Goal: Task Accomplishment & Management: Manage account settings

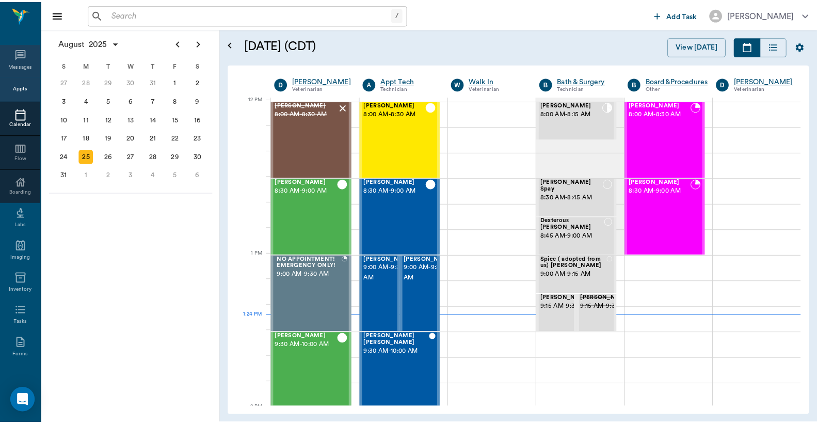
scroll to position [622, 0]
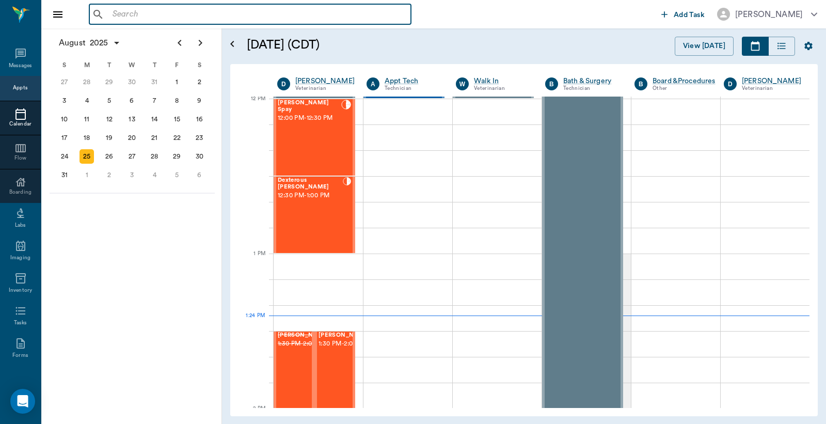
click at [125, 16] on input "text" at bounding box center [257, 14] width 298 height 14
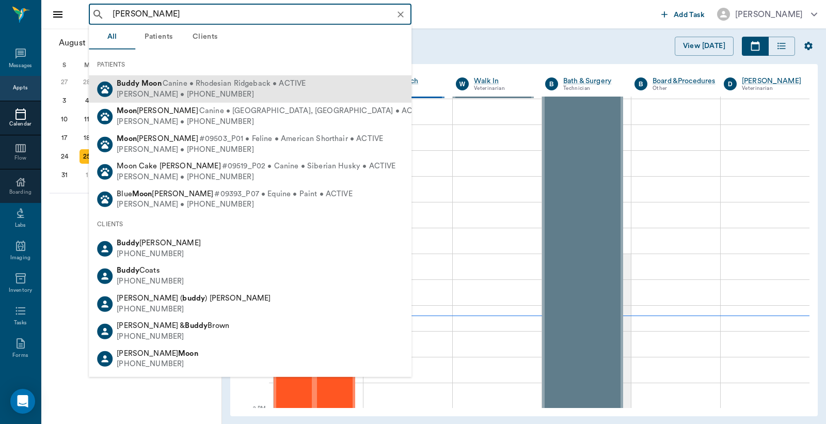
click at [164, 91] on div "[PERSON_NAME] • [PHONE_NUMBER]" at bounding box center [211, 94] width 189 height 11
type input "[PERSON_NAME]"
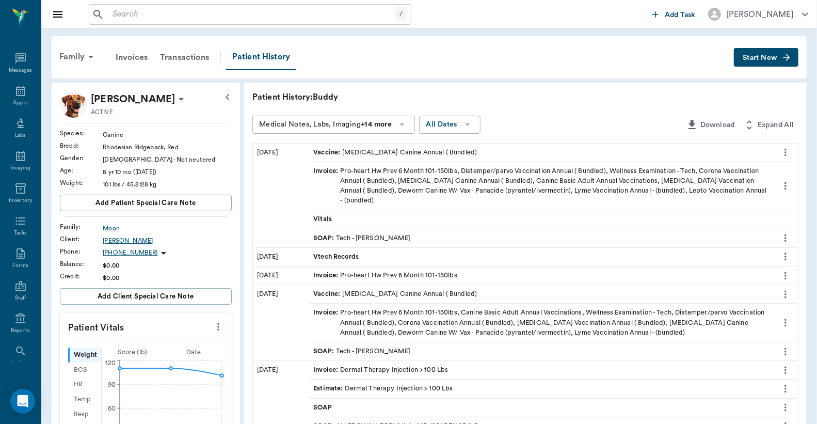
scroll to position [76, 0]
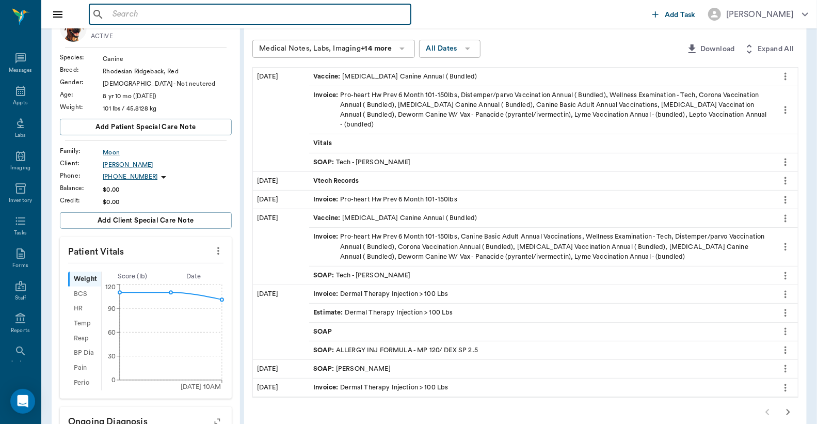
click at [128, 16] on input "text" at bounding box center [257, 14] width 298 height 14
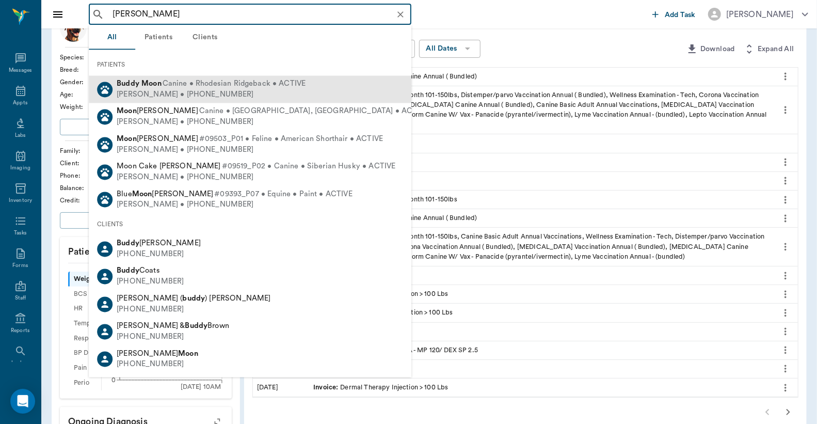
click at [159, 92] on div "Thomas Moon • (808) 319-7172" at bounding box center [211, 94] width 189 height 11
type input "buddy Moon"
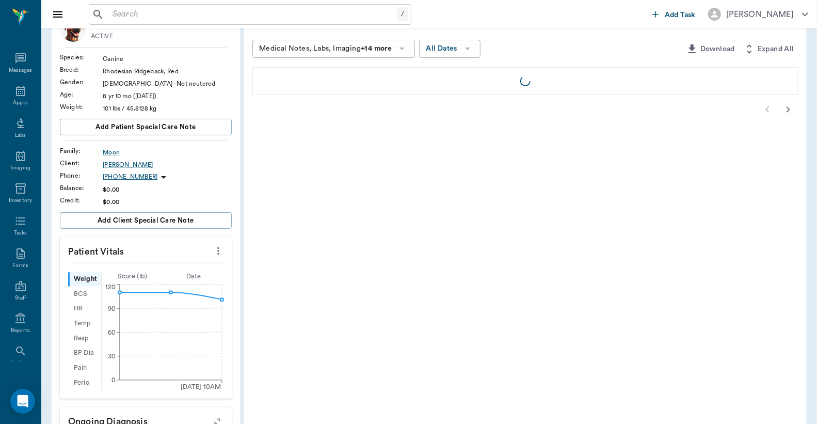
scroll to position [0, 0]
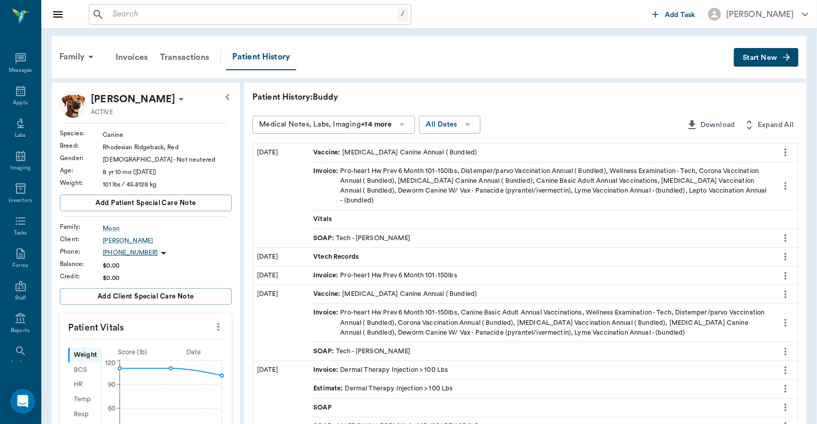
click at [760, 58] on span "Start New" at bounding box center [760, 58] width 35 height 0
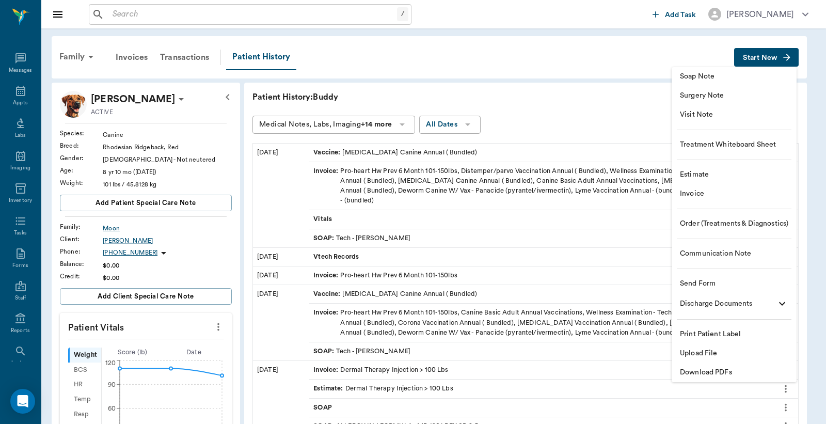
click at [15, 93] on div at bounding box center [413, 212] width 826 height 424
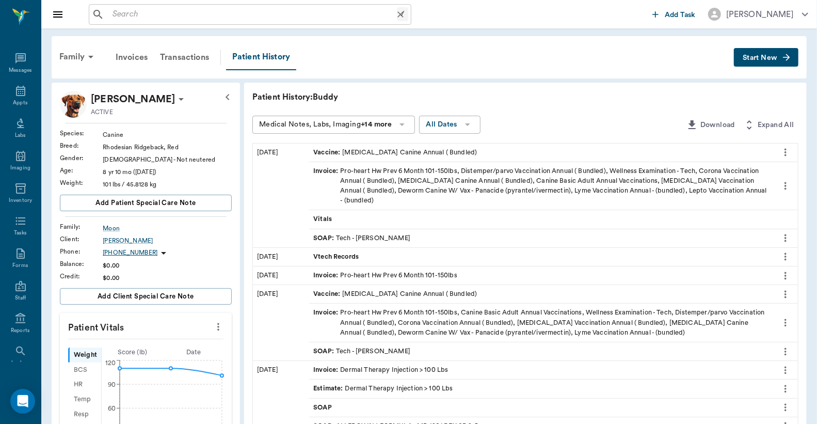
click at [136, 14] on input "text" at bounding box center [252, 14] width 289 height 14
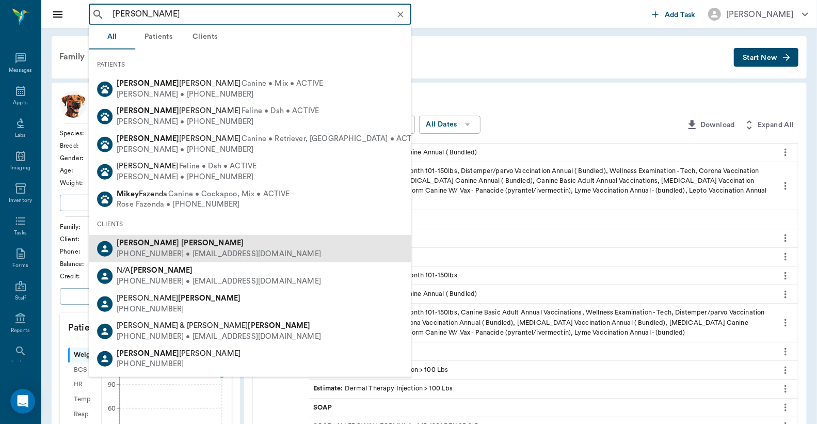
click at [152, 250] on div "(318) 588-2263 • ballard71804@gmail.com" at bounding box center [219, 254] width 204 height 11
type input "mike ballard"
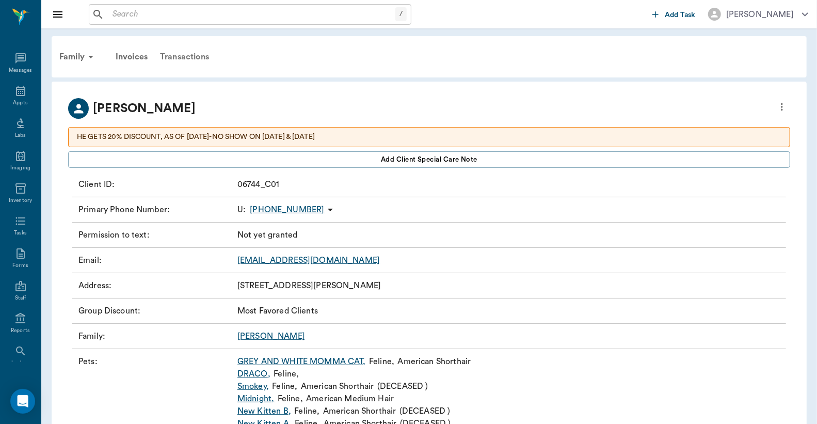
click at [183, 57] on div "Transactions" at bounding box center [184, 56] width 61 height 25
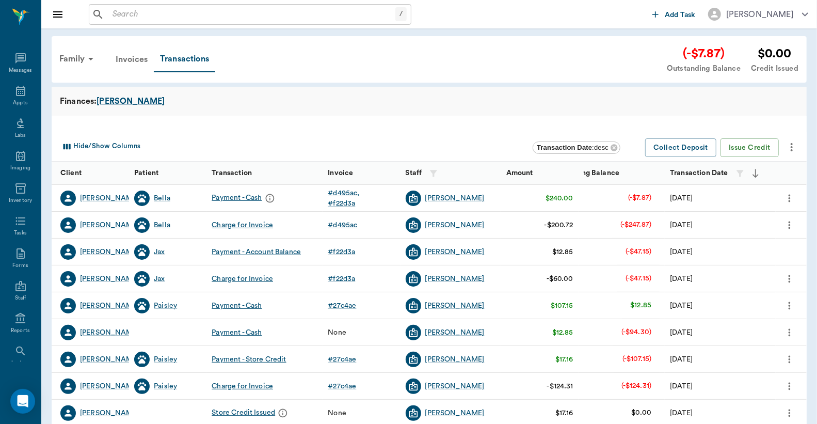
click at [139, 60] on div "Invoices" at bounding box center [131, 59] width 44 height 25
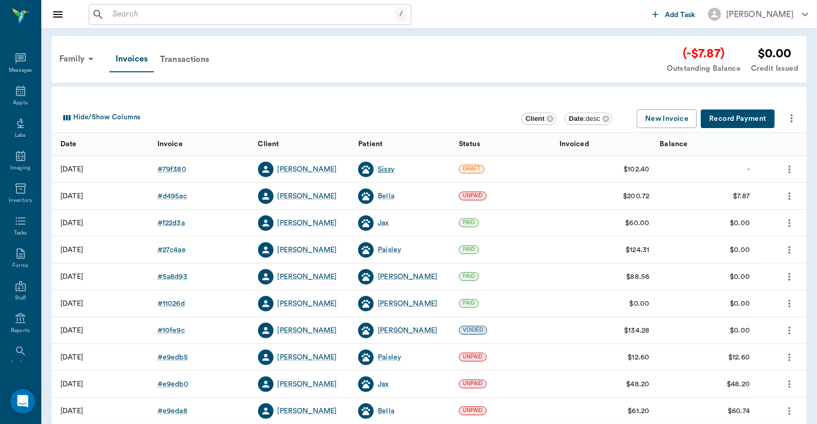
click at [382, 168] on div "Sissy" at bounding box center [386, 169] width 17 height 10
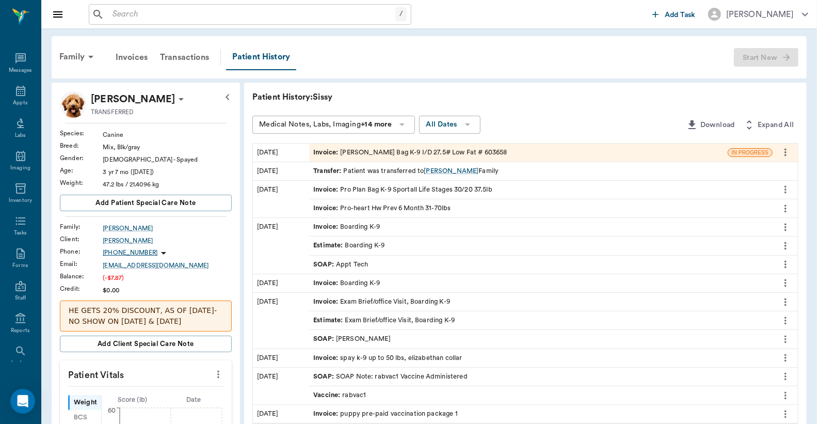
click at [376, 150] on div "Invoice : Hill's PD Bag K-9 I/D 27.5# Low Fat # 603658" at bounding box center [410, 153] width 194 height 10
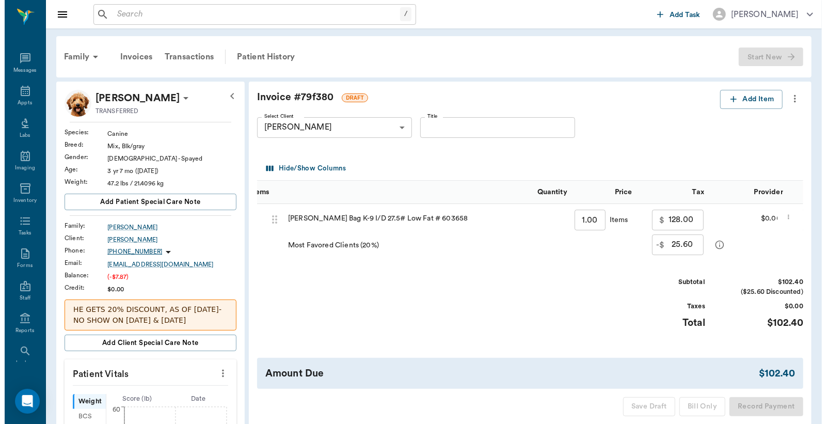
scroll to position [0, 141]
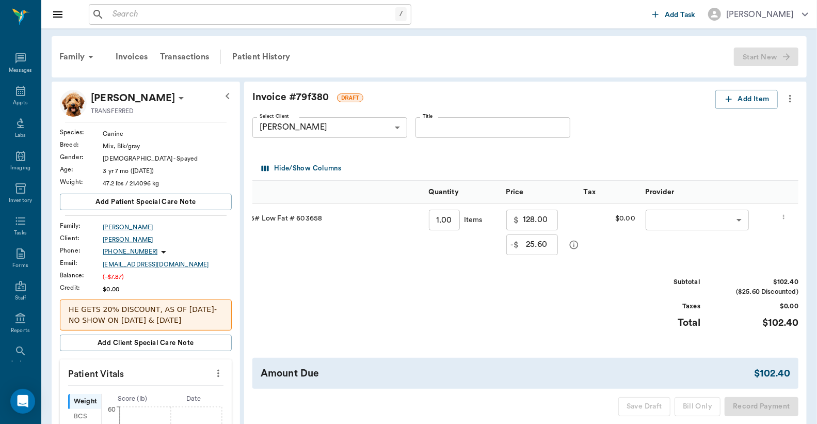
click at [707, 218] on body "/ ​ Add Task Dr. Bert Ellsworth Nectar Messages Appts Labs Imaging Inventory Ta…" at bounding box center [408, 365] width 817 height 731
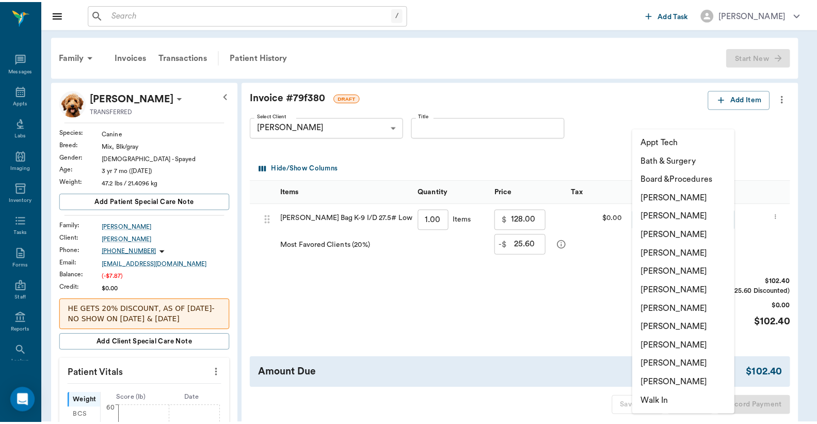
scroll to position [0, 0]
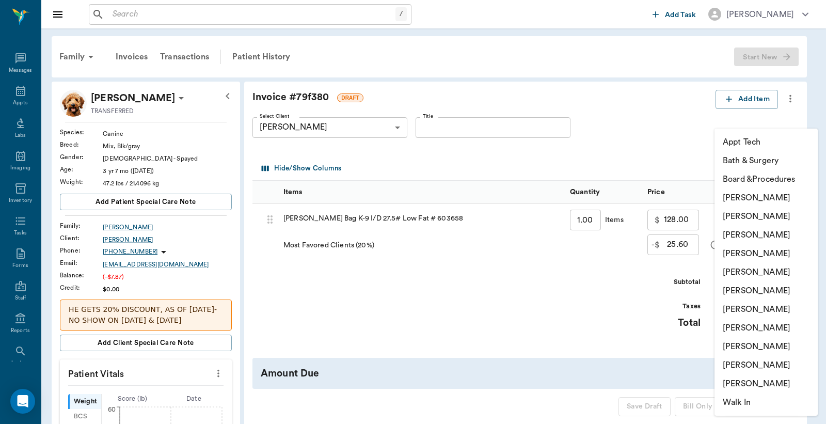
click at [766, 200] on li "[PERSON_NAME]" at bounding box center [766, 197] width 103 height 19
type input "none-6899ea08ed37b777db10de45"
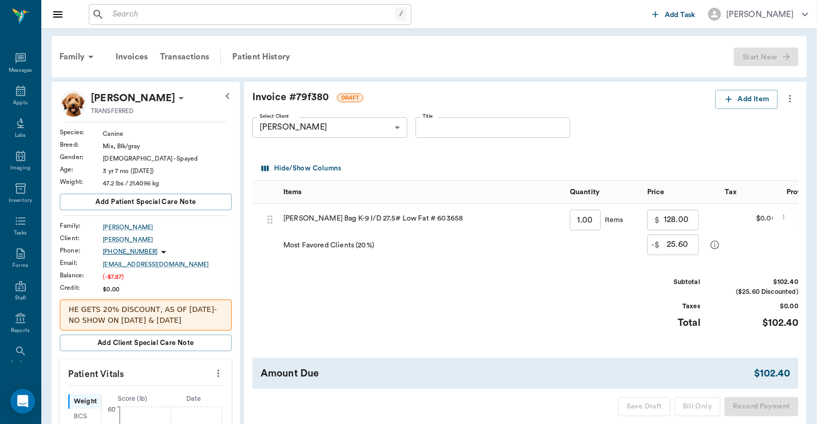
click at [156, 17] on input "text" at bounding box center [251, 14] width 287 height 14
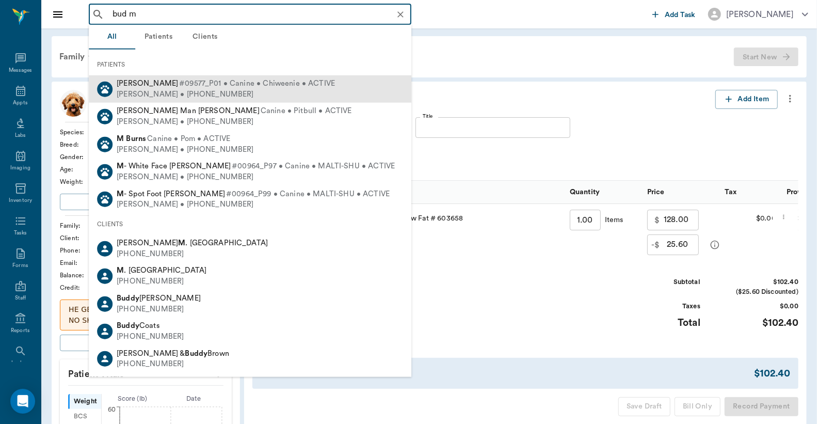
click at [151, 86] on span "Bud Mack Rich" at bounding box center [147, 84] width 61 height 8
type input "bud m"
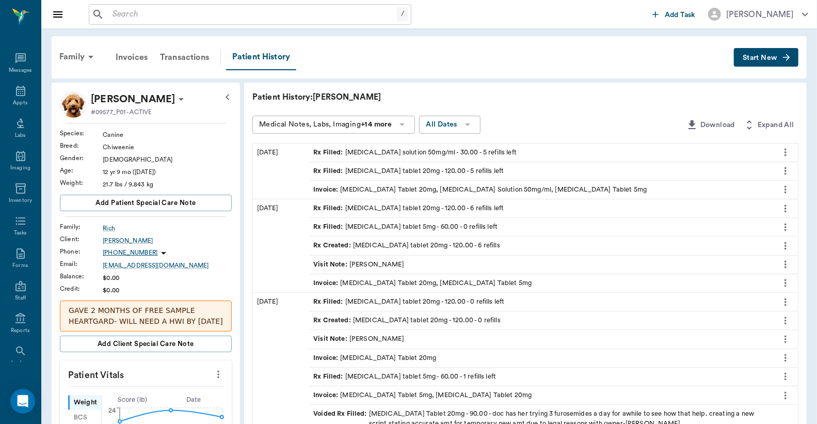
click at [787, 154] on icon "more" at bounding box center [785, 152] width 11 height 12
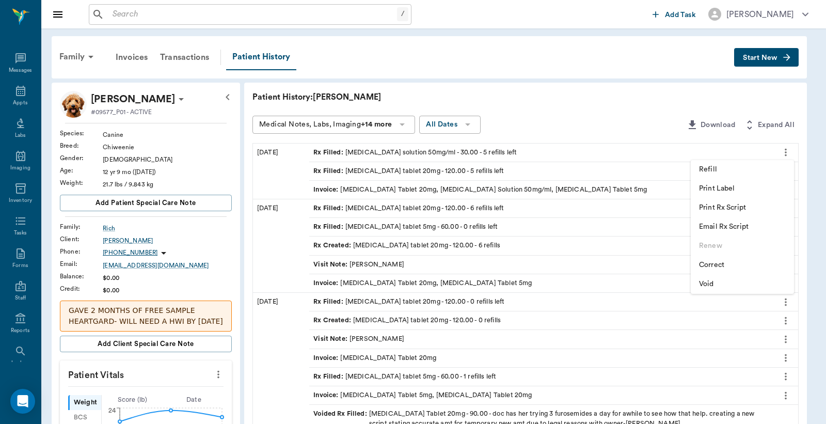
click at [749, 210] on span "Print Rx Script" at bounding box center [742, 207] width 87 height 11
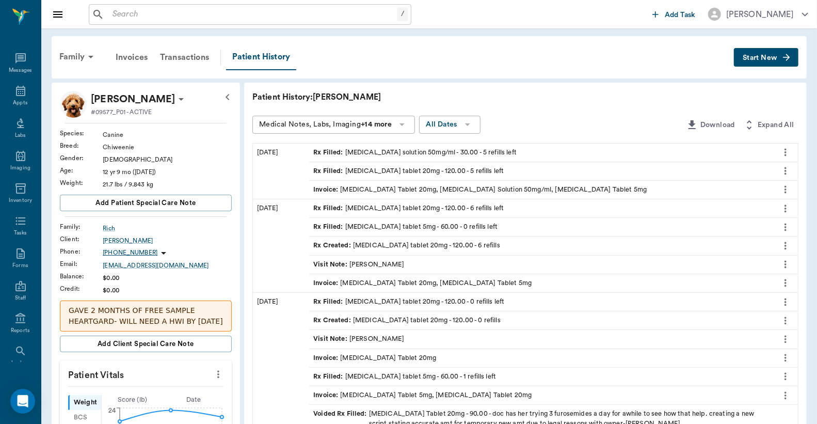
click at [784, 172] on icon "more" at bounding box center [785, 171] width 11 height 12
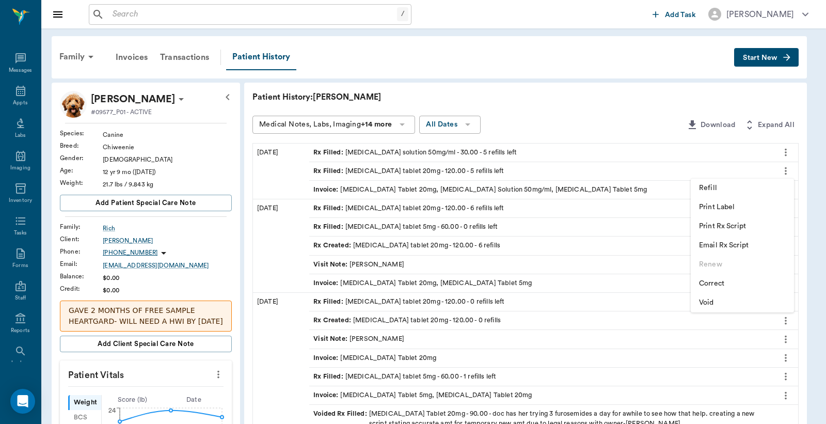
click at [732, 223] on span "Print Rx Script" at bounding box center [742, 226] width 87 height 11
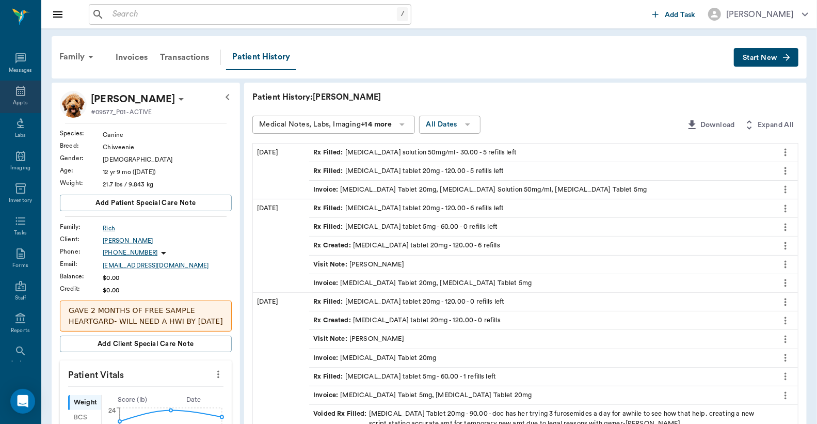
click at [16, 85] on icon at bounding box center [20, 91] width 12 height 12
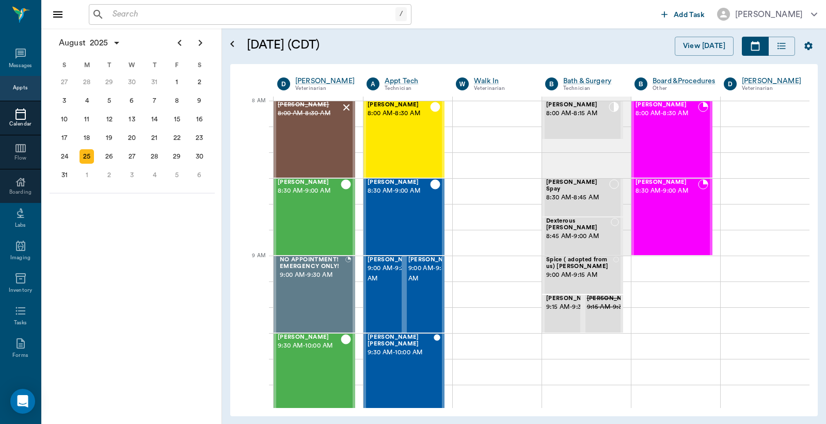
click at [363, 17] on input "text" at bounding box center [251, 14] width 287 height 14
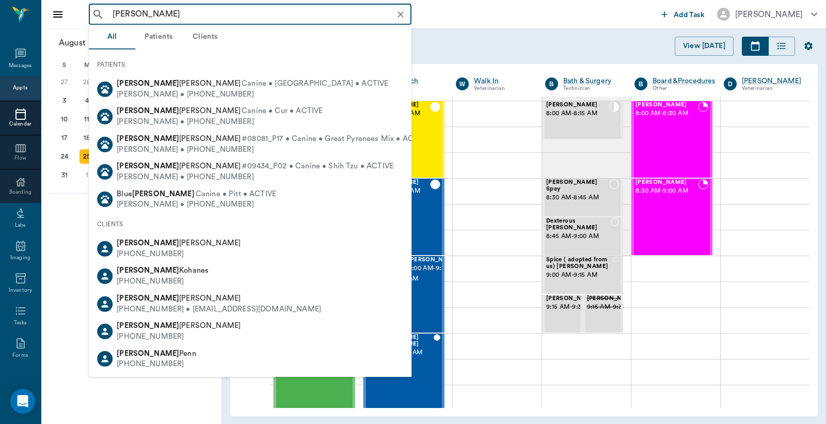
type input "kelly meyers"
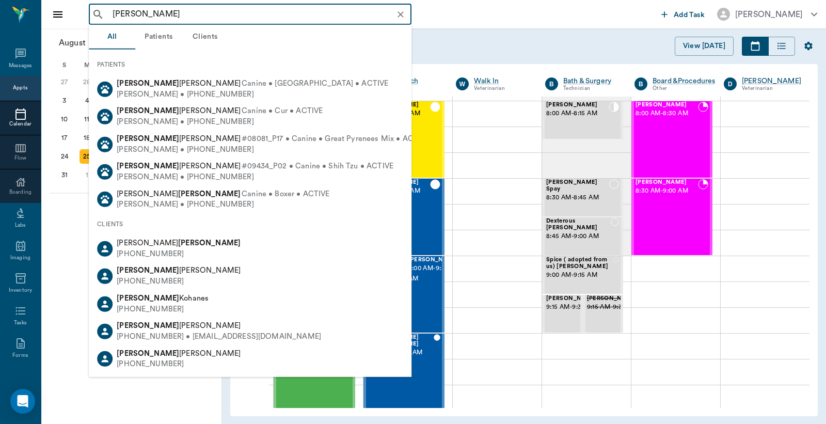
click at [305, 11] on input "kelly meyers" at bounding box center [258, 14] width 300 height 14
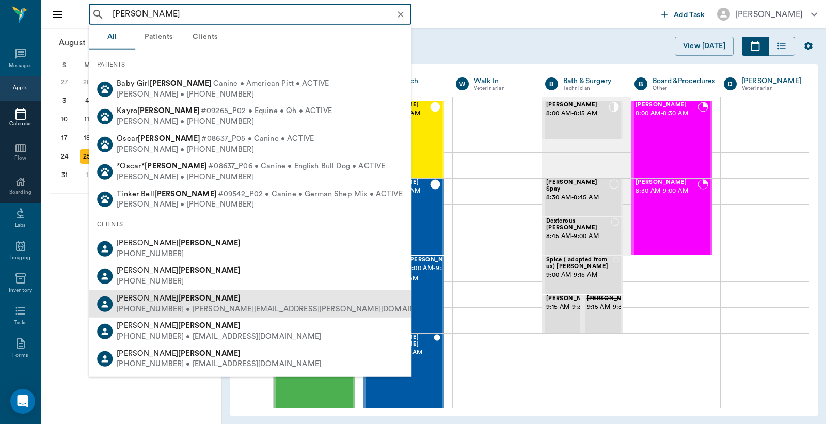
click at [216, 304] on div "(817) 659-3550 • Myers.Kellie@yahoo.com" at bounding box center [280, 309] width 327 height 11
type input "myers"
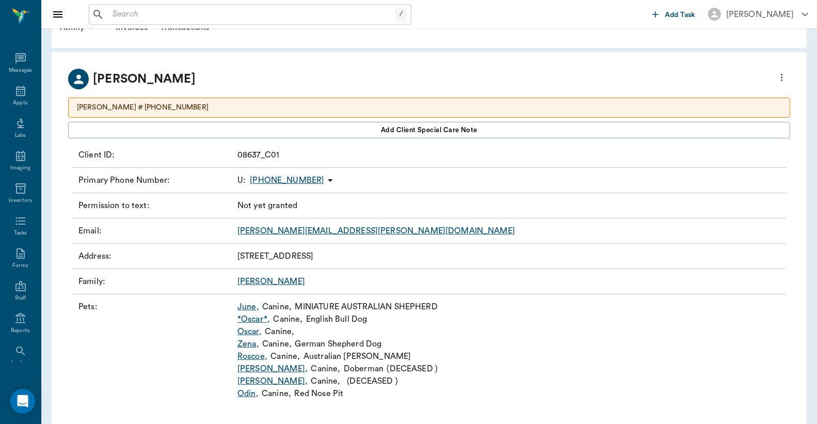
scroll to position [44, 0]
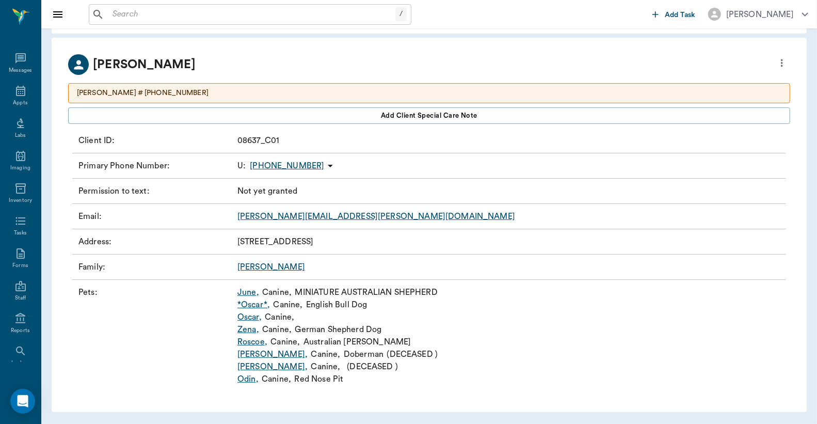
click at [262, 339] on link "Roscoe ," at bounding box center [252, 342] width 30 height 12
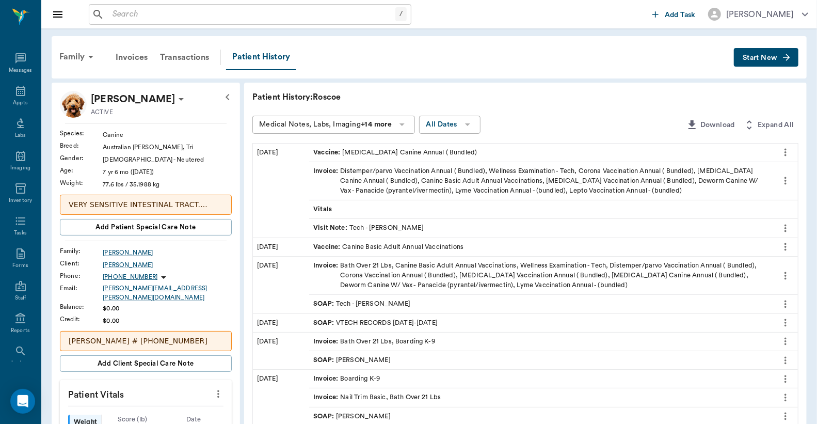
scroll to position [395, 0]
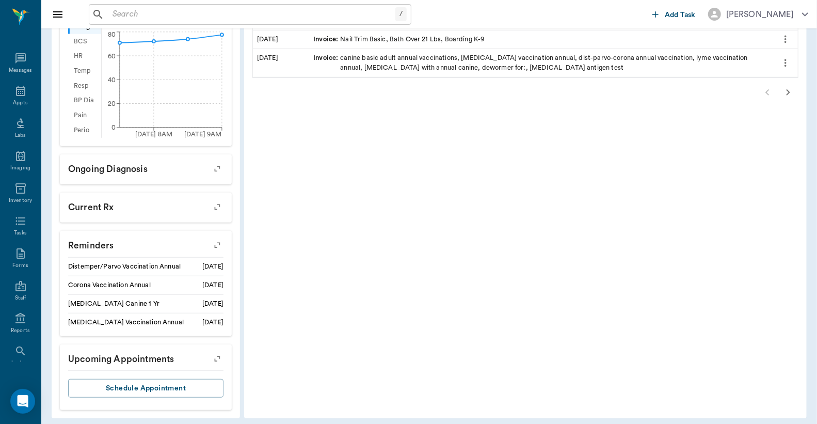
click at [223, 348] on button "button" at bounding box center [217, 358] width 26 height 26
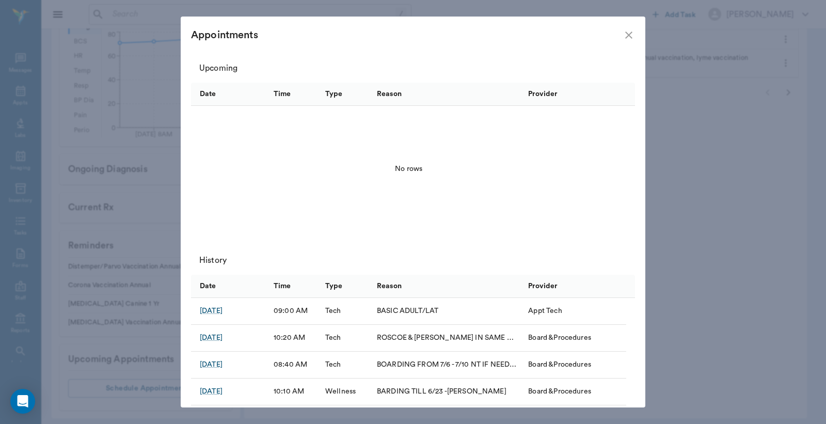
click at [630, 35] on icon "close" at bounding box center [629, 35] width 12 height 12
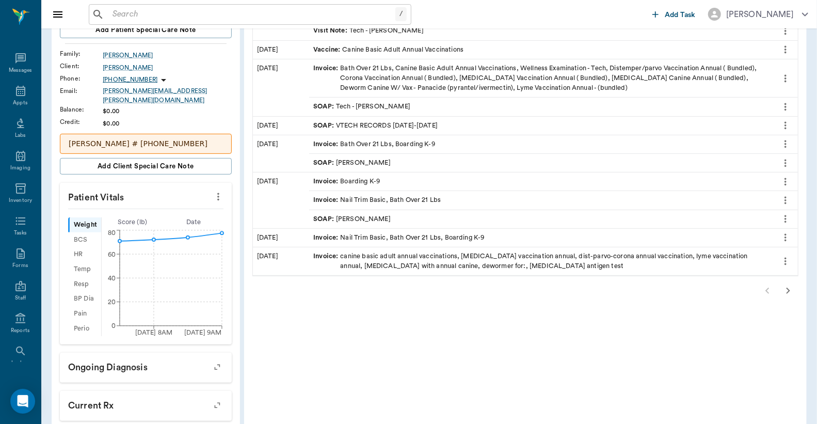
scroll to position [0, 0]
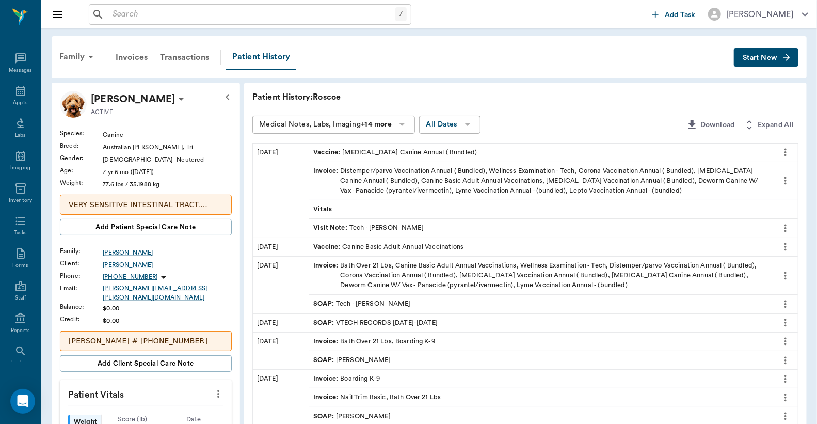
click at [229, 97] on icon "button" at bounding box center [227, 97] width 12 height 12
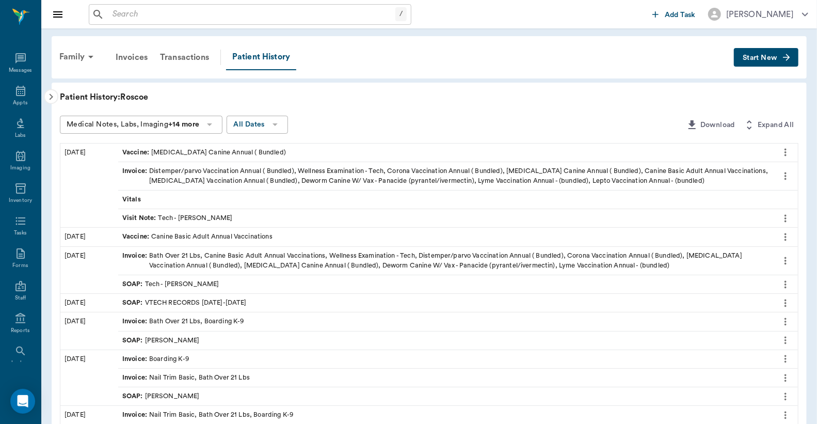
click at [259, 13] on input "text" at bounding box center [251, 14] width 287 height 14
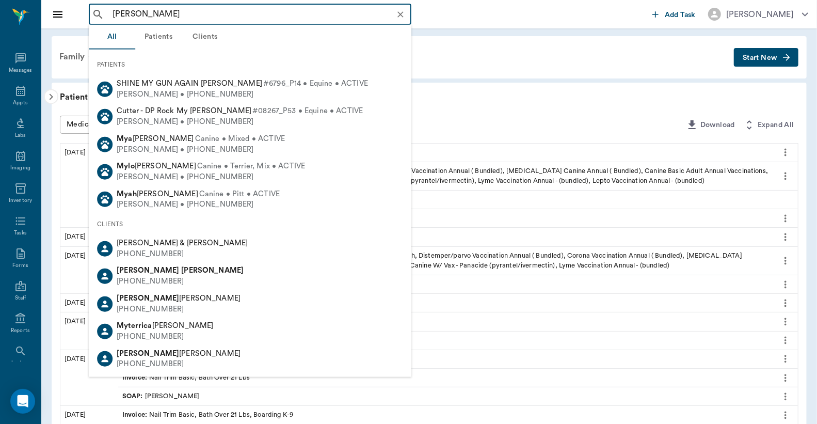
type input "myers"
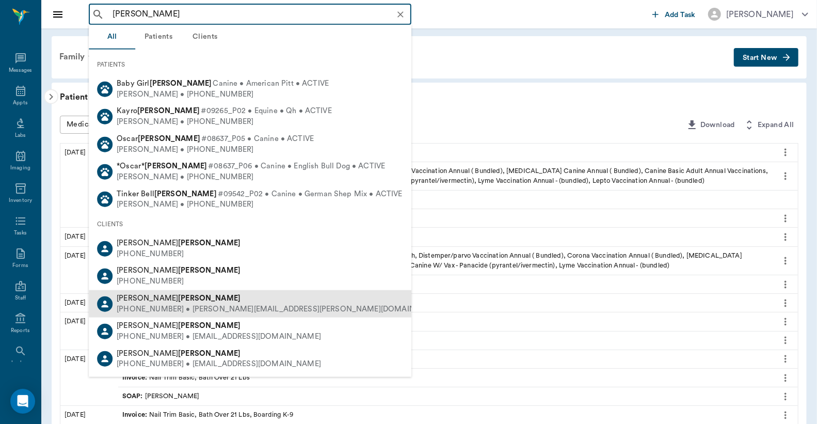
click at [235, 291] on div "Kellie Myers (817) 659-3550 • Myers.Kellie@yahoo.com" at bounding box center [250, 303] width 323 height 27
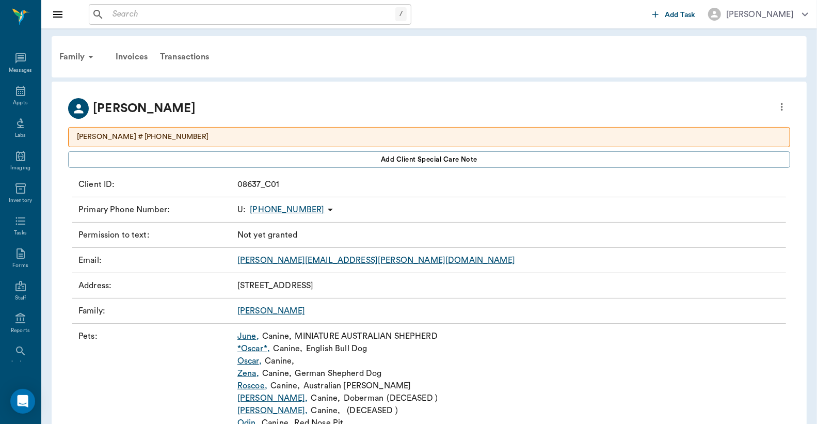
click at [244, 336] on link "June ," at bounding box center [248, 336] width 22 height 12
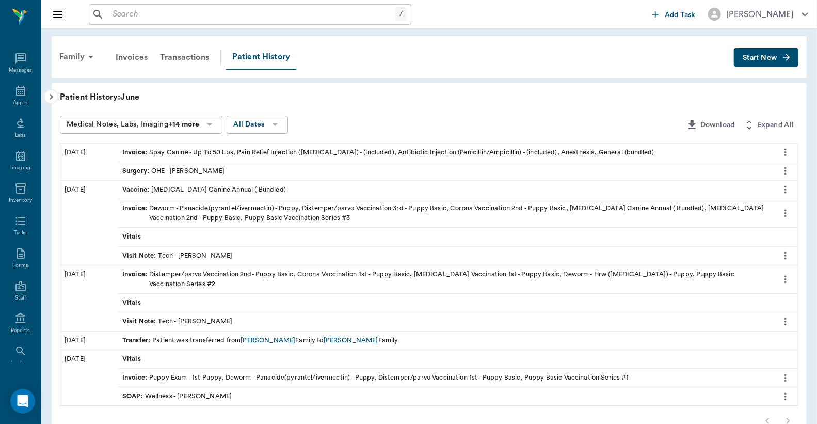
click at [52, 96] on icon "button" at bounding box center [52, 97] width 4 height 6
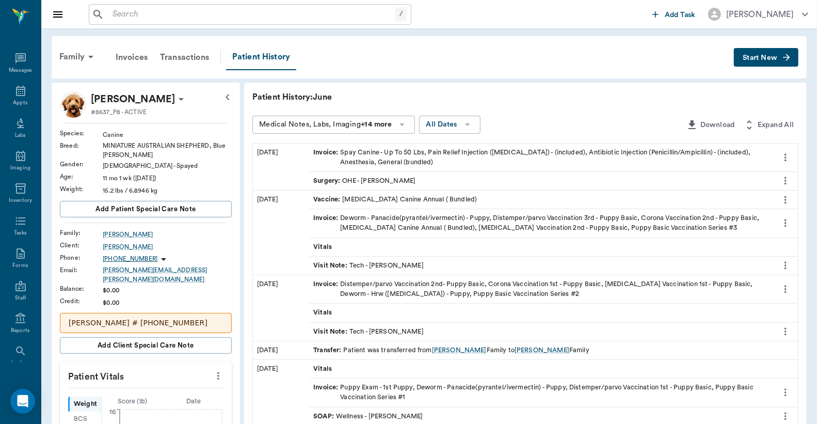
scroll to position [359, 0]
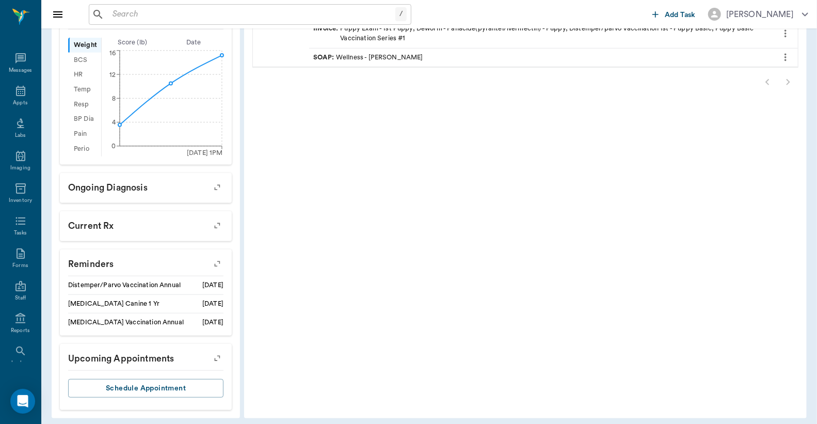
click at [216, 351] on icon "button" at bounding box center [217, 358] width 14 height 14
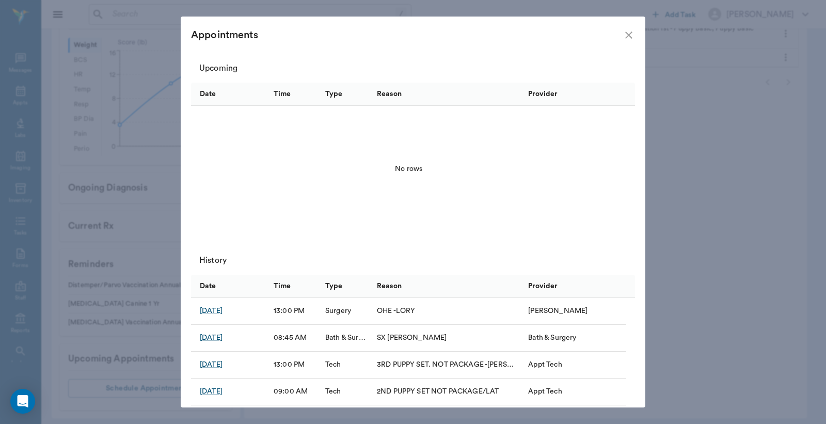
click at [631, 34] on icon "close" at bounding box center [629, 35] width 12 height 12
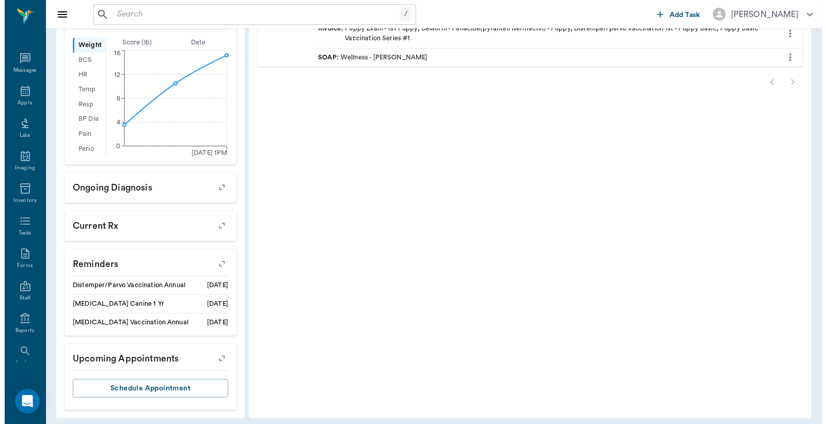
scroll to position [0, 0]
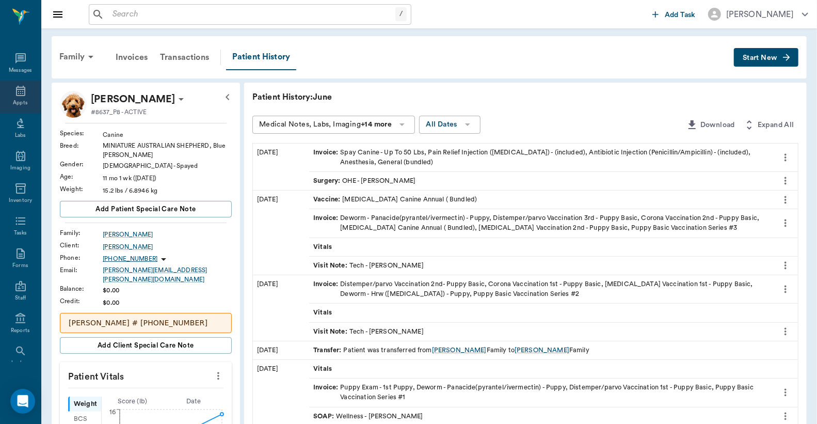
click at [13, 97] on div "Appts" at bounding box center [20, 97] width 41 height 33
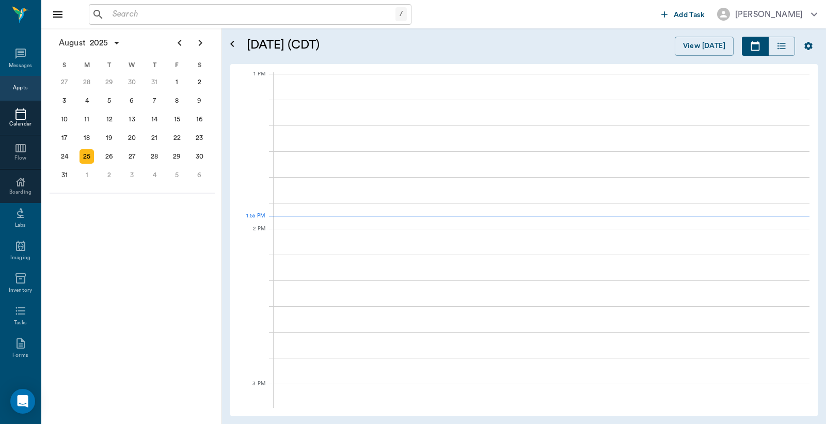
scroll to position [776, 0]
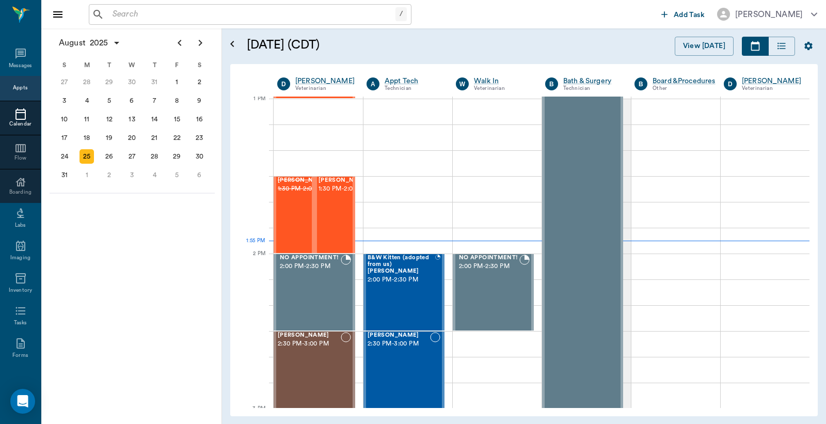
click at [353, 9] on input "text" at bounding box center [251, 14] width 287 height 14
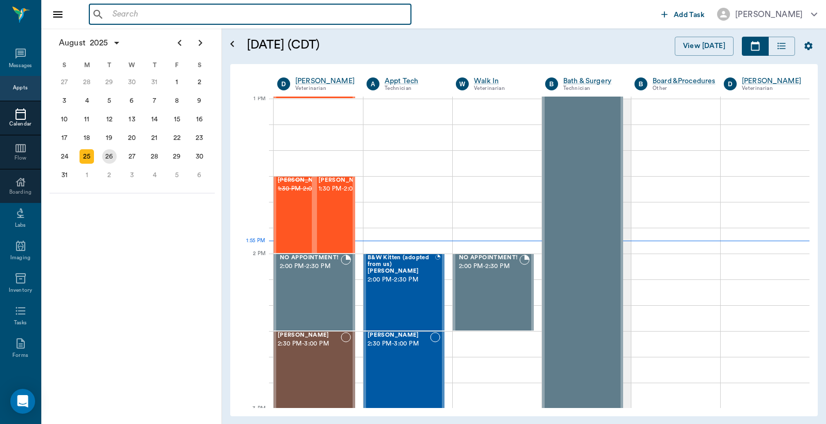
click at [112, 150] on div "26" at bounding box center [109, 156] width 14 height 14
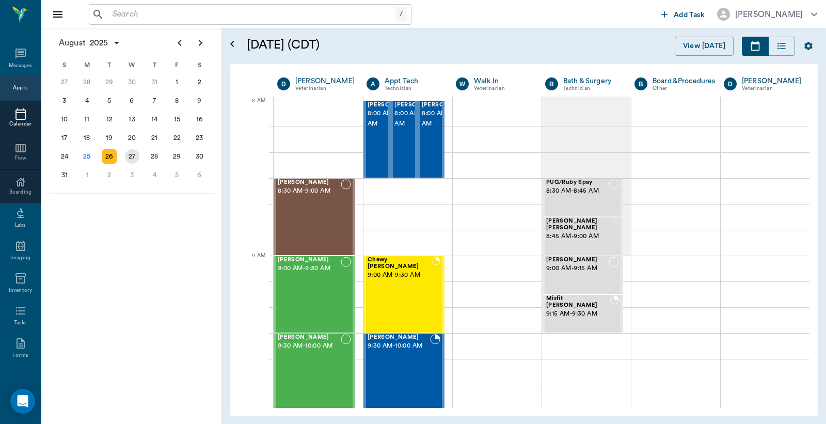
click at [133, 153] on div "27" at bounding box center [132, 156] width 14 height 14
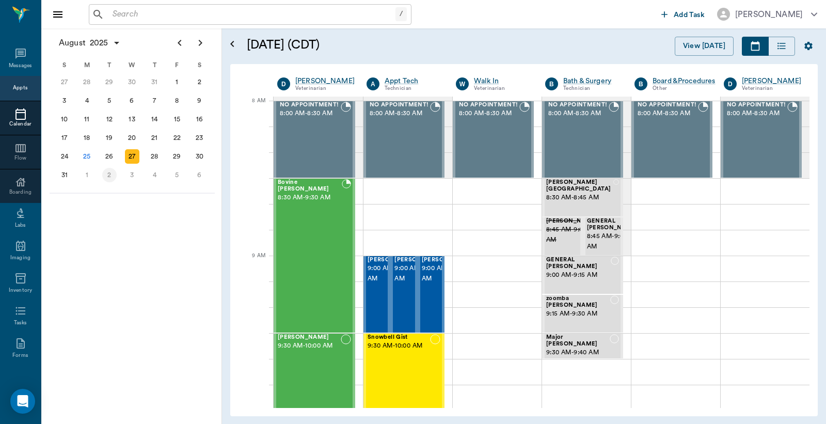
click at [109, 173] on div "2" at bounding box center [109, 175] width 14 height 14
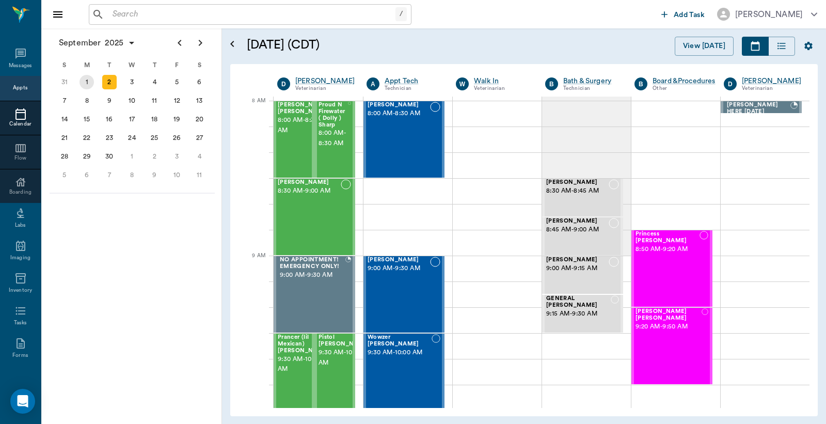
click at [83, 76] on div "1" at bounding box center [87, 82] width 14 height 14
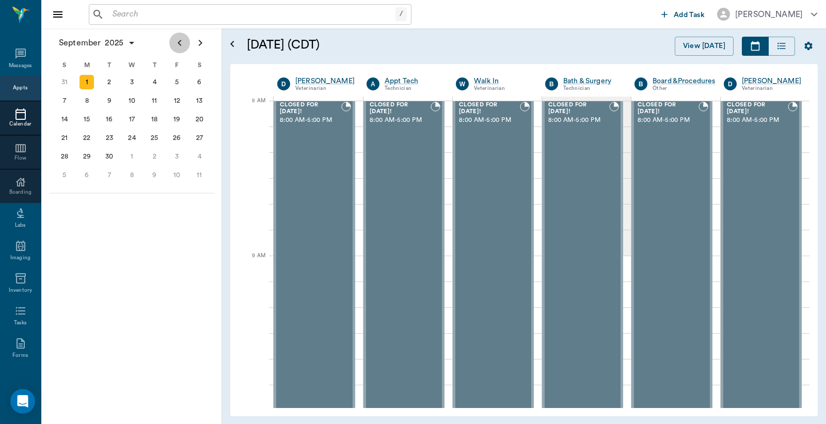
click at [183, 43] on icon "Previous page" at bounding box center [179, 43] width 12 height 12
click at [179, 150] on div "29" at bounding box center [177, 156] width 14 height 14
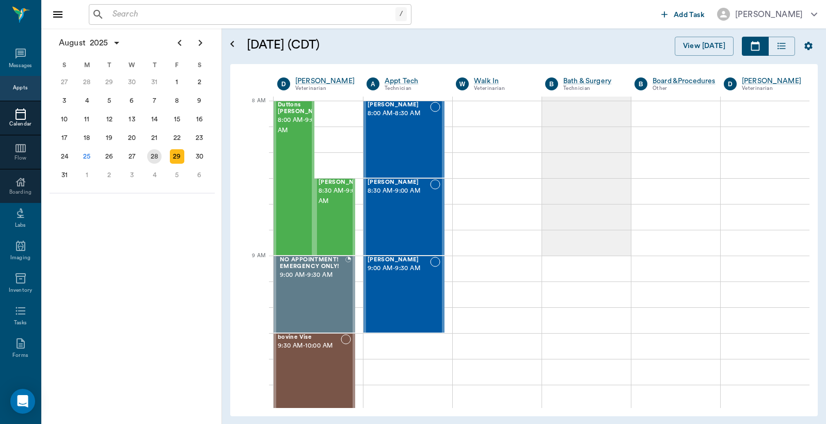
click at [161, 153] on div "28" at bounding box center [154, 156] width 14 height 14
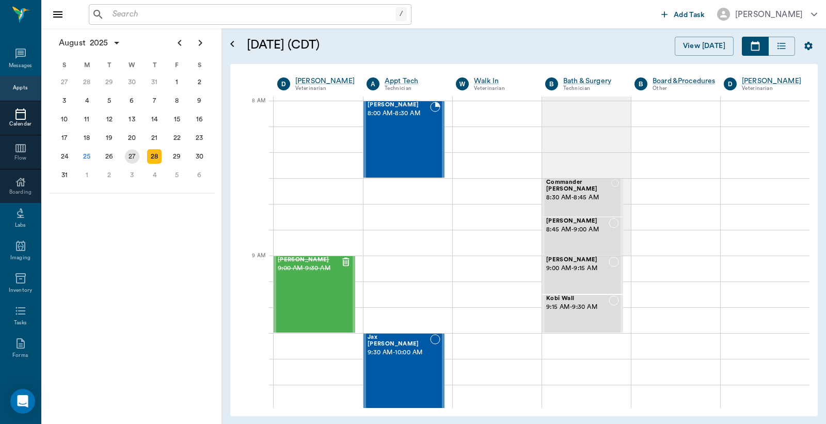
click at [134, 152] on div "27" at bounding box center [132, 156] width 14 height 14
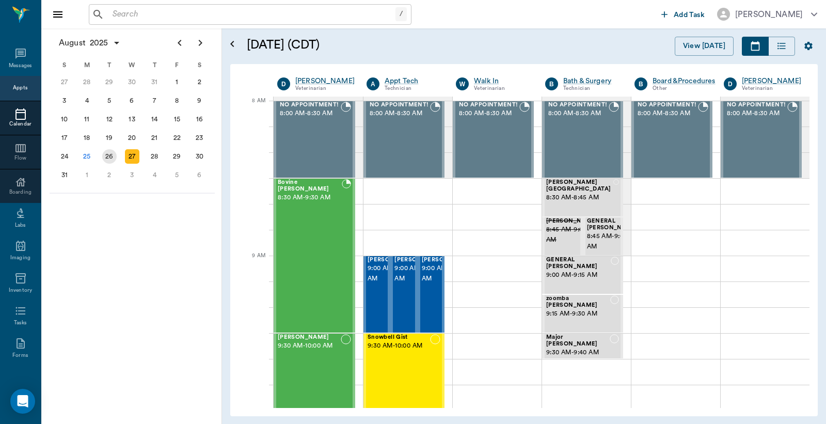
click at [103, 147] on div "26" at bounding box center [109, 156] width 23 height 19
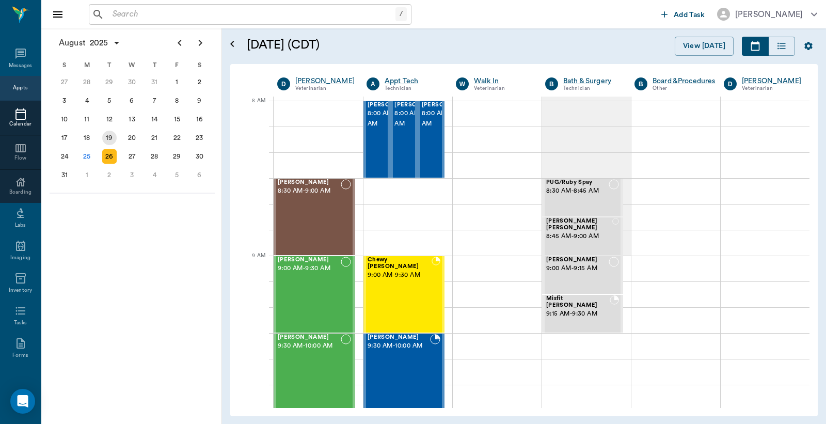
click at [110, 135] on div "19" at bounding box center [109, 138] width 14 height 14
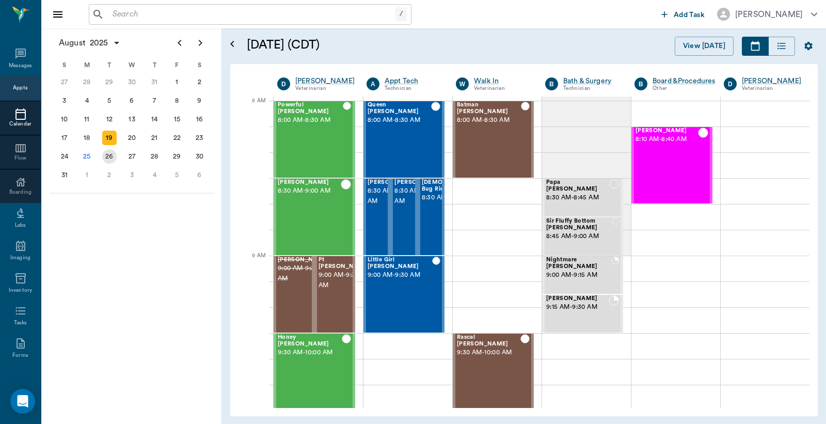
click at [112, 151] on div "26" at bounding box center [109, 156] width 14 height 14
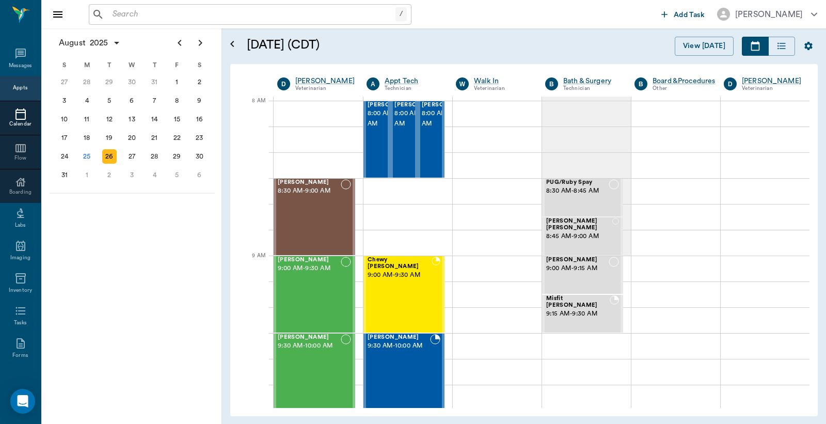
click at [572, 42] on div "View [DATE]" at bounding box center [659, 46] width 316 height 19
click at [329, 115] on div at bounding box center [318, 114] width 89 height 26
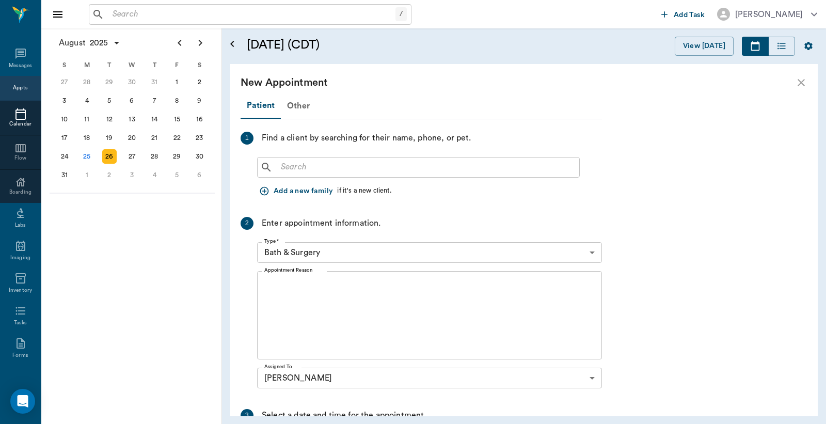
click at [345, 169] on input "text" at bounding box center [426, 167] width 298 height 14
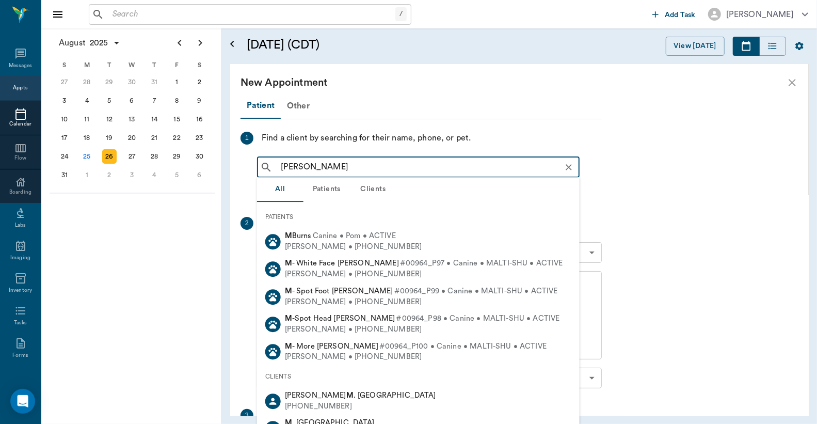
type input "Roscoe My"
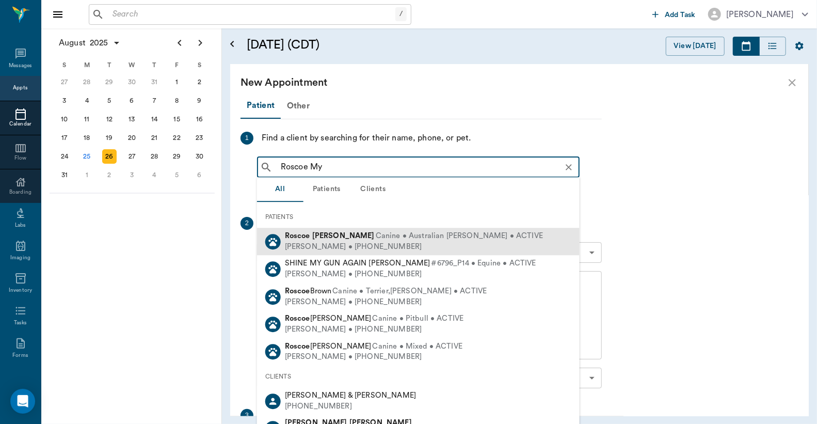
click at [326, 242] on div "Kellie Myers • (817) 659-3550" at bounding box center [414, 247] width 258 height 11
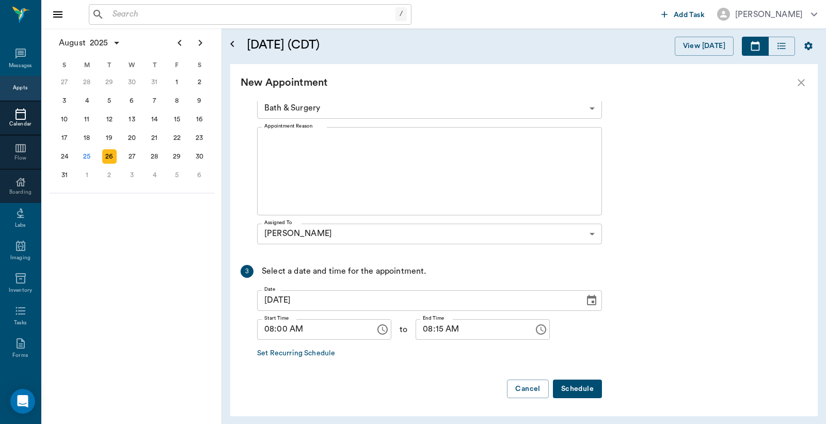
click at [347, 103] on body "/ ​ Add Task Dr. Bert Ellsworth Nectar Messages Appts Calendar Flow Boarding La…" at bounding box center [413, 212] width 826 height 424
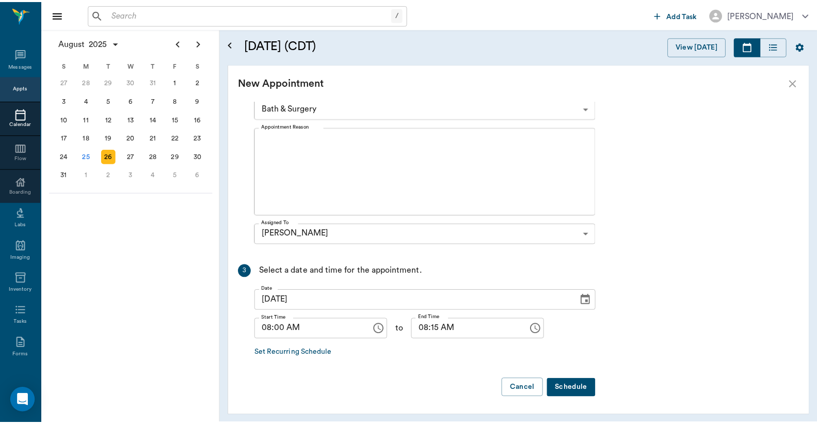
scroll to position [269, 0]
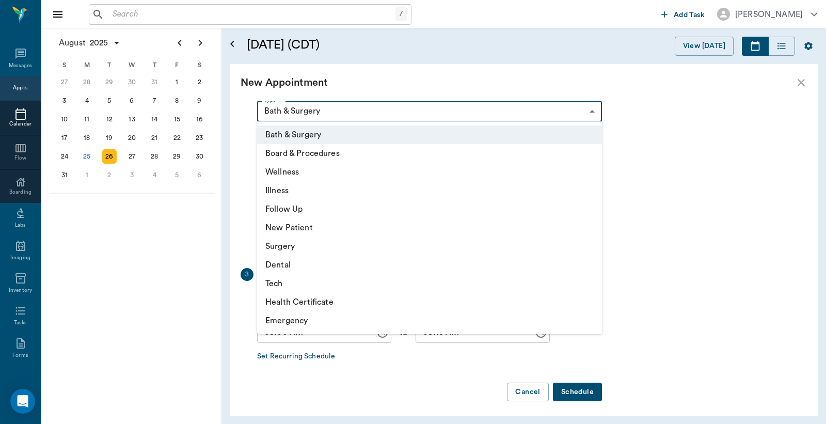
click at [287, 184] on li "Illness" at bounding box center [429, 190] width 345 height 19
type input "65d2be4f46e3a538d89b8c15"
type input "08:30 AM"
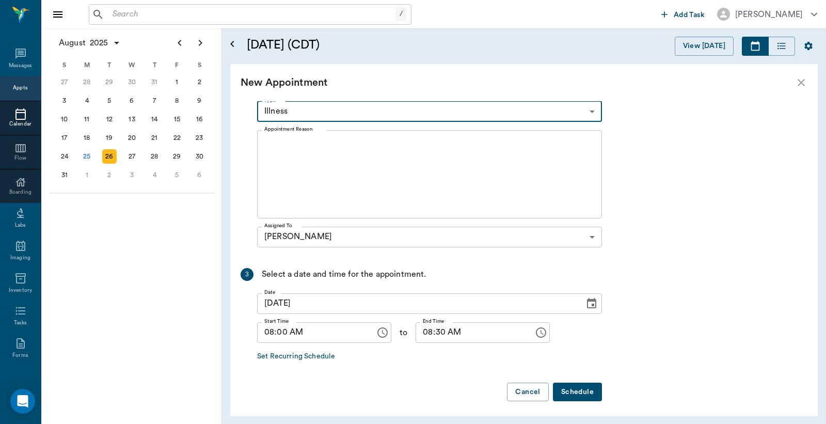
click at [329, 139] on textarea "Appointment Reason" at bounding box center [429, 173] width 330 height 71
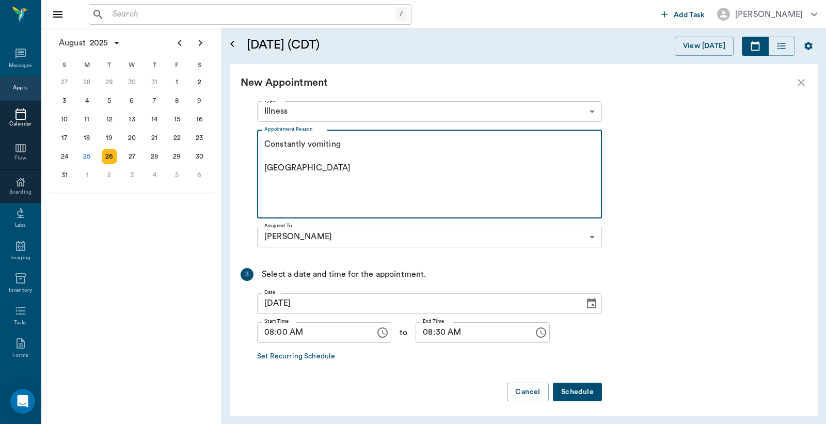
type textarea "Constantly vomiting Caryn"
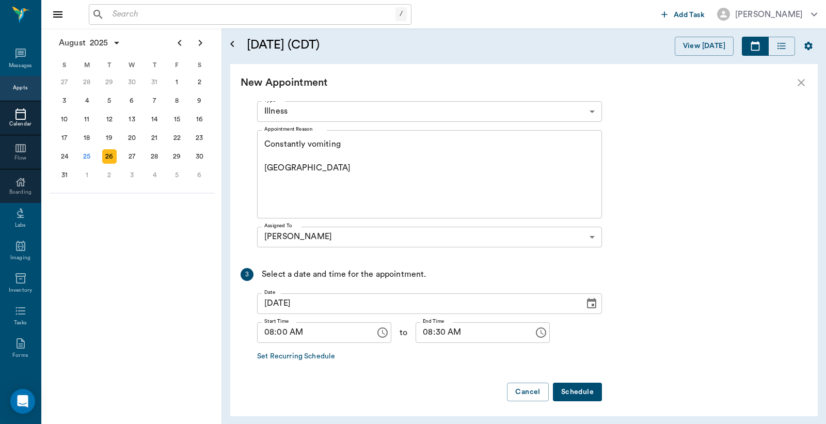
click at [579, 387] on button "Schedule" at bounding box center [577, 392] width 49 height 19
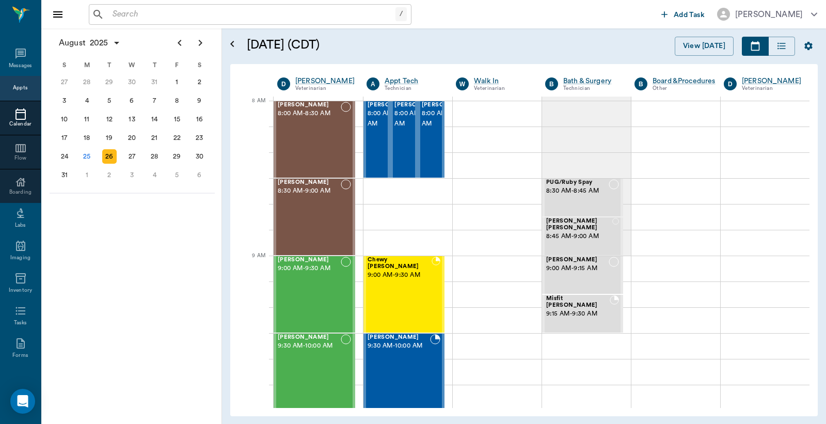
click at [169, 14] on input "text" at bounding box center [251, 14] width 287 height 14
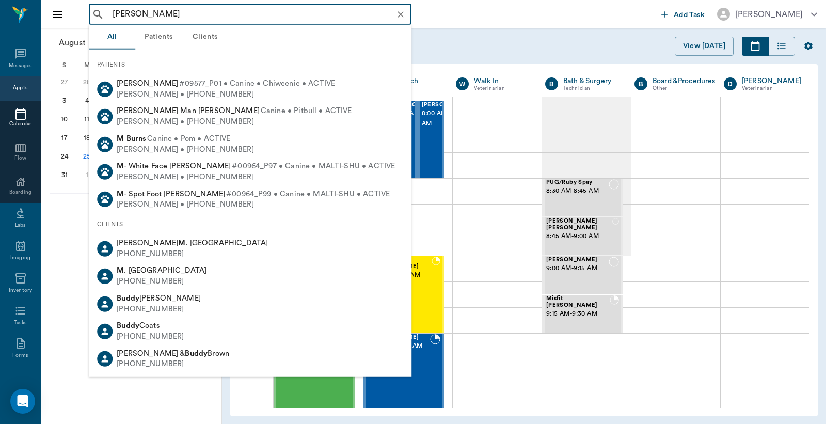
type input "bud mack"
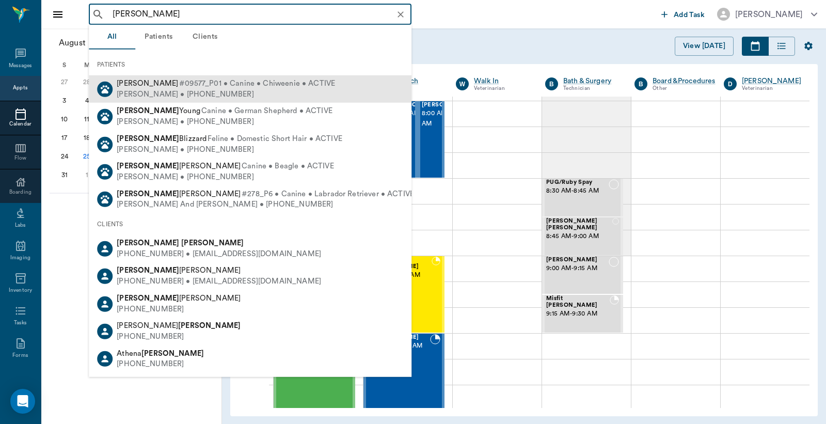
click at [127, 86] on span "Bud Mack Rich" at bounding box center [147, 84] width 61 height 8
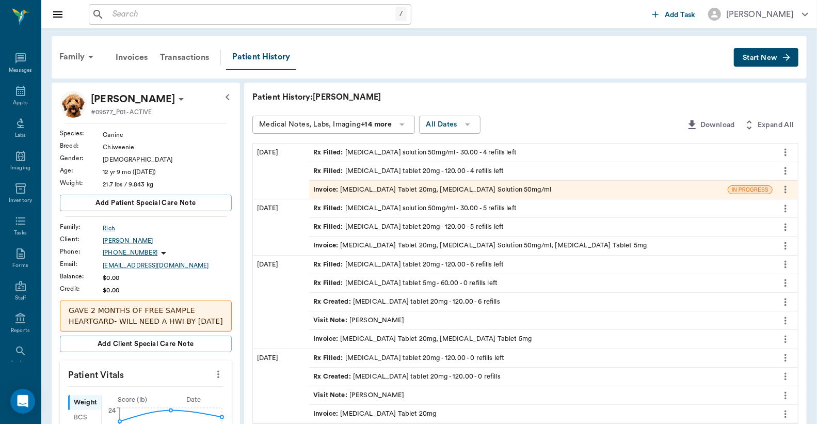
click at [364, 284] on div "Rx Filled : enalapril tablet 5mg - 60.00 - 0 refills left" at bounding box center [405, 283] width 184 height 10
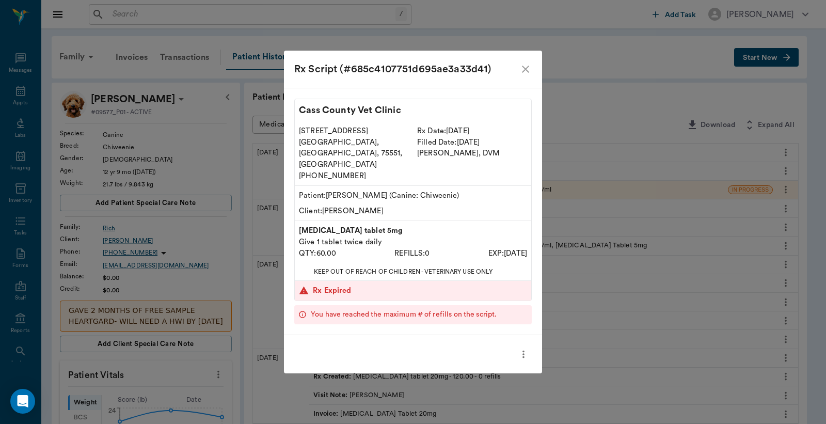
click at [522, 75] on icon "close" at bounding box center [525, 69] width 12 height 12
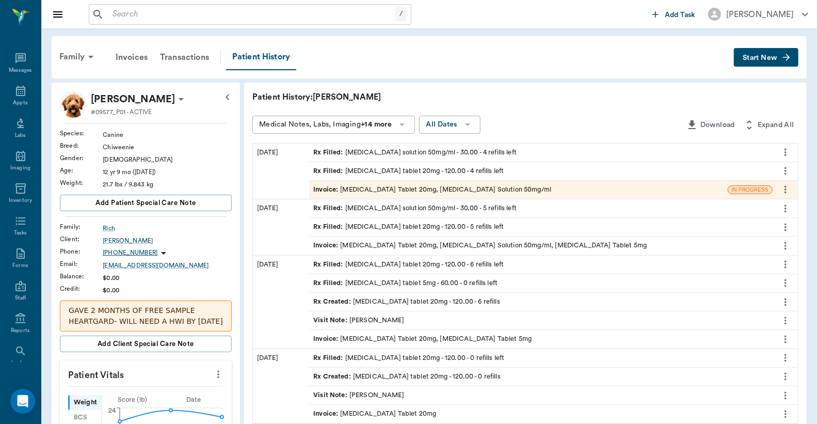
click at [791, 282] on button "more" at bounding box center [785, 283] width 17 height 18
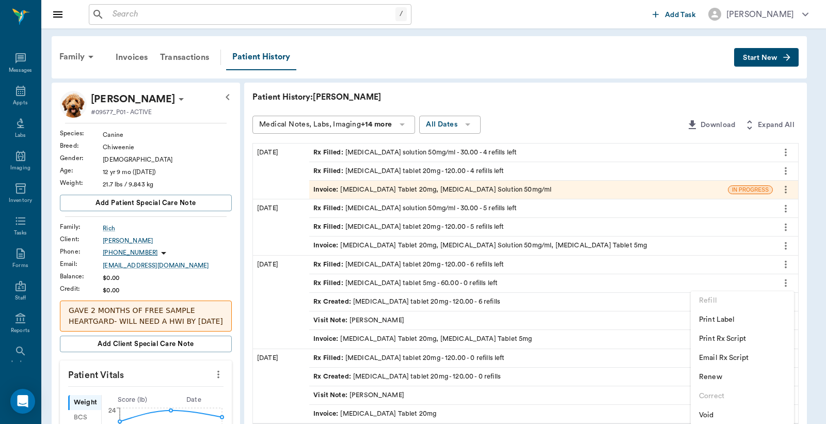
click at [732, 341] on span "Print Rx Script" at bounding box center [742, 339] width 87 height 11
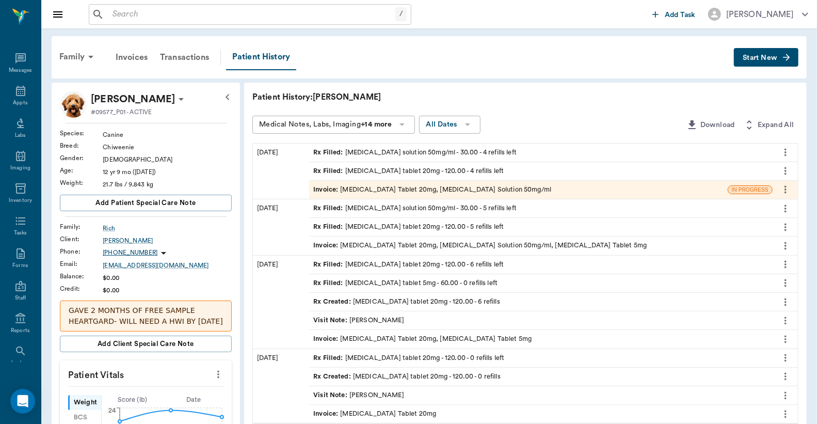
click at [787, 283] on icon "more" at bounding box center [785, 283] width 11 height 12
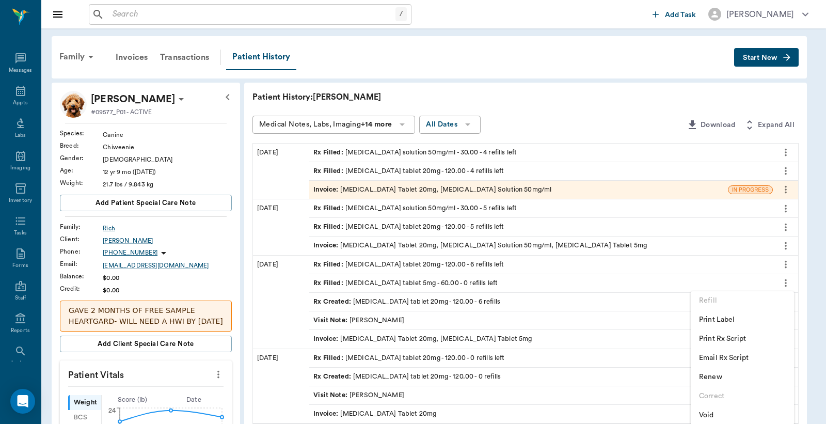
click at [715, 339] on span "Print Rx Script" at bounding box center [742, 339] width 87 height 11
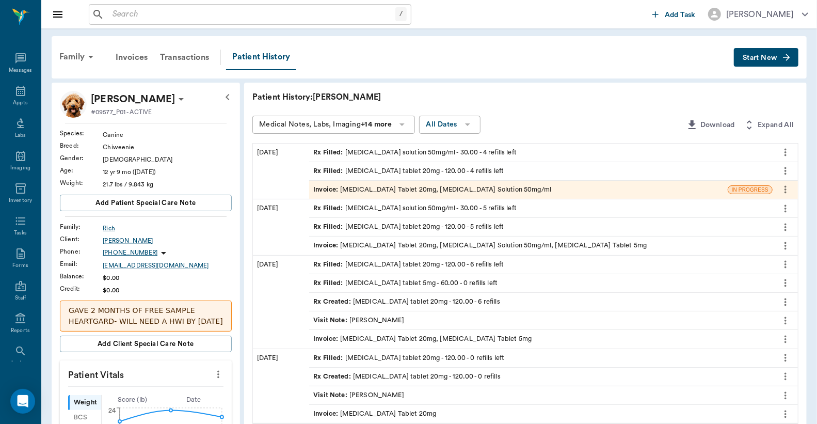
click at [784, 189] on icon "more" at bounding box center [785, 189] width 11 height 12
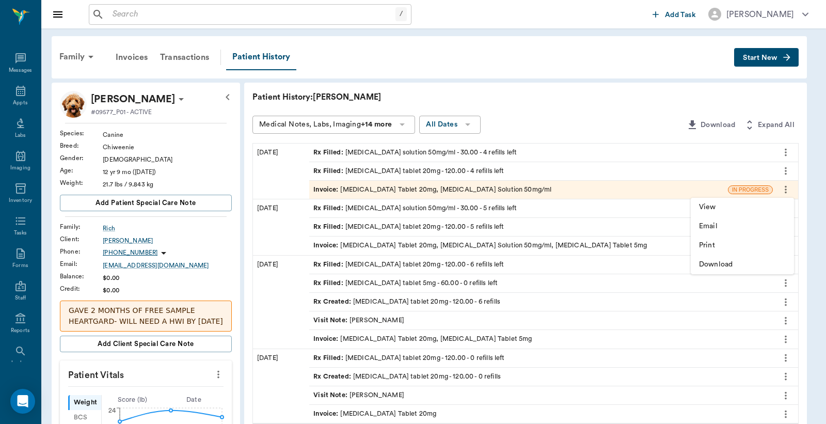
click at [710, 208] on span "View" at bounding box center [742, 207] width 87 height 11
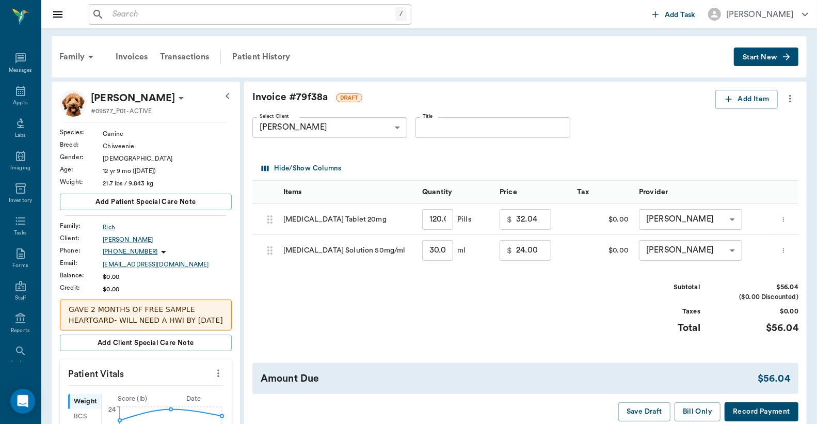
click at [785, 252] on icon "more" at bounding box center [784, 250] width 7 height 12
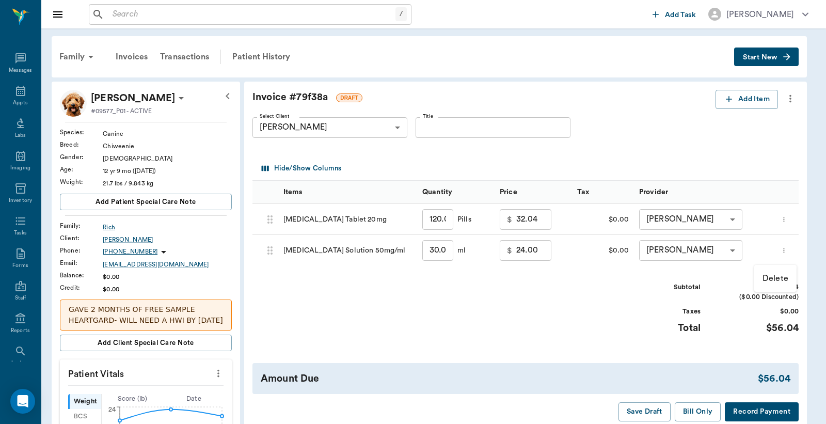
click at [781, 276] on p "Delete" at bounding box center [776, 278] width 26 height 12
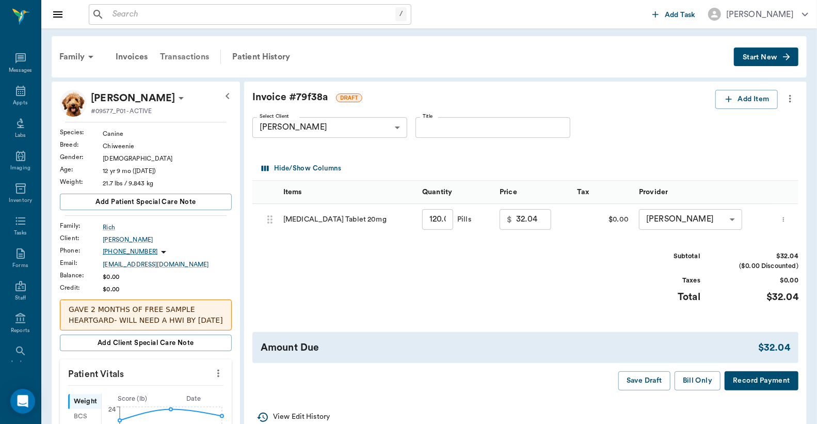
click at [191, 57] on div "Transactions" at bounding box center [184, 56] width 61 height 25
click at [17, 94] on icon at bounding box center [20, 91] width 12 height 12
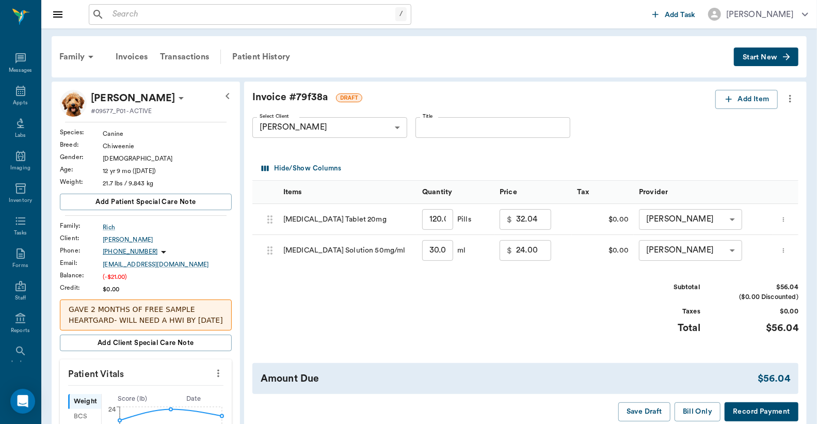
scroll to position [76, 0]
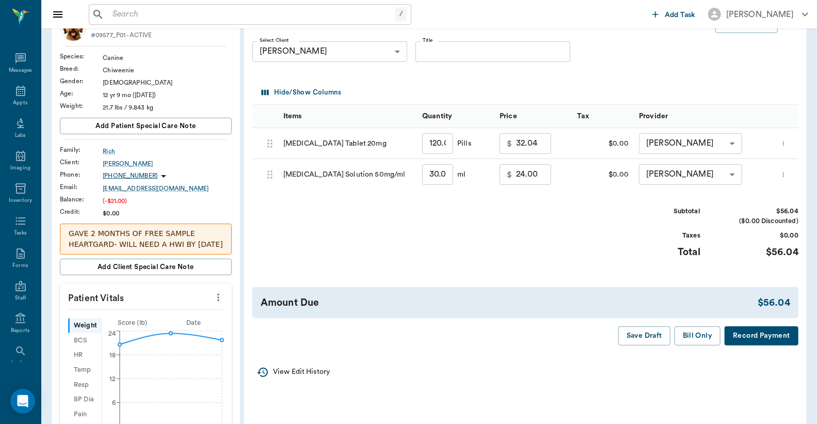
click at [770, 332] on button "Record Payment" at bounding box center [762, 335] width 74 height 19
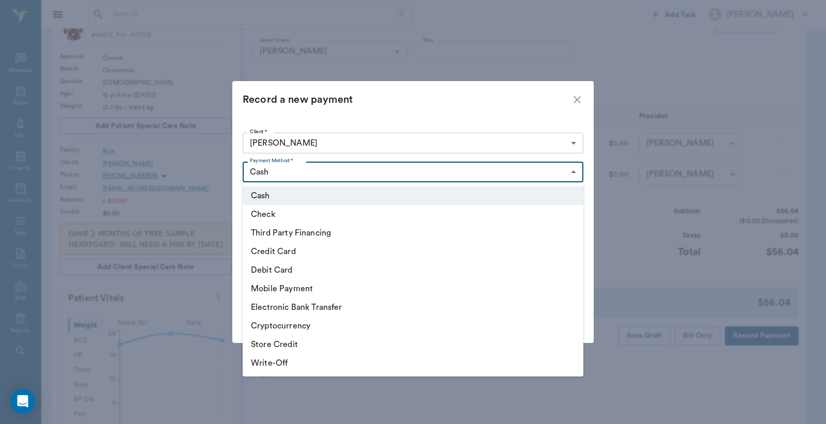
click at [359, 171] on body "/ ​ Add Task Dr. Bert Ellsworth Nectar Messages Appts Labs Imaging Inventory Ta…" at bounding box center [413, 354] width 826 height 861
click at [299, 272] on li "Debit Card" at bounding box center [413, 270] width 341 height 19
type input "DEBIT_CARD"
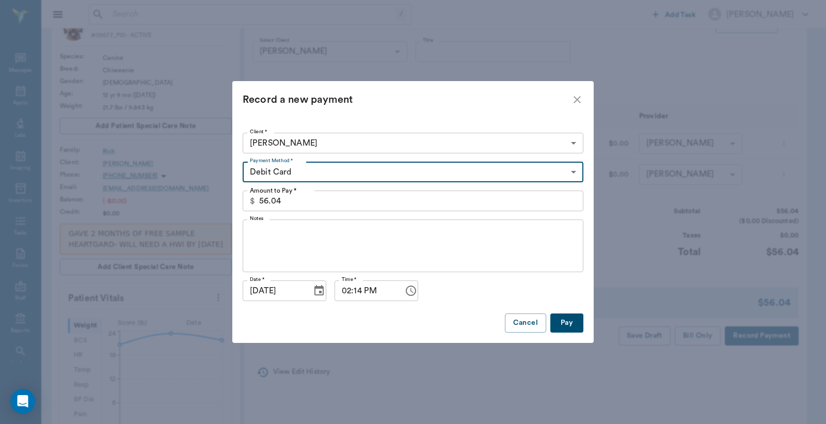
click at [565, 323] on button "Pay" at bounding box center [566, 322] width 33 height 19
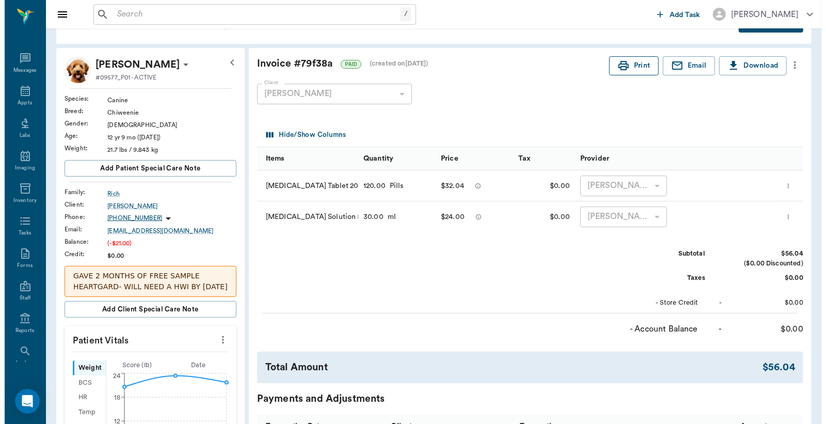
scroll to position [0, 0]
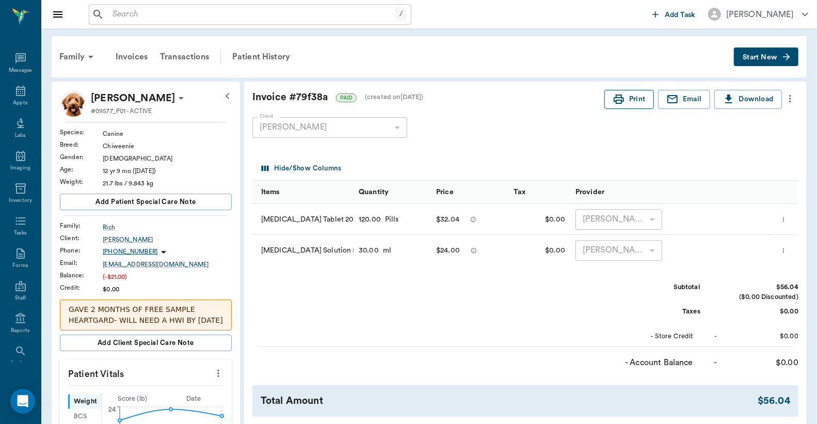
click at [630, 99] on button "Print" at bounding box center [630, 99] width 50 height 19
click at [787, 250] on icon "more" at bounding box center [784, 250] width 7 height 12
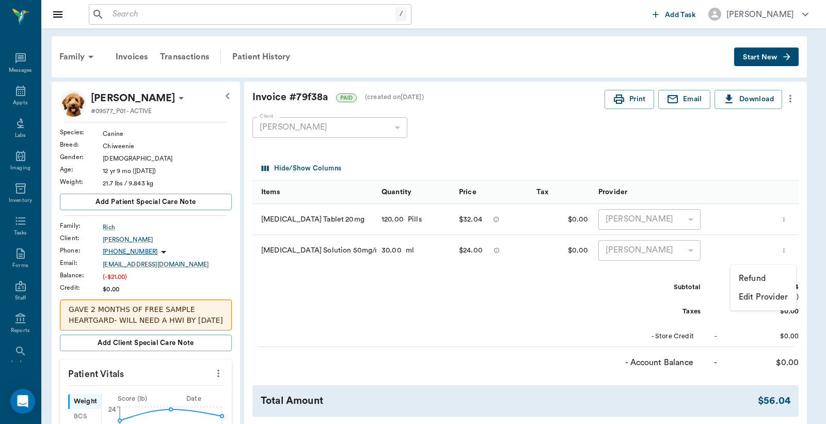
click at [262, 59] on div at bounding box center [413, 212] width 826 height 424
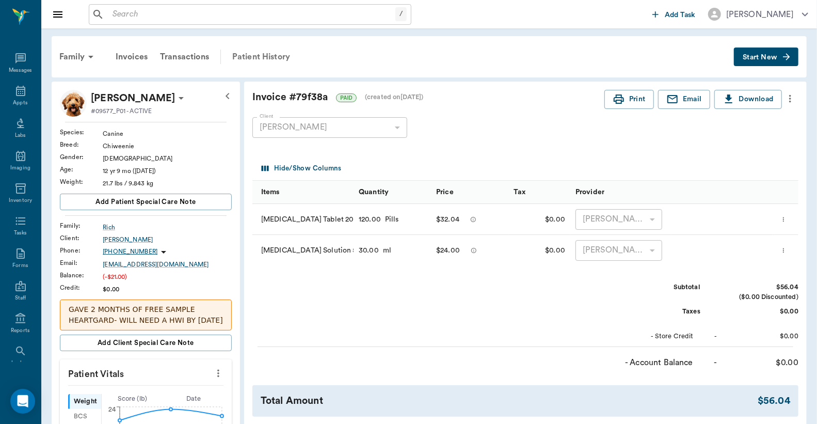
click at [271, 54] on div "Patient History" at bounding box center [261, 56] width 70 height 25
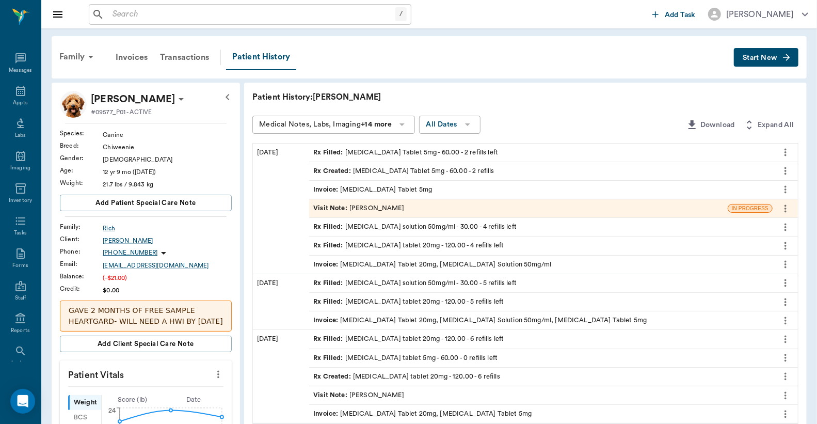
click at [331, 265] on span "Invoice :" at bounding box center [326, 265] width 27 height 10
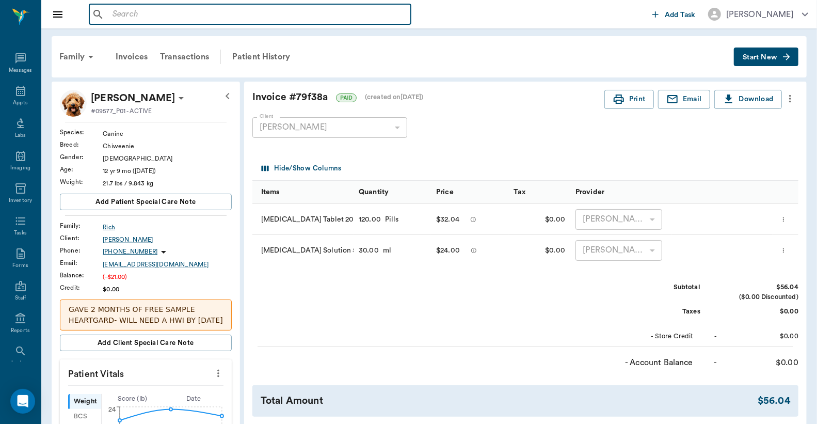
click at [115, 12] on input "text" at bounding box center [257, 14] width 298 height 14
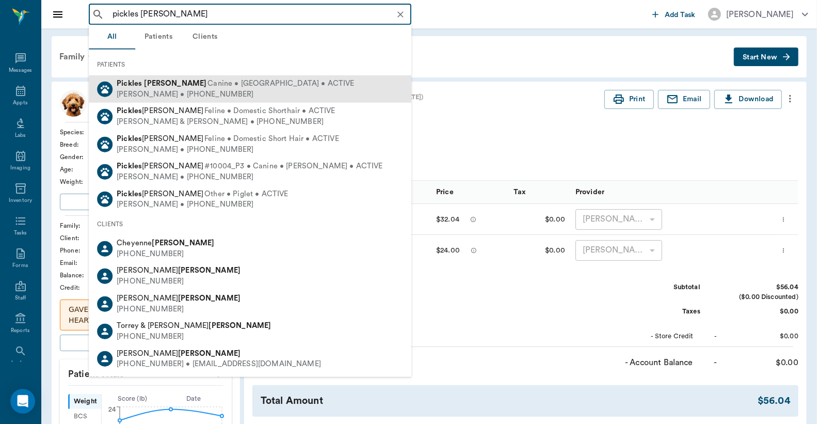
click at [145, 91] on div "JIM Perkins • (430) 342-7602" at bounding box center [235, 94] width 237 height 11
type input "pickles perkins"
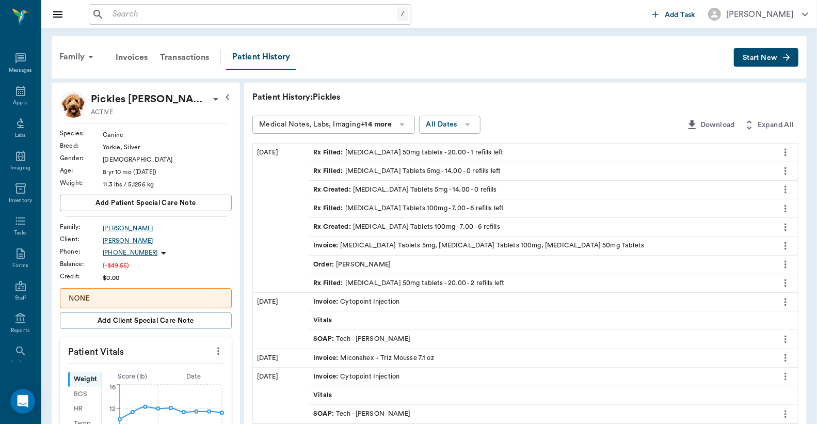
click at [330, 243] on span "Invoice :" at bounding box center [326, 246] width 27 height 10
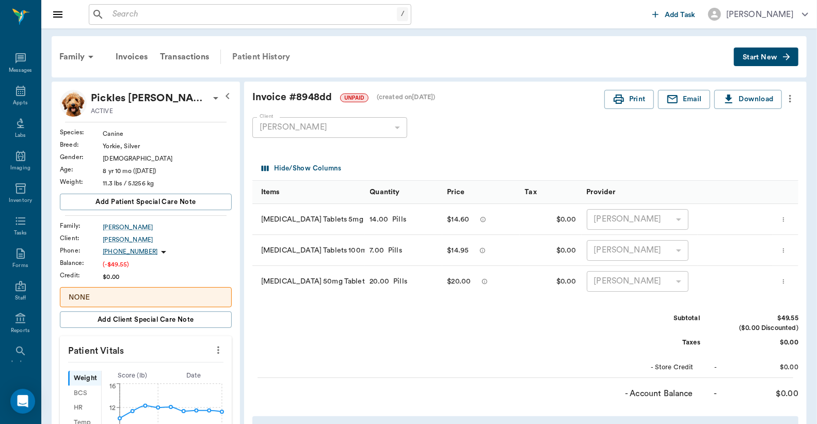
click at [249, 55] on div "Patient History" at bounding box center [261, 56] width 70 height 25
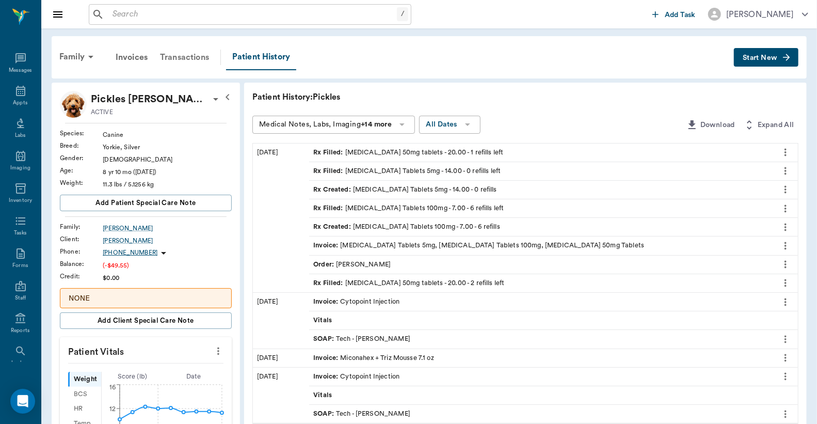
click at [184, 55] on div "Transactions" at bounding box center [184, 57] width 61 height 25
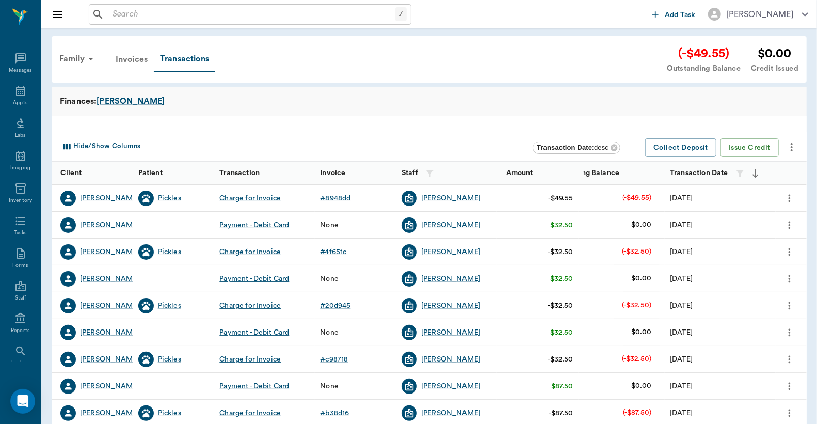
click at [128, 58] on div "Invoices" at bounding box center [131, 59] width 44 height 25
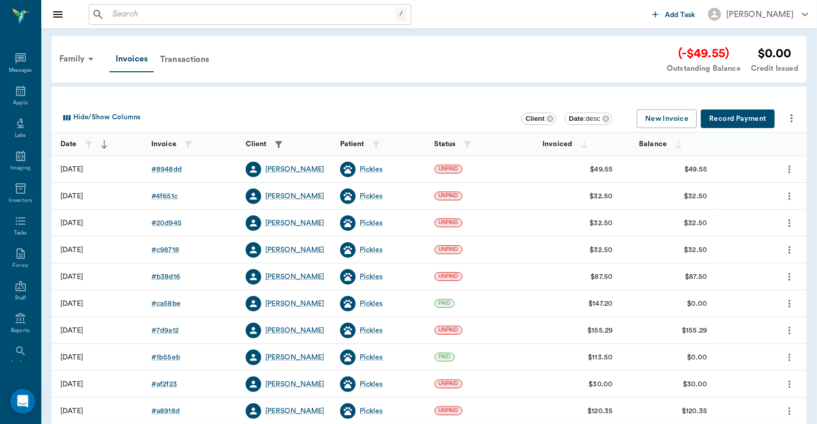
click at [736, 117] on button "Record Payment" at bounding box center [738, 118] width 74 height 19
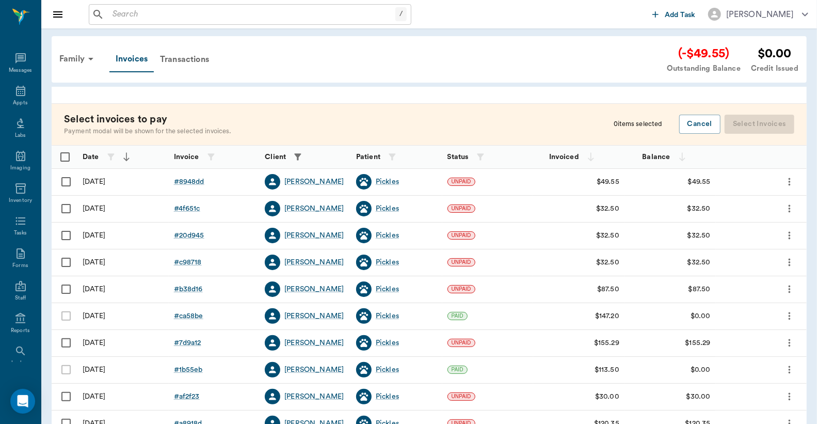
click at [64, 181] on input "Select row" at bounding box center [66, 182] width 22 height 22
checkbox input "false"
checkbox input "true"
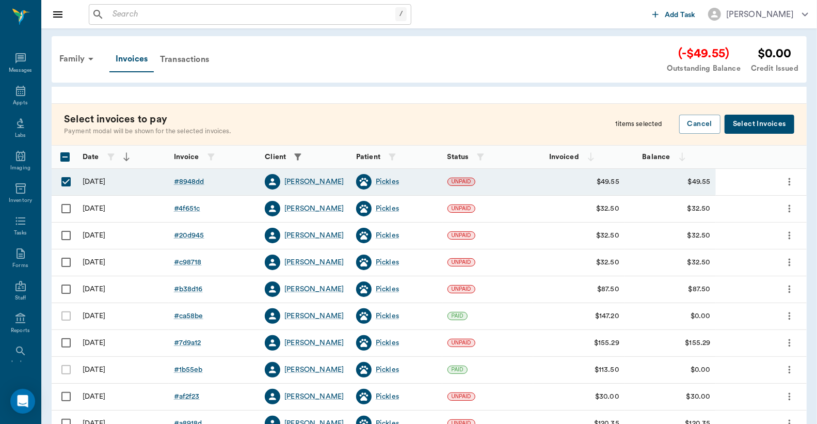
drag, startPoint x: 66, startPoint y: 208, endPoint x: 66, endPoint y: 213, distance: 5.7
click at [66, 208] on input "Select row" at bounding box center [66, 209] width 22 height 22
checkbox input "true"
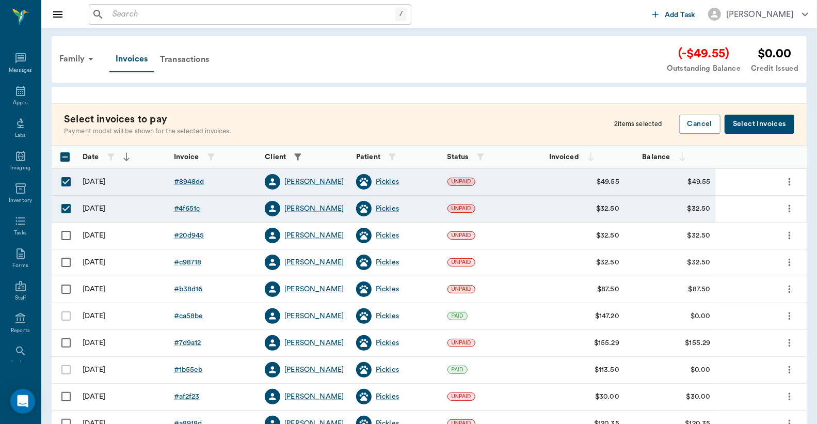
click at [64, 236] on input "Select row" at bounding box center [66, 236] width 22 height 22
checkbox input "true"
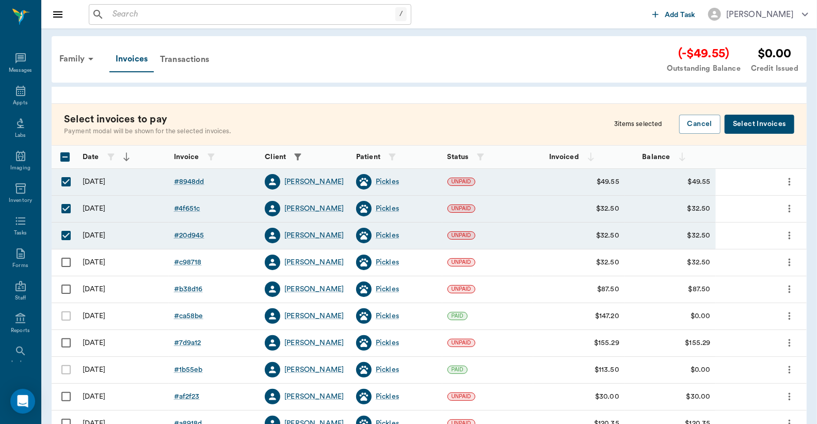
click at [749, 124] on button "Select Invoices" at bounding box center [760, 124] width 70 height 19
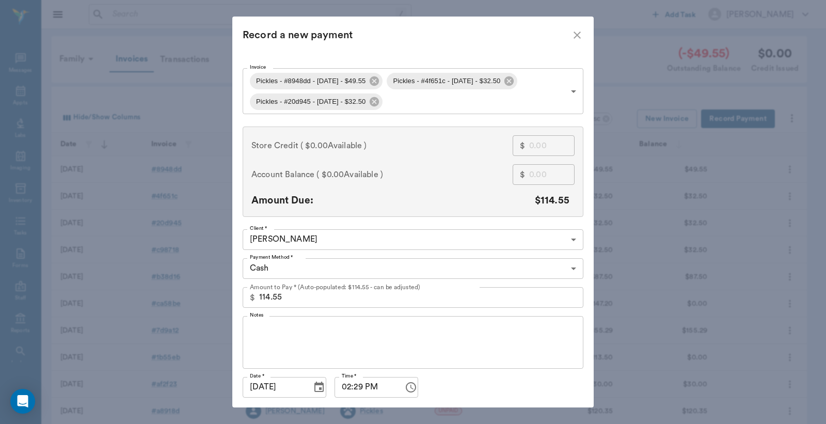
click at [274, 267] on body "/ ​ Add Task Dr. Bert Ellsworth Nectar Messages Appts Labs Imaging Inventory Ta…" at bounding box center [413, 303] width 826 height 606
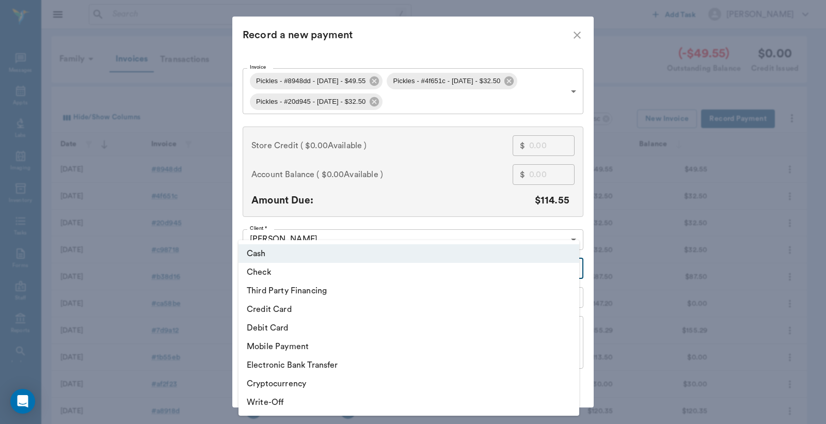
click at [284, 309] on li "Credit Card" at bounding box center [409, 309] width 341 height 19
type input "CREDIT_CARD"
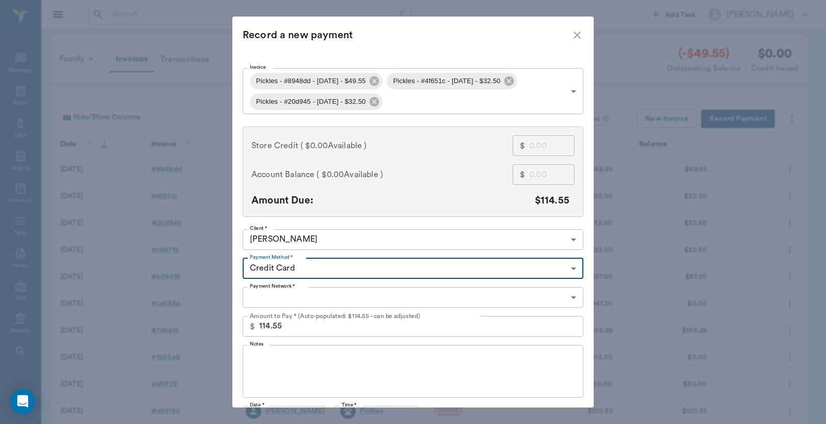
click at [284, 298] on body "/ ​ Add Task Dr. Bert Ellsworth Nectar Messages Appts Labs Imaging Inventory Ta…" at bounding box center [413, 303] width 826 height 606
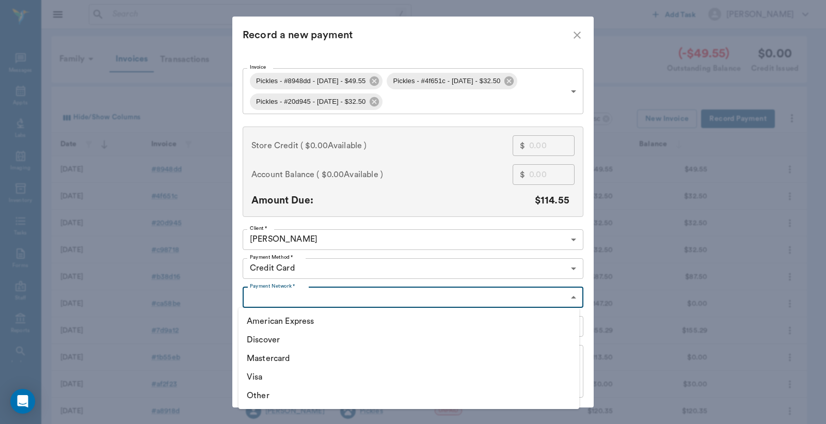
click at [256, 374] on li "Visa" at bounding box center [409, 377] width 341 height 19
type input "VISA"
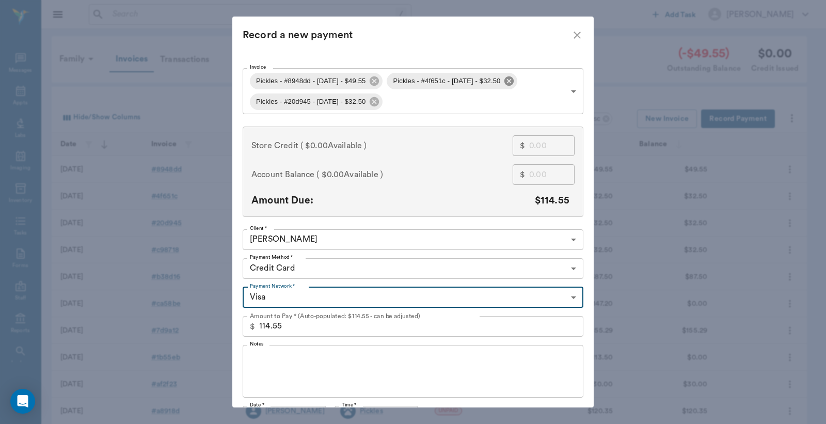
click at [514, 81] on icon at bounding box center [508, 80] width 9 height 9
type input "68ac994610fcb0de388948dd,684c609b1db2f7bc6620d945"
type input "82.05"
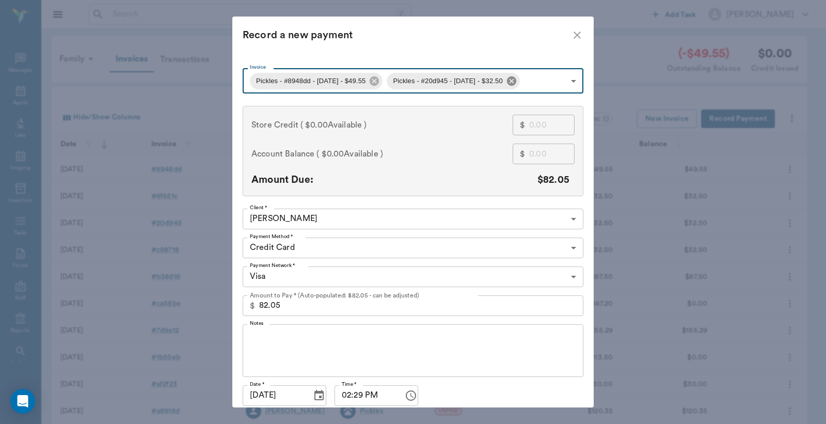
click at [516, 78] on icon at bounding box center [511, 80] width 9 height 9
type input "68ac994610fcb0de388948dd"
type input "49.55"
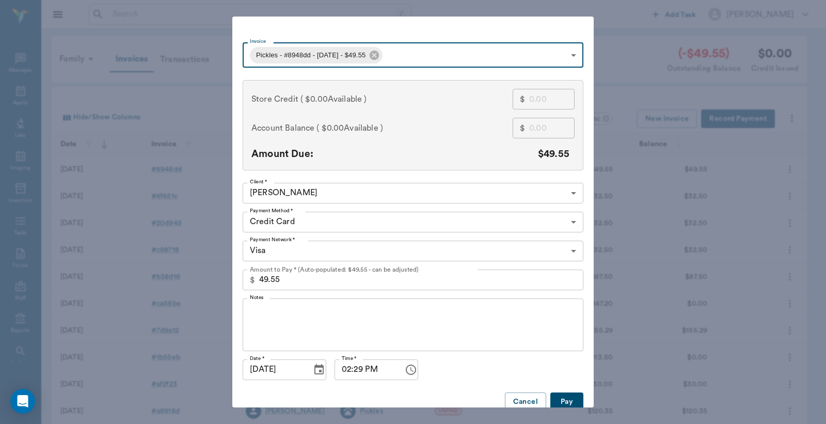
scroll to position [40, 0]
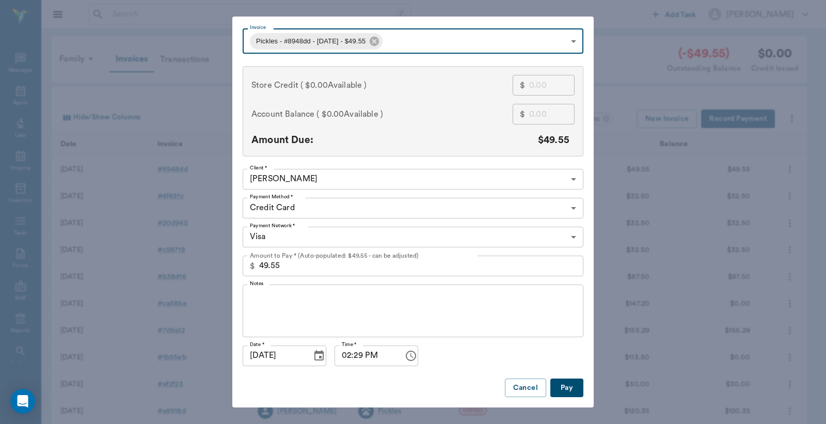
click at [571, 388] on button "Pay" at bounding box center [566, 387] width 33 height 19
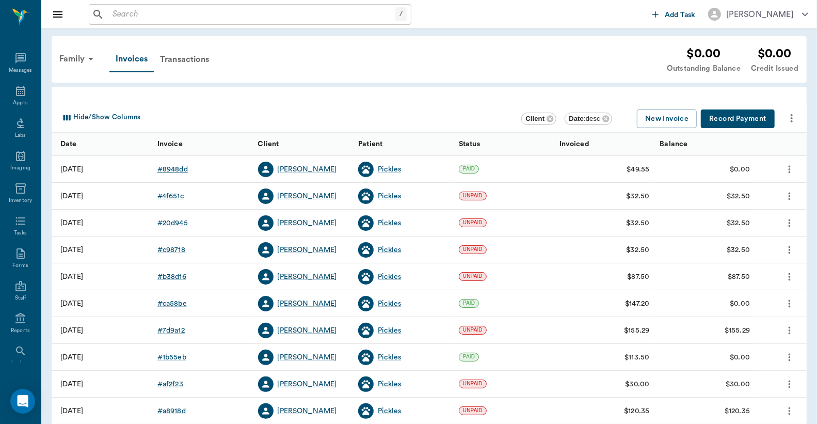
click at [179, 167] on div "# 8948dd" at bounding box center [172, 169] width 30 height 10
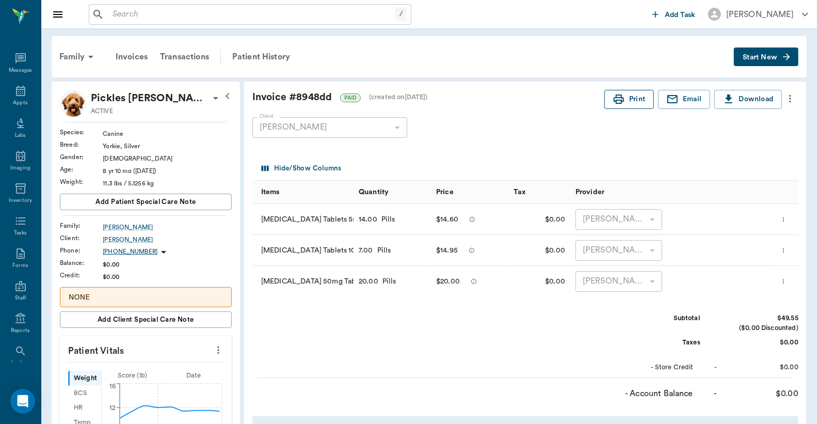
click at [624, 99] on button "Print" at bounding box center [630, 99] width 50 height 19
click at [16, 93] on icon at bounding box center [20, 91] width 9 height 10
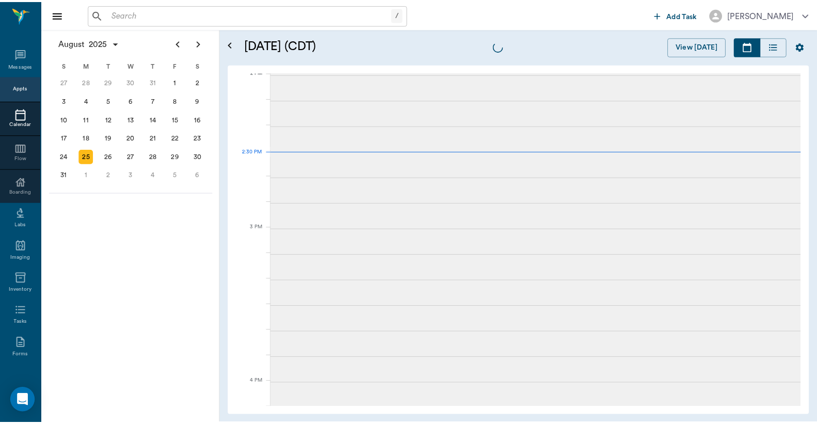
scroll to position [932, 0]
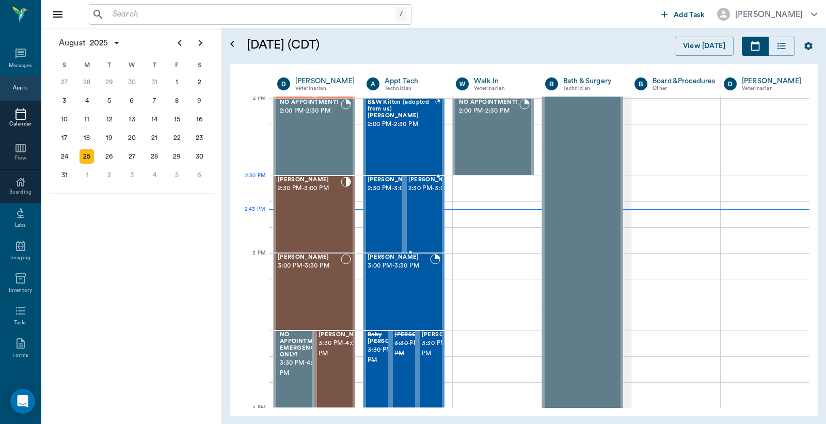
click at [416, 194] on span "2:30 PM - 3:00 PM" at bounding box center [434, 188] width 52 height 10
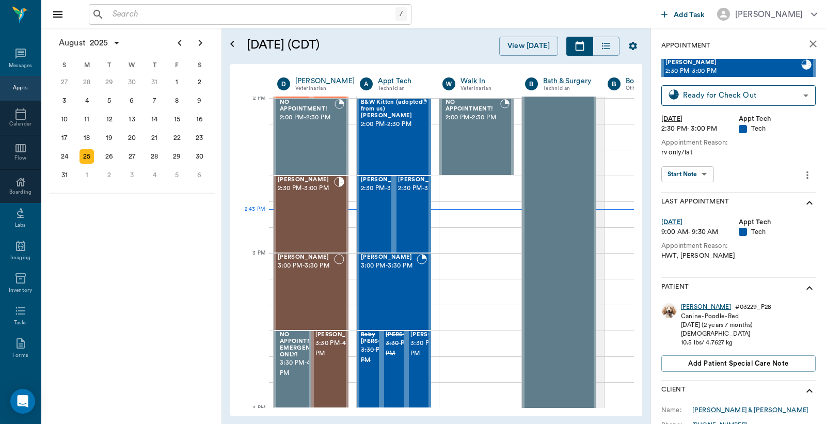
click at [690, 307] on div "Ariel" at bounding box center [706, 307] width 50 height 9
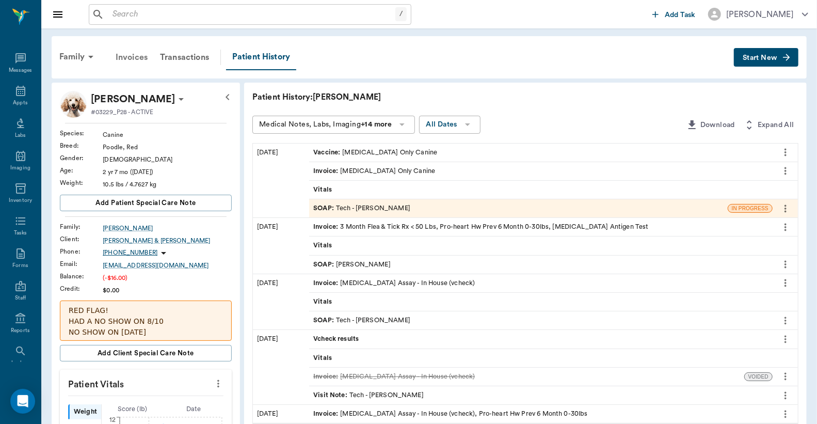
click at [141, 55] on div "Invoices" at bounding box center [131, 57] width 44 height 25
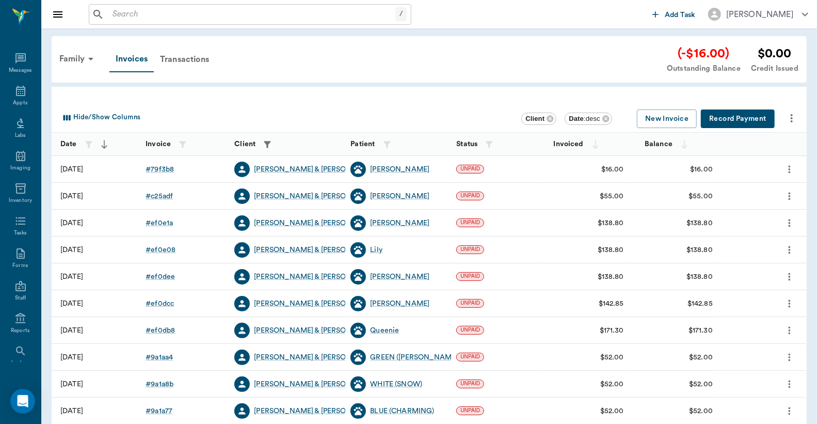
click at [726, 119] on button "Record Payment" at bounding box center [738, 118] width 74 height 19
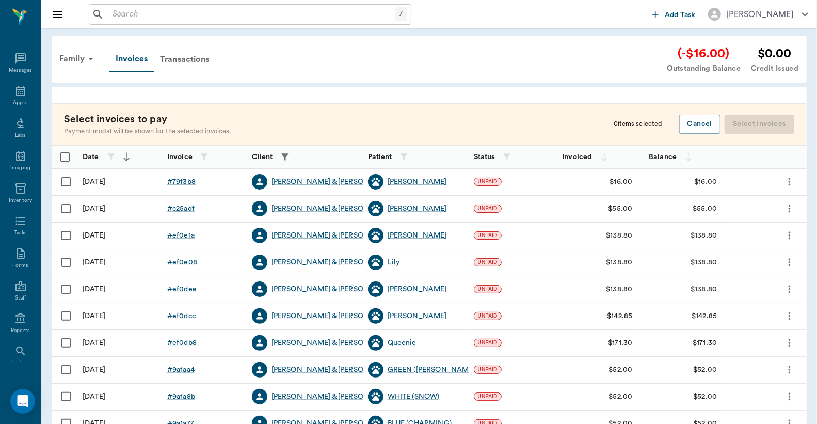
click at [66, 183] on input "Select row" at bounding box center [66, 182] width 22 height 22
checkbox input "false"
checkbox input "true"
click at [179, 181] on div "# 79f3b8" at bounding box center [181, 182] width 28 height 10
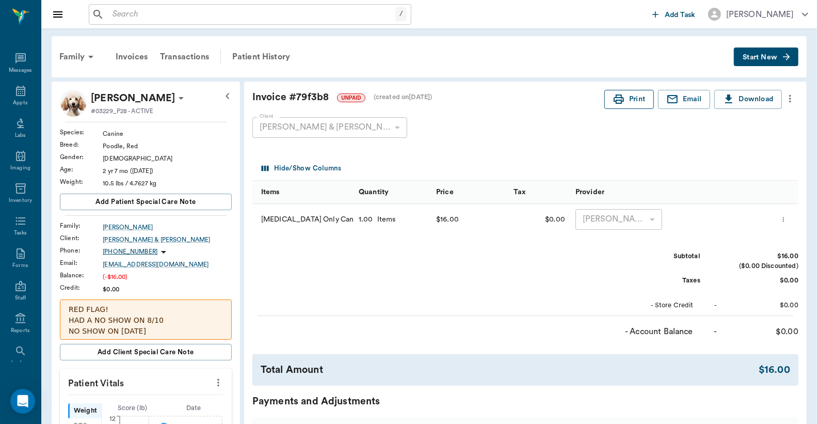
click at [626, 102] on button "Print" at bounding box center [630, 99] width 50 height 19
click at [257, 59] on div "Patient History" at bounding box center [261, 56] width 70 height 25
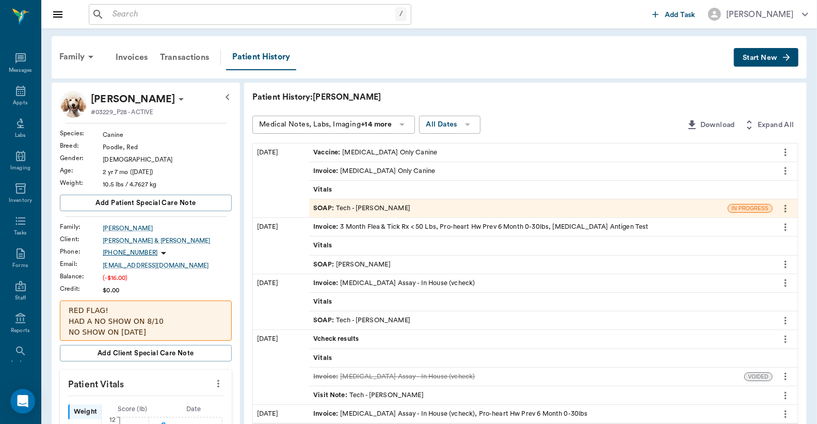
click at [338, 208] on div "SOAP : Tech - Julie Dickerson" at bounding box center [361, 208] width 97 height 10
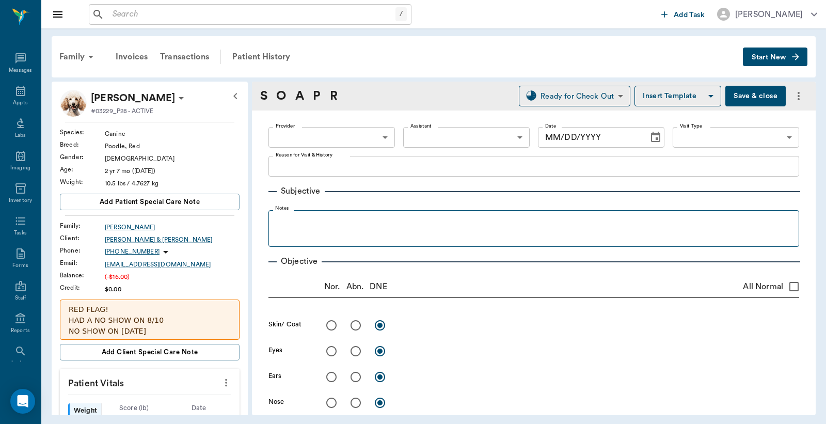
type input "63ec2e7e52e12b0ba117b124"
type input "65d2be4f46e3a538d89b8c1a"
type textarea "rv only/lat"
type input "08/25/2025"
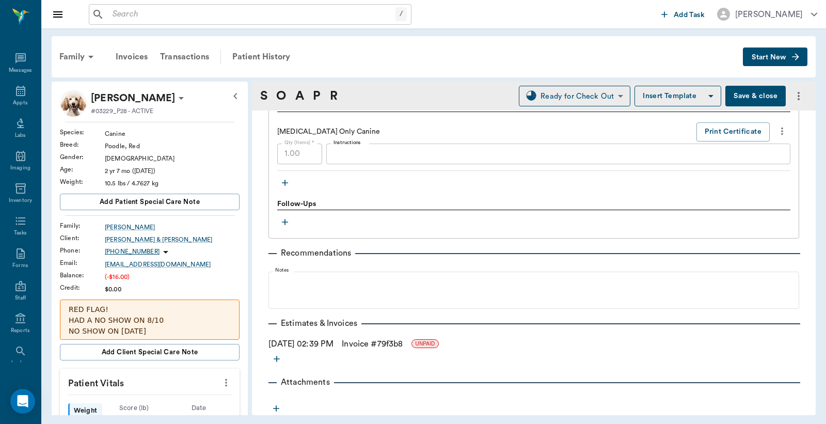
scroll to position [567, 0]
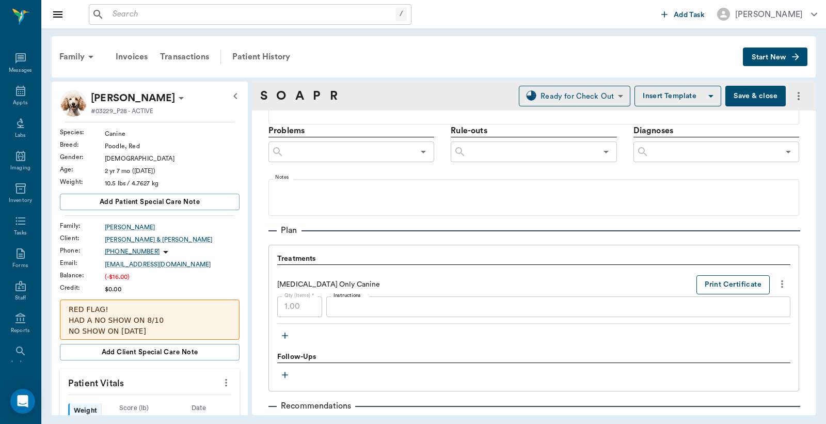
click at [724, 282] on button "Print Certificate" at bounding box center [732, 284] width 73 height 19
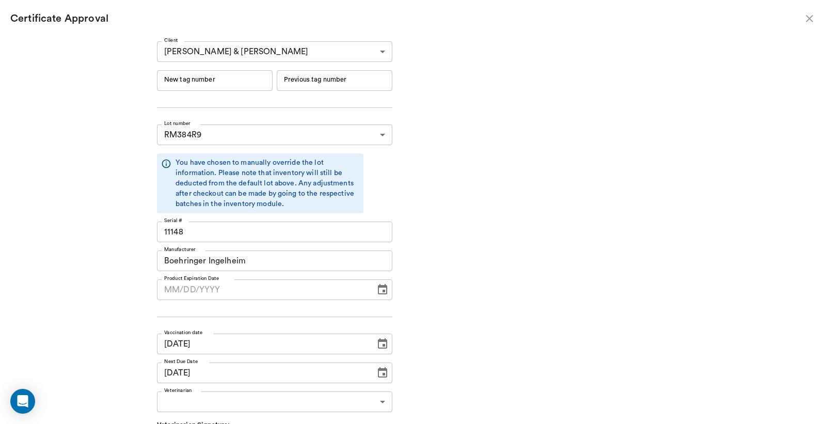
type input "06/19/2026"
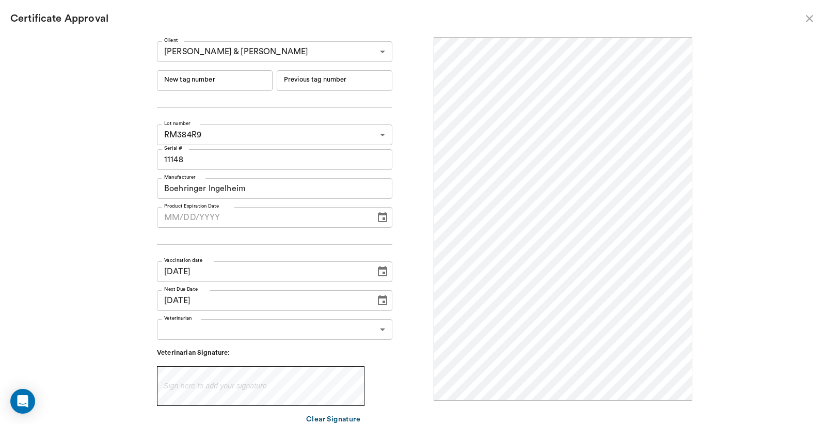
scroll to position [0, 0]
click at [197, 80] on input "New tag number" at bounding box center [215, 80] width 116 height 21
type input "251150"
click at [228, 330] on body "/ ​ Add Task Dr. Bert Ellsworth Nectar Messages Appts Labs Imaging Inventory Ta…" at bounding box center [413, 212] width 826 height 424
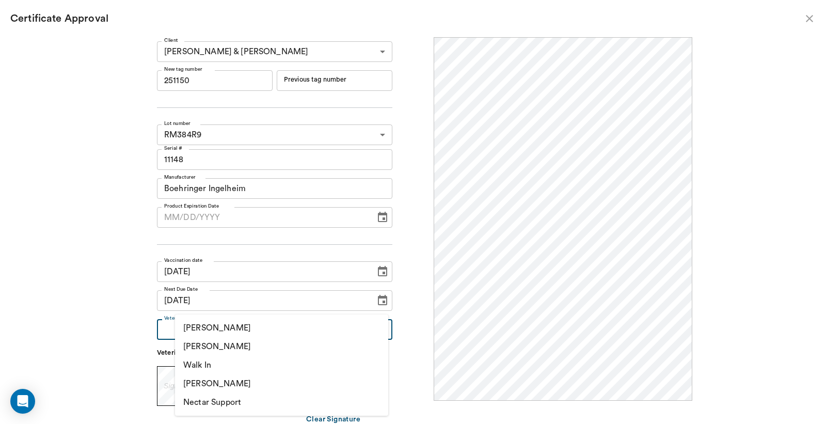
click at [220, 346] on li "[PERSON_NAME]" at bounding box center [281, 346] width 213 height 19
type input "63ec2f075fda476ae8351a4d"
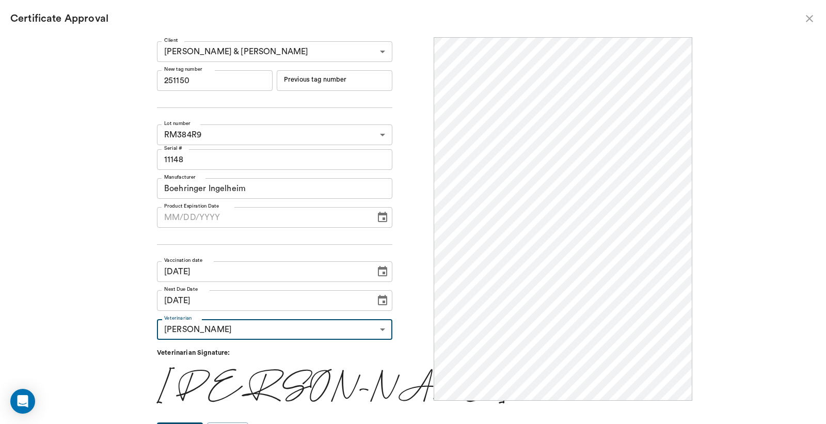
type input "MM/DD/YYYY"
click at [241, 218] on input "MM/DD/YYYY" at bounding box center [262, 217] width 211 height 21
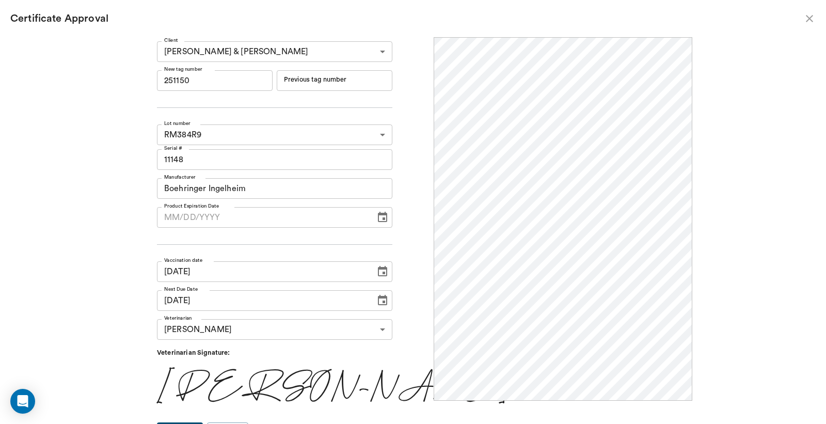
click at [379, 217] on icon "Choose date" at bounding box center [382, 217] width 12 height 12
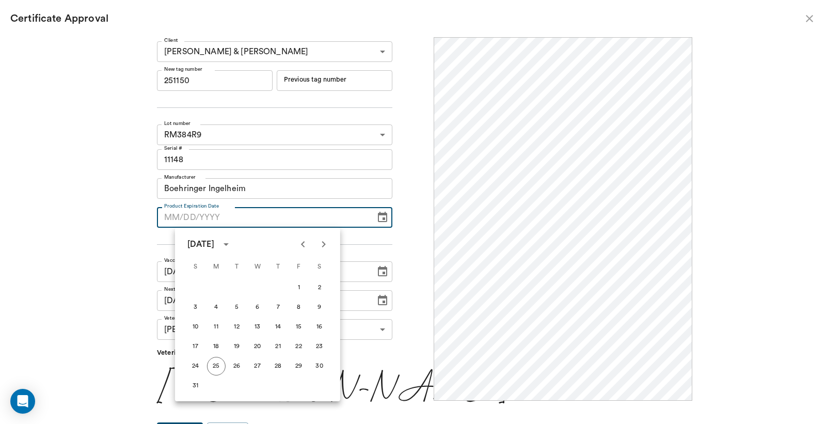
click at [324, 245] on icon "Next month" at bounding box center [324, 244] width 4 height 6
click at [324, 244] on icon "Next month" at bounding box center [324, 244] width 12 height 12
click at [324, 243] on icon "Next month" at bounding box center [324, 244] width 4 height 6
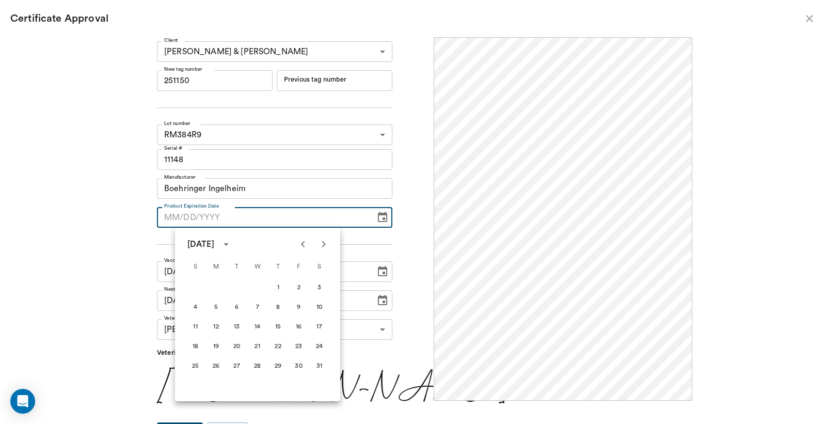
click at [324, 243] on icon "Next month" at bounding box center [324, 244] width 4 height 6
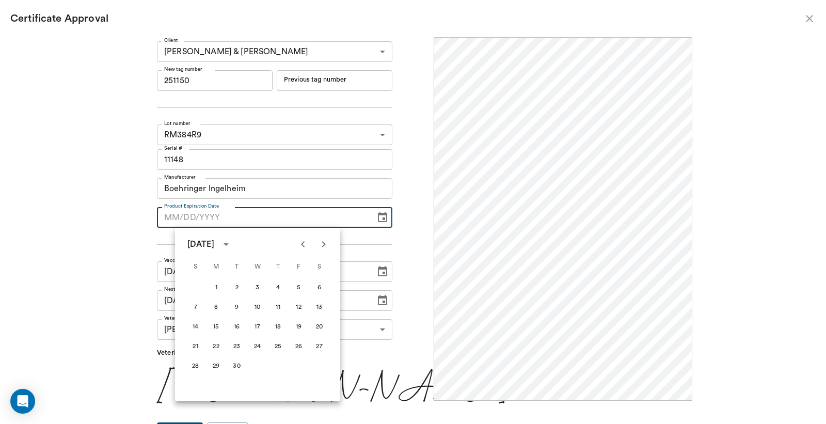
click at [324, 243] on icon "Next month" at bounding box center [324, 244] width 4 height 6
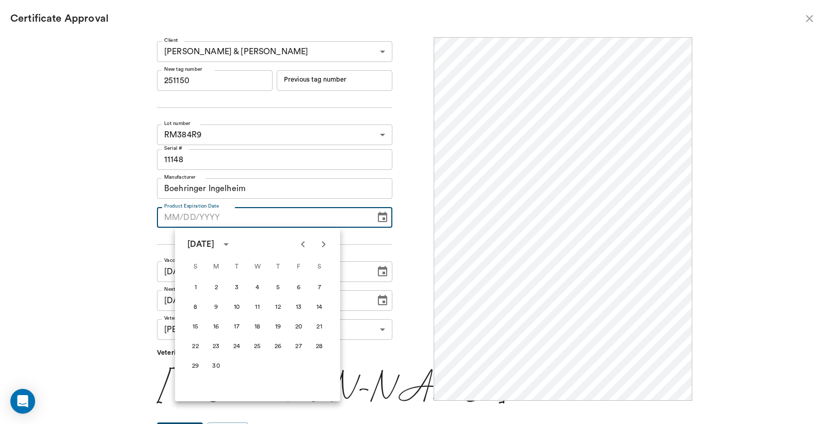
click at [324, 243] on icon "Next month" at bounding box center [324, 244] width 4 height 6
click at [316, 287] on button "5" at bounding box center [319, 287] width 19 height 19
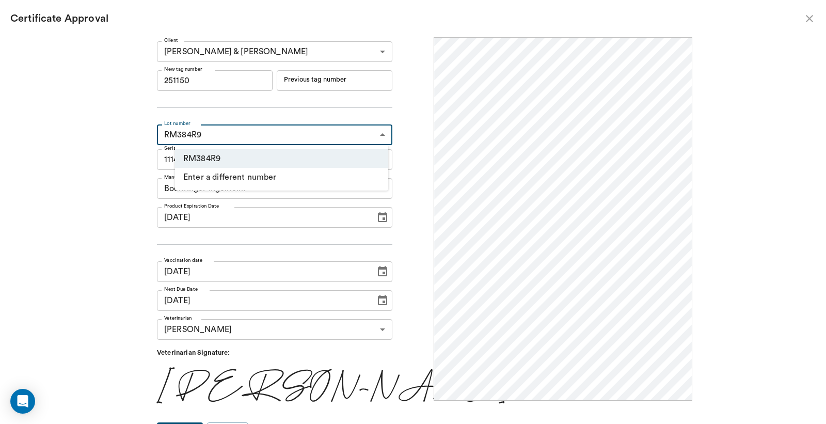
click at [229, 131] on body "/ ​ Add Task Dr. Bert Ellsworth Nectar Messages Appts Labs Imaging Inventory Ta…" at bounding box center [413, 212] width 826 height 424
click at [374, 215] on div at bounding box center [413, 212] width 826 height 424
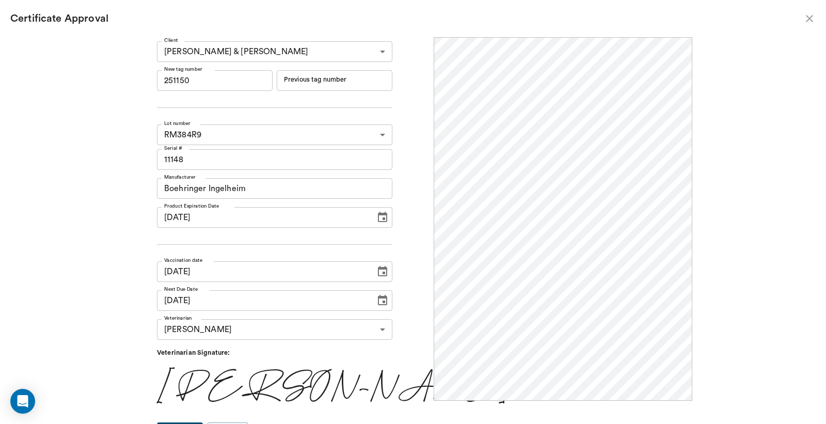
click at [376, 217] on icon "Choose date, selected date is Dec 5, 2026" at bounding box center [382, 217] width 12 height 12
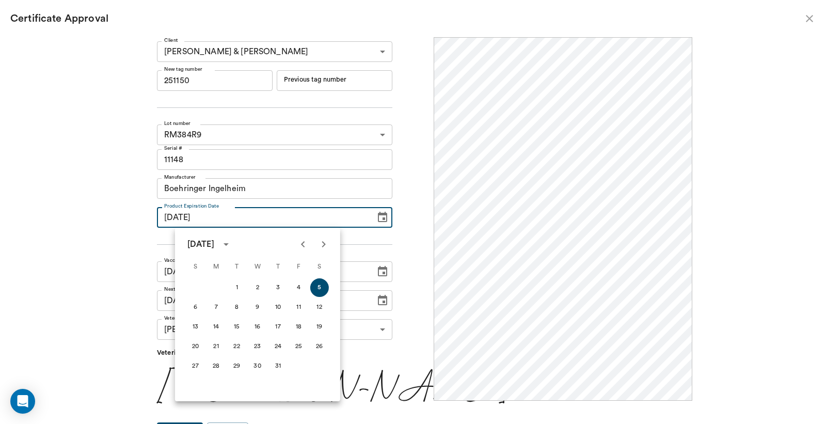
click at [302, 243] on icon "Previous month" at bounding box center [303, 244] width 12 height 12
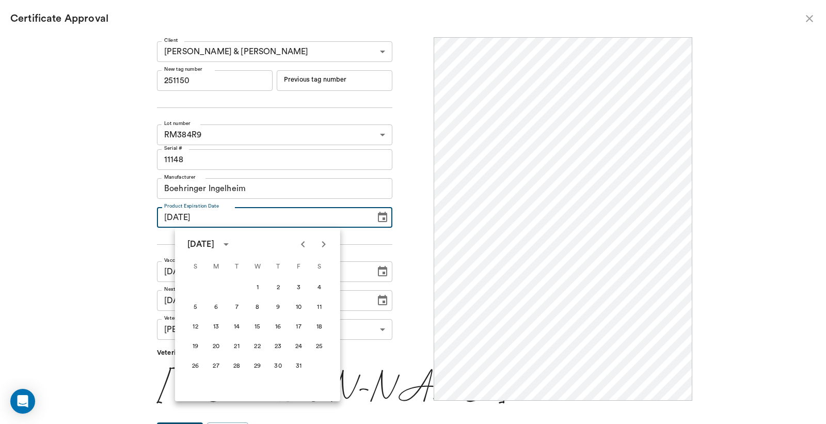
click at [302, 243] on icon "Previous month" at bounding box center [303, 244] width 12 height 12
click at [299, 328] on button "19" at bounding box center [299, 327] width 19 height 19
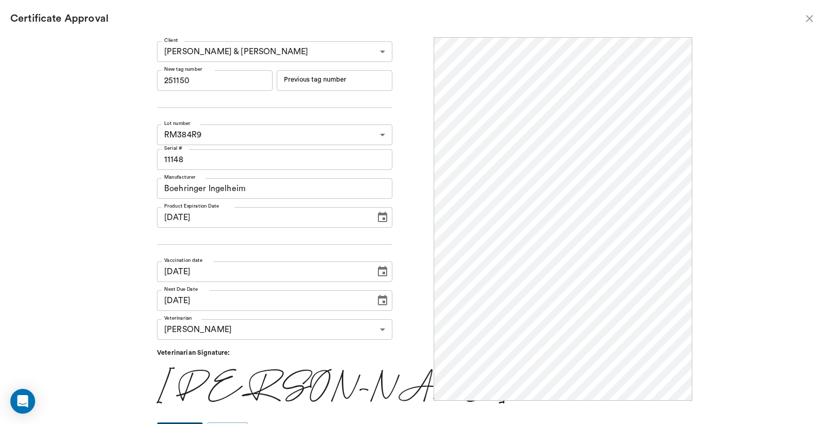
type input "06/19/2026"
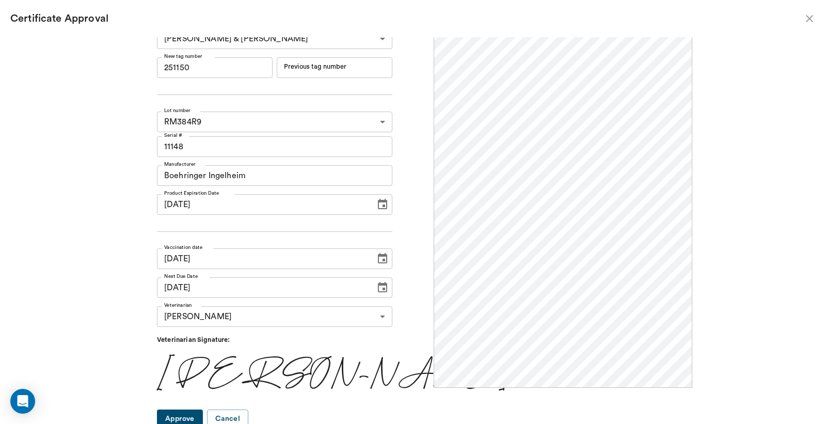
scroll to position [17, 0]
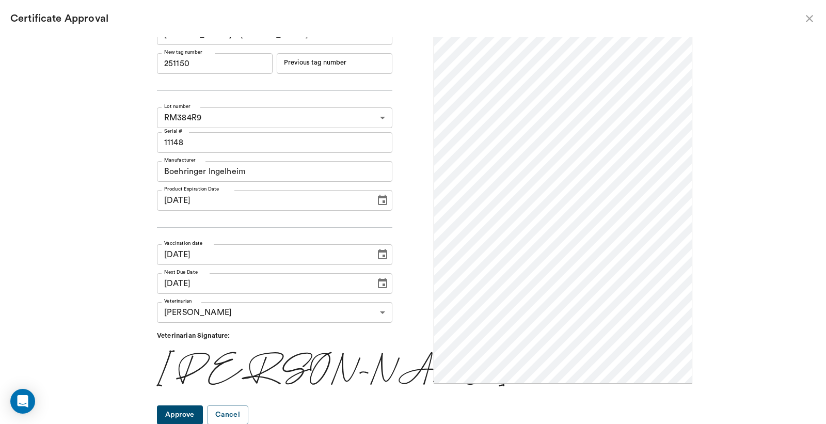
click at [203, 412] on button "Approve" at bounding box center [180, 414] width 46 height 19
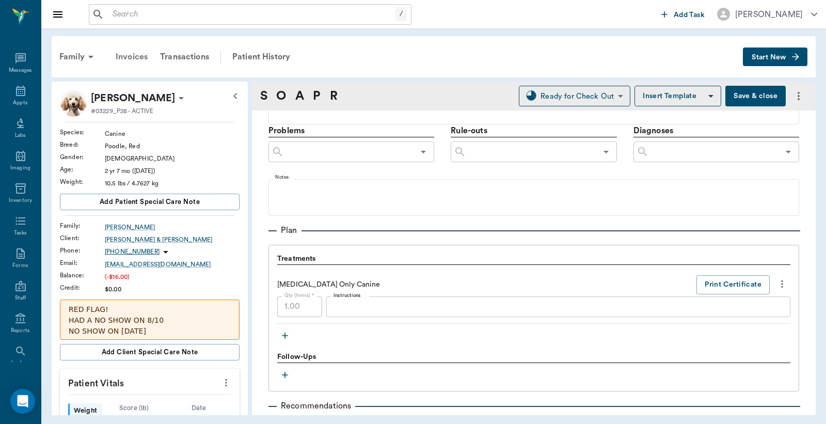
click at [125, 53] on div "Invoices" at bounding box center [131, 56] width 44 height 25
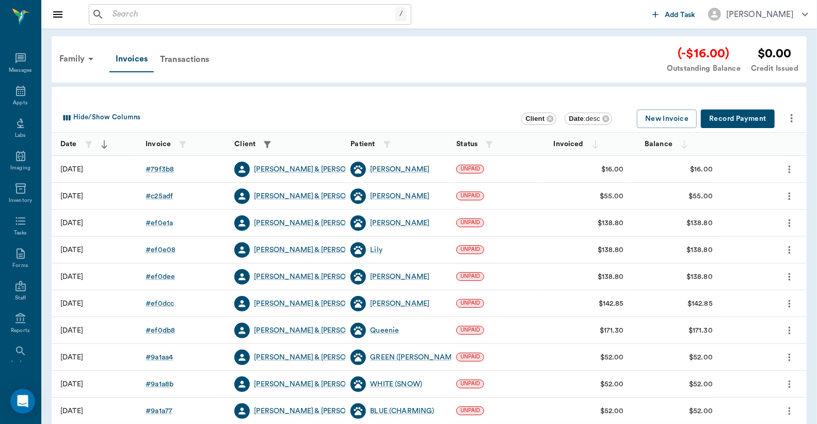
click at [741, 117] on button "Record Payment" at bounding box center [738, 118] width 74 height 19
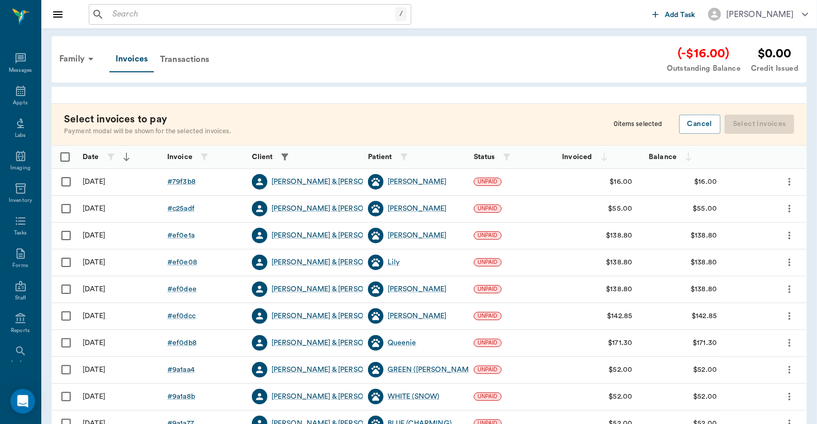
click at [64, 181] on input "Select row" at bounding box center [66, 182] width 22 height 22
checkbox input "false"
checkbox input "true"
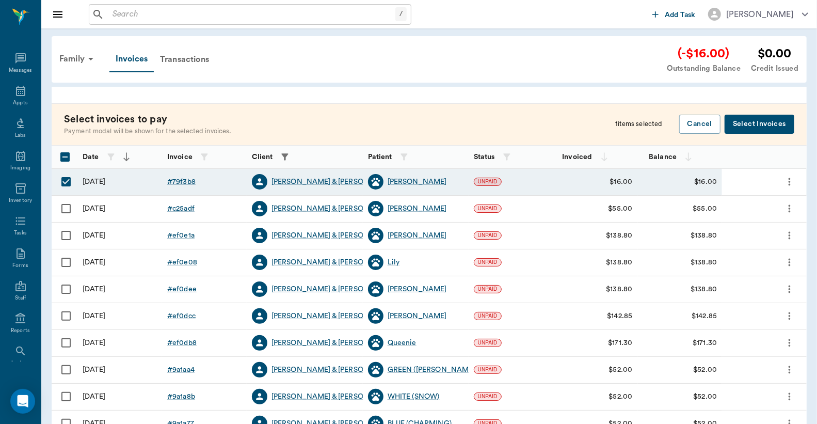
click at [765, 124] on button "Select Invoices" at bounding box center [760, 124] width 70 height 19
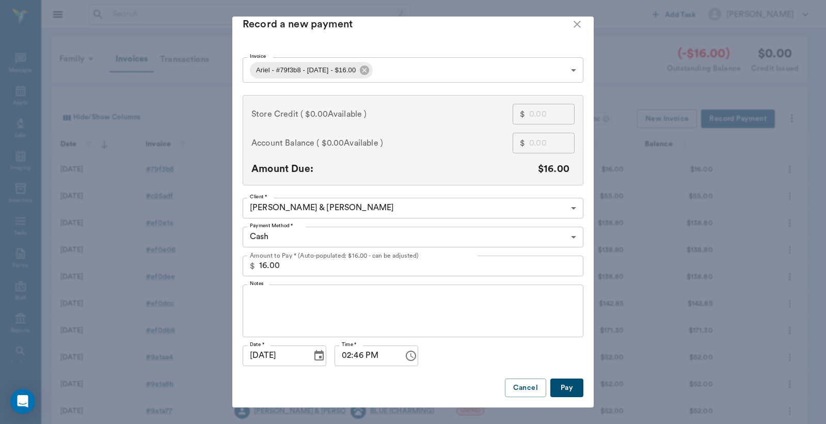
click at [561, 379] on button "Pay" at bounding box center [566, 387] width 33 height 19
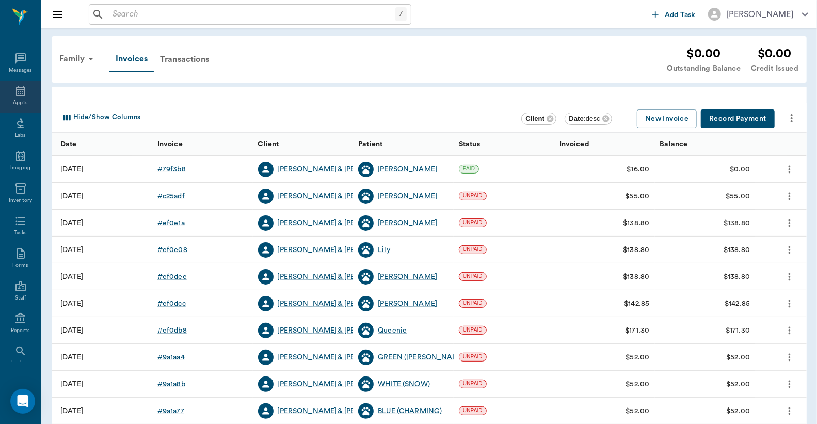
click at [16, 89] on icon at bounding box center [20, 91] width 9 height 10
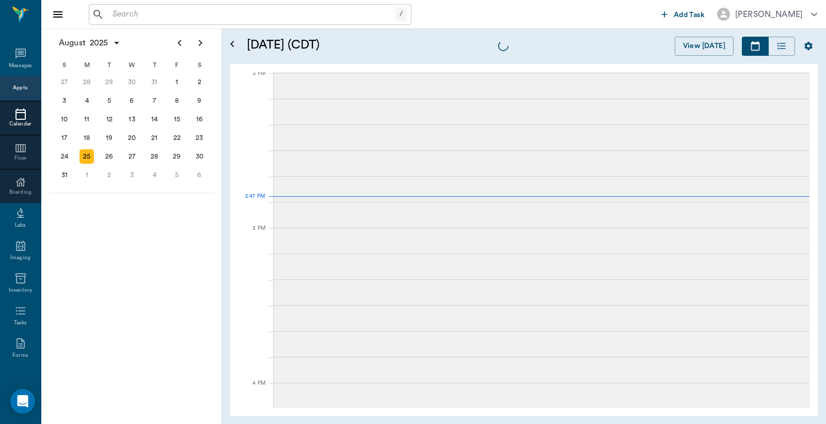
scroll to position [931, 0]
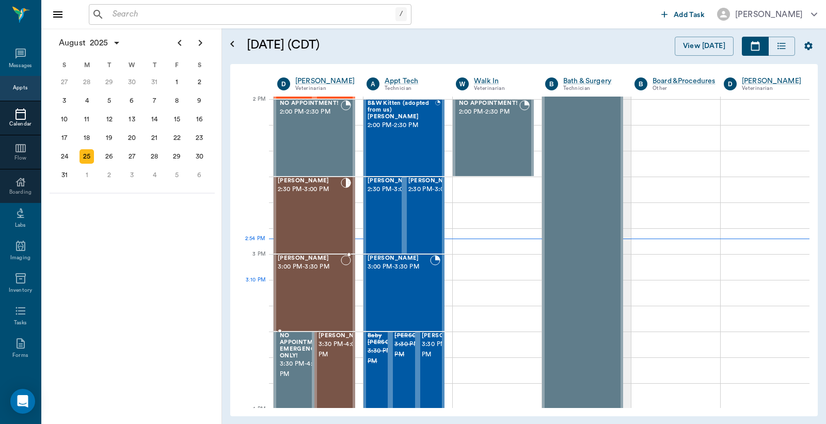
click at [318, 302] on div "[PERSON_NAME] 3:00 PM - 3:30 PM" at bounding box center [309, 292] width 63 height 75
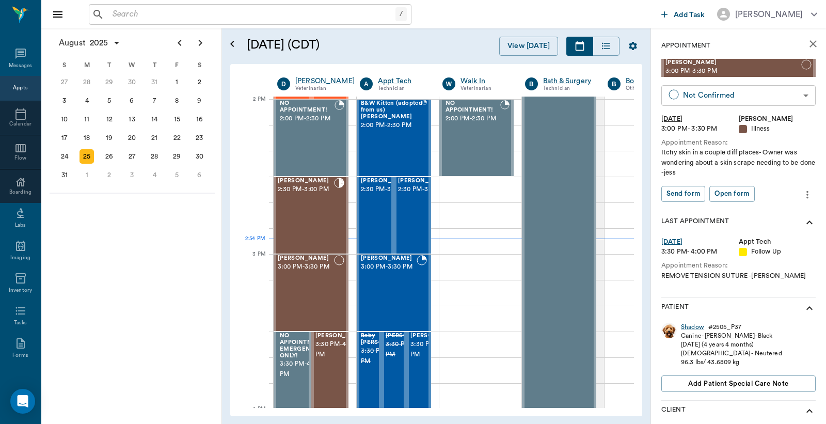
click at [710, 96] on body "/ ​ Add Task Dr. Bert Ellsworth Nectar Messages Appts Calendar Flow Boarding La…" at bounding box center [413, 212] width 826 height 424
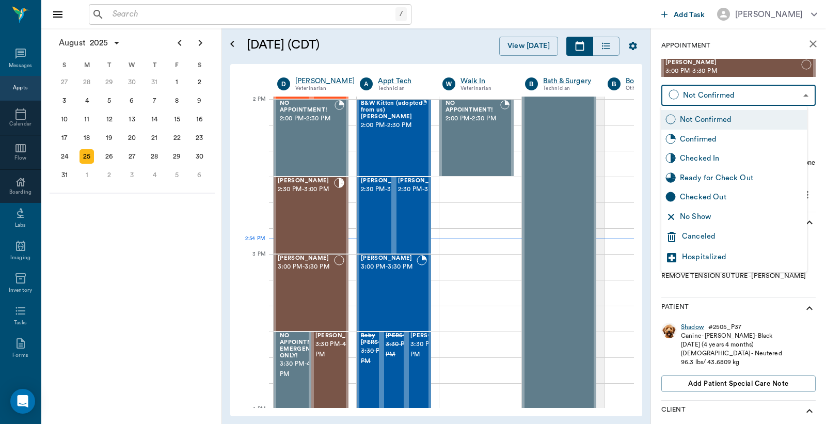
click at [705, 160] on div "Checked In" at bounding box center [741, 158] width 123 height 11
type input "CHECKED_IN"
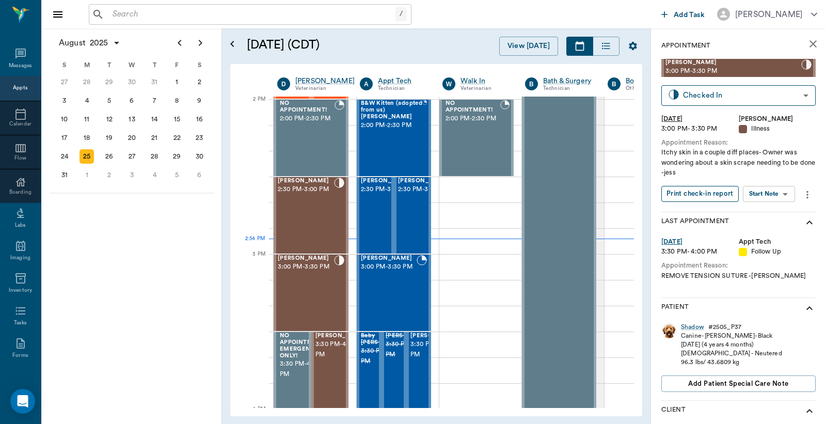
click at [705, 194] on button "Print check-in report" at bounding box center [699, 194] width 77 height 16
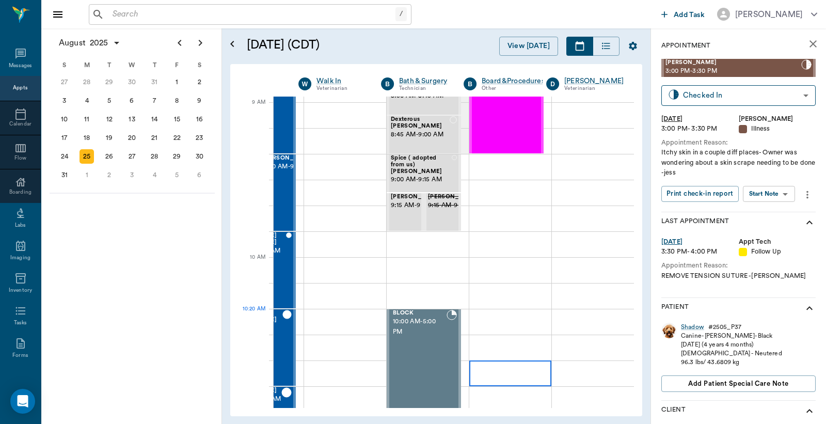
scroll to position [0, 144]
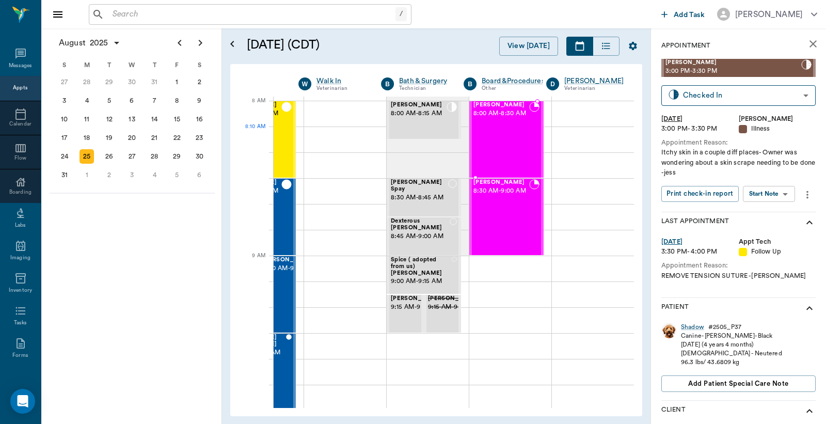
click at [483, 119] on span "8:00 AM - 8:30 AM" at bounding box center [501, 113] width 56 height 10
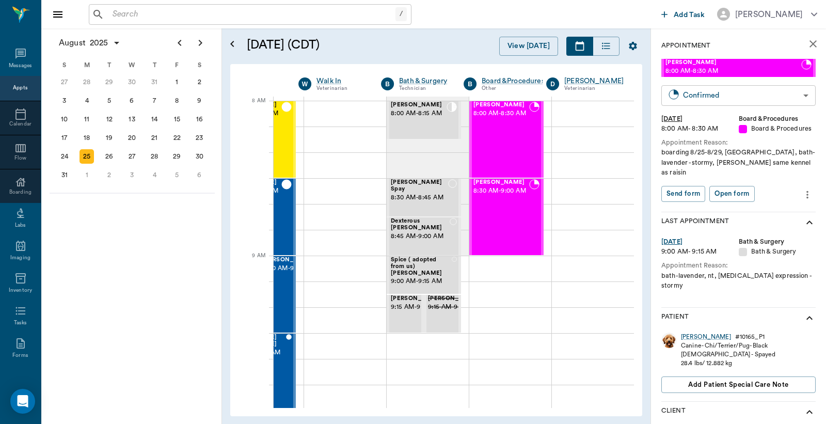
click at [738, 94] on body "/ ​ Add Task Dr. Bert Ellsworth Nectar Messages Appts Calendar Flow Boarding La…" at bounding box center [413, 212] width 826 height 424
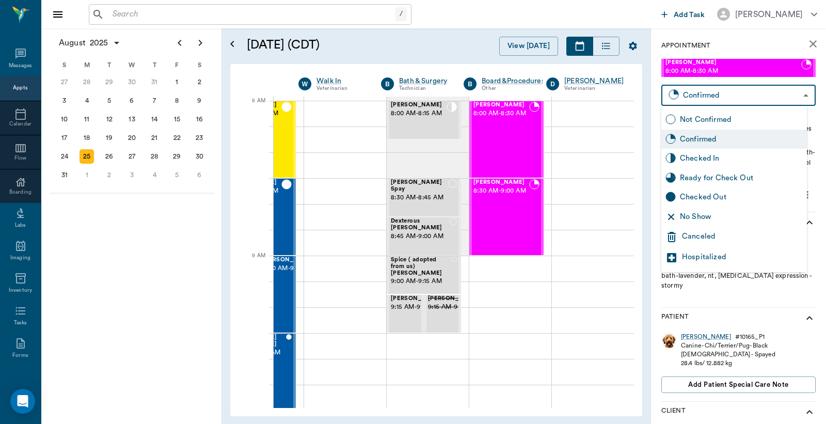
click at [699, 157] on div "Checked In" at bounding box center [741, 158] width 123 height 11
type input "CHECKED_IN"
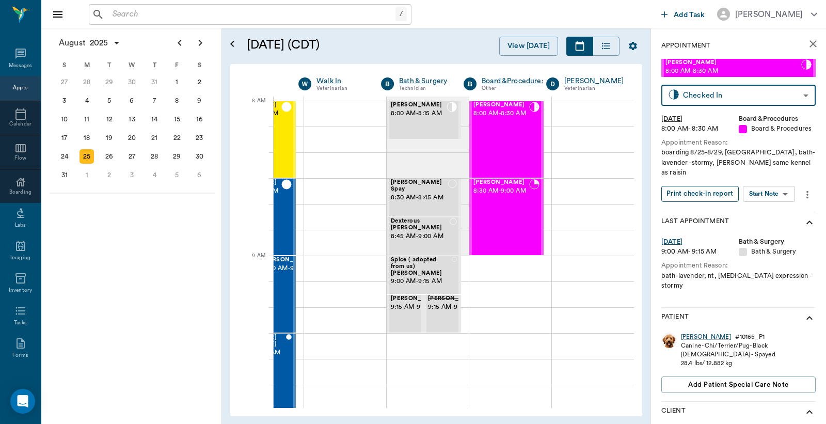
click at [708, 186] on button "Print check-in report" at bounding box center [699, 194] width 77 height 16
click at [494, 241] on div "Raisin Scott 8:30 AM - 9:00 AM" at bounding box center [501, 216] width 56 height 75
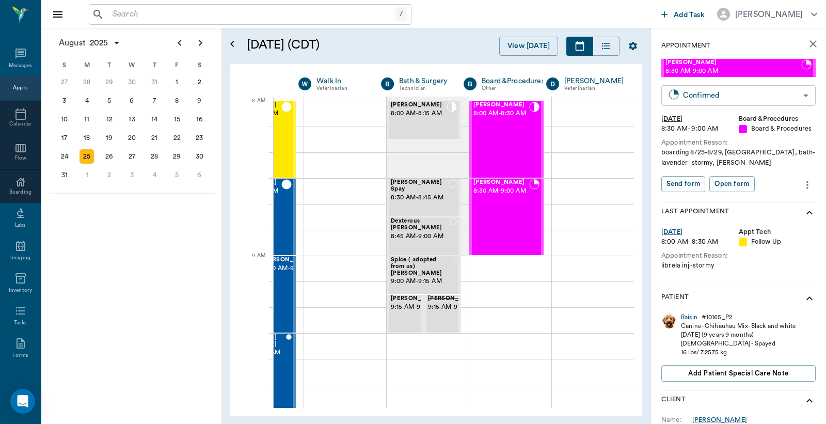
click at [702, 97] on body "/ ​ Add Task Dr. Bert Ellsworth Nectar Messages Appts Calendar Flow Boarding La…" at bounding box center [413, 212] width 826 height 424
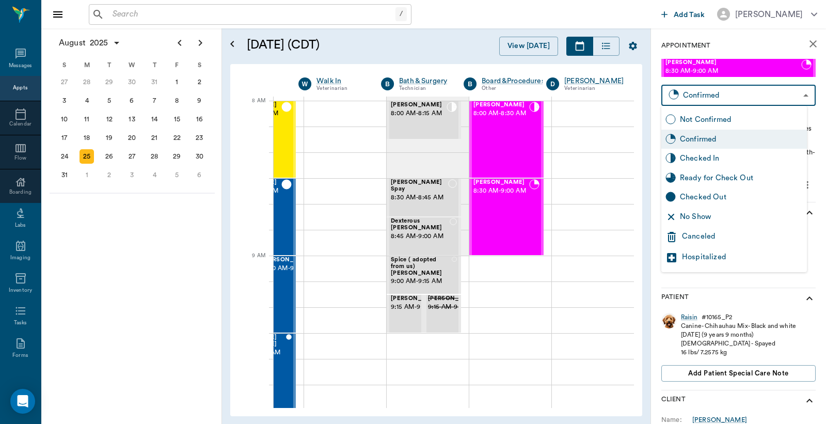
click at [697, 154] on div "Checked In" at bounding box center [741, 158] width 123 height 11
type input "CHECKED_IN"
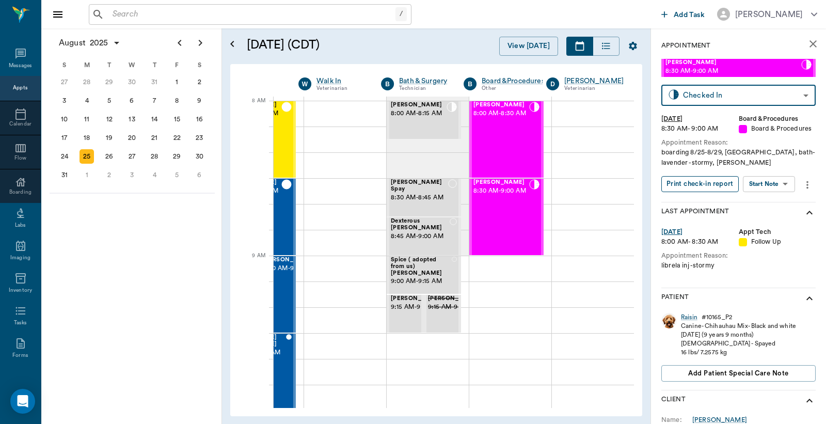
click at [692, 184] on button "Print check-in report" at bounding box center [699, 184] width 77 height 16
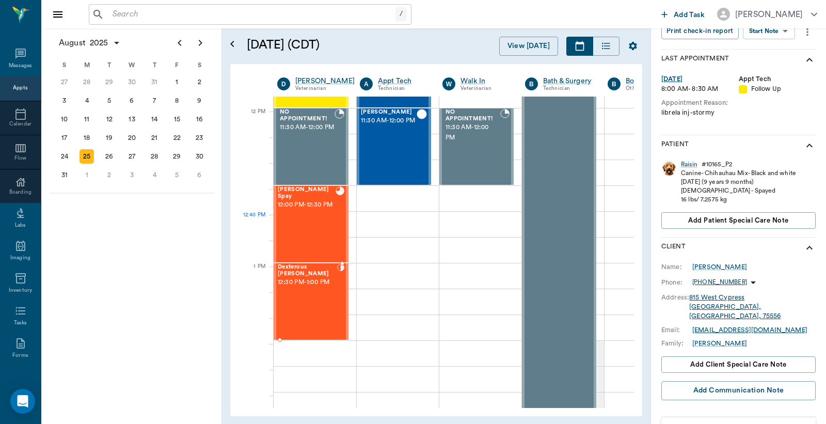
scroll to position [612, 0]
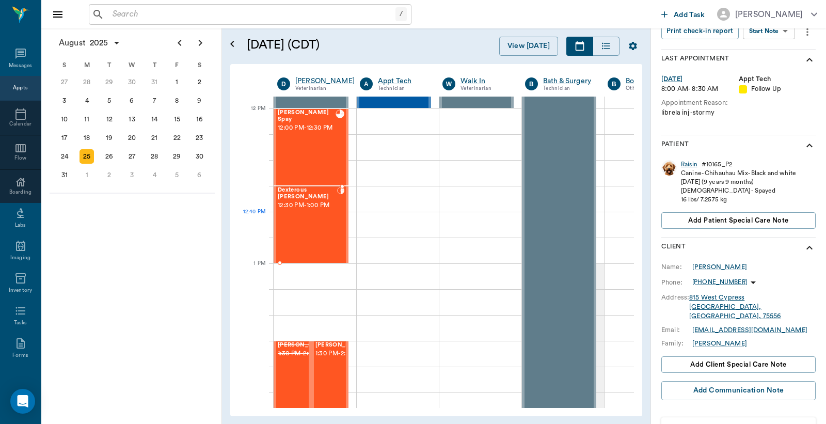
click at [305, 215] on div "Dexterous RESTER 12:30 PM - 1:00 PM" at bounding box center [307, 224] width 59 height 75
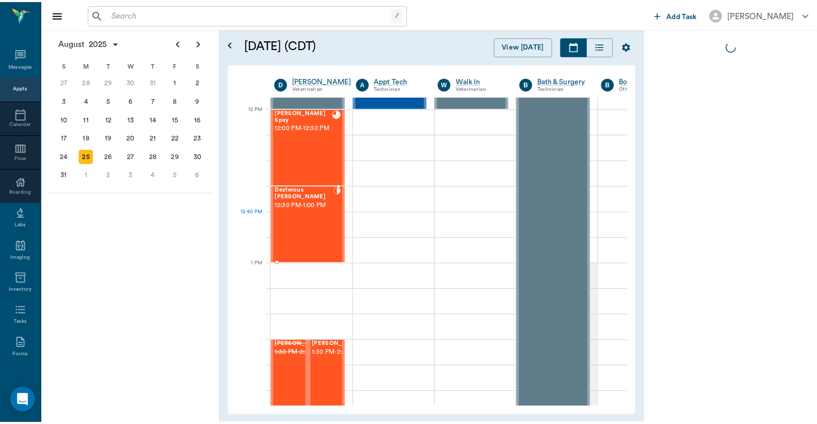
scroll to position [0, 0]
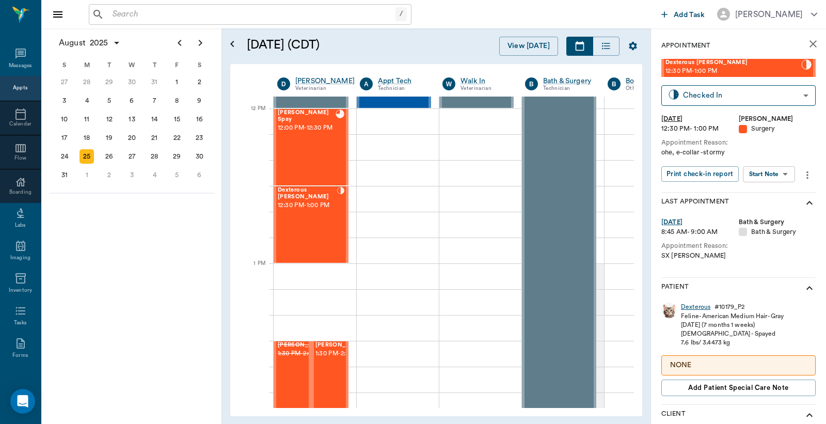
click at [687, 305] on div "Dexterous" at bounding box center [695, 307] width 29 height 9
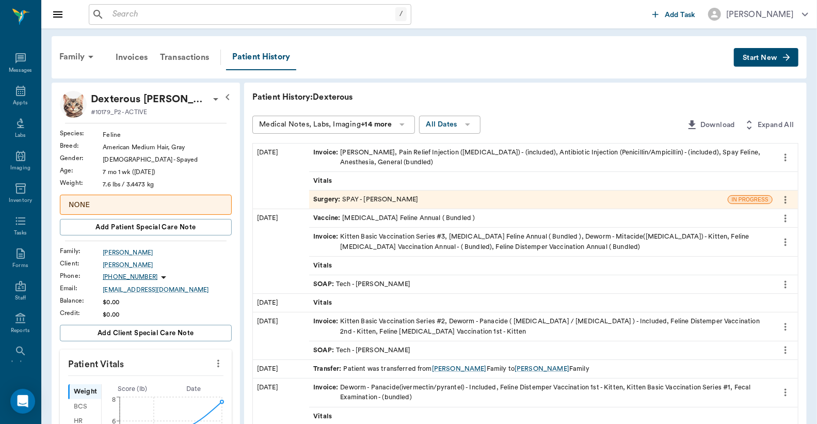
click at [60, 56] on div "Family" at bounding box center [78, 56] width 50 height 25
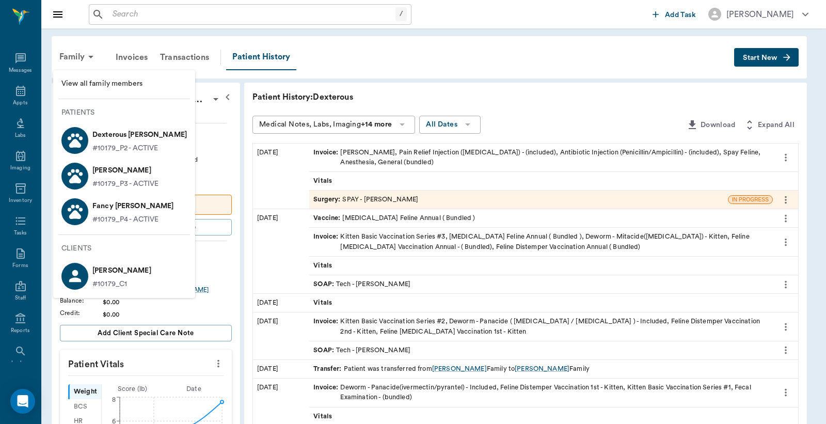
click at [93, 80] on span "View all family members" at bounding box center [123, 83] width 125 height 11
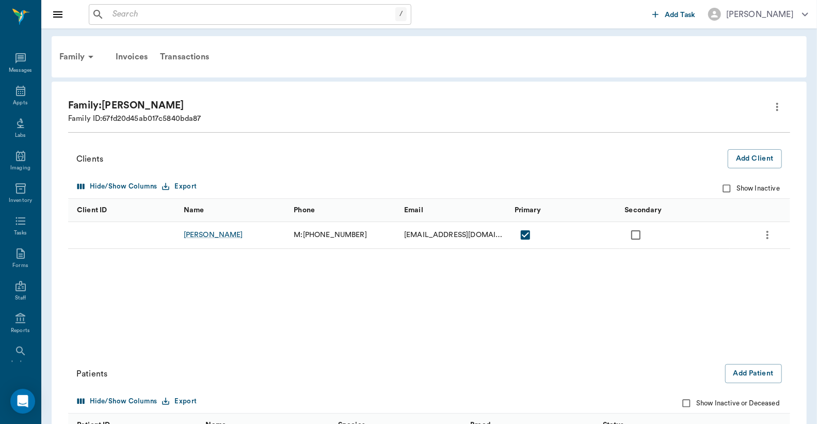
scroll to position [158, 0]
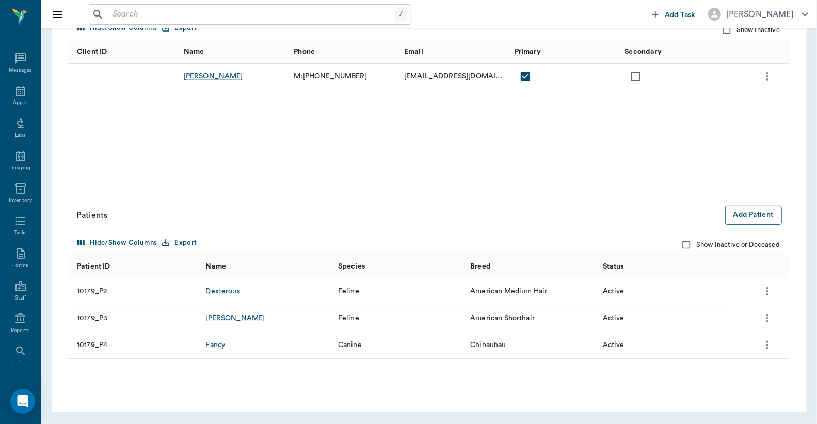
click at [753, 217] on button "Add Patient" at bounding box center [753, 214] width 57 height 19
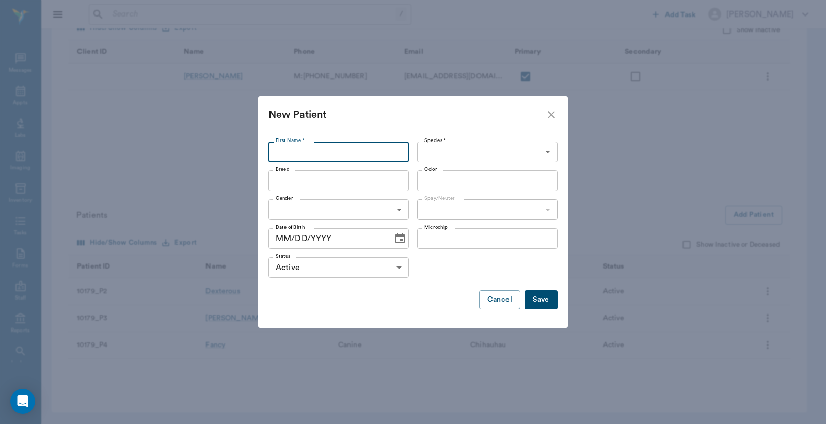
click at [348, 148] on input "First Name *" at bounding box center [338, 151] width 140 height 21
type input "Adopted from US(Female)"
click at [522, 151] on body "/ ​ Add Task Dr. Bert Ellsworth Nectar Messages Appts Labs Imaging Inventory Ta…" at bounding box center [413, 133] width 826 height 582
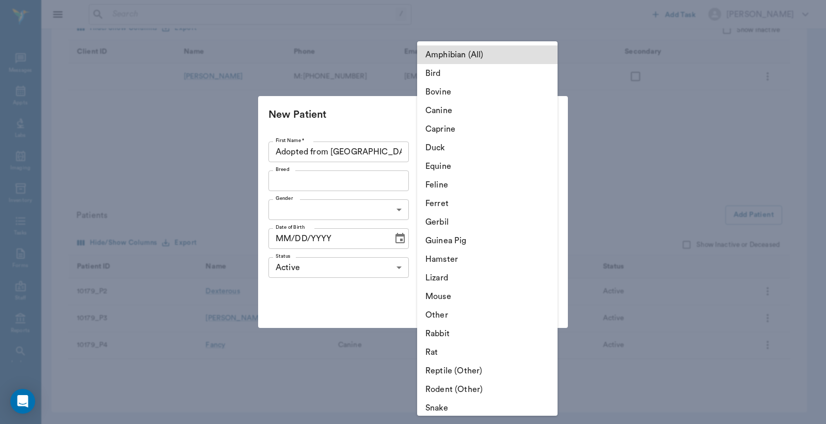
click at [484, 181] on li "Feline" at bounding box center [487, 185] width 140 height 19
type input "Feline"
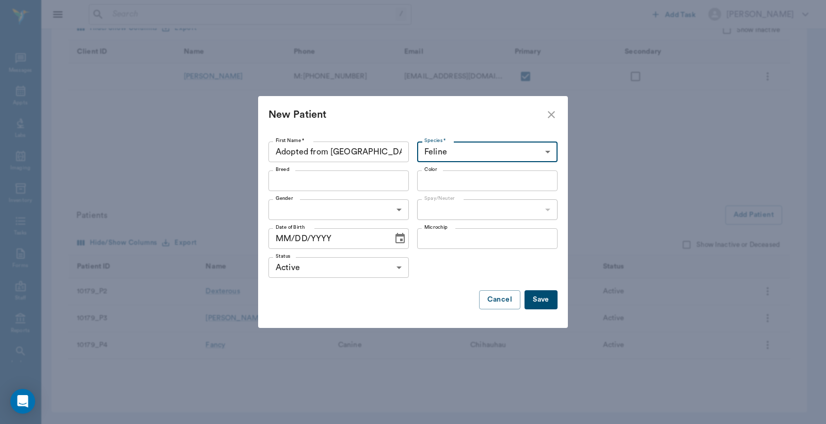
click at [381, 180] on input "Breed" at bounding box center [330, 180] width 117 height 14
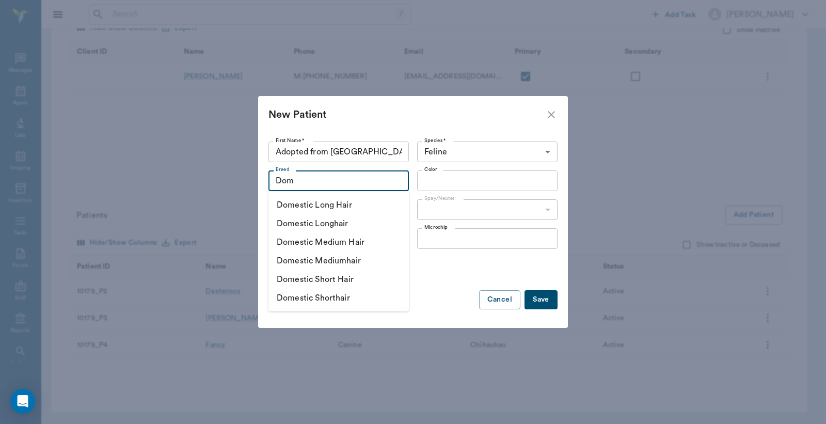
click at [311, 273] on li "Domestic Short Hair" at bounding box center [338, 279] width 140 height 19
type input "Domestic Short Hair"
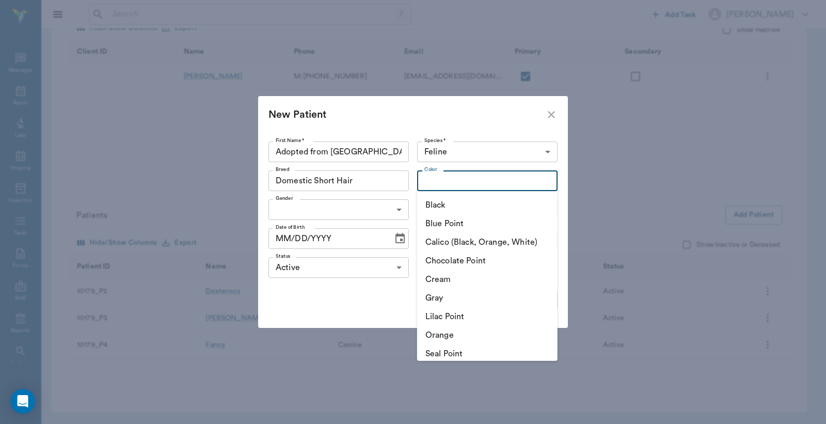
click at [487, 185] on input "Color" at bounding box center [478, 180] width 117 height 14
click at [463, 245] on li "Calico (Black, Orange, White)" at bounding box center [487, 242] width 140 height 19
type input "Calico (Black, Orange, White)"
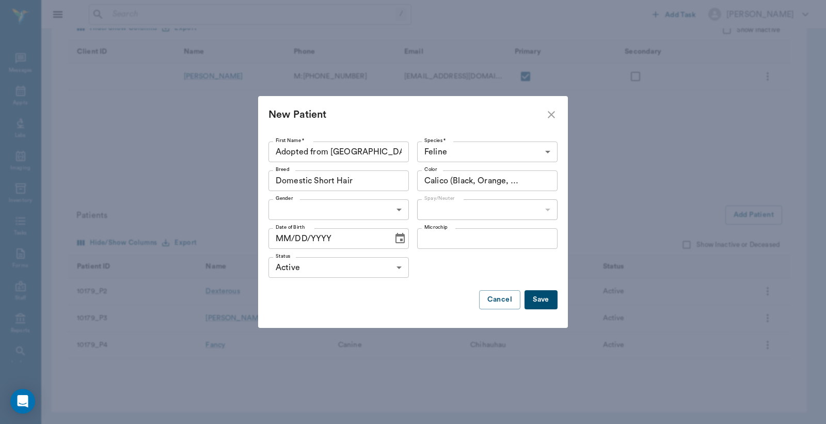
click at [373, 204] on body "/ ​ Add Task Dr. Bert Ellsworth Nectar Messages Appts Labs Imaging Inventory Ta…" at bounding box center [413, 133] width 826 height 582
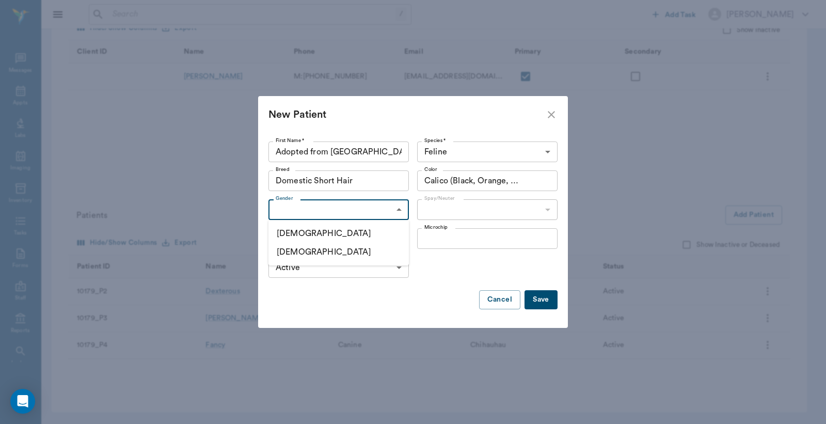
click at [321, 251] on li "Female" at bounding box center [338, 252] width 140 height 19
type input "FEMALE"
click at [553, 300] on button "Save" at bounding box center [541, 299] width 33 height 19
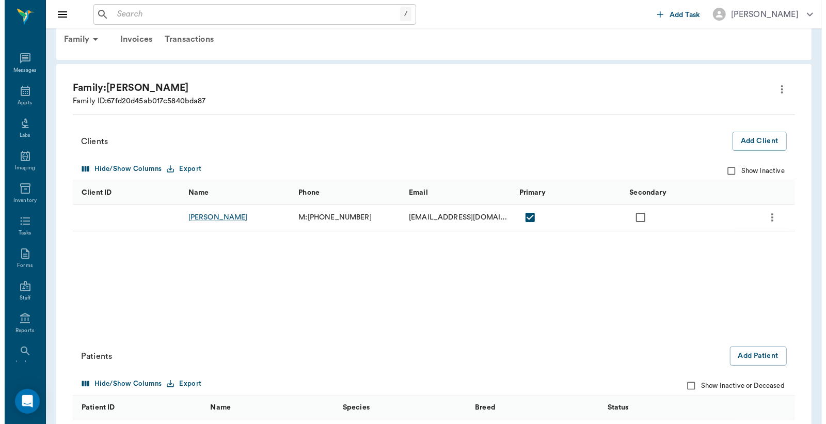
scroll to position [0, 0]
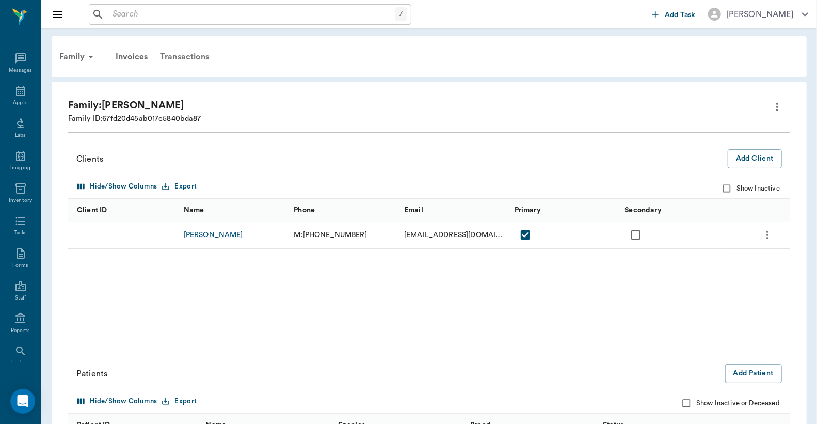
click at [179, 53] on div "Transactions" at bounding box center [184, 56] width 61 height 25
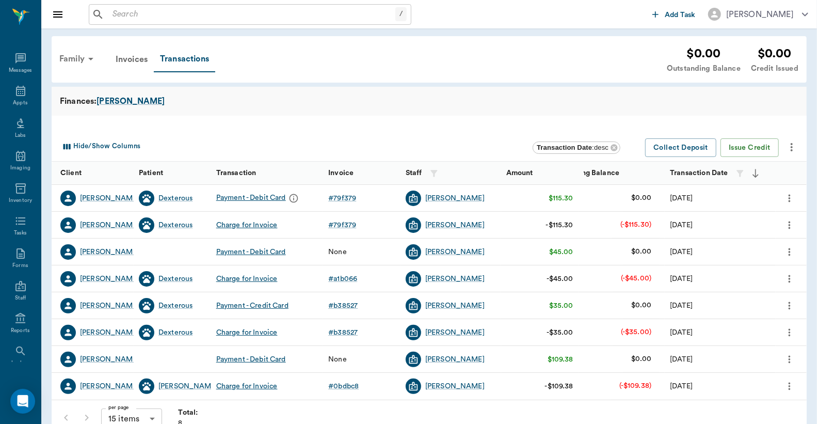
click at [81, 60] on div "Family" at bounding box center [78, 58] width 50 height 25
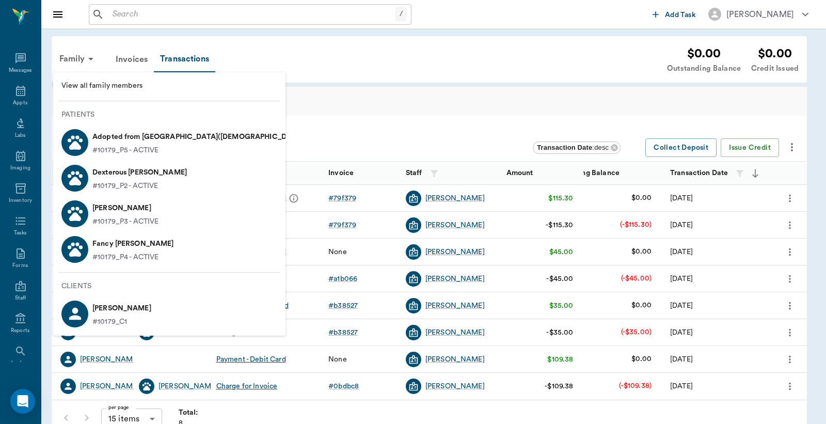
click at [126, 148] on p "#10179_P5 - ACTIVE" at bounding box center [125, 150] width 66 height 11
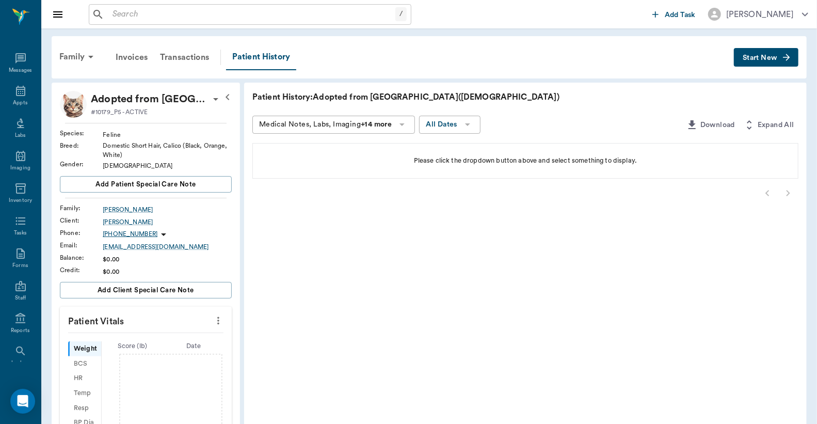
click at [766, 58] on span "Start New" at bounding box center [760, 58] width 35 height 0
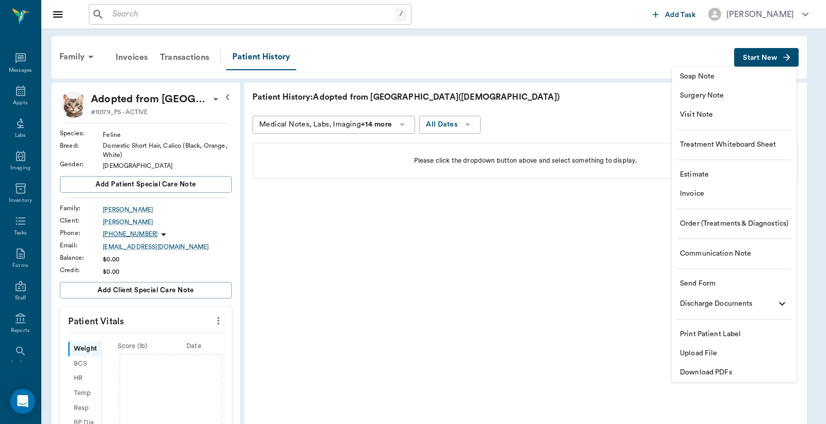
click at [722, 199] on span "Invoice" at bounding box center [734, 193] width 108 height 11
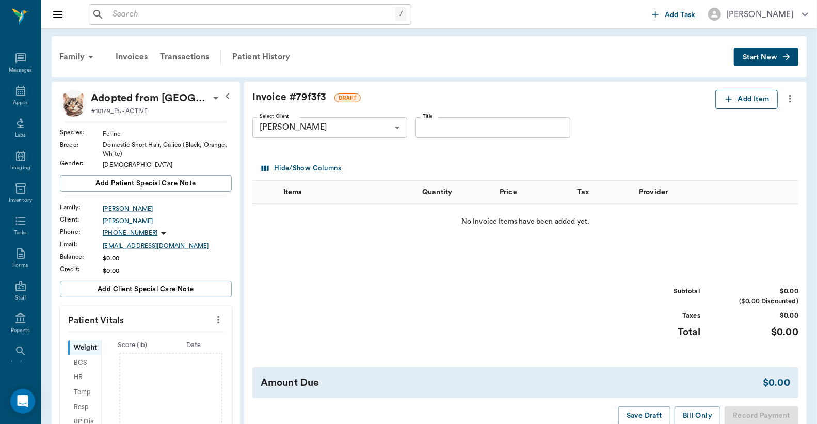
click at [759, 98] on button "Add Item" at bounding box center [747, 99] width 62 height 19
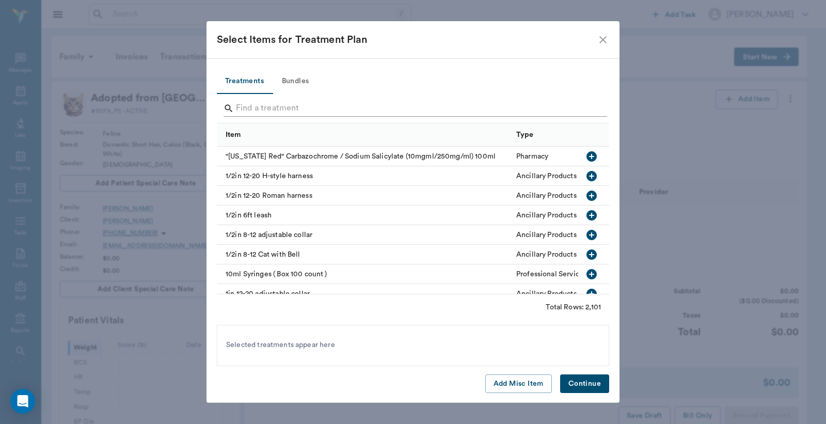
click at [341, 106] on input "Search" at bounding box center [414, 108] width 356 height 17
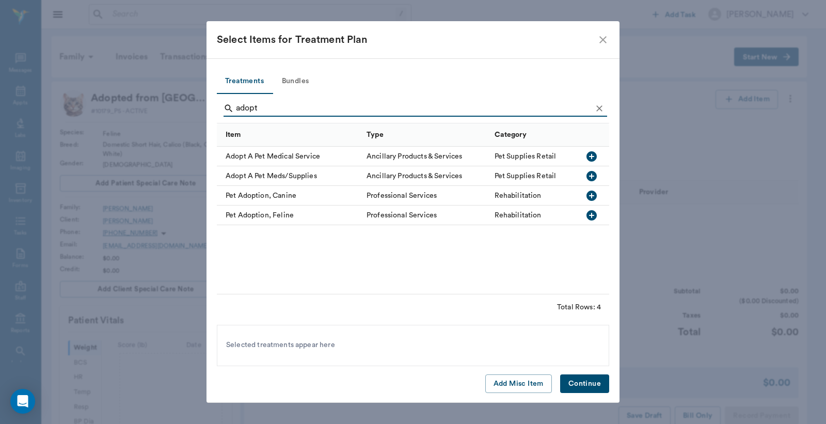
type input "adopt"
click at [592, 212] on icon "button" at bounding box center [591, 215] width 10 height 10
click at [578, 385] on button "Continue" at bounding box center [584, 383] width 49 height 19
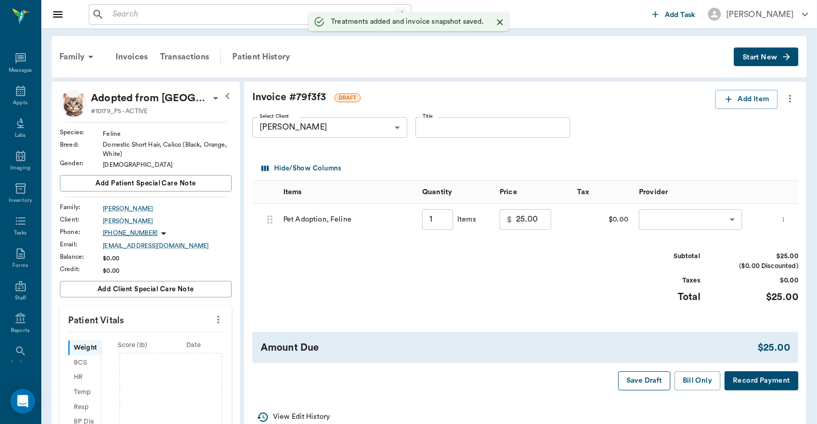
type input "1.00"
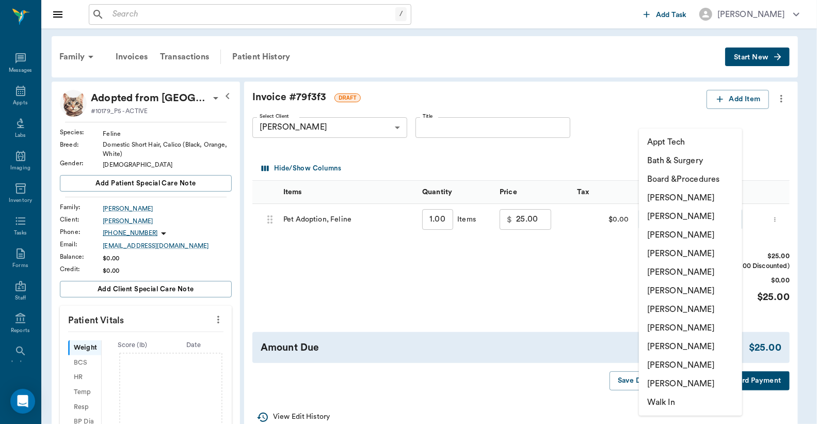
click at [695, 213] on body "/ ​ Add Task Dr. Bert Ellsworth Nectar Messages Appts Labs Imaging Inventory Ta…" at bounding box center [408, 338] width 817 height 677
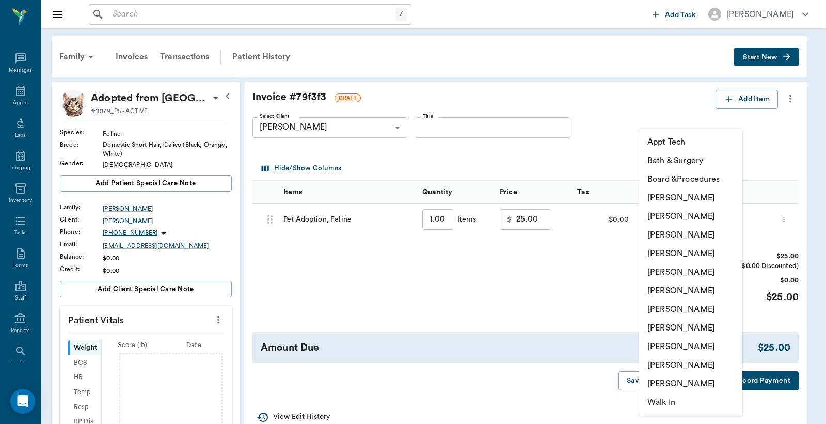
click at [676, 197] on li "[PERSON_NAME]" at bounding box center [690, 197] width 103 height 19
type input "none-6899ea08ed37b777db10de45"
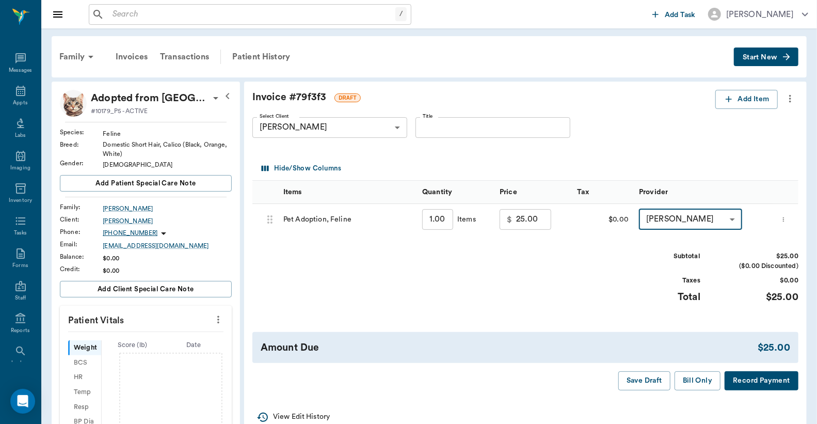
click at [762, 383] on button "Record Payment" at bounding box center [762, 380] width 74 height 19
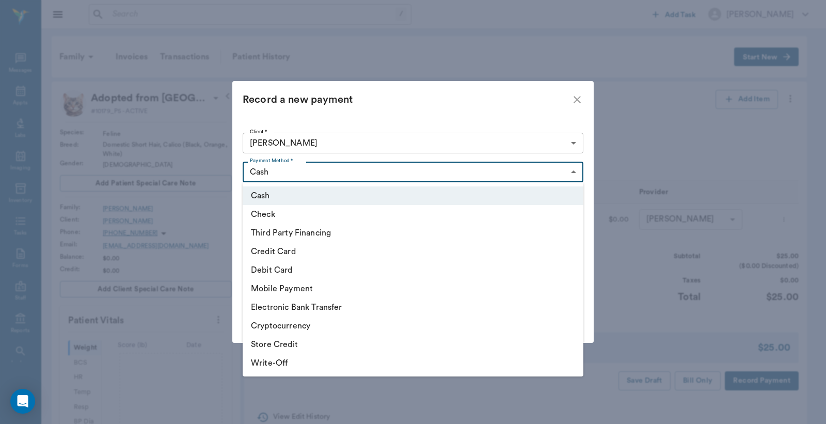
click at [418, 169] on body "/ ​ Add Task Dr. Bert Ellsworth Nectar Messages Appts Labs Imaging Inventory Ta…" at bounding box center [413, 338] width 826 height 677
click at [293, 271] on li "Debit Card" at bounding box center [413, 270] width 341 height 19
type input "DEBIT_CARD"
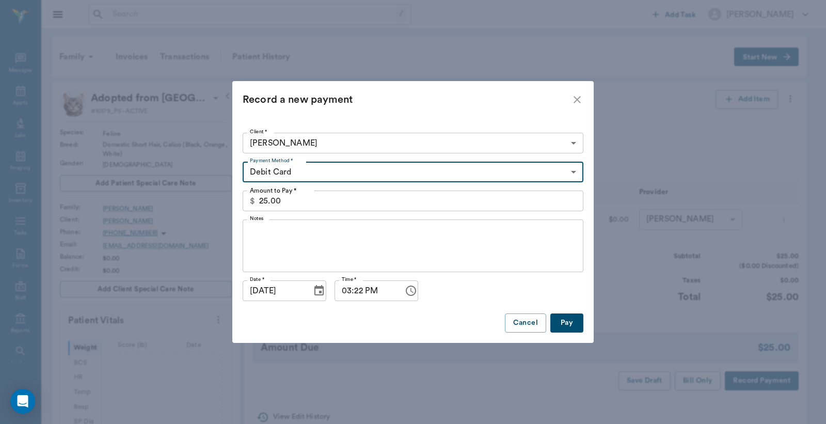
click at [572, 320] on button "Pay" at bounding box center [566, 322] width 33 height 19
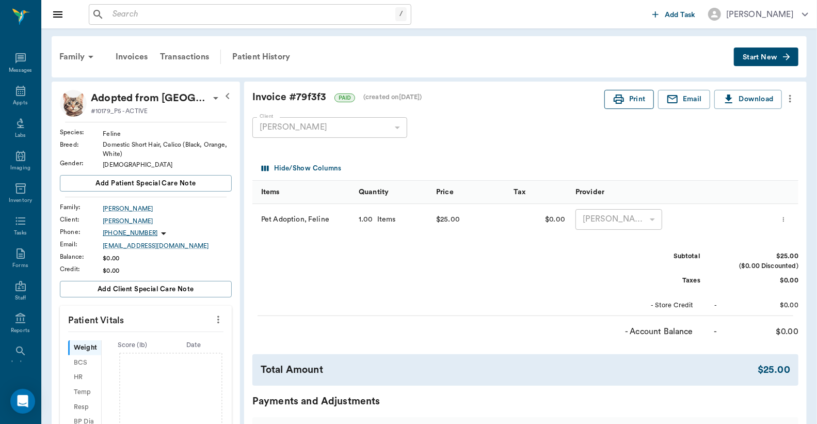
click at [639, 99] on button "Print" at bounding box center [630, 99] width 50 height 19
click at [16, 91] on icon at bounding box center [20, 91] width 9 height 10
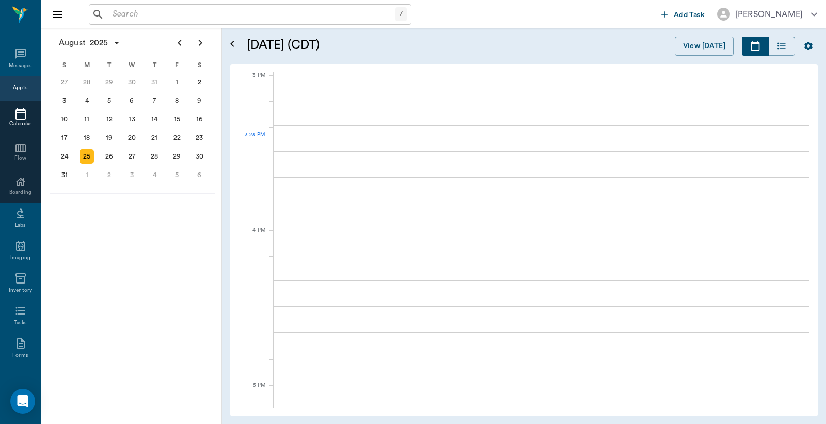
scroll to position [1085, 0]
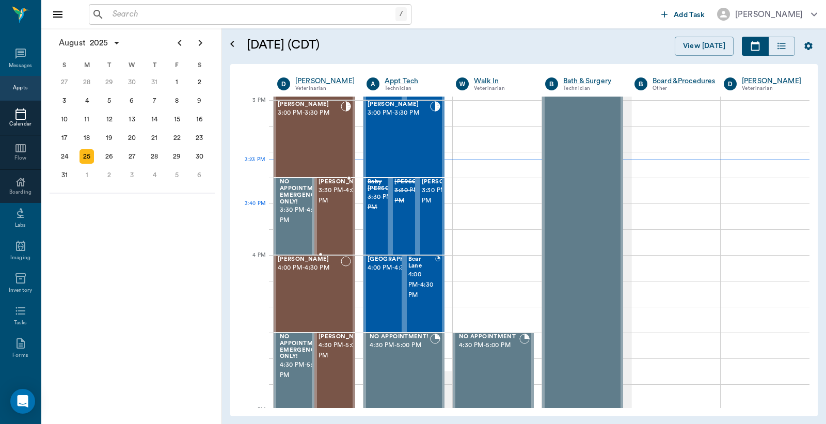
click at [339, 228] on div "Callie Brabham 3:30 PM - 4:00 PM" at bounding box center [345, 216] width 52 height 75
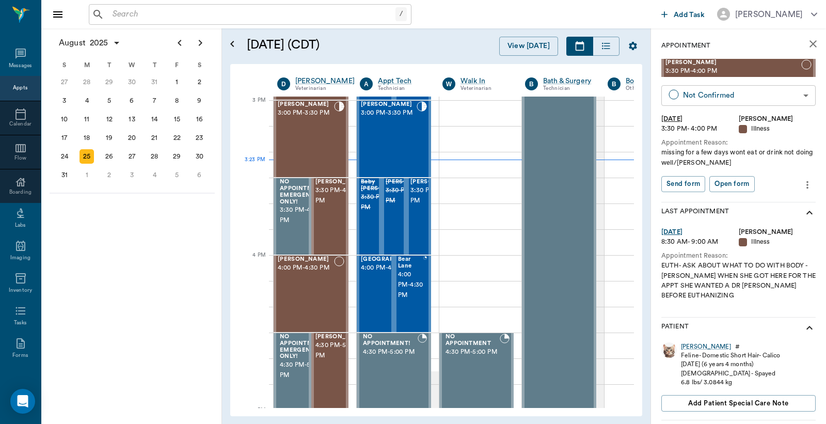
click at [693, 95] on body "/ ​ Add Task Dr. Bert Ellsworth Nectar Messages Appts Calendar Flow Boarding La…" at bounding box center [413, 212] width 826 height 424
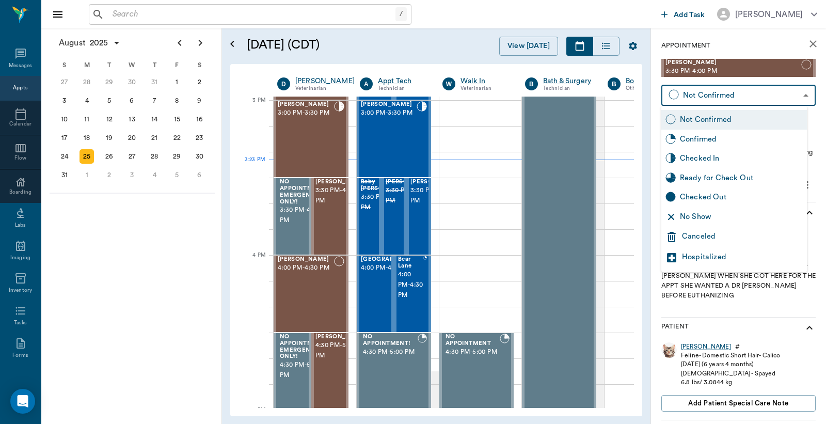
click at [708, 157] on div "Checked In" at bounding box center [741, 158] width 123 height 11
type input "CHECKED_IN"
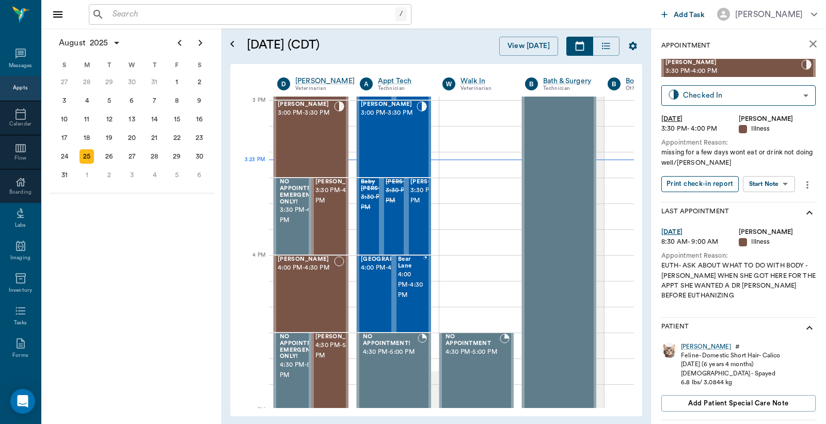
click at [698, 181] on button "Print check-in report" at bounding box center [699, 184] width 77 height 16
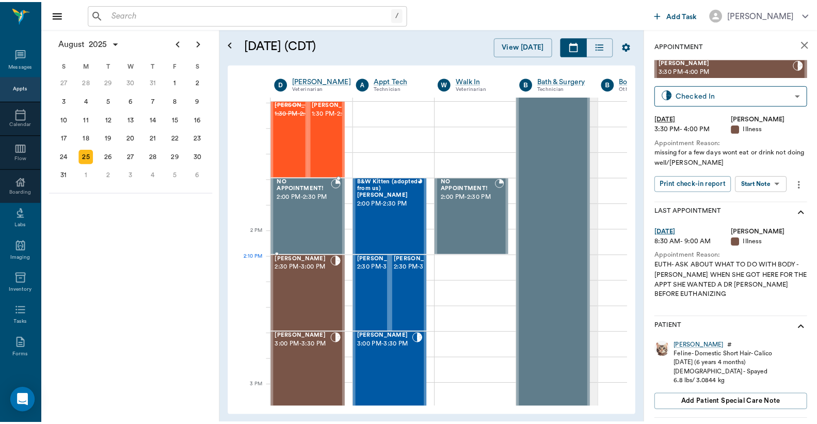
scroll to position [855, 0]
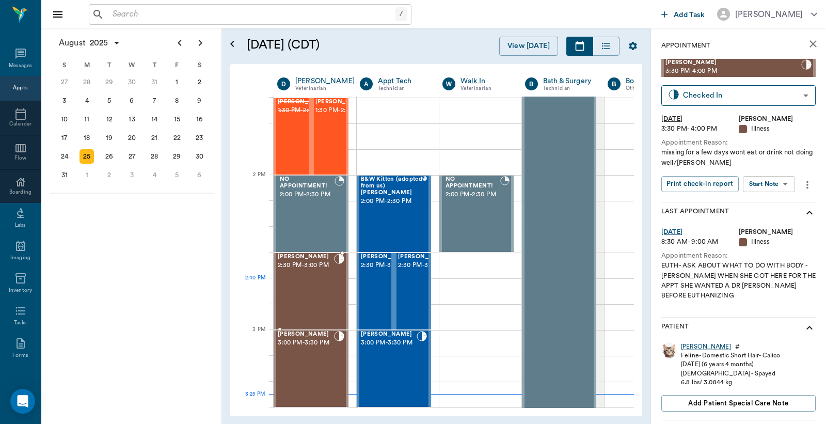
click at [320, 281] on div "Missy Tyson 2:30 PM - 3:00 PM" at bounding box center [306, 290] width 56 height 75
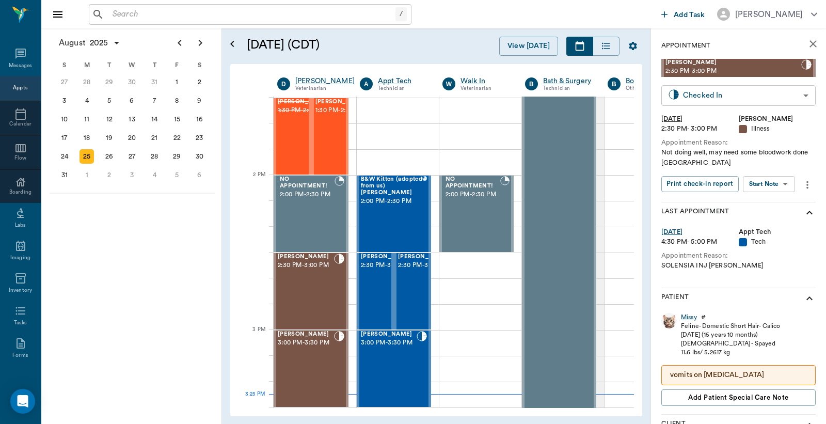
click at [706, 99] on body "/ ​ Add Task Dr. Bert Ellsworth Nectar Messages Appts Calendar Flow Boarding La…" at bounding box center [413, 212] width 826 height 424
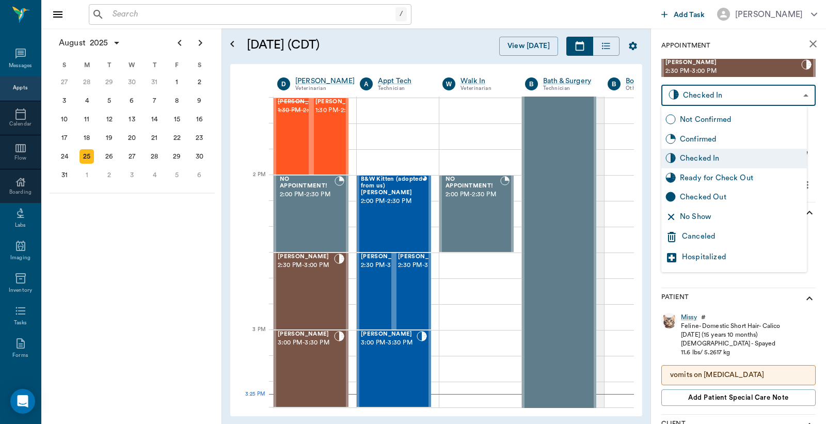
click at [548, 15] on div at bounding box center [413, 212] width 826 height 424
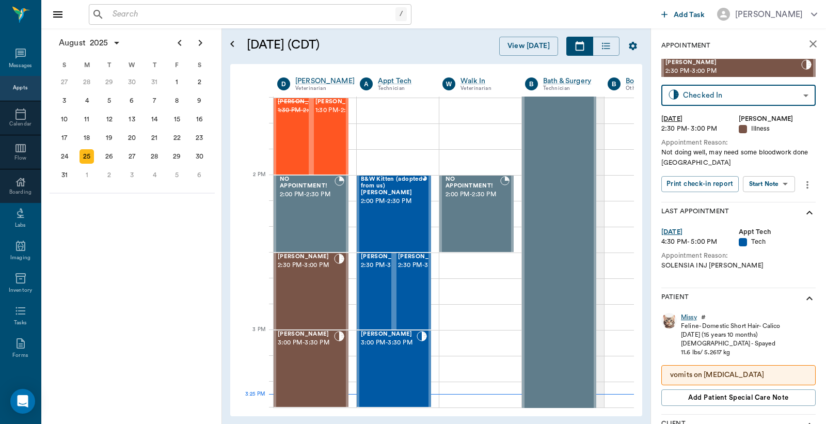
click at [690, 319] on div "Missy" at bounding box center [689, 317] width 16 height 9
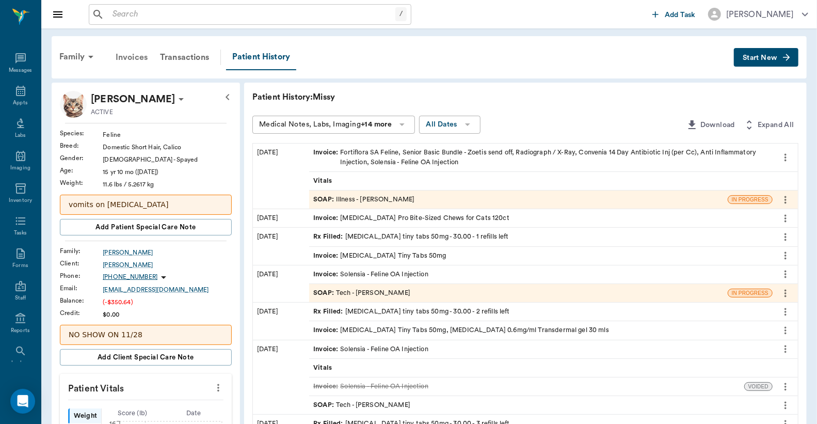
click at [131, 55] on div "Invoices" at bounding box center [131, 57] width 44 height 25
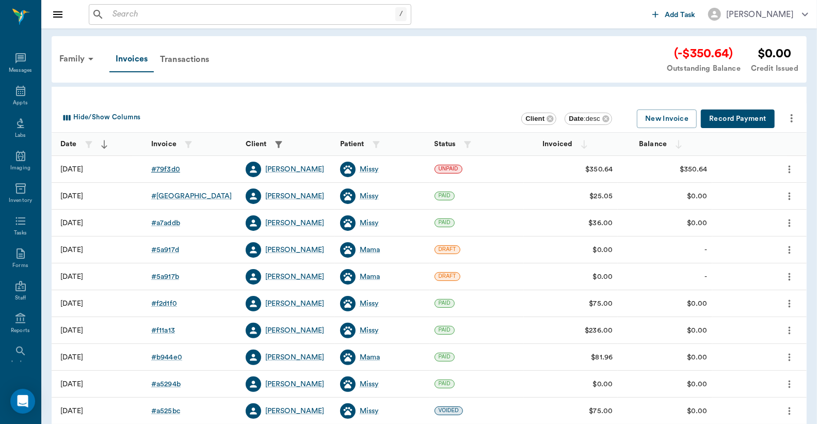
click at [164, 169] on div "# 79f3d0" at bounding box center [165, 169] width 29 height 10
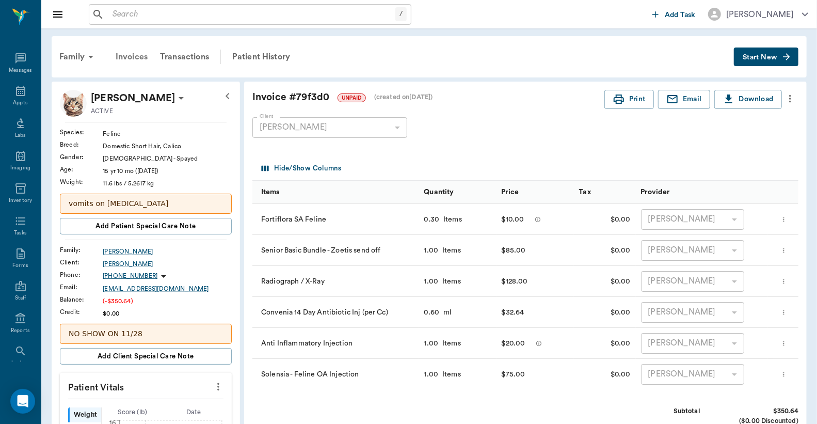
click at [127, 57] on div "Invoices" at bounding box center [131, 56] width 44 height 25
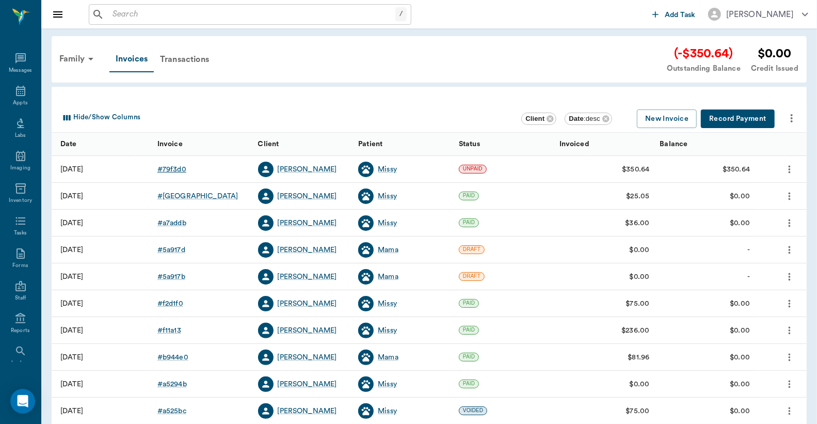
click at [177, 166] on div "# 79f3d0" at bounding box center [171, 169] width 29 height 10
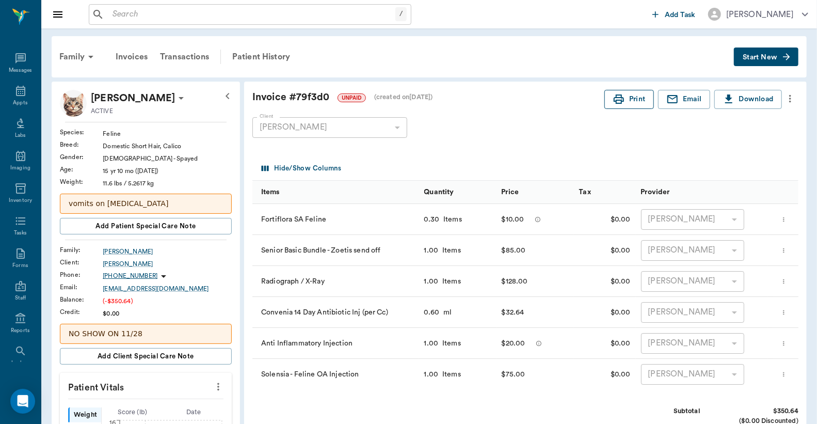
click at [633, 100] on button "Print" at bounding box center [630, 99] width 50 height 19
click at [133, 58] on div "Invoices" at bounding box center [131, 56] width 44 height 25
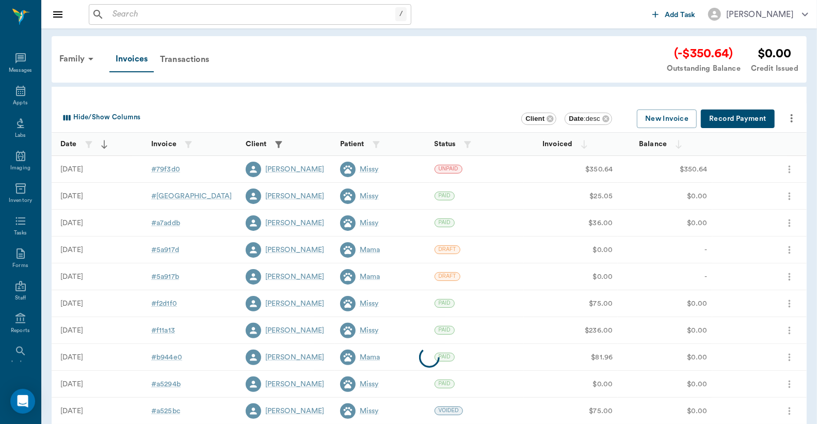
click at [726, 118] on button "Record Payment" at bounding box center [738, 118] width 74 height 19
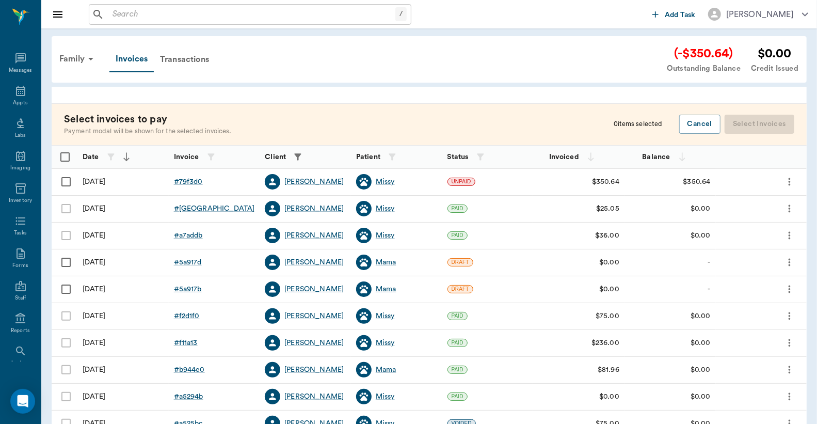
click at [65, 179] on input "Select row" at bounding box center [66, 182] width 22 height 22
checkbox input "false"
checkbox input "true"
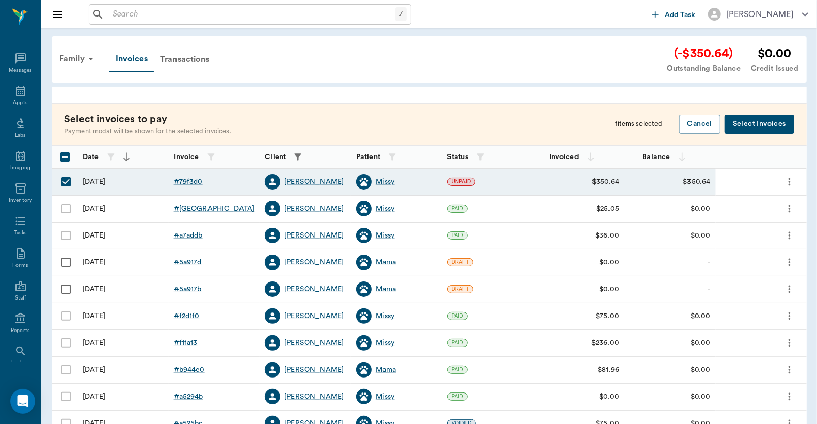
click at [758, 122] on button "Select Invoices" at bounding box center [760, 124] width 70 height 19
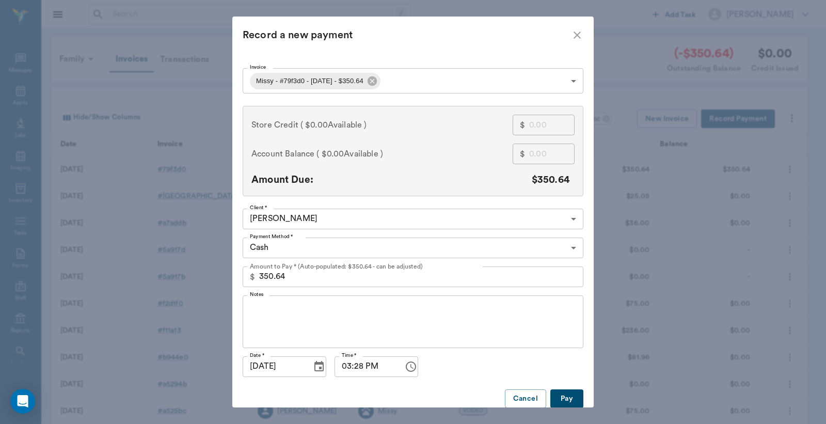
click at [289, 249] on body "/ ​ Add Task Dr. Bert Ellsworth Nectar Messages Appts Labs Imaging Inventory Ta…" at bounding box center [413, 303] width 826 height 606
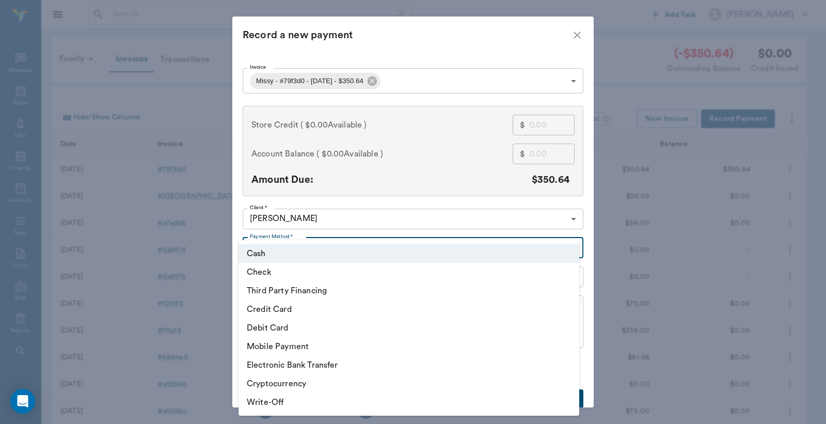
click at [288, 307] on li "Credit Card" at bounding box center [409, 309] width 341 height 19
type input "CREDIT_CARD"
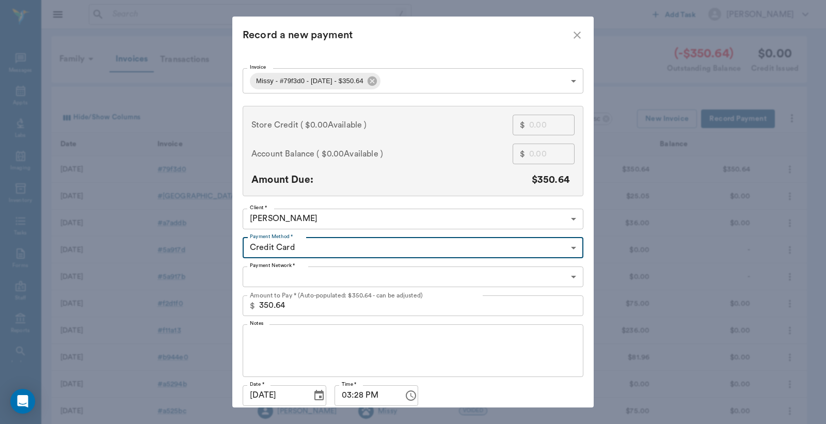
click at [267, 277] on body "/ ​ Add Task Dr. Bert Ellsworth Nectar Messages Appts Labs Imaging Inventory Ta…" at bounding box center [413, 303] width 826 height 606
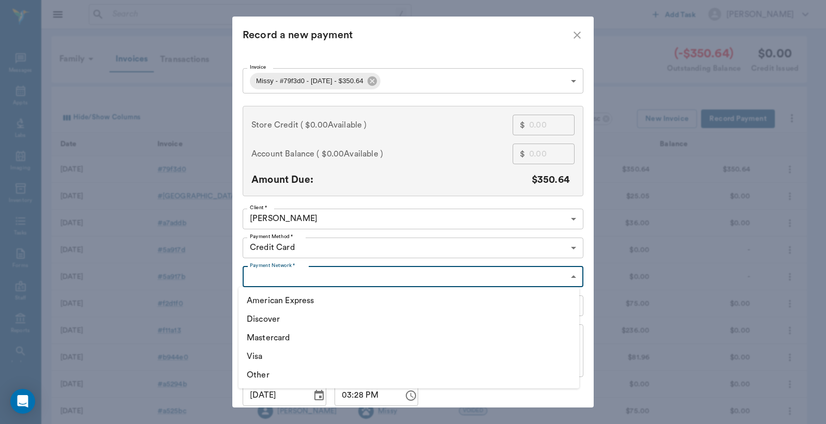
click at [260, 354] on li "Visa" at bounding box center [409, 356] width 341 height 19
type input "VISA"
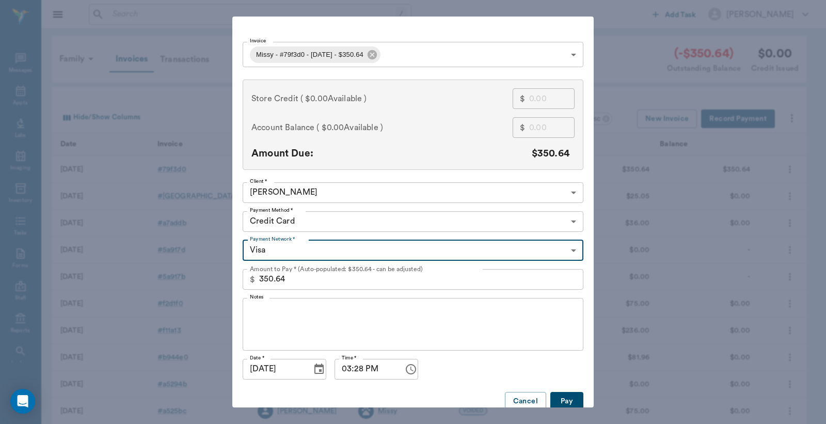
scroll to position [40, 0]
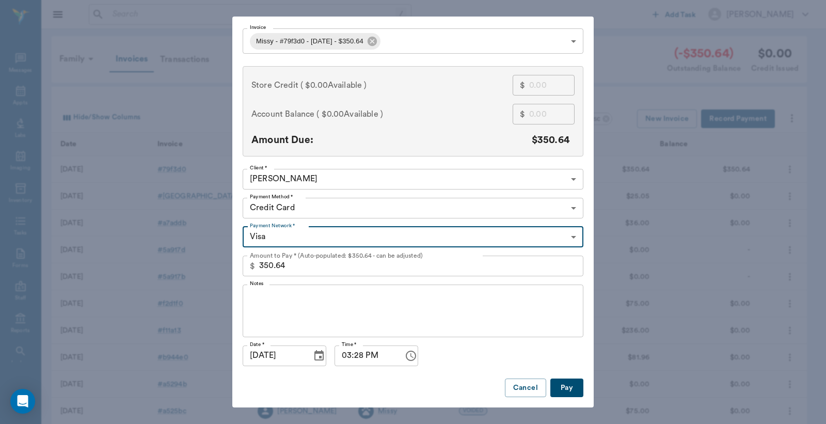
click at [569, 384] on button "Pay" at bounding box center [566, 387] width 33 height 19
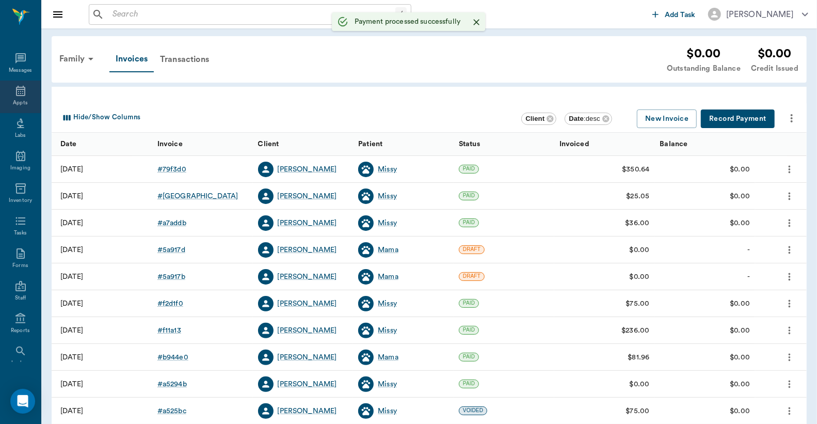
click at [17, 93] on icon at bounding box center [20, 91] width 12 height 12
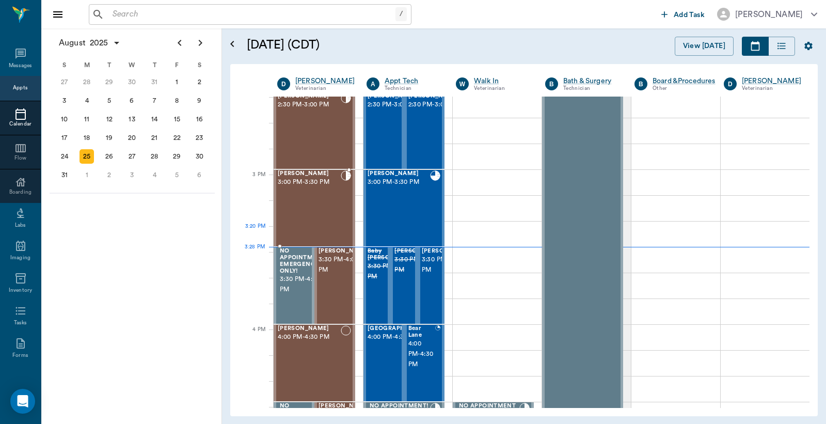
scroll to position [1010, 0]
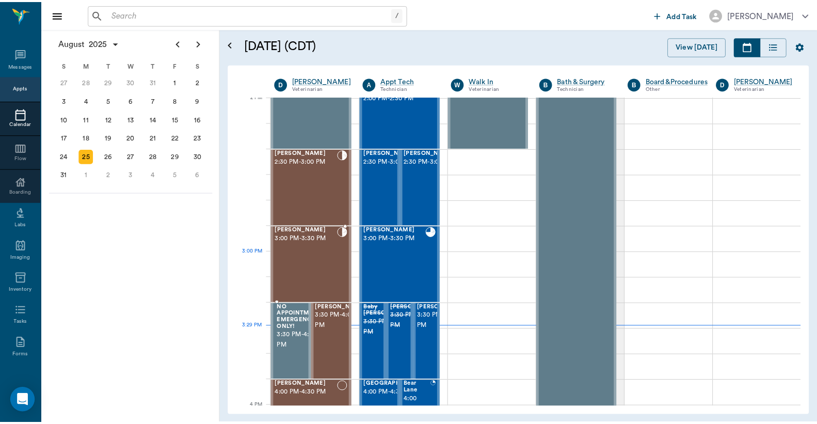
scroll to position [933, 0]
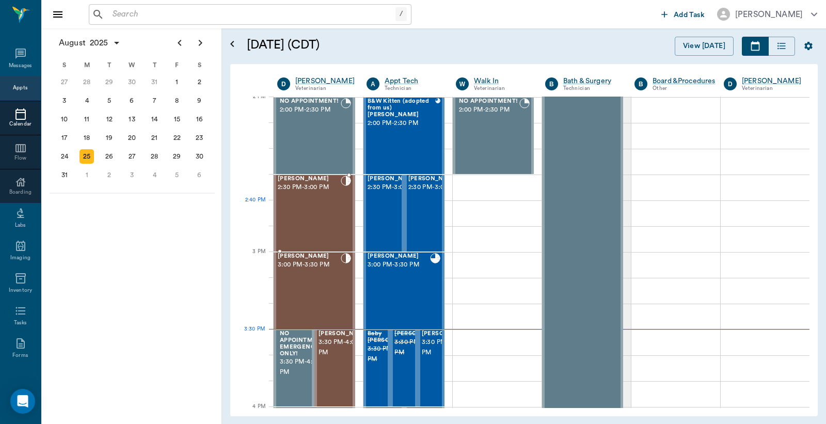
click at [310, 213] on div "Missy Tyson 2:30 PM - 3:00 PM" at bounding box center [309, 213] width 63 height 75
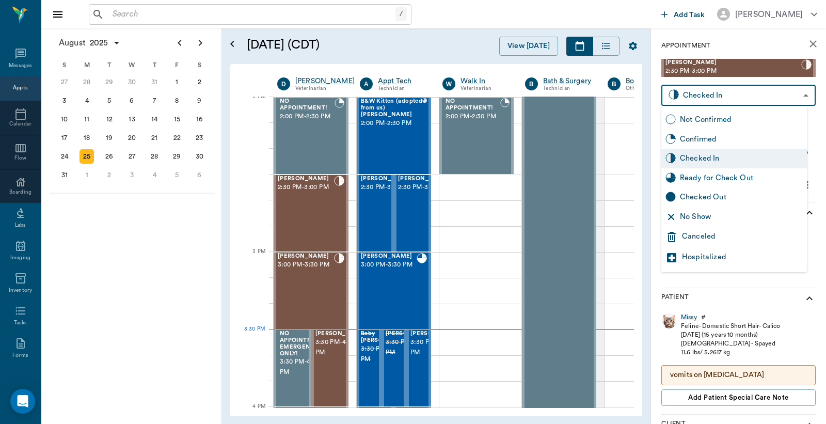
drag, startPoint x: 716, startPoint y: 88, endPoint x: 710, endPoint y: 97, distance: 10.3
click at [713, 91] on body "/ ​ Add Task Dr. Bert Ellsworth Nectar Messages Appts Calendar Flow Boarding La…" at bounding box center [413, 212] width 826 height 424
click at [704, 200] on div "Checked Out" at bounding box center [741, 197] width 123 height 11
type input "CHECKED_OUT"
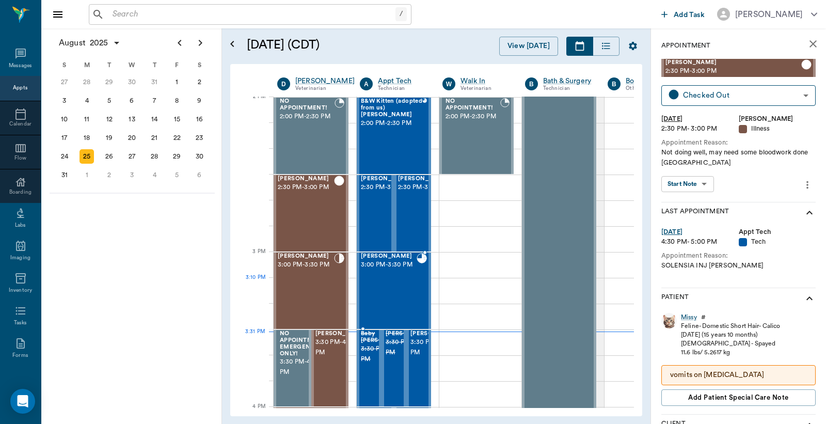
click at [399, 301] on div "Jack Miller 3:00 PM - 3:30 PM" at bounding box center [389, 290] width 56 height 75
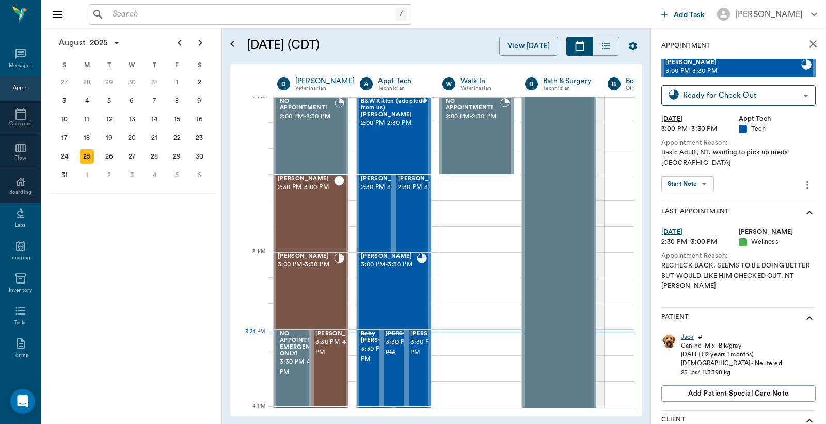
click at [688, 332] on div "Jack" at bounding box center [687, 336] width 13 height 9
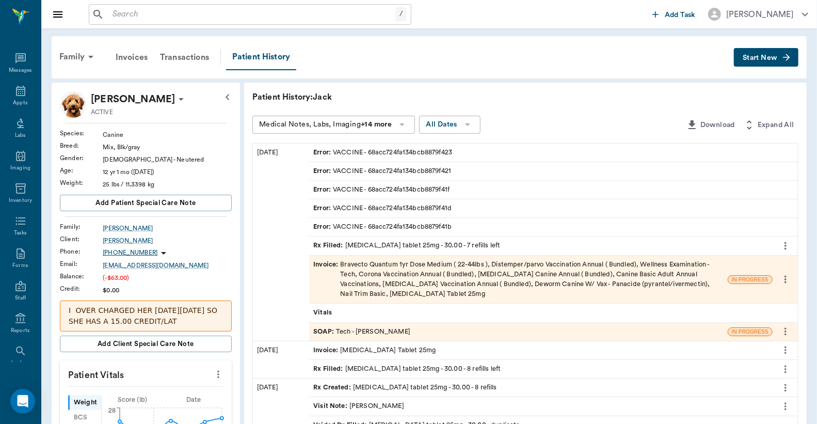
click at [321, 262] on span "Invoice :" at bounding box center [326, 280] width 27 height 40
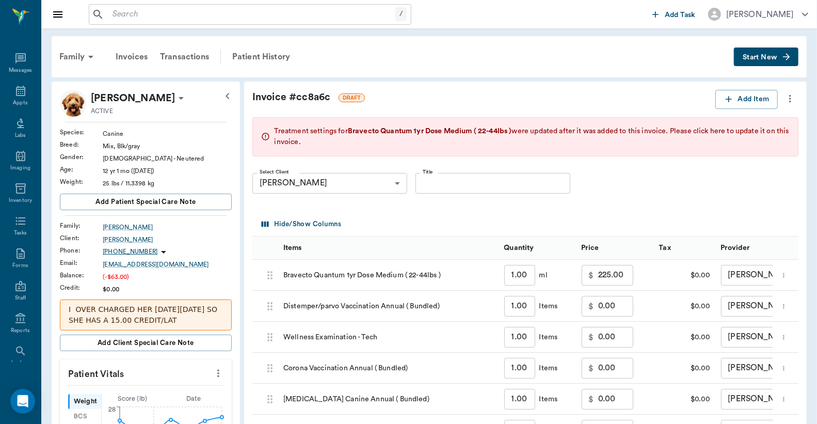
click at [295, 142] on span "Please click here to update it on this invoice." at bounding box center [532, 137] width 515 height 18
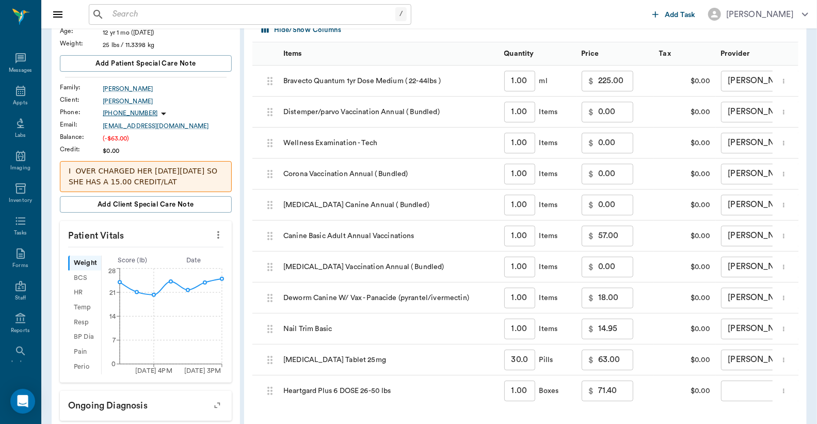
scroll to position [153, 0]
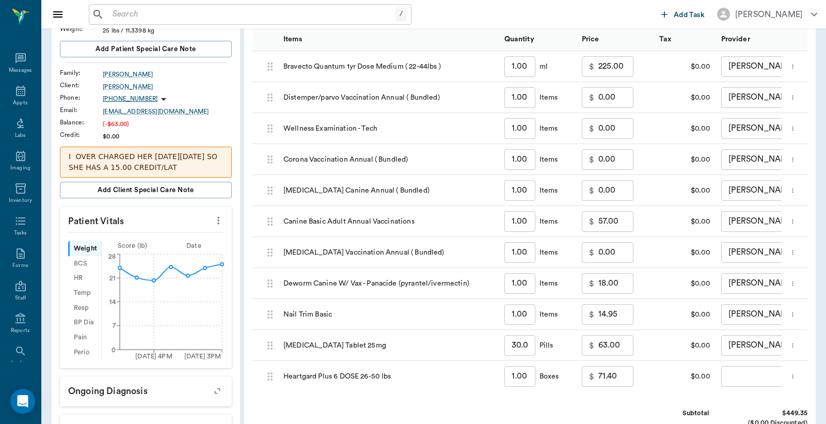
click at [746, 379] on body "/ ​ Add Task Dr. Bert Ellsworth Nectar Messages Appts Labs Imaging Inventory Ta…" at bounding box center [413, 287] width 826 height 880
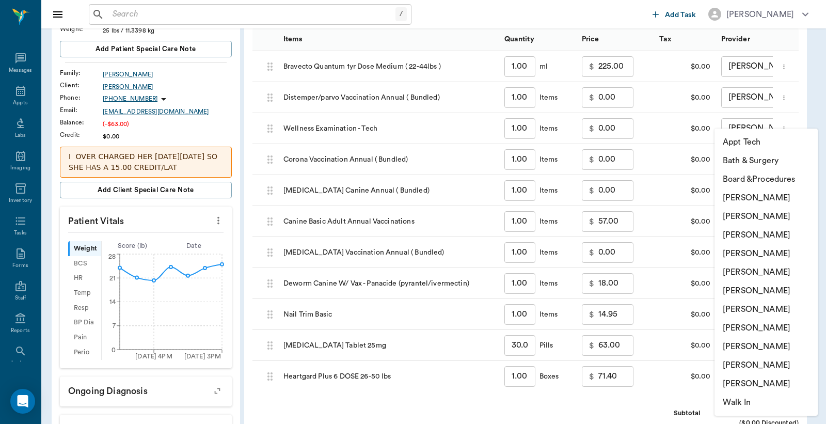
click at [737, 217] on li "[PERSON_NAME]" at bounding box center [766, 216] width 103 height 19
type input "none-642ef10e332a41444de2bad1"
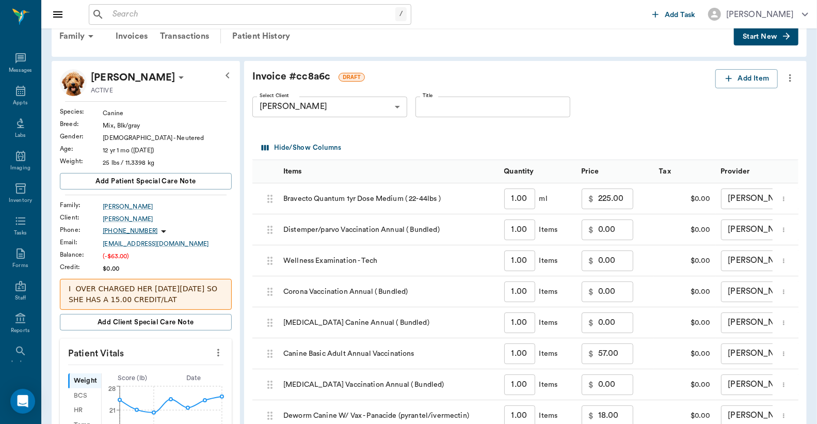
scroll to position [0, 0]
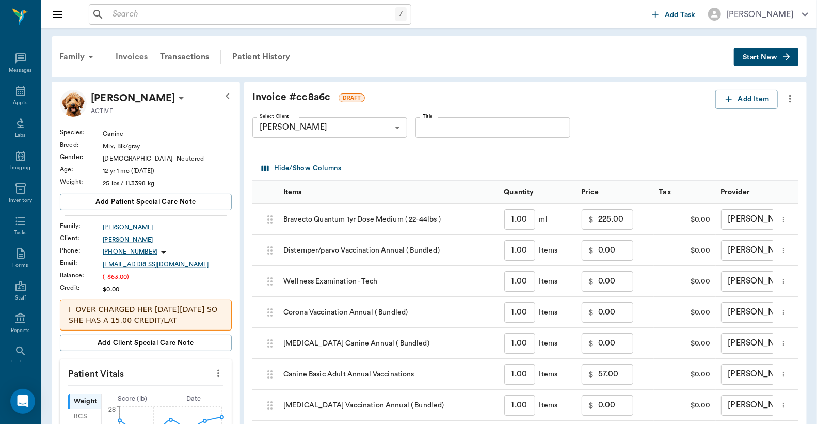
click at [128, 57] on div "Invoices" at bounding box center [131, 56] width 44 height 25
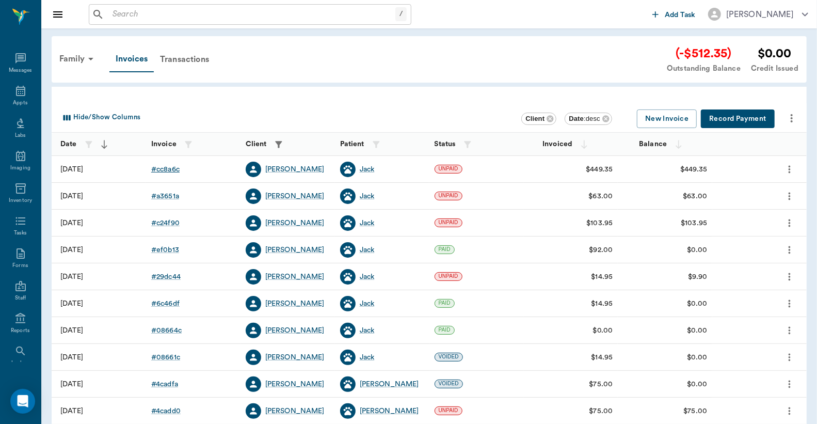
click at [176, 167] on div "# cc8a6c" at bounding box center [165, 169] width 28 height 10
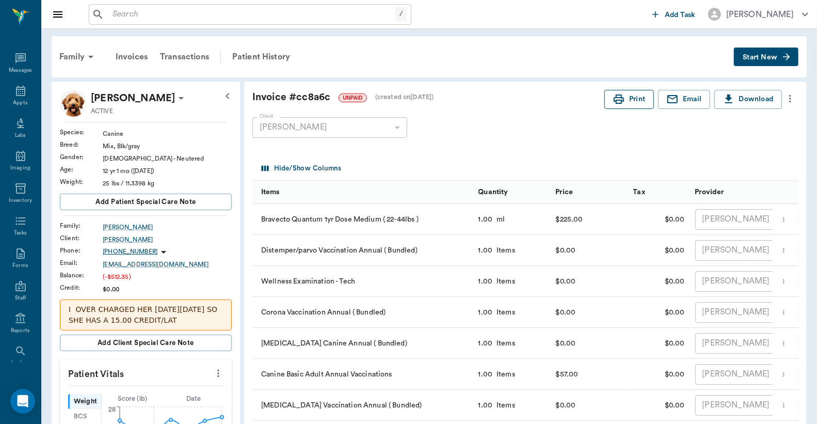
click at [639, 98] on button "Print" at bounding box center [630, 99] width 50 height 19
click at [127, 53] on div "Invoices" at bounding box center [131, 56] width 44 height 25
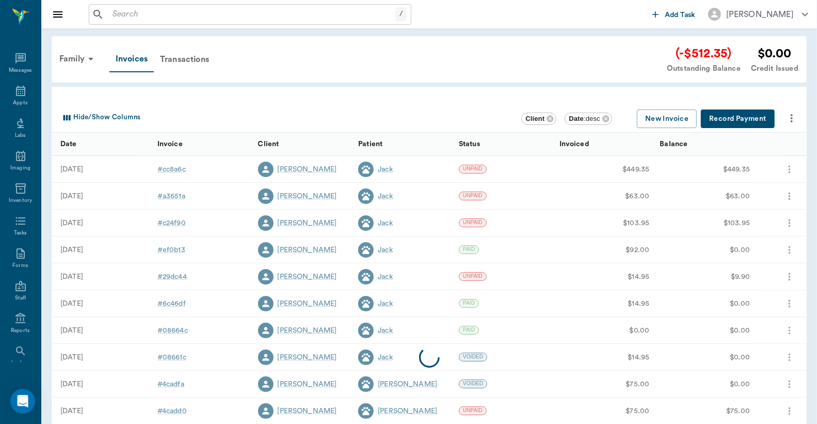
click at [751, 118] on button "Record Payment" at bounding box center [738, 118] width 74 height 19
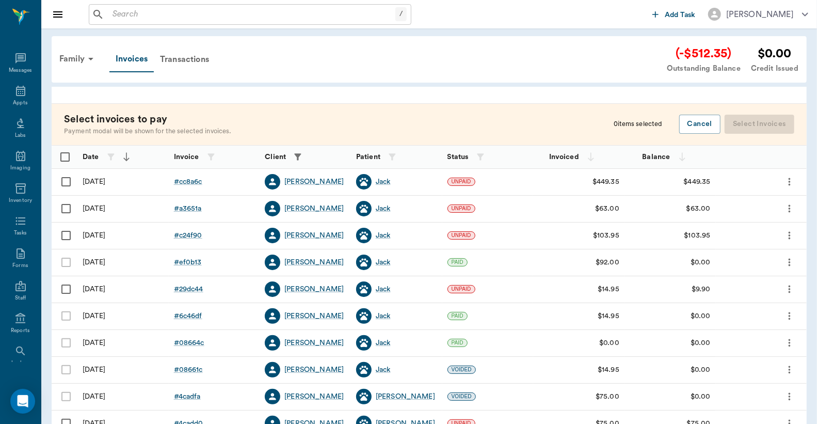
click at [64, 179] on input "Select row" at bounding box center [66, 182] width 22 height 22
checkbox input "false"
checkbox input "true"
click at [63, 182] on input "Unselect row" at bounding box center [66, 182] width 22 height 22
checkbox input "true"
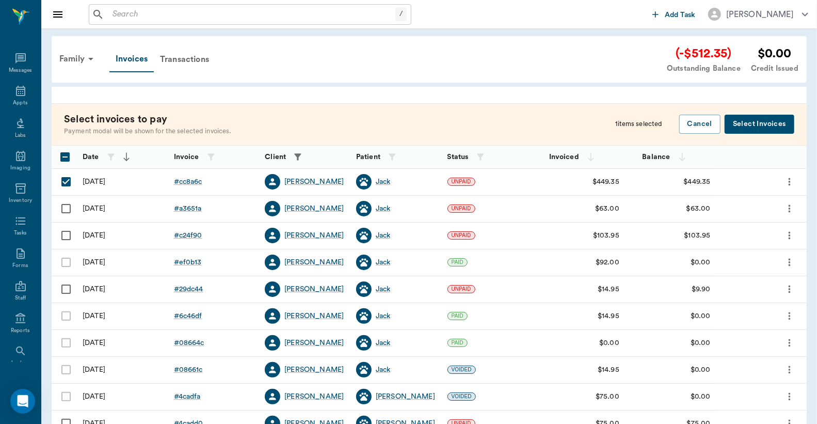
checkbox input "false"
click at [357, 65] on div "Family Invoices Transactions (-$512.35) Outstanding Balance $0.00 Credit Issued" at bounding box center [425, 59] width 745 height 30
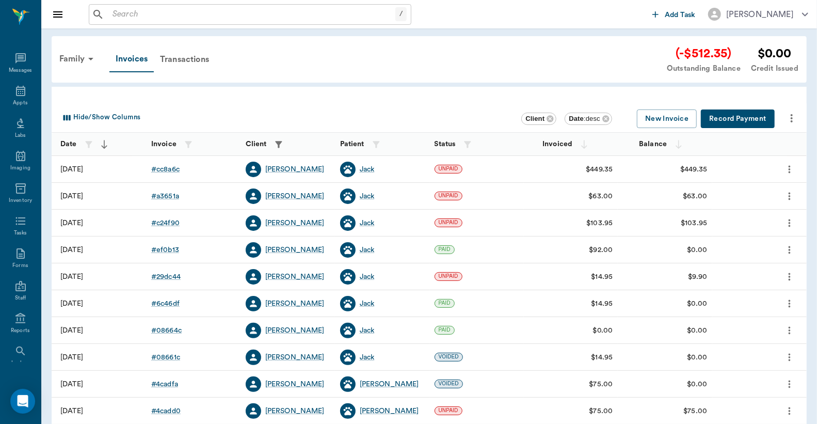
click at [744, 115] on button "Record Payment" at bounding box center [738, 118] width 74 height 19
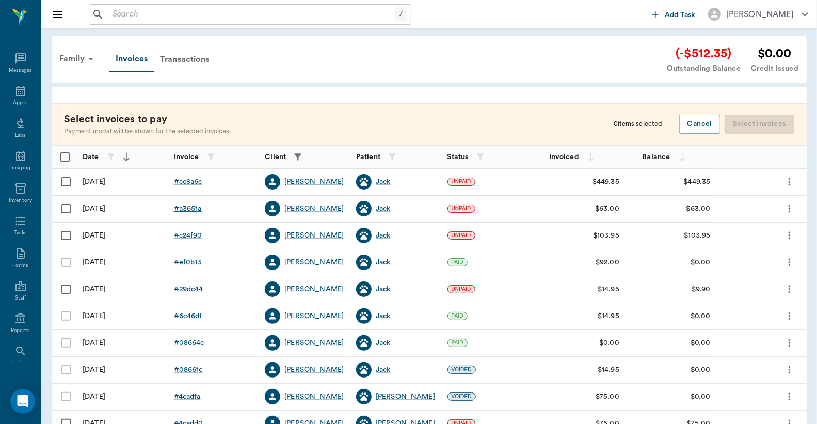
click at [178, 208] on div "# a3651a" at bounding box center [188, 208] width 28 height 10
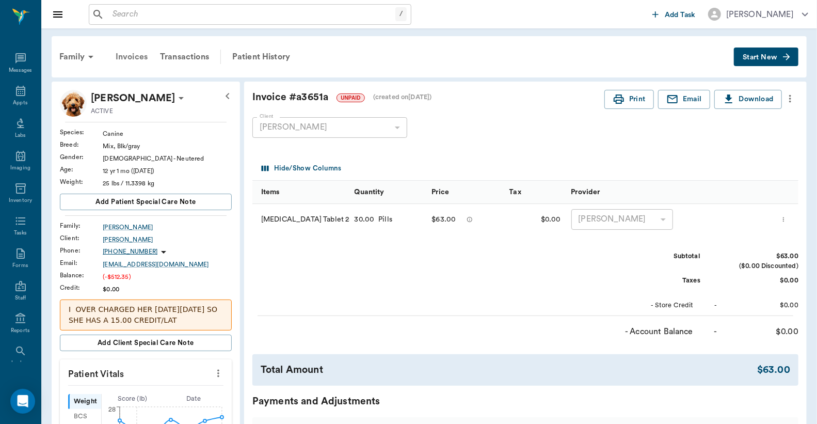
click at [137, 52] on div "Invoices" at bounding box center [131, 56] width 44 height 25
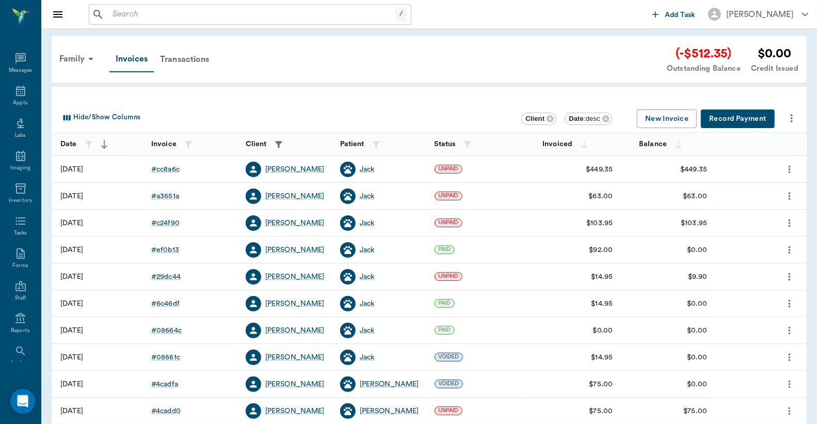
click at [737, 119] on button "Record Payment" at bounding box center [738, 118] width 74 height 19
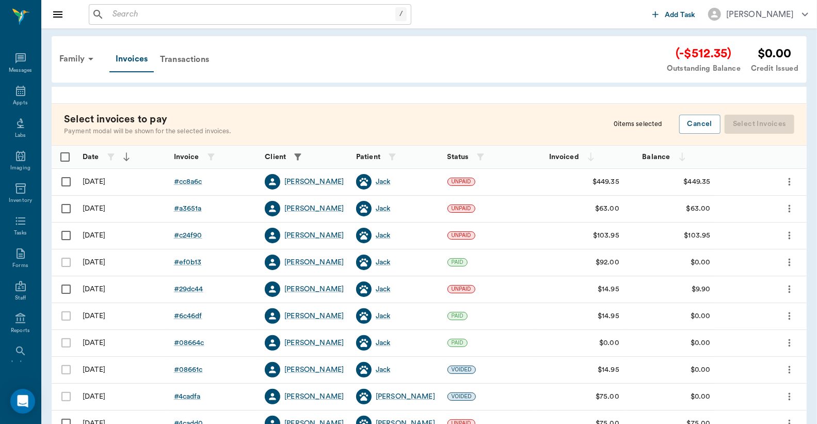
click at [64, 183] on input "Select row" at bounding box center [66, 182] width 22 height 22
checkbox input "false"
checkbox input "true"
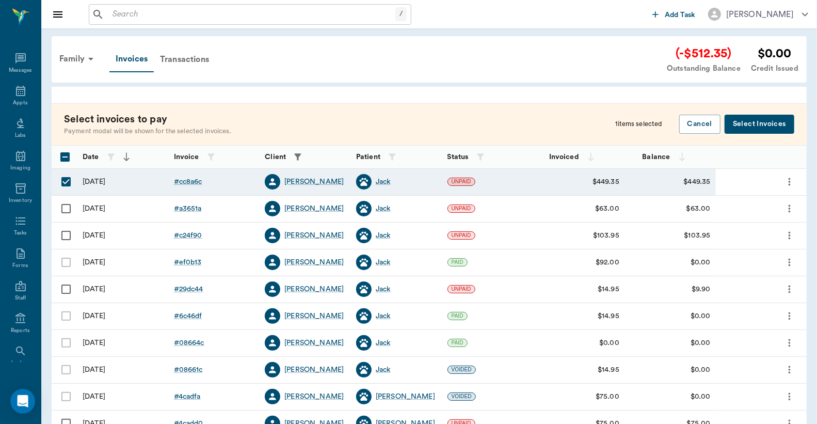
click at [64, 209] on input "Select row" at bounding box center [66, 209] width 22 height 22
checkbox input "true"
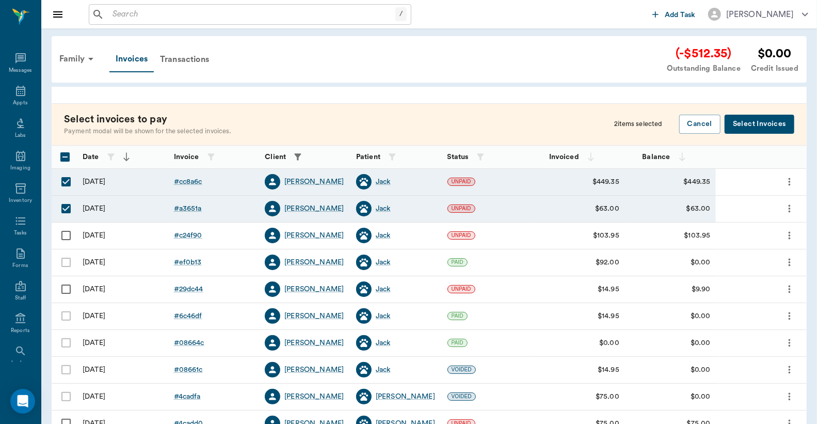
click at [766, 121] on button "Select Invoices" at bounding box center [760, 124] width 70 height 19
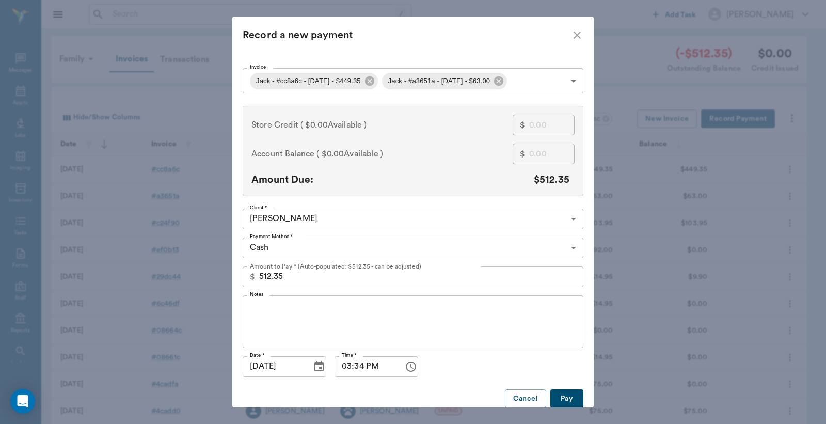
click at [292, 249] on body "/ ​ Add Task Dr. Bert Ellsworth Nectar Messages Appts Labs Imaging Inventory Ta…" at bounding box center [413, 303] width 826 height 606
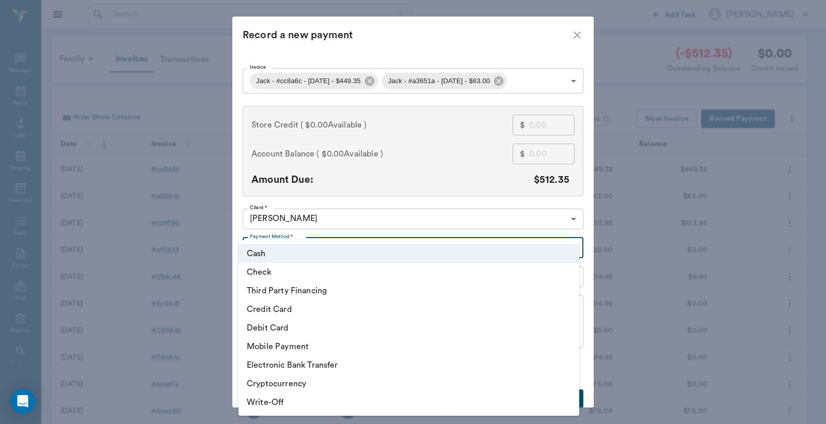
click at [272, 270] on li "Check" at bounding box center [409, 272] width 341 height 19
type input "CHECK"
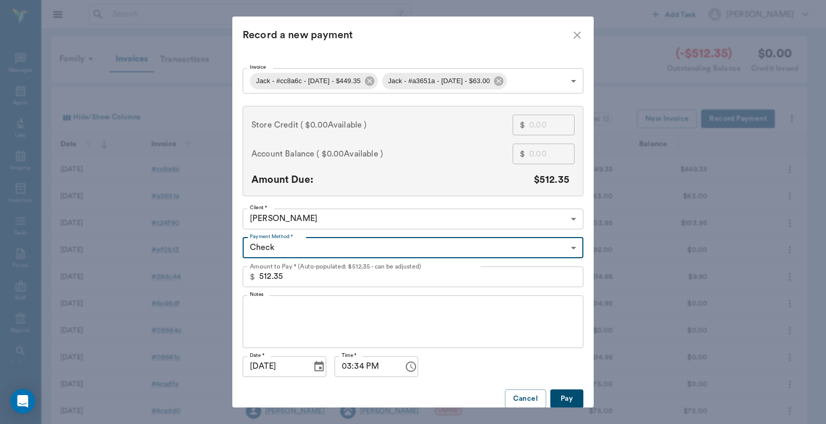
click at [561, 395] on button "Pay" at bounding box center [566, 398] width 33 height 19
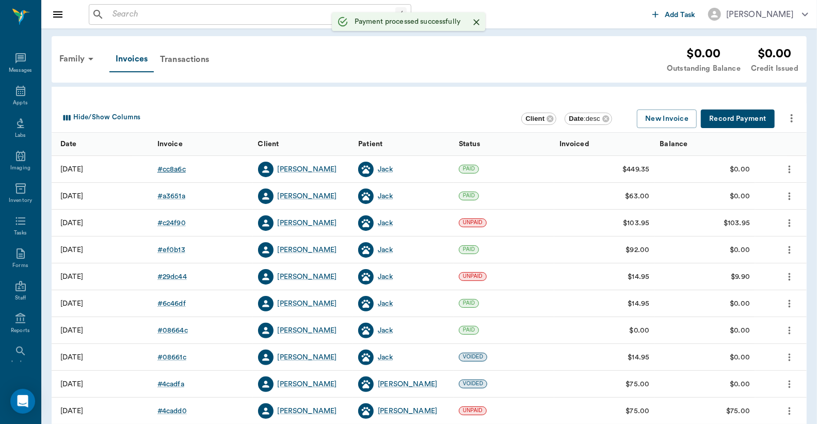
click at [168, 168] on div "# cc8a6c" at bounding box center [171, 169] width 28 height 10
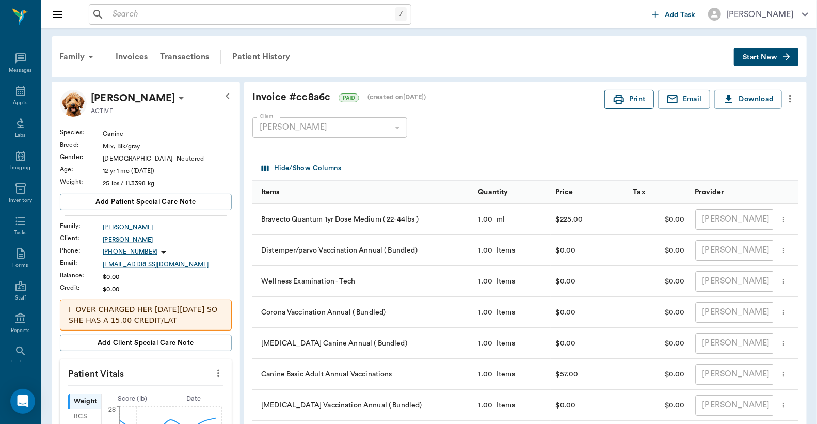
click at [636, 101] on button "Print" at bounding box center [630, 99] width 50 height 19
click at [136, 55] on div "Invoices" at bounding box center [131, 56] width 44 height 25
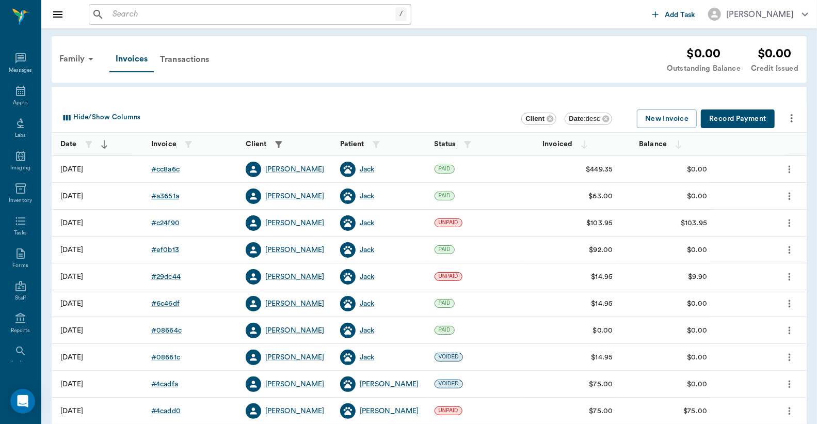
click at [173, 195] on div "# a3651a" at bounding box center [165, 196] width 28 height 10
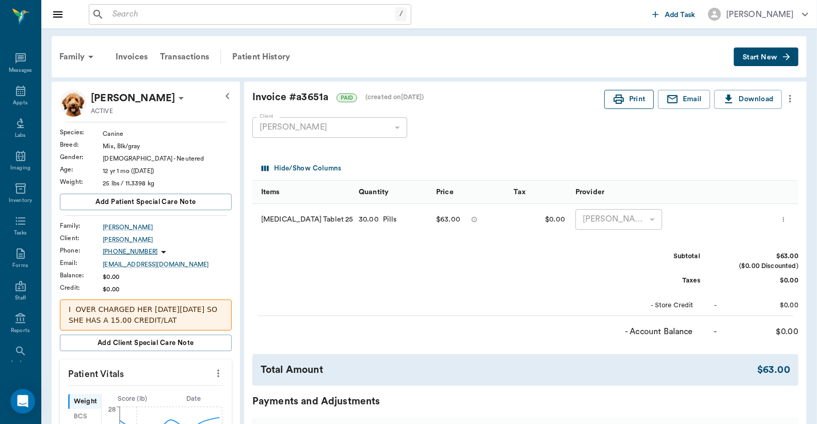
click at [631, 98] on button "Print" at bounding box center [630, 99] width 50 height 19
click at [14, 92] on icon at bounding box center [20, 91] width 12 height 12
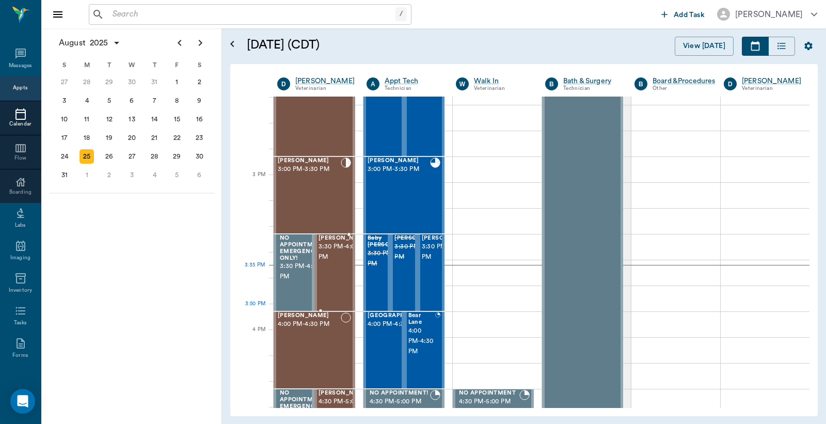
scroll to position [1010, 0]
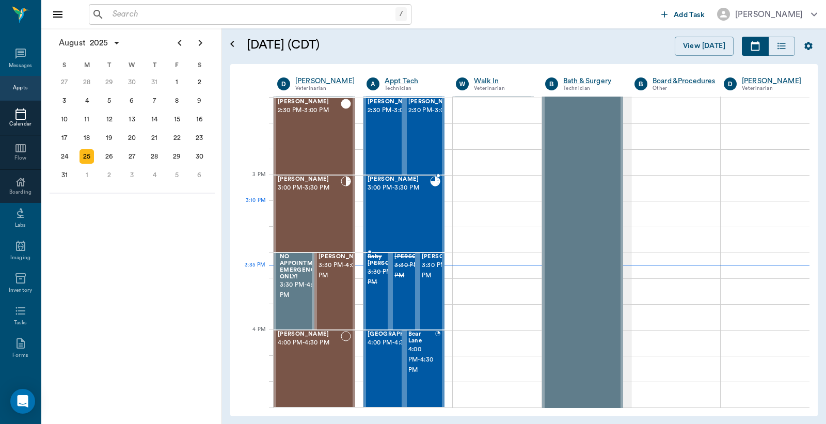
click at [391, 219] on div "Jack Miller 3:00 PM - 3:30 PM" at bounding box center [399, 213] width 62 height 75
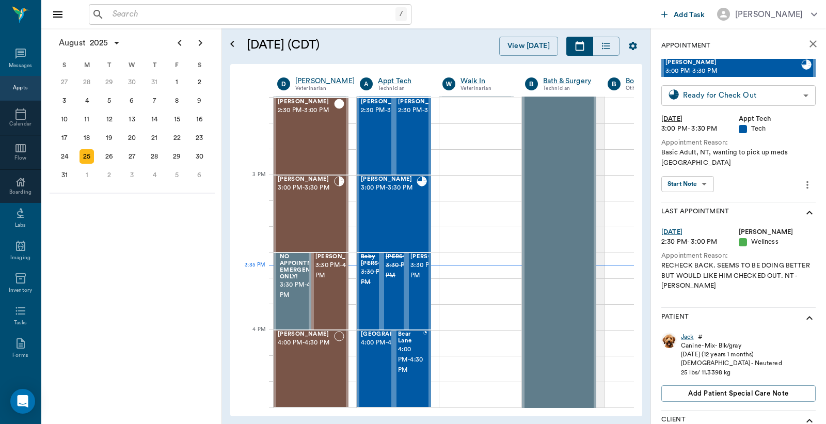
click at [719, 96] on body "/ ​ Add Task Dr. Bert Ellsworth Nectar Messages Appts Calendar Flow Boarding La…" at bounding box center [413, 212] width 826 height 424
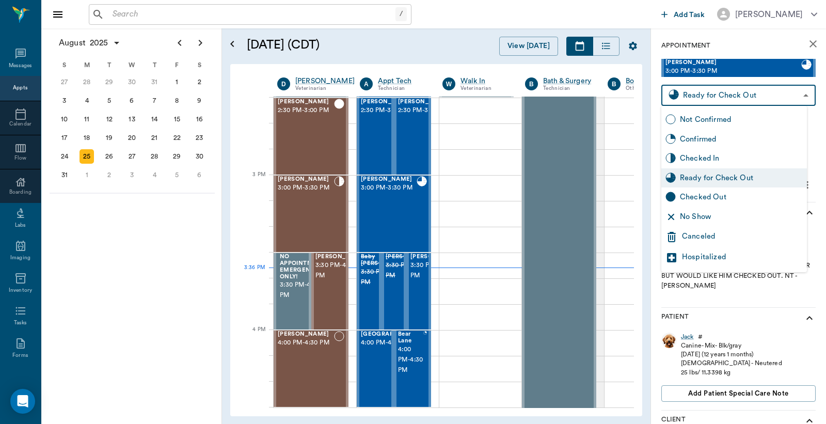
click at [699, 196] on div "Checked Out" at bounding box center [741, 197] width 123 height 11
type input "CHECKED_OUT"
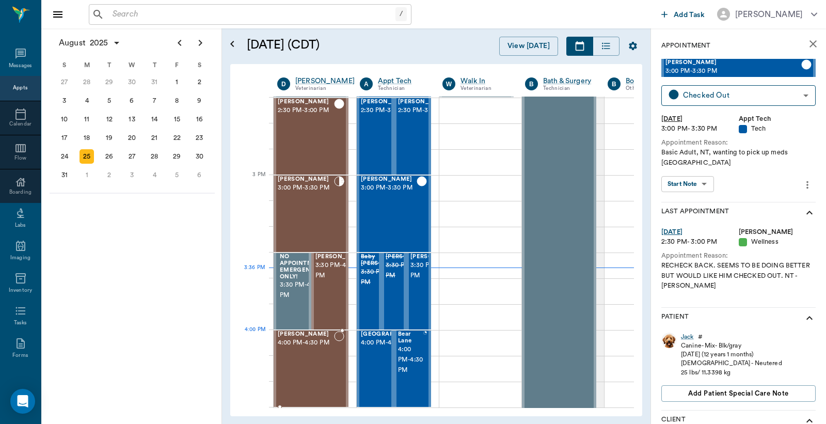
click at [315, 349] on div "Storm Patrick 4:00 PM - 4:30 PM" at bounding box center [306, 368] width 56 height 75
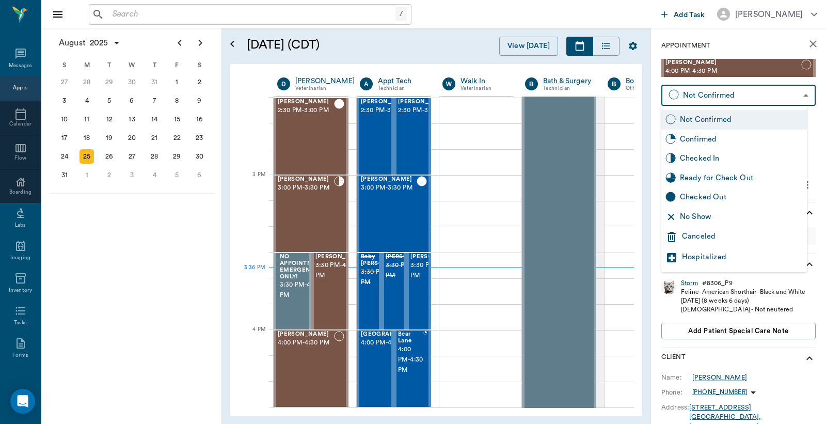
click at [742, 97] on body "/ ​ Add Task Dr. Bert Ellsworth Nectar Messages Appts Calendar Flow Boarding La…" at bounding box center [413, 212] width 826 height 424
click at [705, 158] on div "Checked In" at bounding box center [741, 158] width 123 height 11
type input "CHECKED_IN"
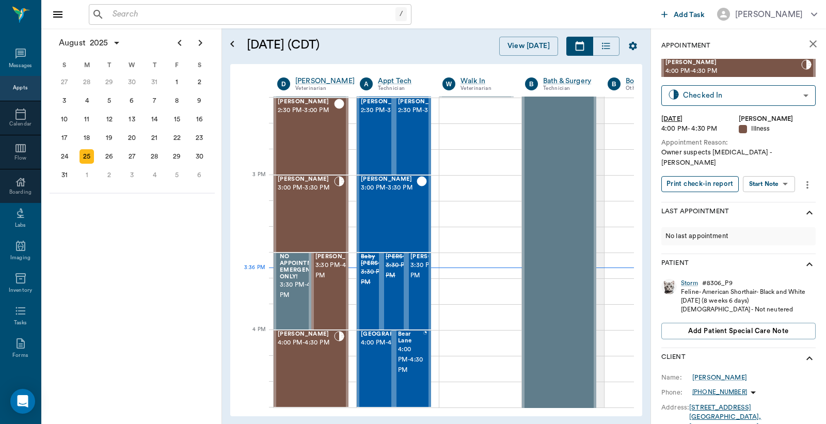
click at [704, 176] on button "Print check-in report" at bounding box center [699, 184] width 77 height 16
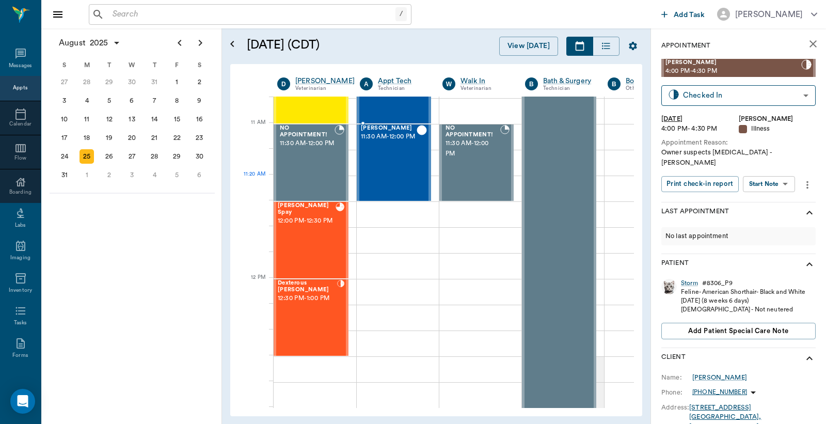
scroll to position [322, 0]
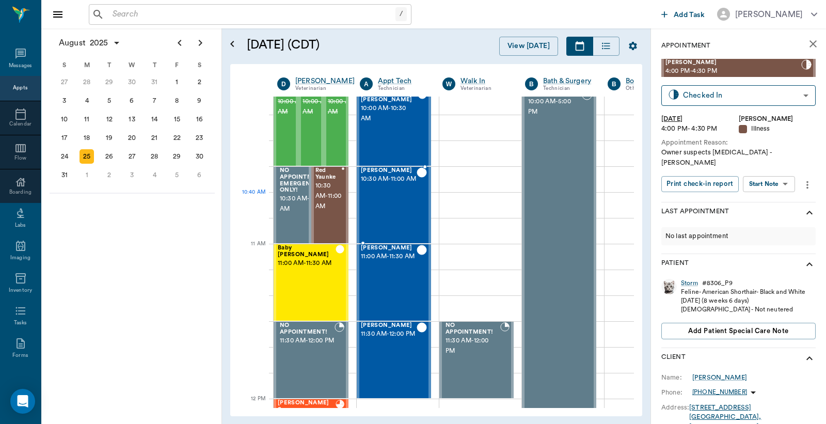
click at [395, 207] on div "Lucy Stultz 10:30 AM - 11:00 AM" at bounding box center [389, 204] width 56 height 75
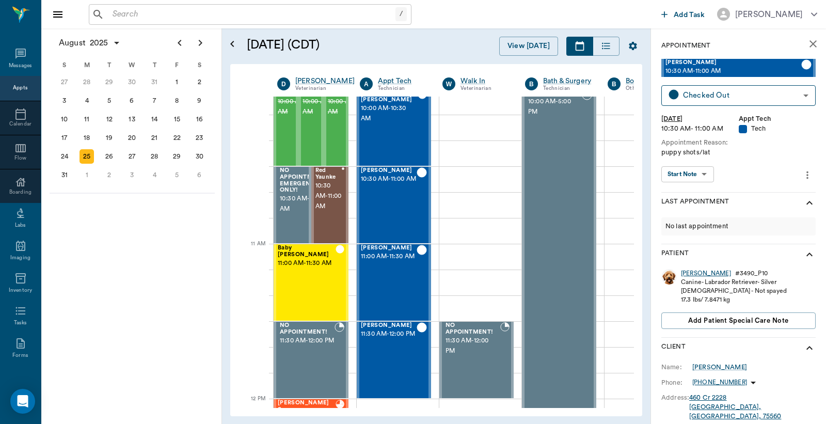
click at [689, 274] on div "Lucy" at bounding box center [706, 273] width 50 height 9
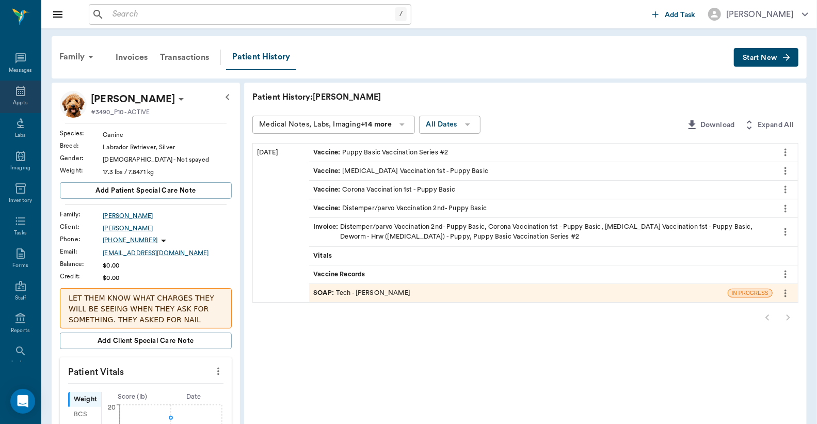
click at [19, 89] on icon at bounding box center [20, 91] width 9 height 10
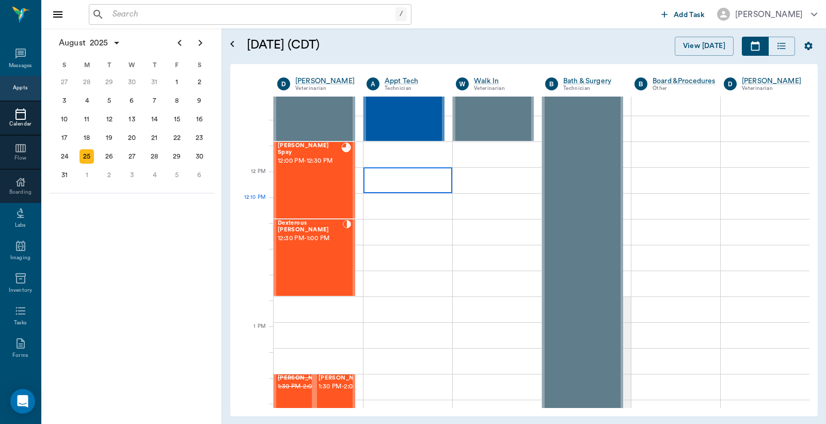
scroll to position [549, 0]
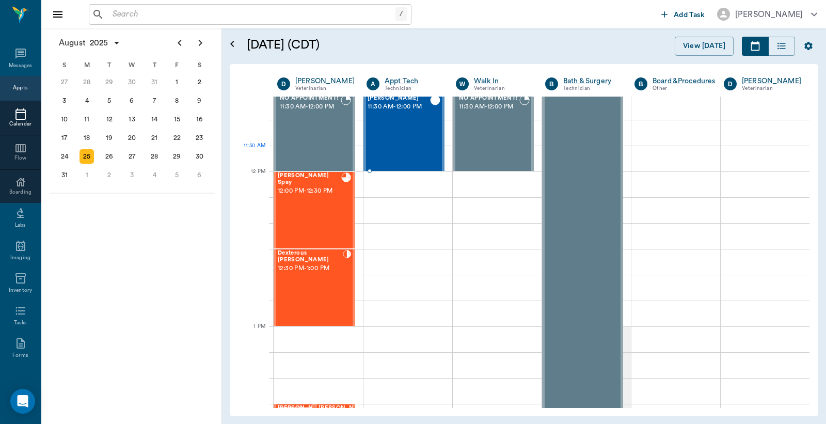
click at [390, 148] on div "Coco Blevins 11:30 AM - 12:00 PM" at bounding box center [399, 132] width 62 height 75
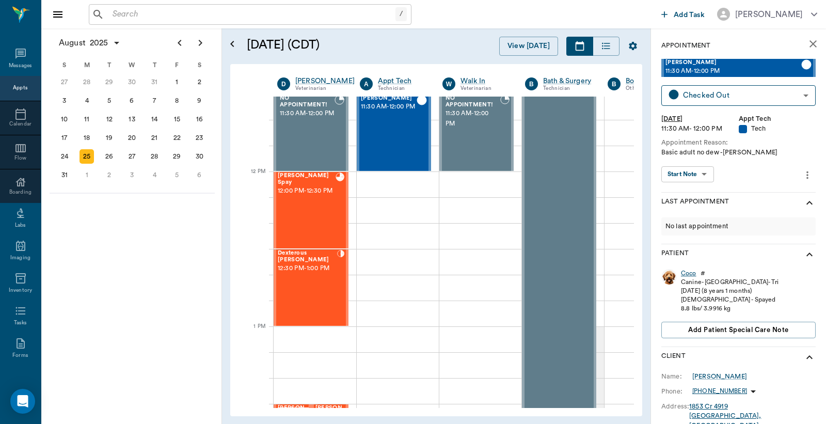
click at [685, 273] on div "Coco" at bounding box center [688, 273] width 15 height 9
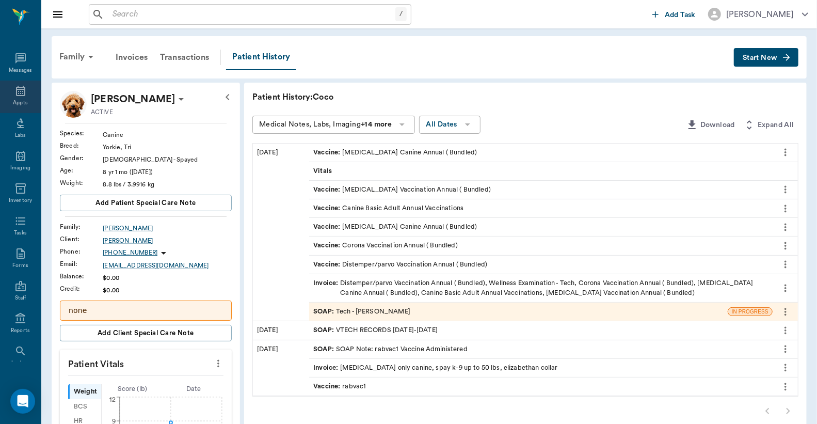
click at [14, 91] on icon at bounding box center [20, 91] width 12 height 12
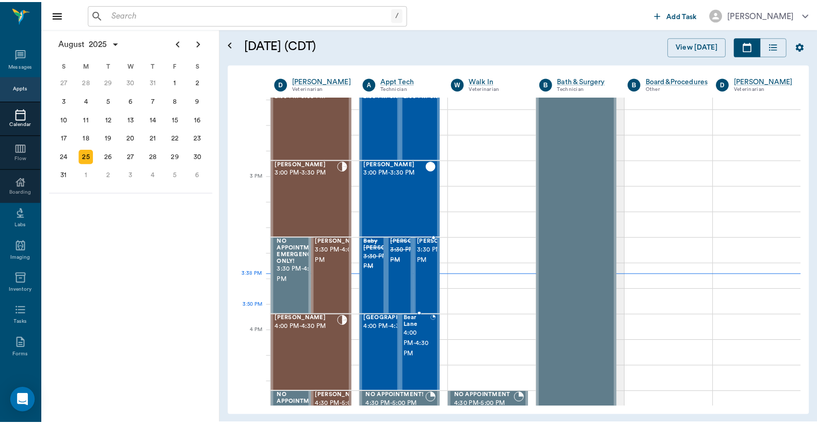
scroll to position [1009, 0]
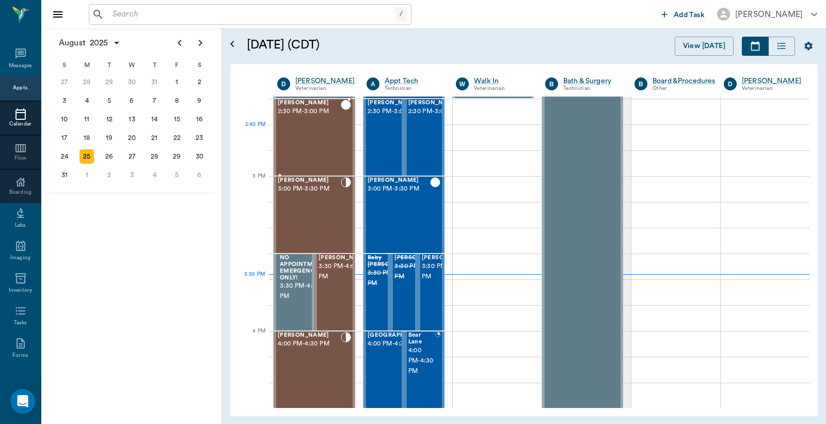
click at [289, 129] on div "Missy Tyson 2:30 PM - 3:00 PM" at bounding box center [309, 137] width 63 height 75
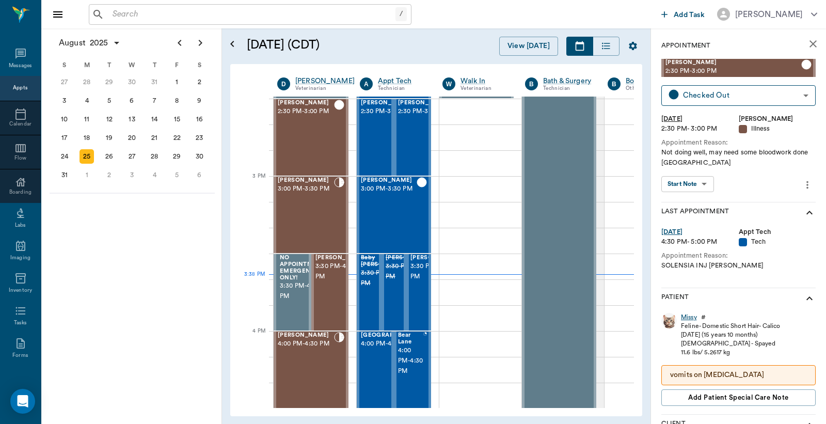
click at [688, 319] on div "Missy" at bounding box center [689, 317] width 16 height 9
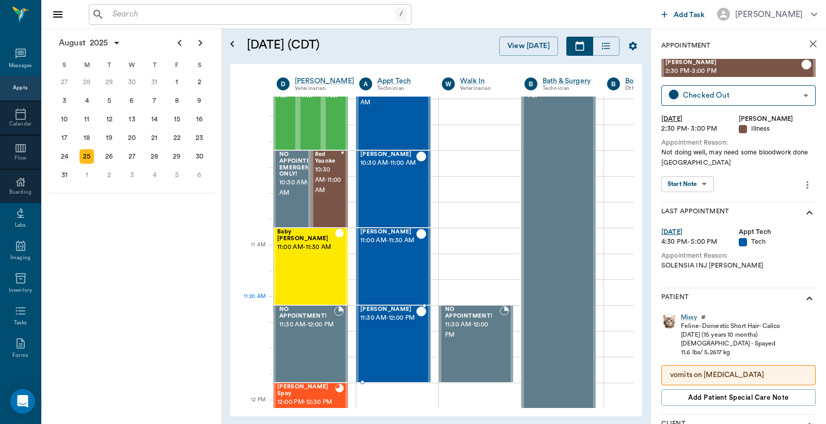
scroll to position [321, 1]
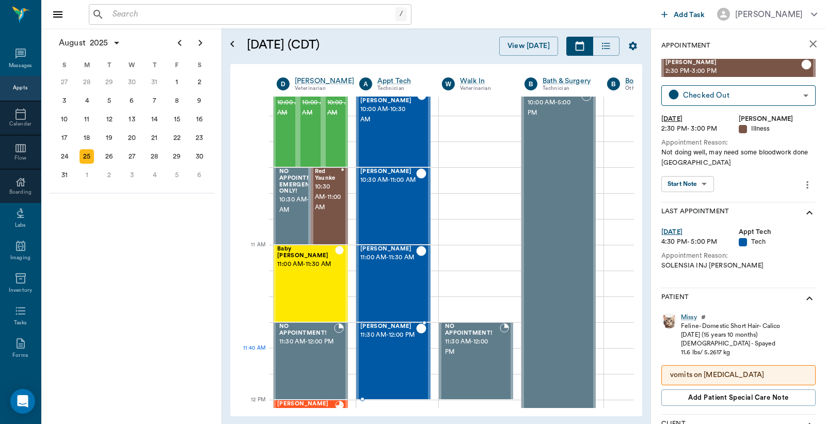
click at [393, 362] on div "Coco Blevins 11:30 AM - 12:00 PM" at bounding box center [388, 360] width 56 height 75
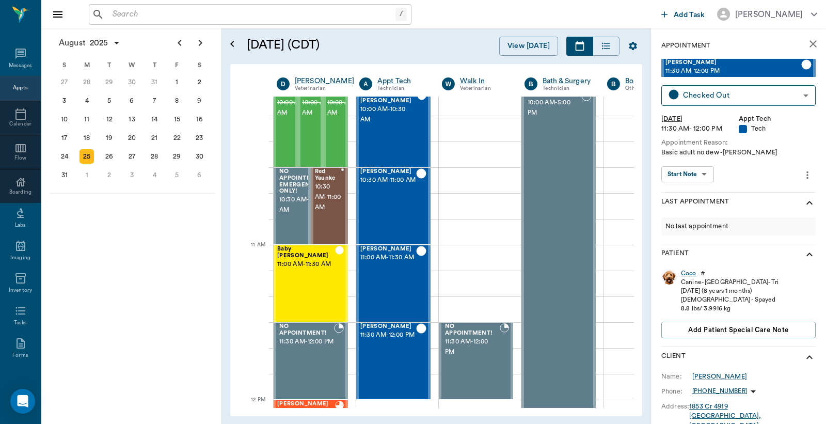
click at [688, 272] on div "Coco" at bounding box center [688, 273] width 15 height 9
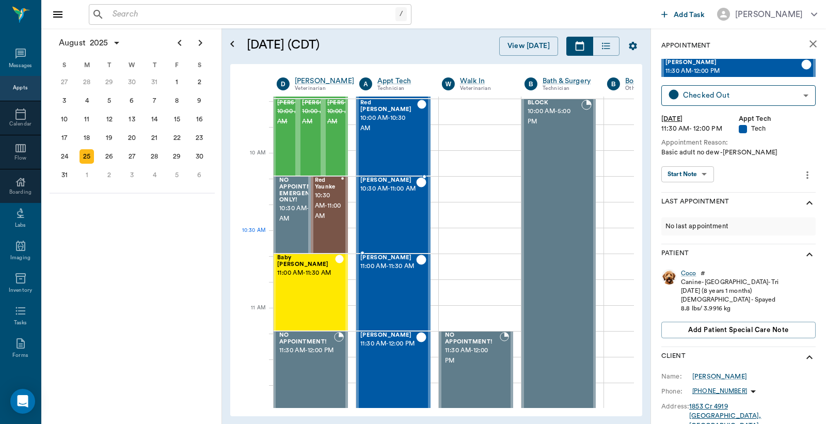
scroll to position [244, 1]
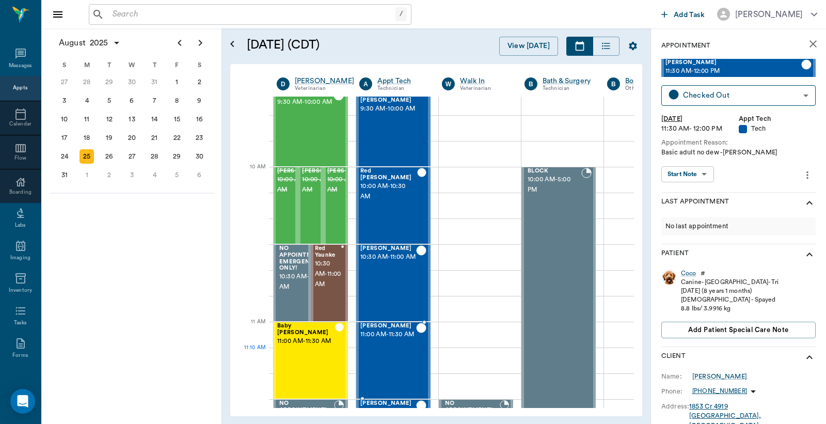
click at [382, 352] on div "Mocha Dykes 11:00 AM - 11:30 AM" at bounding box center [388, 360] width 56 height 75
click at [689, 274] on div "Mocha" at bounding box center [691, 273] width 20 height 9
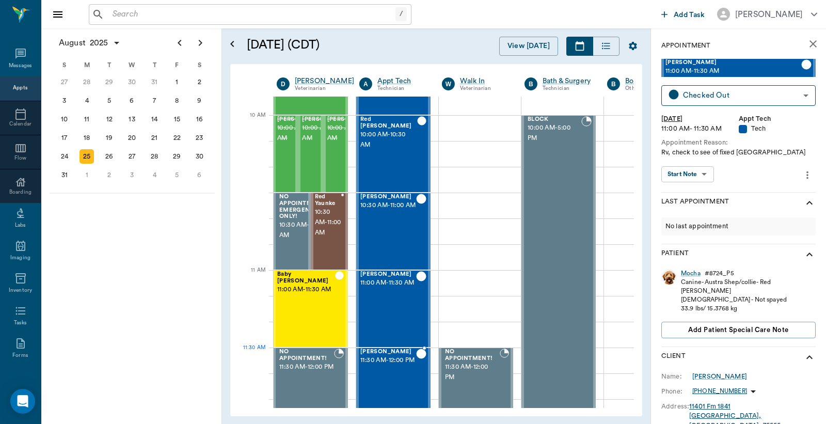
scroll to position [321, 1]
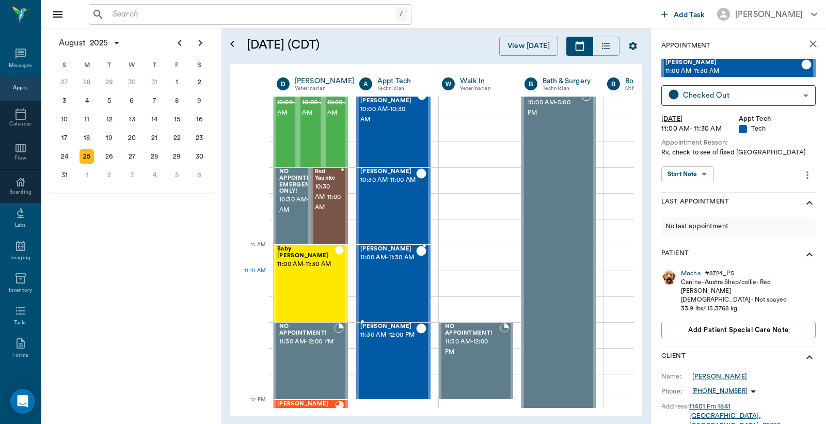
click at [405, 296] on div "Mocha Dykes 11:00 AM - 11:30 AM" at bounding box center [388, 283] width 56 height 75
click at [693, 272] on div "Mocha" at bounding box center [691, 273] width 20 height 9
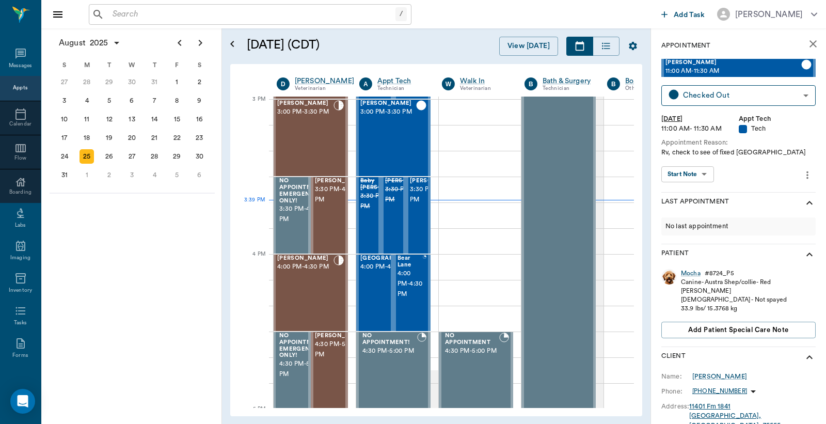
scroll to position [1085, 1]
click at [106, 154] on div "26" at bounding box center [109, 156] width 14 height 14
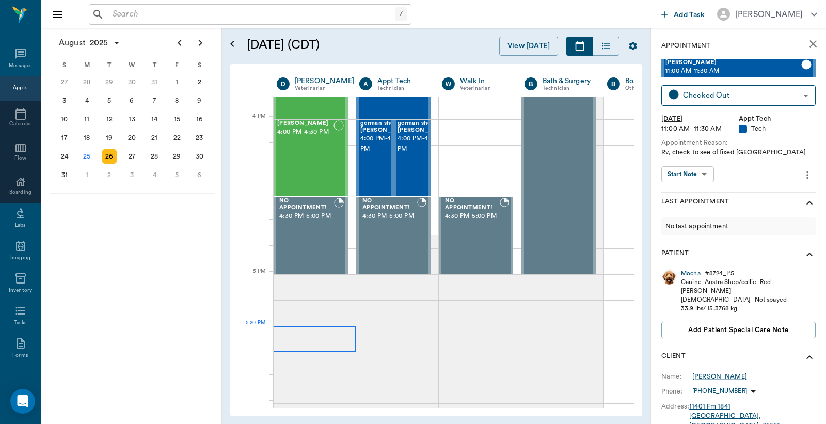
scroll to position [1224, 1]
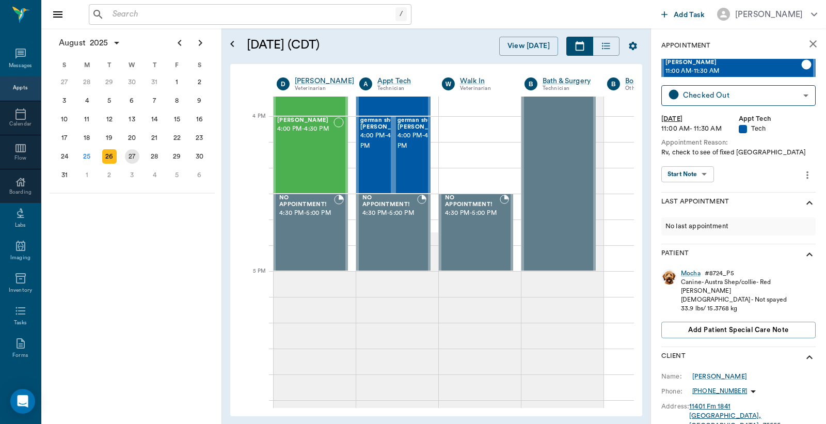
click at [131, 155] on div "27" at bounding box center [132, 156] width 14 height 14
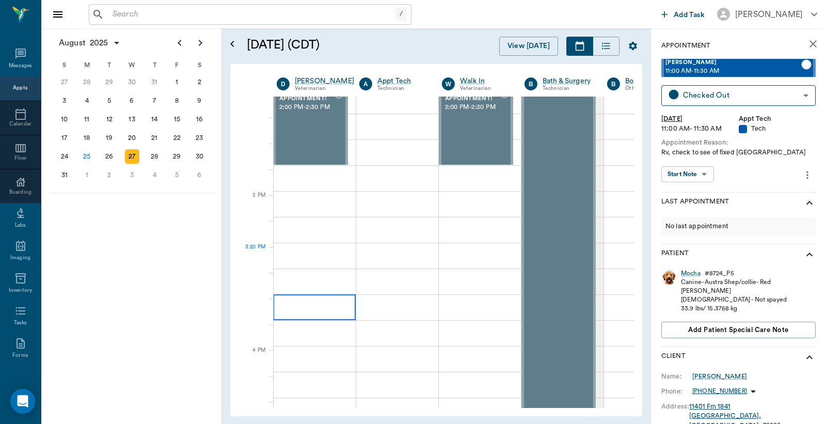
scroll to position [994, 1]
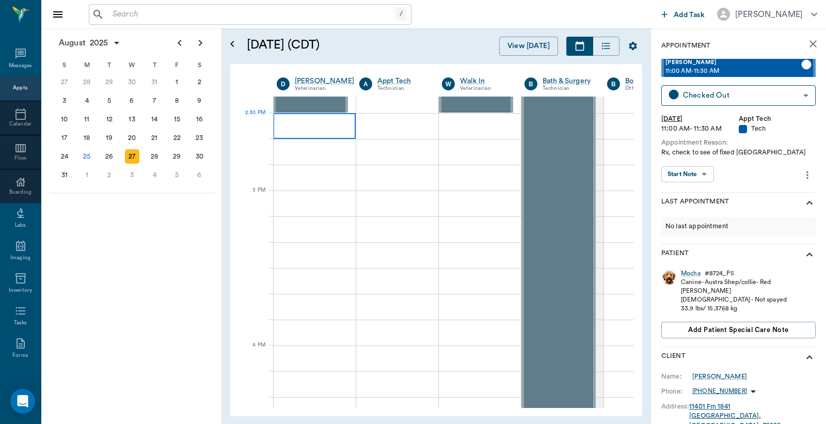
click at [280, 120] on div at bounding box center [314, 126] width 83 height 26
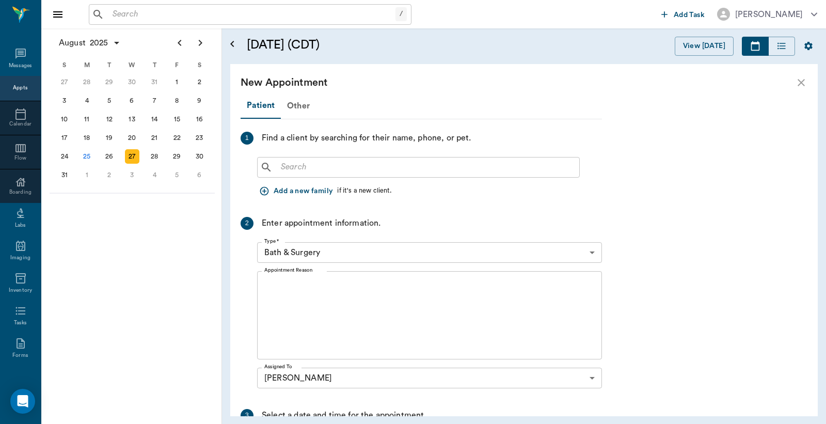
click at [280, 120] on div "Patient Other 1 Find a client by searching for their name, phone, or pet. ​ Add…" at bounding box center [421, 322] width 361 height 458
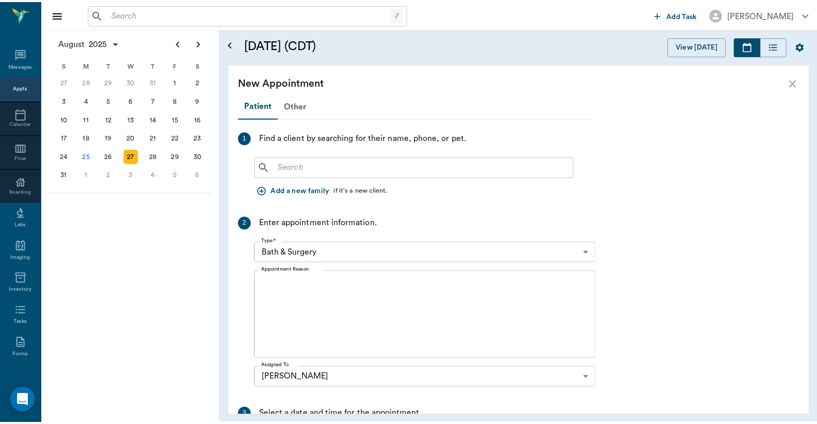
scroll to position [994, 0]
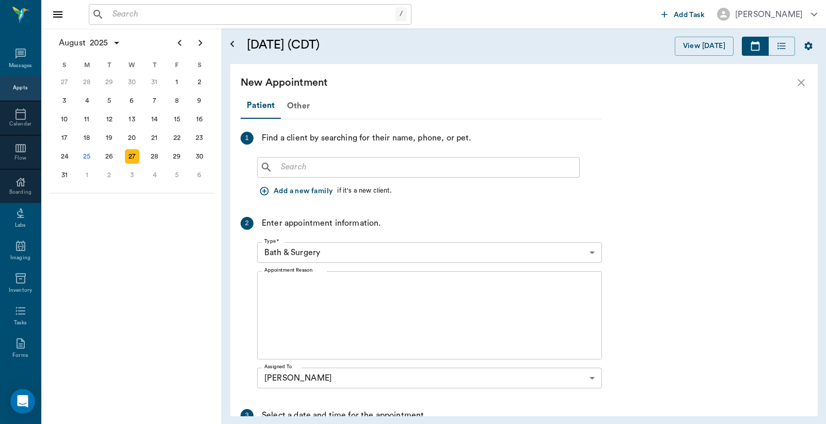
click at [281, 166] on input "text" at bounding box center [426, 167] width 298 height 14
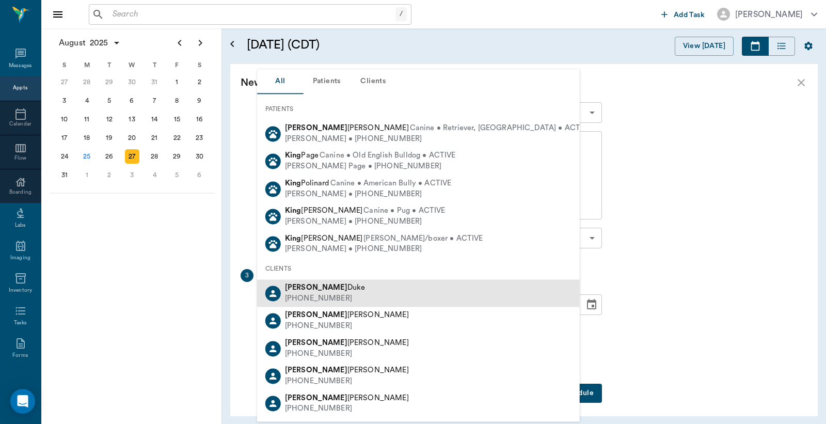
scroll to position [145, 0]
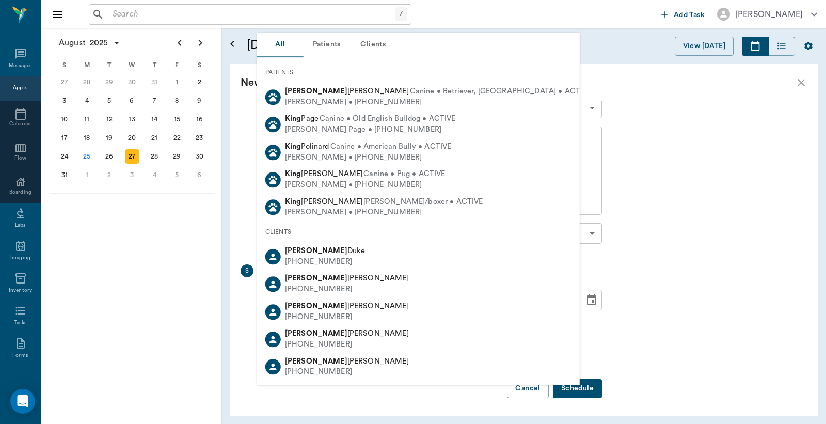
type input "amanda king"
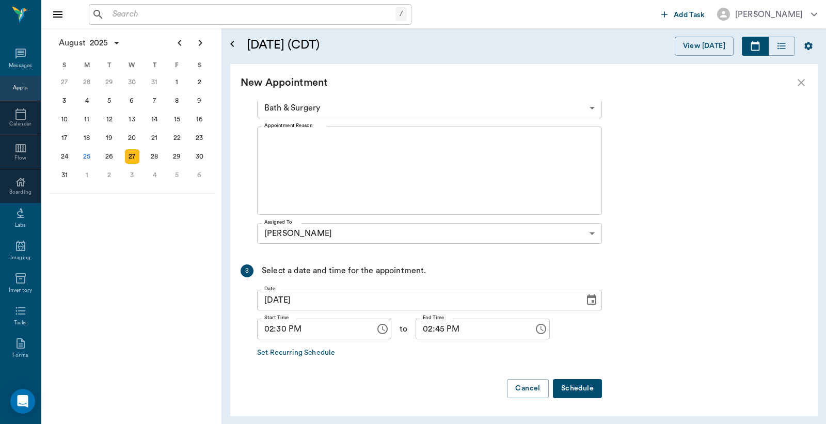
click at [713, 169] on div "Patient Other 1 Find a client by searching for their name, phone, or pet. amand…" at bounding box center [524, 258] width 588 height 315
drag, startPoint x: 509, startPoint y: 385, endPoint x: 517, endPoint y: 385, distance: 7.8
click at [513, 386] on button "Cancel" at bounding box center [527, 388] width 41 height 19
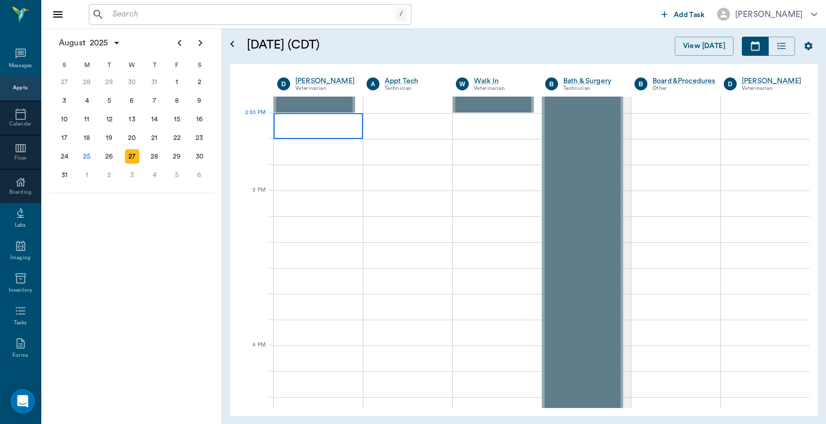
click at [280, 120] on div at bounding box center [318, 126] width 89 height 26
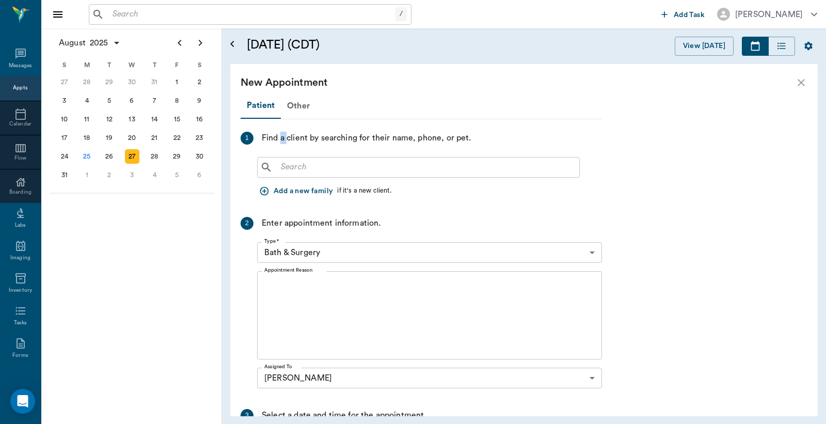
click at [280, 120] on div "Patient Other 1 Find a client by searching for their name, phone, or pet. ​ Add…" at bounding box center [421, 322] width 361 height 458
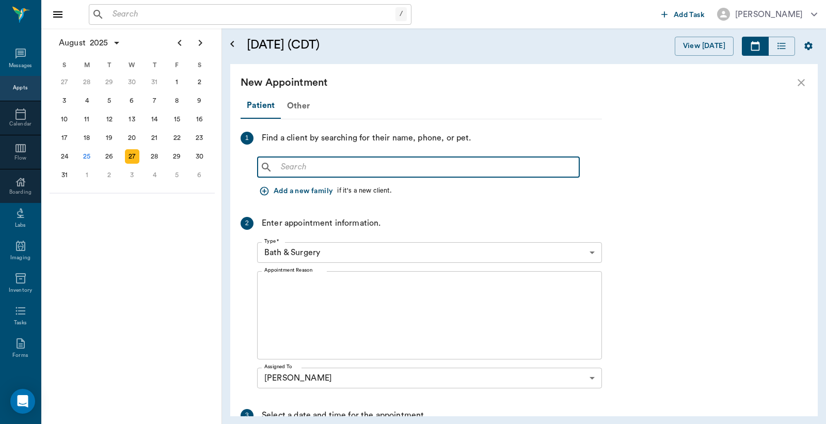
click at [293, 167] on input "text" at bounding box center [426, 167] width 298 height 14
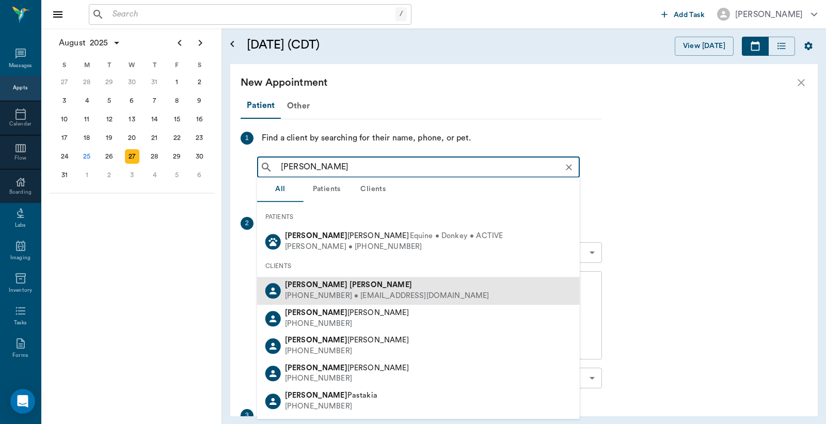
click at [303, 292] on div "(903) 559-4590 • siders2015@gmail.com" at bounding box center [387, 296] width 204 height 11
type input "jessica syders"
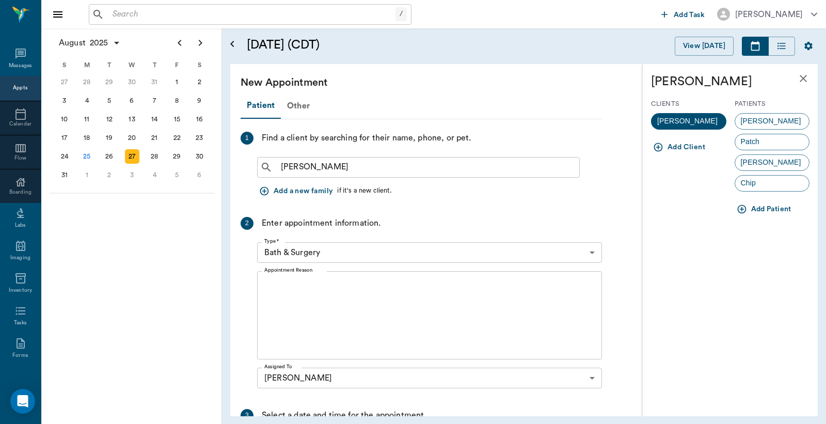
click at [740, 208] on icon "button" at bounding box center [742, 209] width 10 height 10
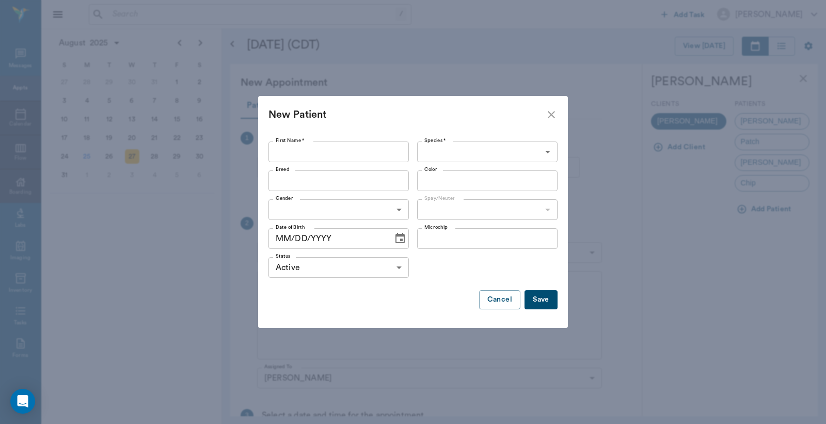
click at [296, 154] on input "First Name *" at bounding box center [338, 151] width 140 height 21
type input "Clyde"
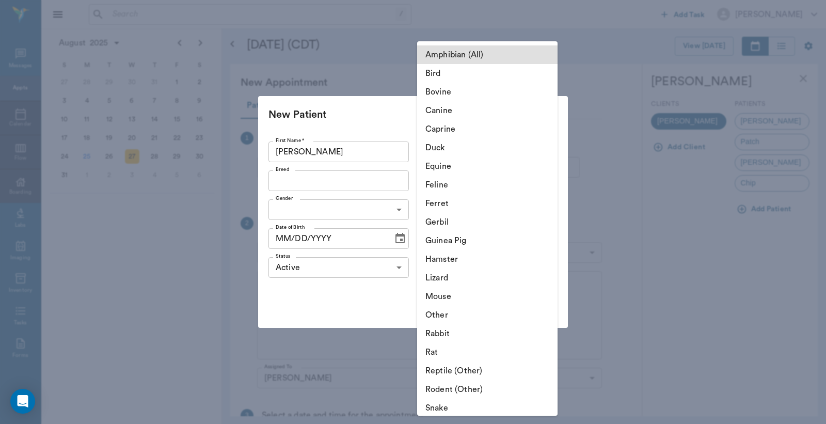
click at [430, 153] on body "/ ​ Add Task Dr. Bert Ellsworth Nectar Messages Appts Calendar Flow Boarding La…" at bounding box center [413, 212] width 826 height 424
click at [436, 113] on li "Canine" at bounding box center [487, 110] width 140 height 19
type input "Canine"
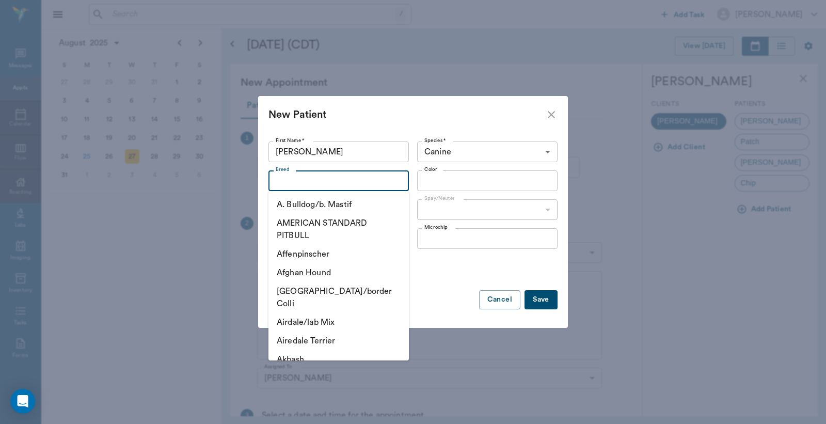
click at [292, 182] on input "Breed" at bounding box center [330, 180] width 117 height 14
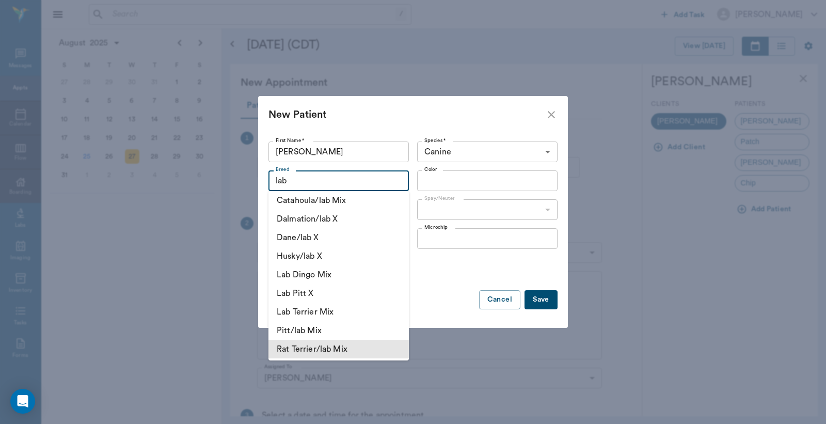
scroll to position [229, 0]
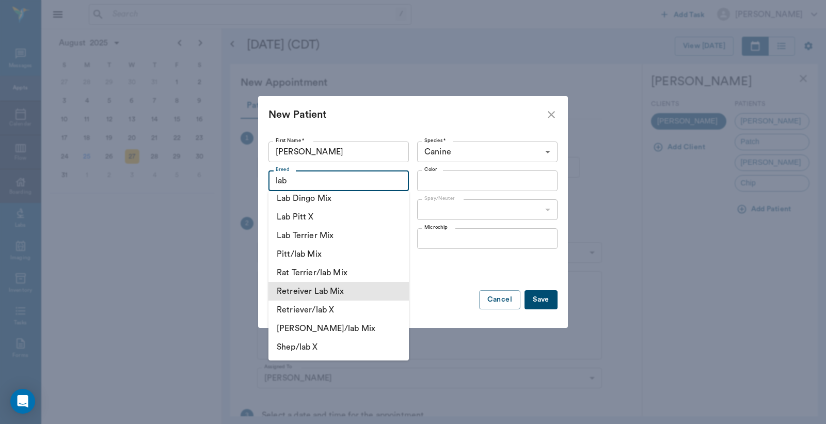
click at [334, 287] on li "Retreiver Lab Mix" at bounding box center [338, 291] width 140 height 19
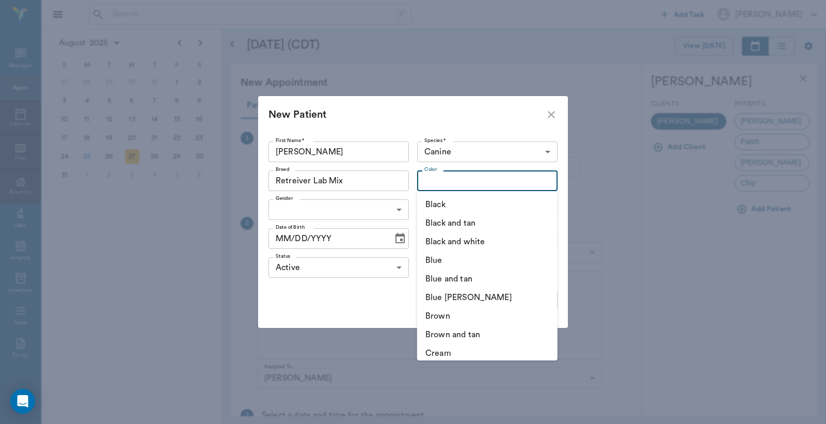
click at [437, 182] on input "Color" at bounding box center [478, 180] width 117 height 14
click at [355, 178] on input "Retreiver Lab Mix" at bounding box center [324, 180] width 104 height 14
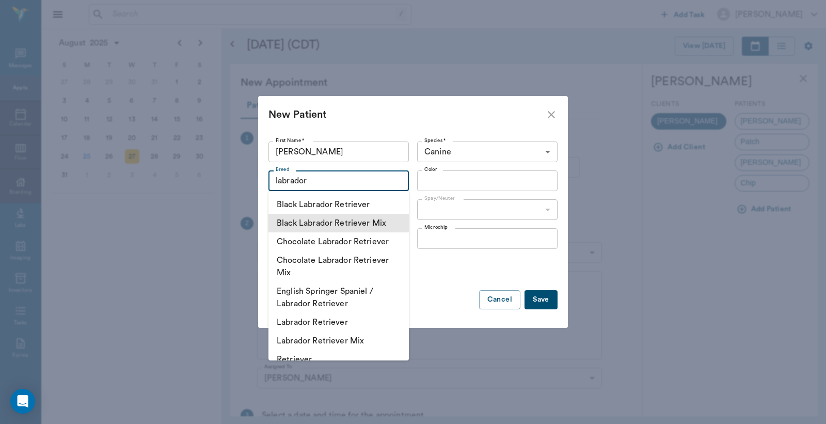
click at [346, 220] on li "Black Labrador Retriever Mix" at bounding box center [338, 223] width 140 height 19
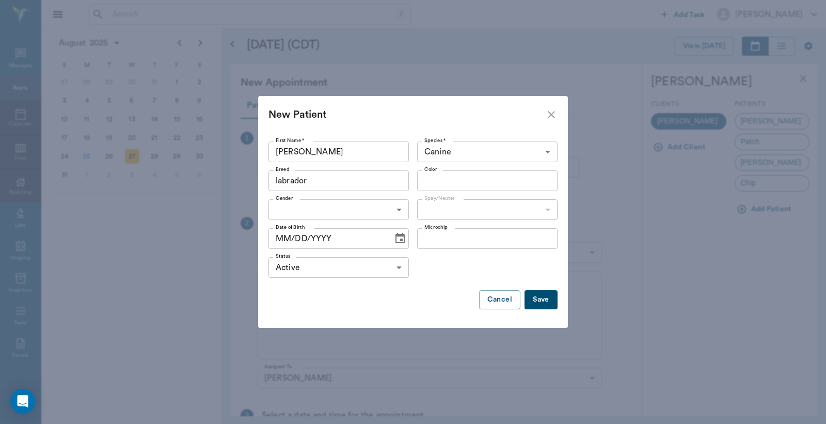
type input "Black Labrador Retriever Mix"
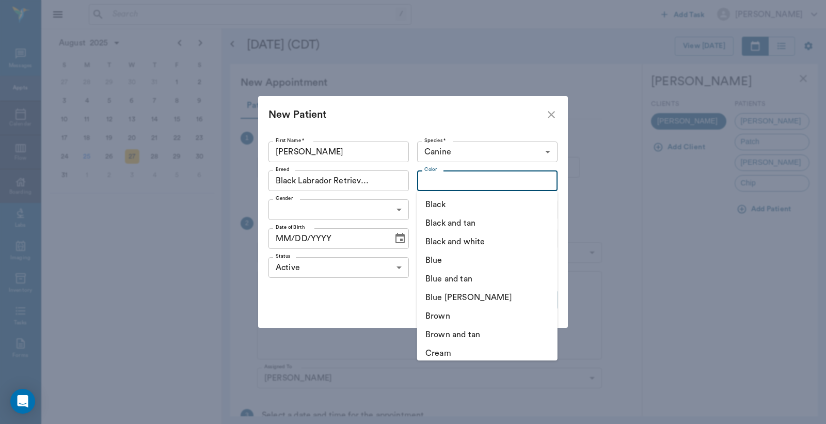
click at [452, 180] on input "Color" at bounding box center [478, 180] width 117 height 14
click at [439, 202] on li "Black" at bounding box center [487, 204] width 140 height 19
type input "Black"
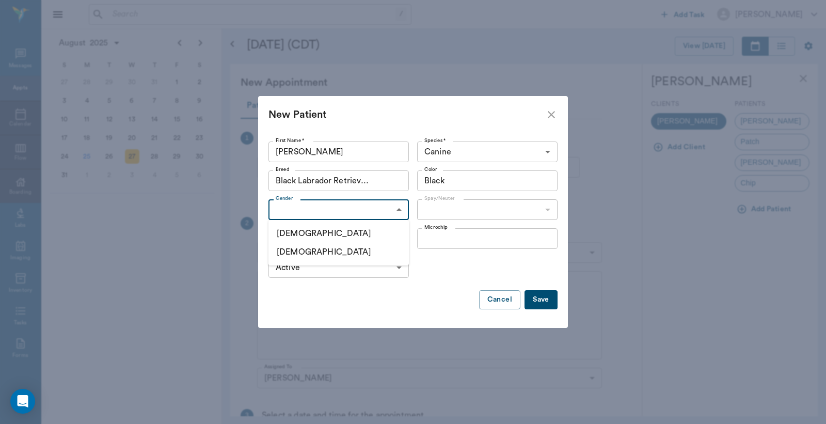
click at [306, 209] on body "/ ​ Add Task Dr. Bert Ellsworth Nectar Messages Appts Calendar Flow Boarding La…" at bounding box center [413, 212] width 826 height 424
click at [292, 234] on li "[DEMOGRAPHIC_DATA]" at bounding box center [338, 233] width 140 height 19
type input "[DEMOGRAPHIC_DATA]"
click at [432, 210] on body "/ ​ Add Task Dr. Bert Ellsworth Nectar Messages Appts Calendar Flow Boarding La…" at bounding box center [413, 212] width 826 height 424
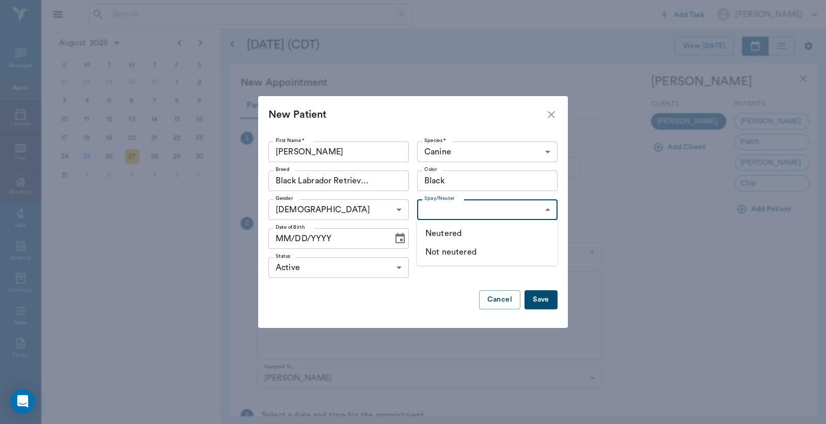
click at [449, 250] on li "Not neutered" at bounding box center [487, 252] width 140 height 19
type input "false"
click at [535, 298] on button "Save" at bounding box center [541, 299] width 33 height 19
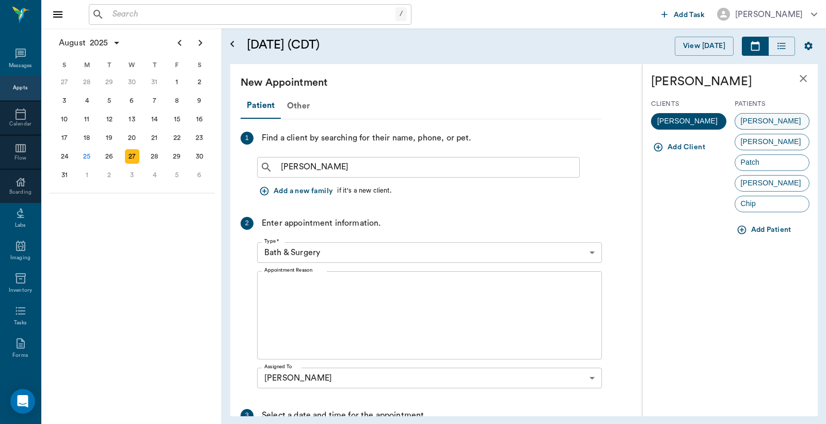
click at [756, 119] on span "Clyde" at bounding box center [771, 121] width 72 height 11
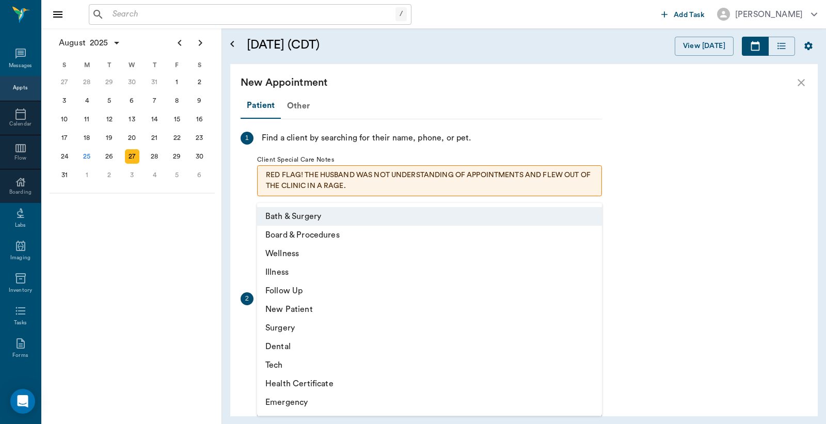
click at [299, 329] on body "/ ​ Add Task Dr. Bert Ellsworth Nectar Messages Appts Calendar Flow Boarding La…" at bounding box center [413, 212] width 826 height 424
click at [281, 272] on li "Illness" at bounding box center [429, 272] width 345 height 19
type input "65d2be4f46e3a538d89b8c15"
type input "03:00 PM"
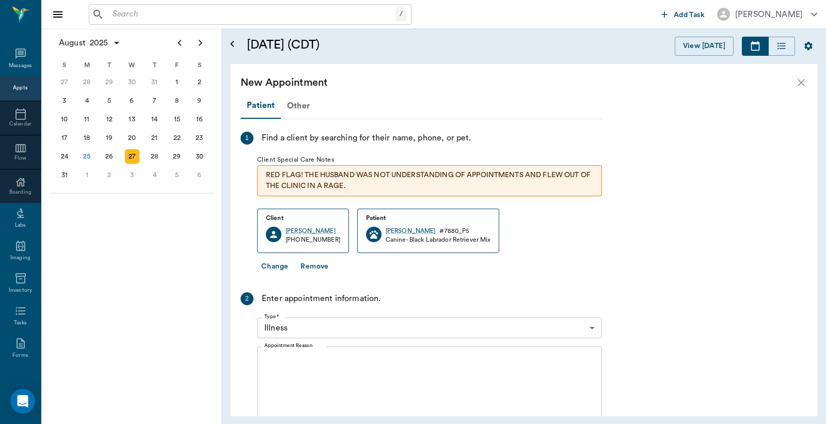
click at [277, 353] on div "x Appointment Reason" at bounding box center [429, 390] width 345 height 88
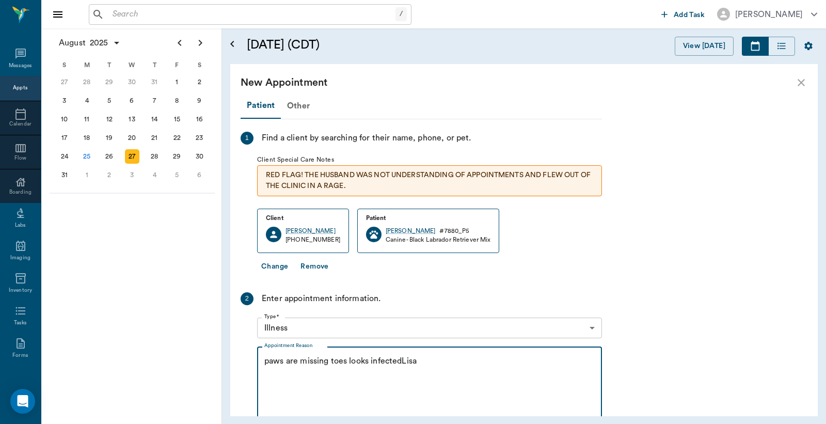
click at [402, 359] on textarea "paws are missing toes looks infectedLisa" at bounding box center [429, 390] width 330 height 71
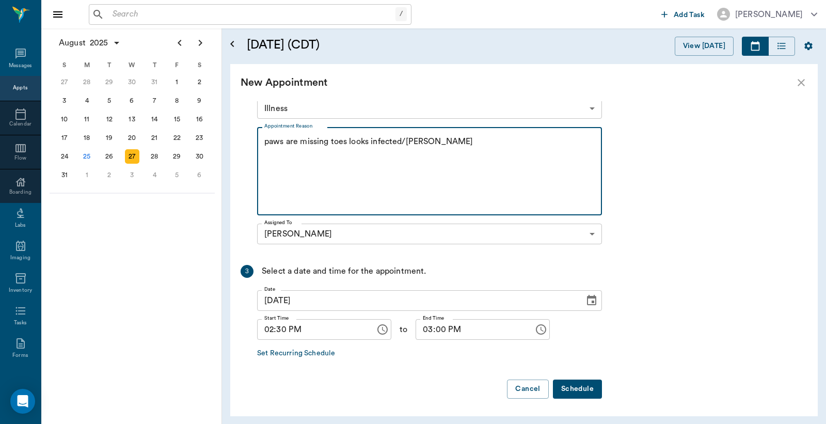
scroll to position [220, 0]
type textarea "paws are missing toes looks infected/Lisa"
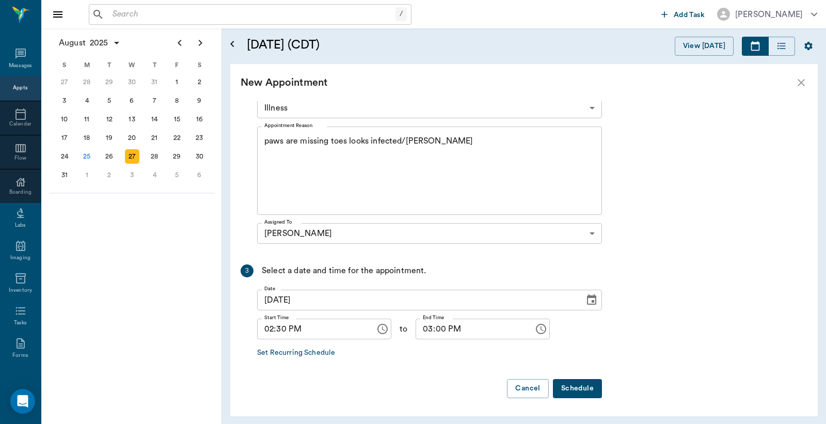
click at [581, 385] on button "Schedule" at bounding box center [577, 388] width 49 height 19
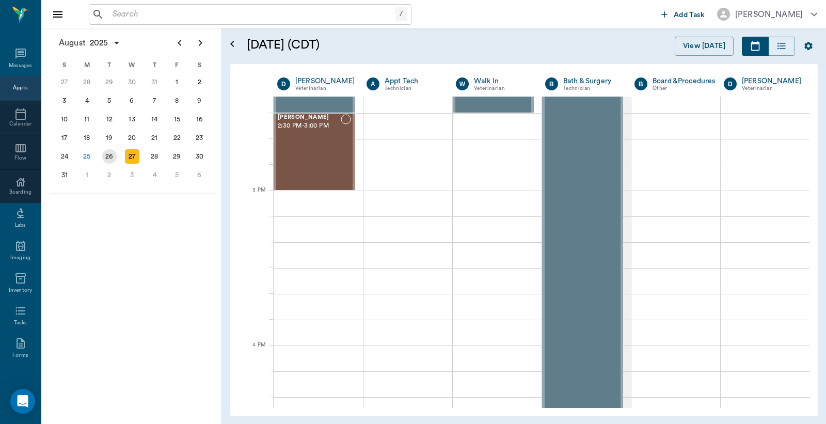
click at [112, 153] on div "26" at bounding box center [109, 156] width 14 height 14
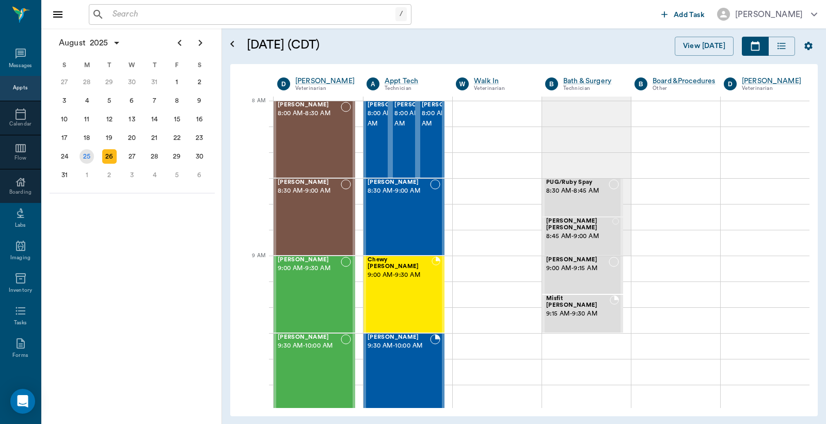
click at [83, 152] on div "25" at bounding box center [87, 156] width 14 height 14
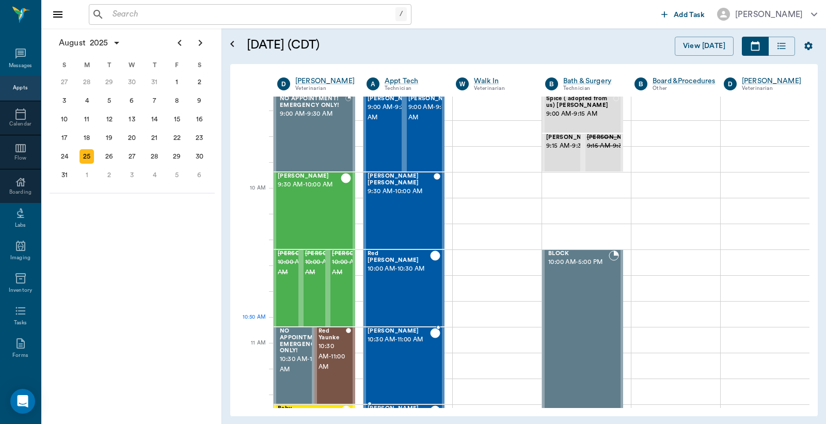
scroll to position [229, 0]
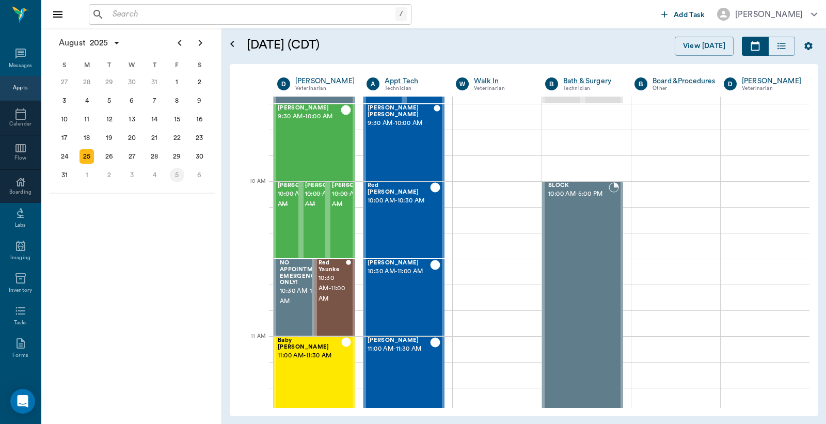
click at [176, 171] on div "5" at bounding box center [177, 175] width 14 height 14
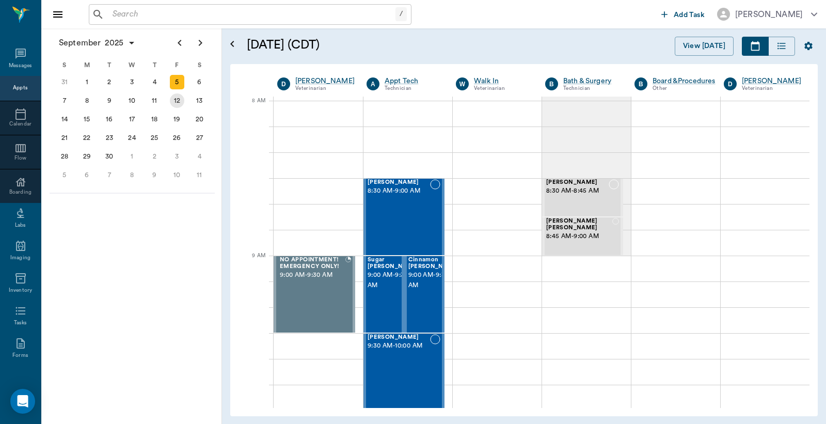
click at [178, 100] on div "12" at bounding box center [177, 100] width 14 height 14
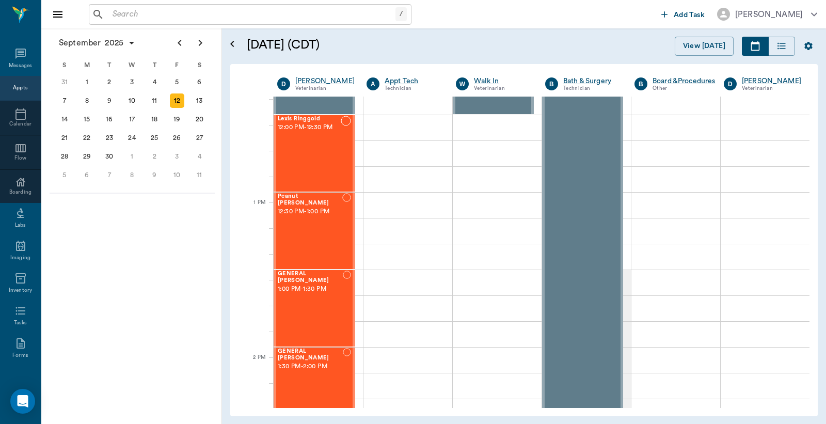
scroll to position [688, 0]
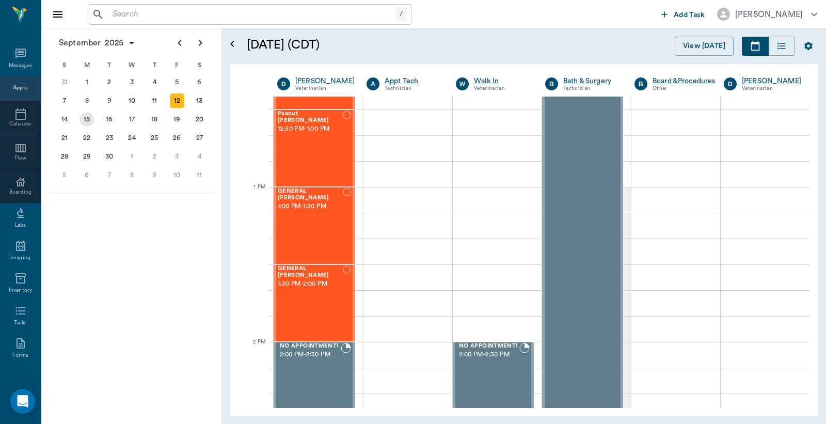
click at [84, 116] on div "15" at bounding box center [87, 119] width 14 height 14
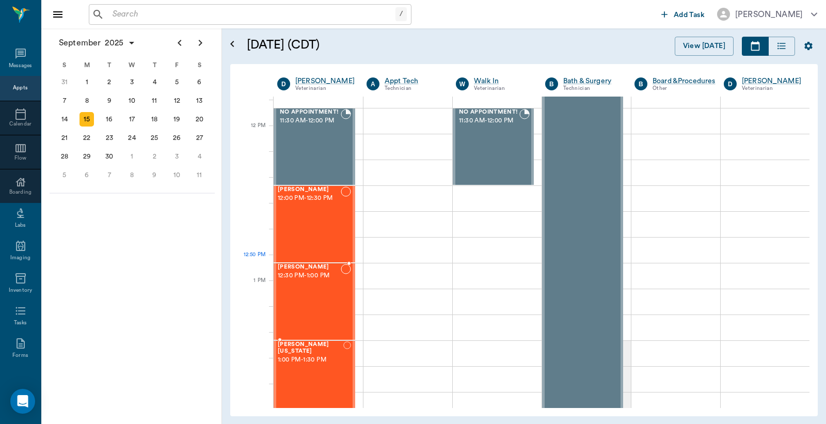
scroll to position [688, 0]
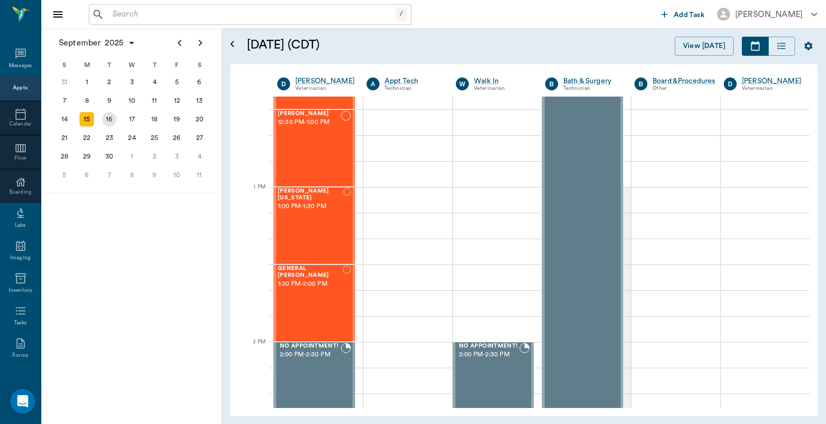
click at [110, 118] on div "16" at bounding box center [109, 119] width 14 height 14
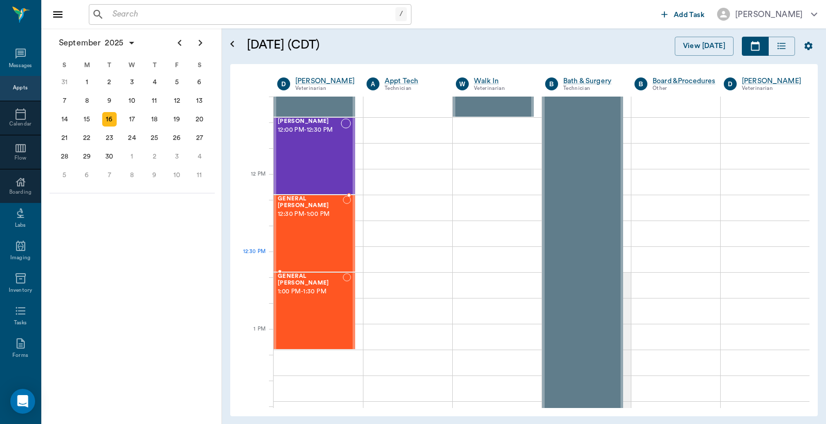
scroll to position [765, 0]
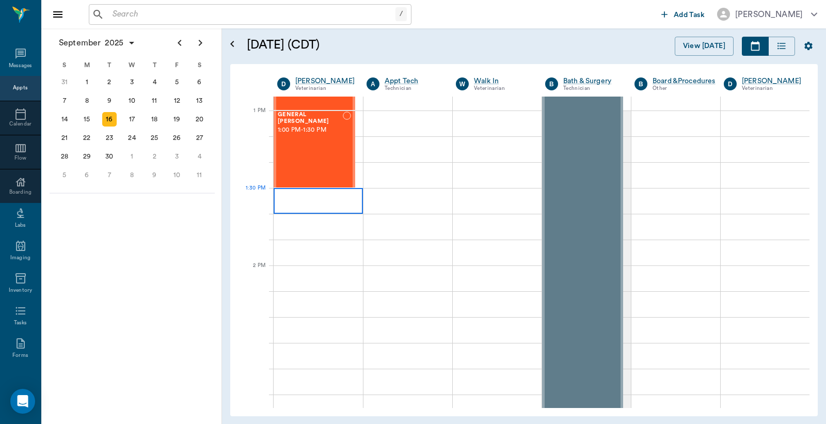
click at [281, 193] on div at bounding box center [318, 201] width 89 height 26
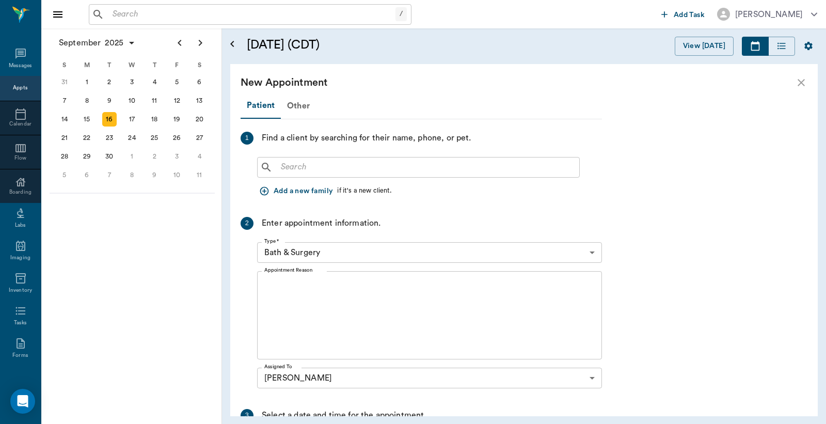
click at [281, 193] on button "Add a new family" at bounding box center [297, 191] width 80 height 19
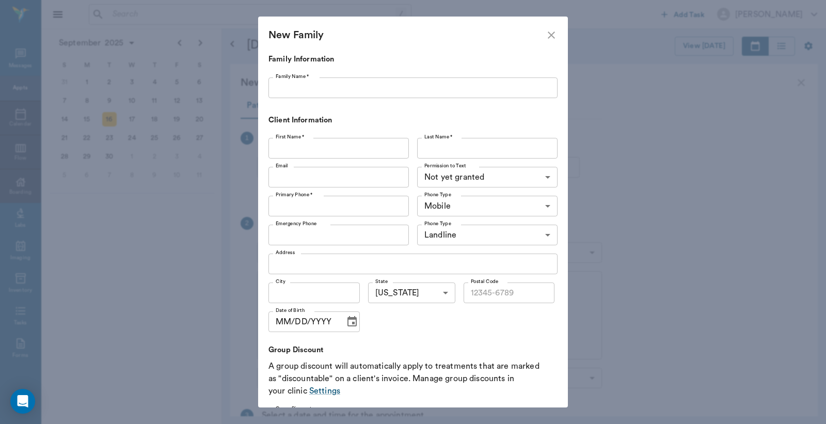
drag, startPoint x: 551, startPoint y: 34, endPoint x: 545, endPoint y: 39, distance: 8.8
click at [551, 34] on icon "close" at bounding box center [551, 35] width 12 height 12
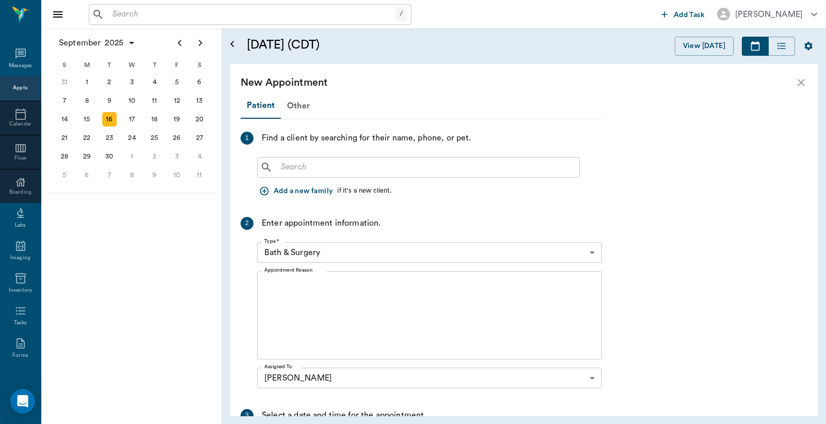
click at [284, 167] on input "text" at bounding box center [426, 167] width 298 height 14
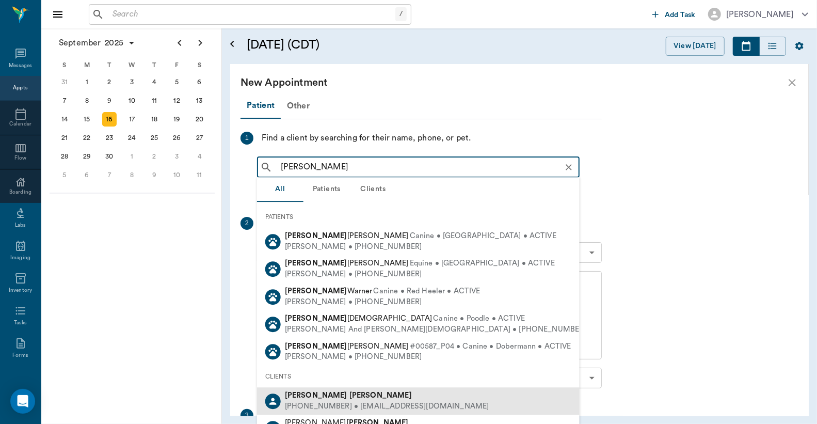
click at [316, 405] on div "[PHONE_NUMBER] • [EMAIL_ADDRESS][DOMAIN_NAME]" at bounding box center [387, 406] width 204 height 11
type input "[PERSON_NAME]"
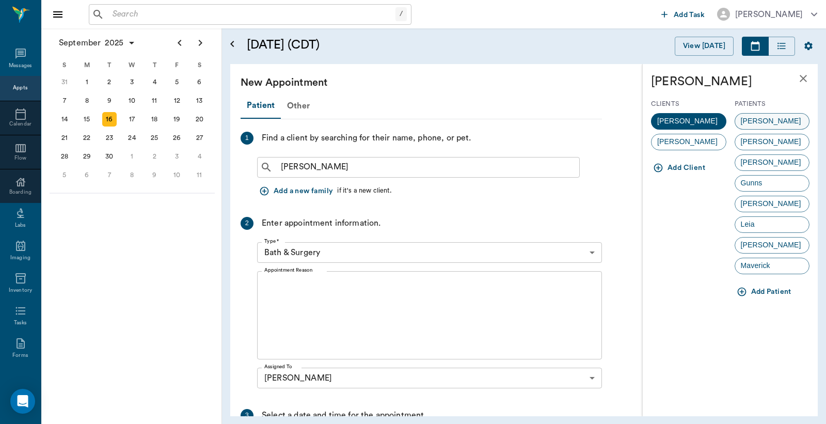
click at [751, 121] on span "[PERSON_NAME]" at bounding box center [771, 121] width 72 height 11
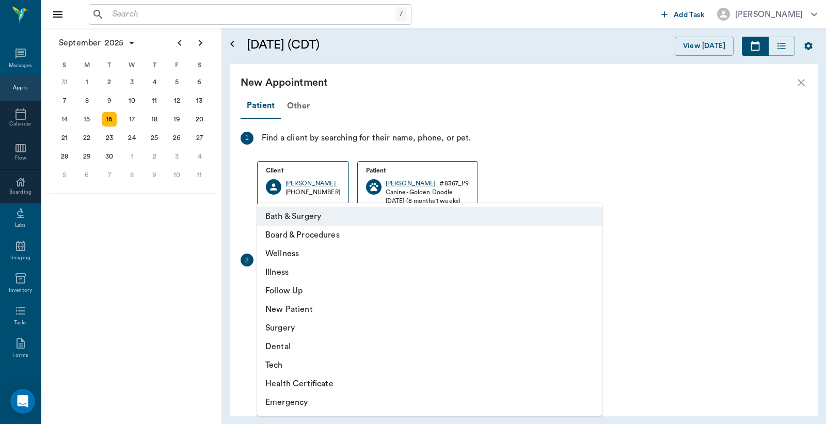
click at [273, 288] on body "/ ​ Add Task [PERSON_NAME] Nectar Messages Appts Calendar Flow Boarding Labs Im…" at bounding box center [413, 212] width 826 height 424
click at [285, 330] on li "Surgery" at bounding box center [429, 328] width 345 height 19
type input "65d2be4f46e3a538d89b8c18"
type input "02:00 PM"
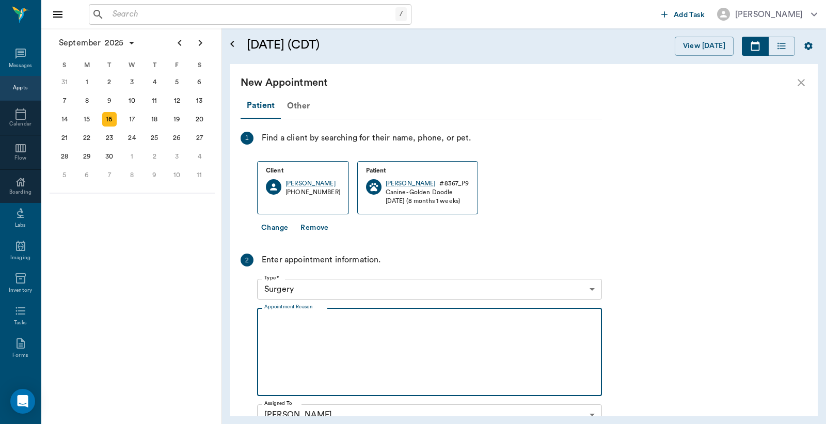
click at [276, 320] on textarea "Appointment Reason" at bounding box center [429, 351] width 330 height 71
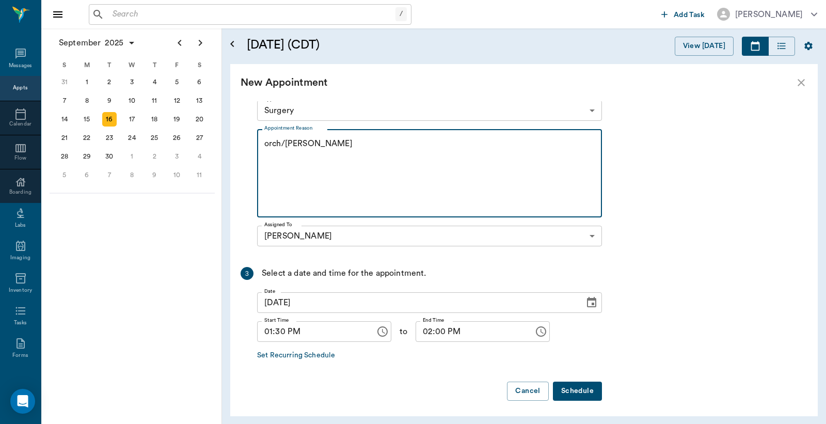
scroll to position [181, 0]
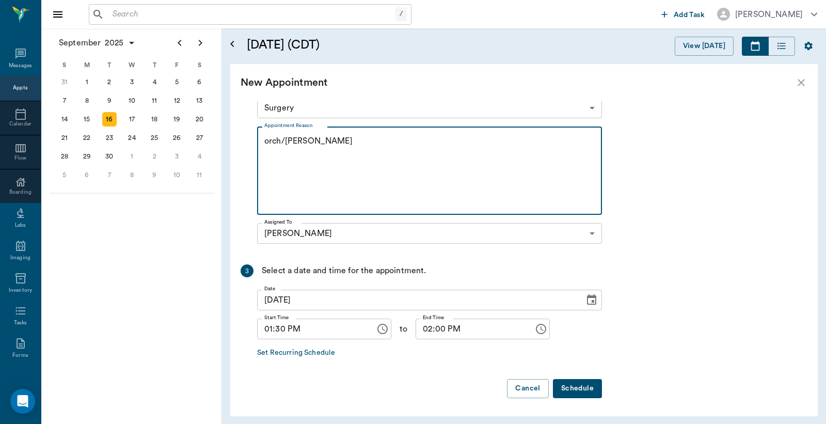
type textarea "orch/[PERSON_NAME]"
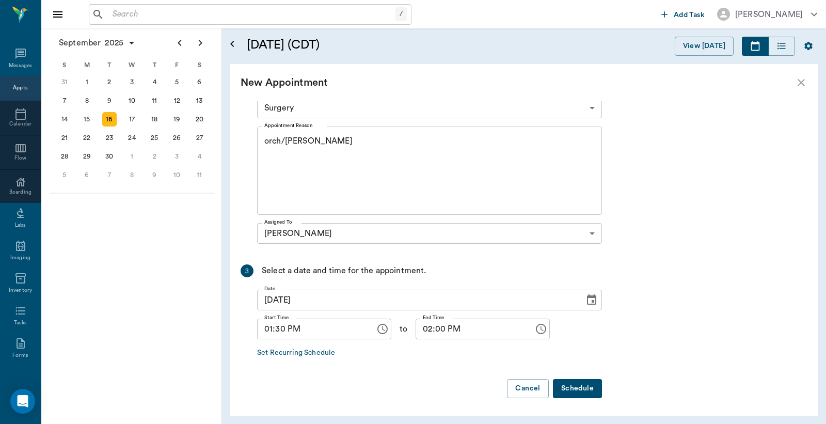
click at [586, 388] on button "Schedule" at bounding box center [577, 388] width 49 height 19
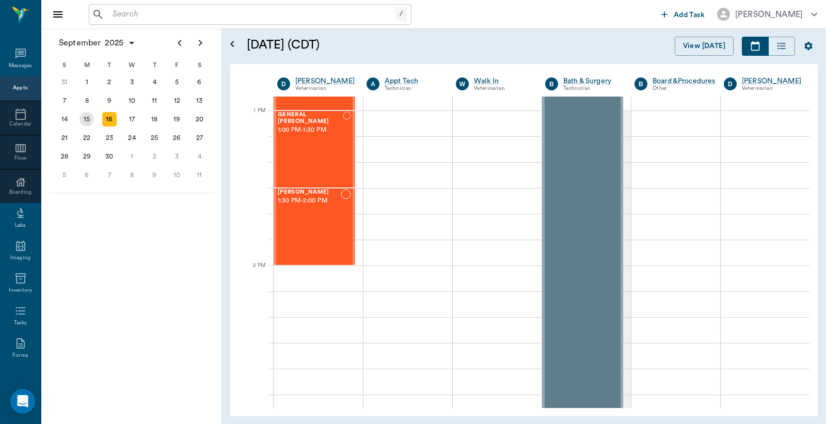
click at [81, 120] on div "15" at bounding box center [87, 119] width 14 height 14
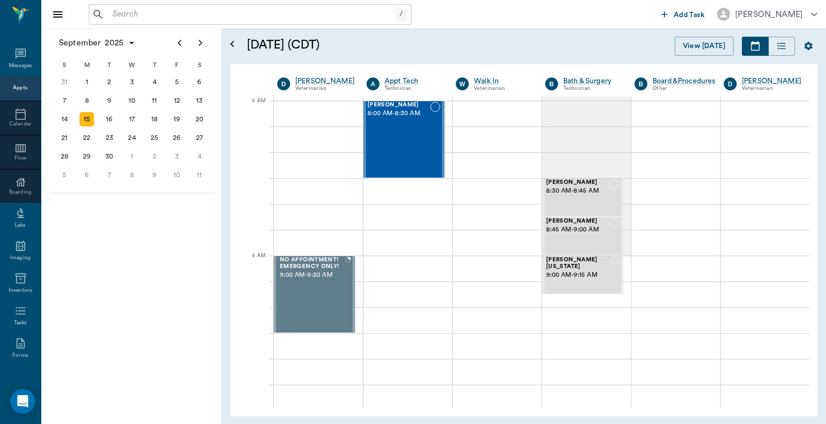
click at [83, 116] on div "15" at bounding box center [87, 119] width 14 height 14
click at [178, 45] on icon "Previous page" at bounding box center [179, 43] width 12 height 12
click at [16, 88] on div "Appts" at bounding box center [20, 88] width 14 height 8
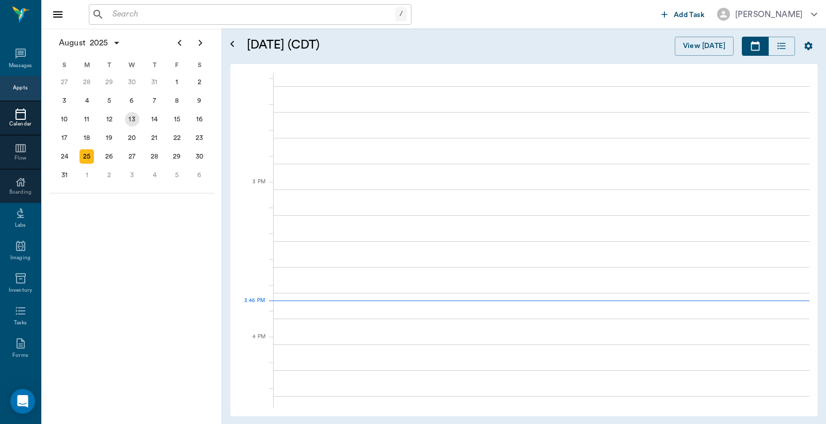
scroll to position [1085, 0]
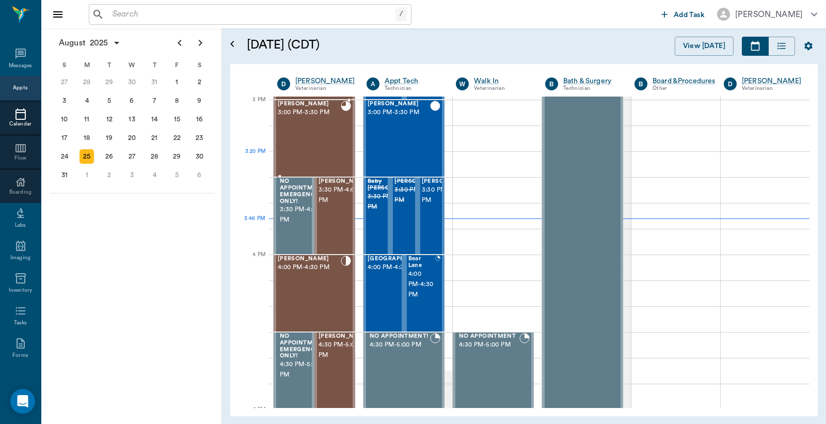
click at [311, 156] on div "[PERSON_NAME] 3:00 PM - 3:30 PM" at bounding box center [309, 138] width 63 height 75
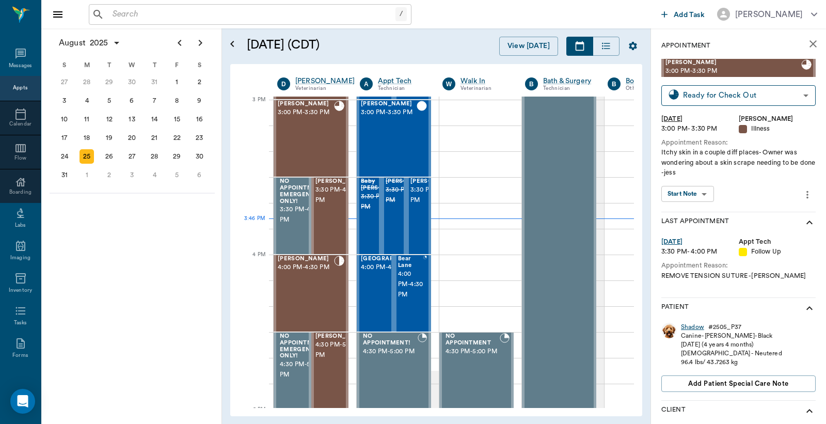
click at [695, 327] on div "Shadow" at bounding box center [692, 327] width 23 height 9
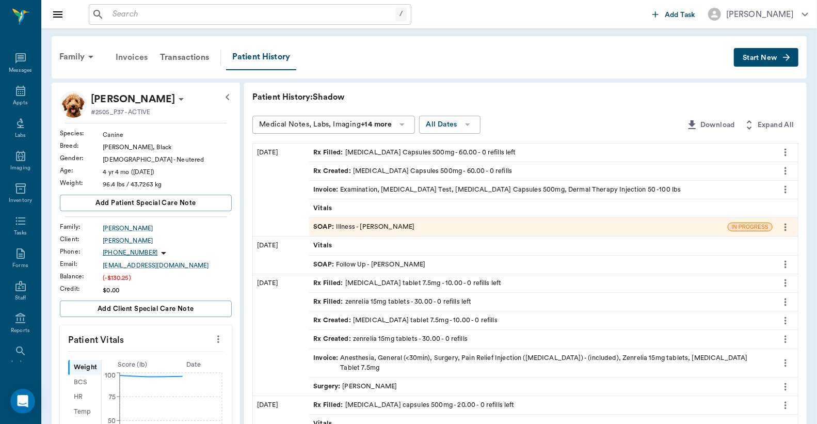
click at [135, 55] on div "Invoices" at bounding box center [131, 57] width 44 height 25
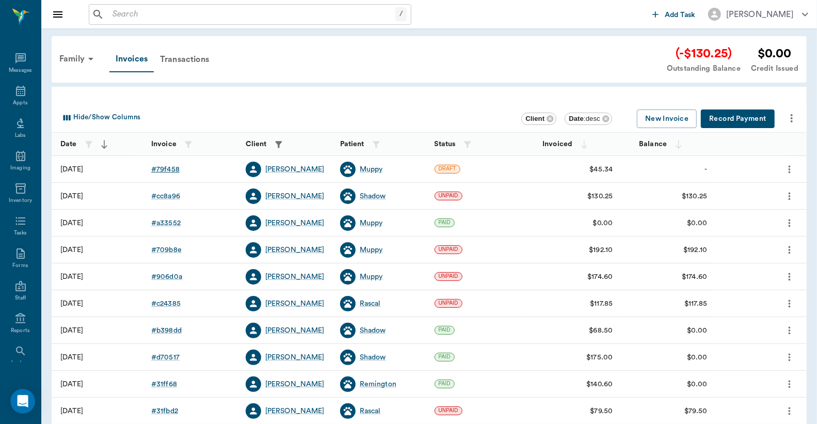
click at [172, 169] on div "# 79f458" at bounding box center [165, 169] width 28 height 10
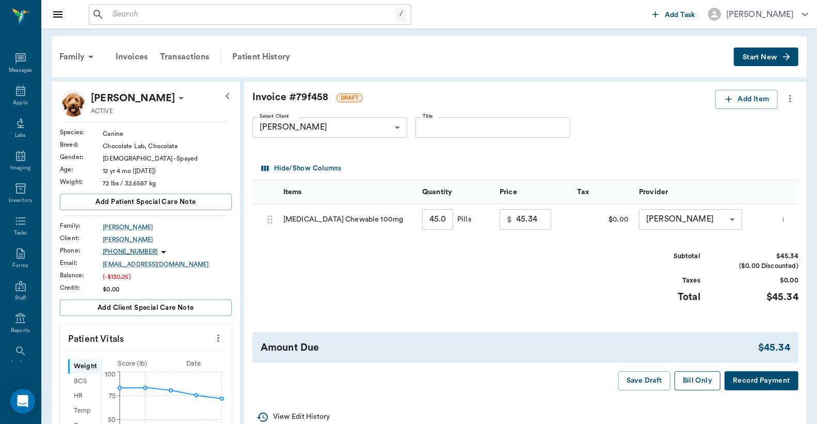
click at [697, 380] on button "Bill Only" at bounding box center [698, 380] width 46 height 19
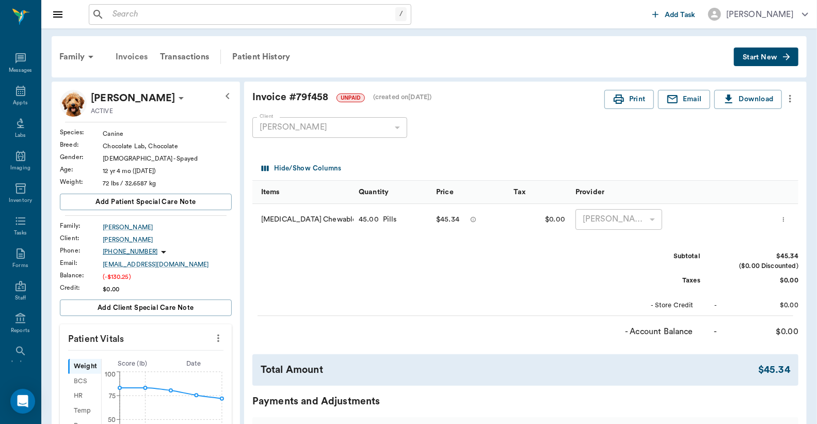
click at [131, 53] on div "Invoices" at bounding box center [131, 56] width 44 height 25
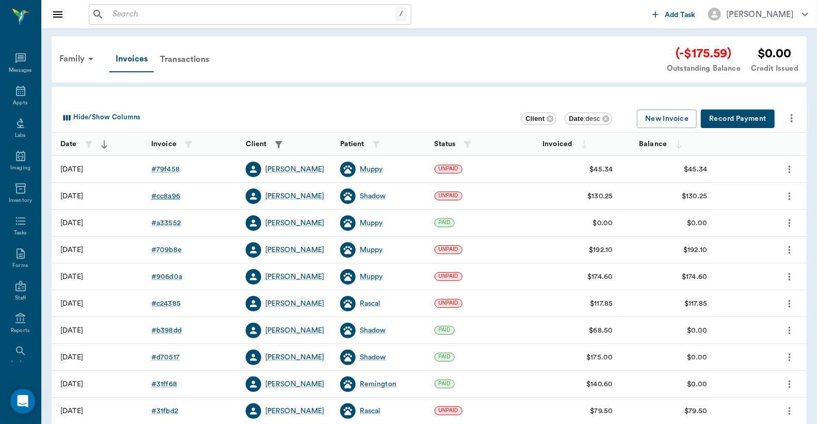
click at [171, 197] on div "# cc8a96" at bounding box center [165, 196] width 29 height 10
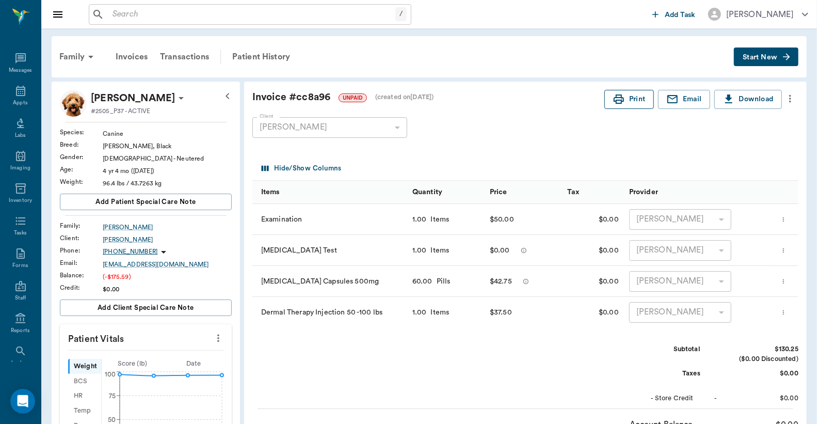
click at [644, 99] on button "Print" at bounding box center [630, 99] width 50 height 19
click at [125, 57] on div "Invoices" at bounding box center [131, 56] width 44 height 25
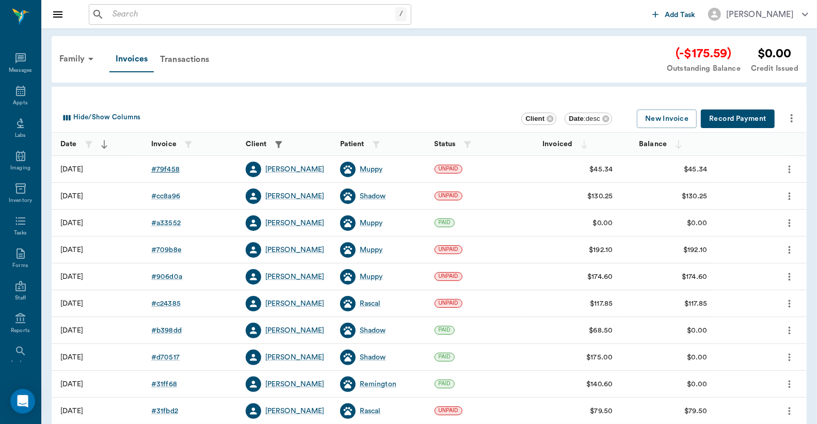
click at [171, 170] on div "# 79f458" at bounding box center [165, 169] width 28 height 10
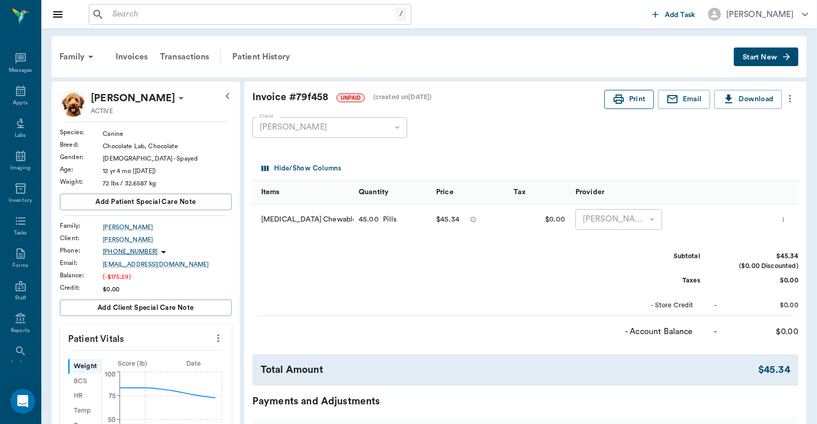
click at [636, 101] on button "Print" at bounding box center [630, 99] width 50 height 19
click at [138, 57] on div "Invoices" at bounding box center [131, 56] width 44 height 25
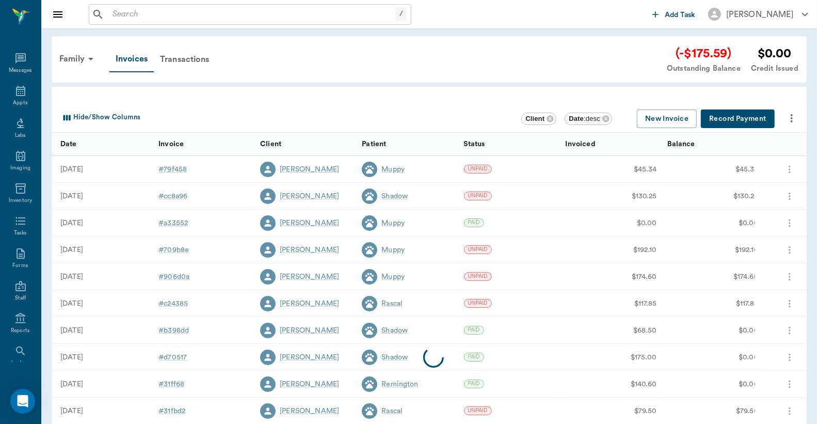
click at [732, 117] on button "Record Payment" at bounding box center [738, 118] width 74 height 19
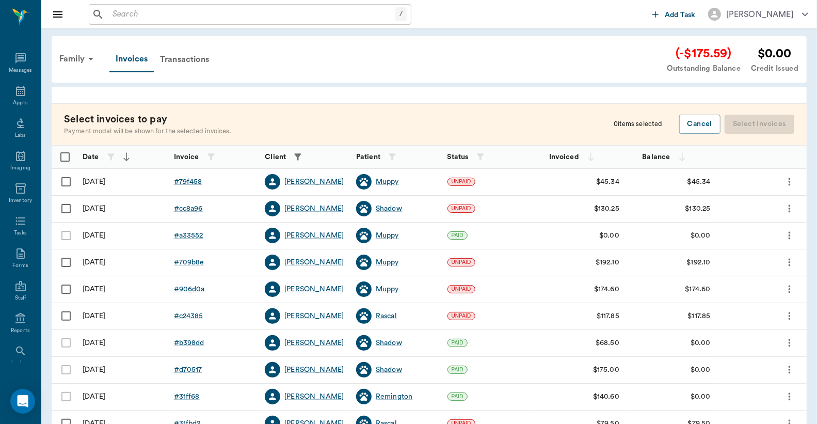
click at [65, 183] on input "Select row" at bounding box center [66, 182] width 22 height 22
checkbox input "false"
checkbox input "true"
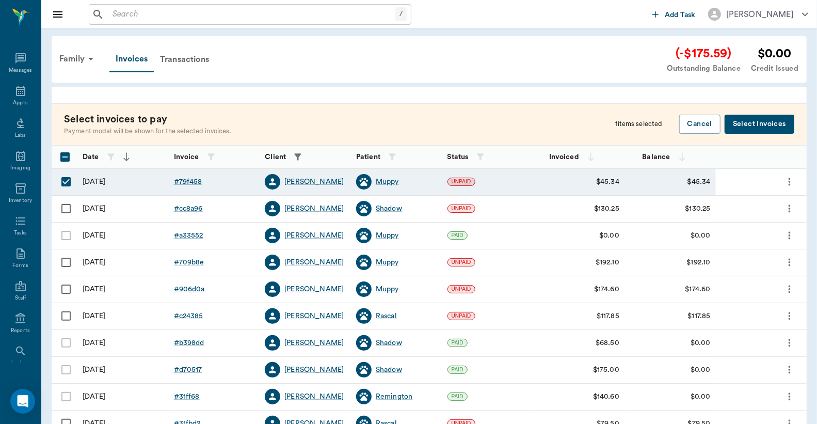
click at [65, 209] on input "Select row" at bounding box center [66, 209] width 22 height 22
checkbox input "true"
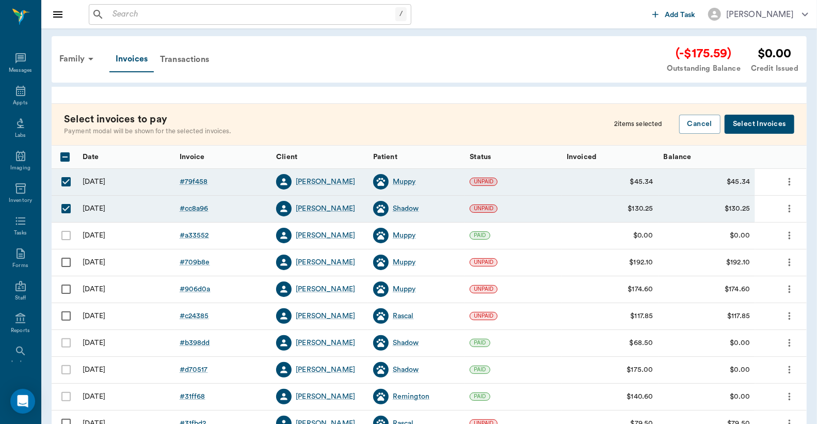
click at [756, 123] on button "Select Invoices" at bounding box center [760, 124] width 70 height 19
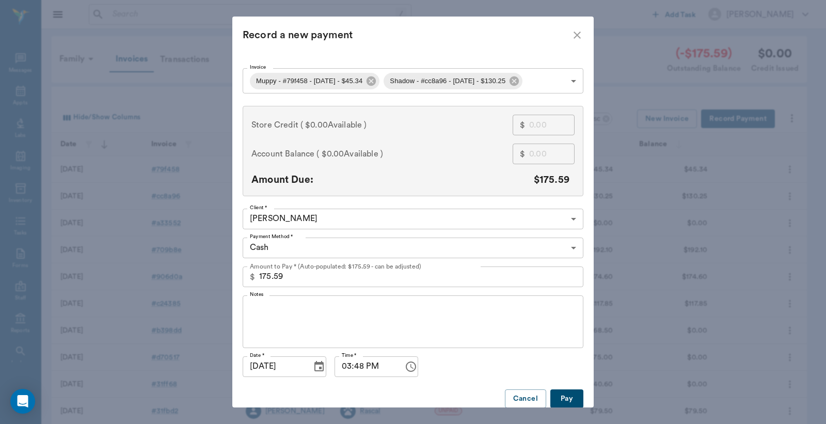
click at [284, 251] on body "/ ​ Add Task Dr. Bert Ellsworth Nectar Messages Appts Labs Imaging Inventory Ta…" at bounding box center [413, 303] width 826 height 606
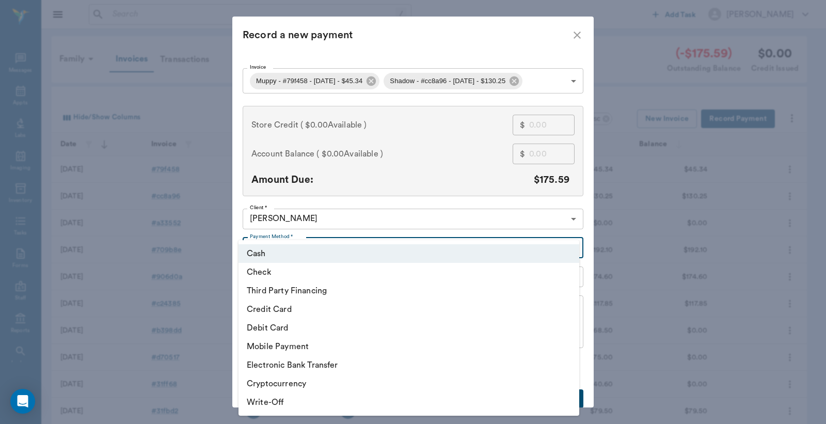
click at [275, 305] on li "Credit Card" at bounding box center [409, 309] width 341 height 19
type input "CREDIT_CARD"
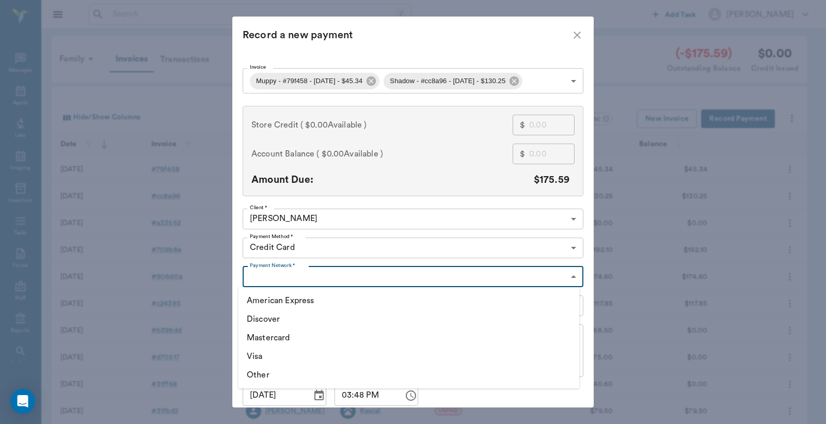
click at [267, 277] on body "/ ​ Add Task Dr. Bert Ellsworth Nectar Messages Appts Labs Imaging Inventory Ta…" at bounding box center [413, 303] width 826 height 606
click at [269, 317] on li "Discover" at bounding box center [409, 319] width 341 height 19
type input "DISCOVER"
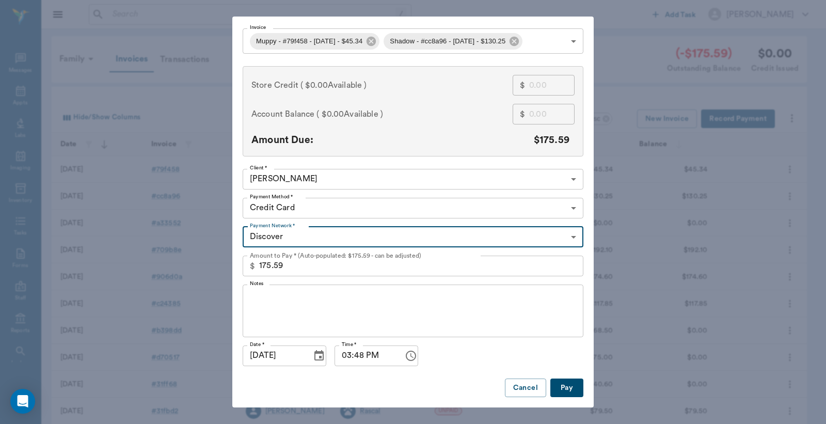
click at [564, 387] on button "Pay" at bounding box center [566, 387] width 33 height 19
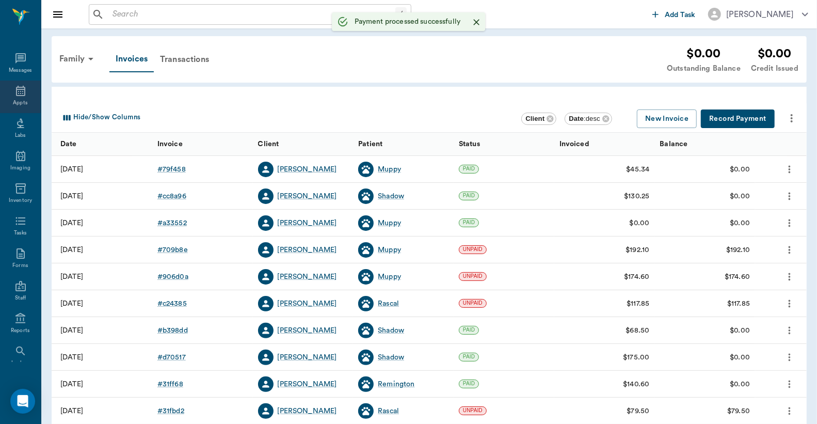
click at [14, 92] on icon at bounding box center [20, 91] width 12 height 12
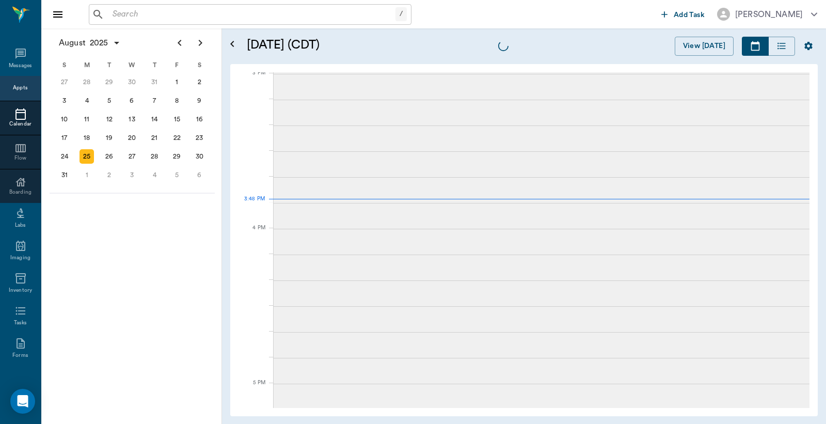
scroll to position [1086, 0]
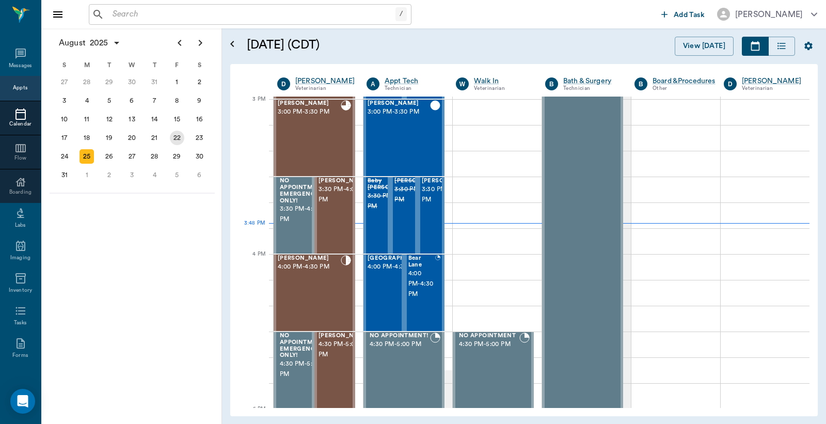
click at [183, 130] on div "22" at bounding box center [177, 138] width 23 height 19
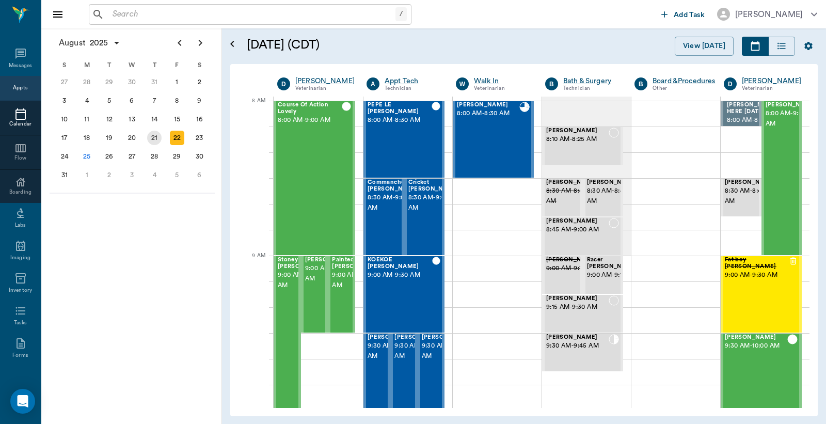
click at [151, 136] on div "21" at bounding box center [154, 138] width 14 height 14
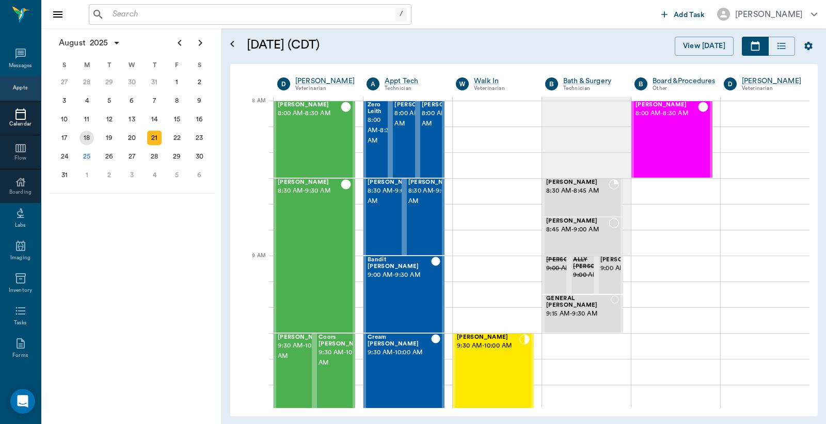
click at [84, 135] on div "18" at bounding box center [87, 138] width 14 height 14
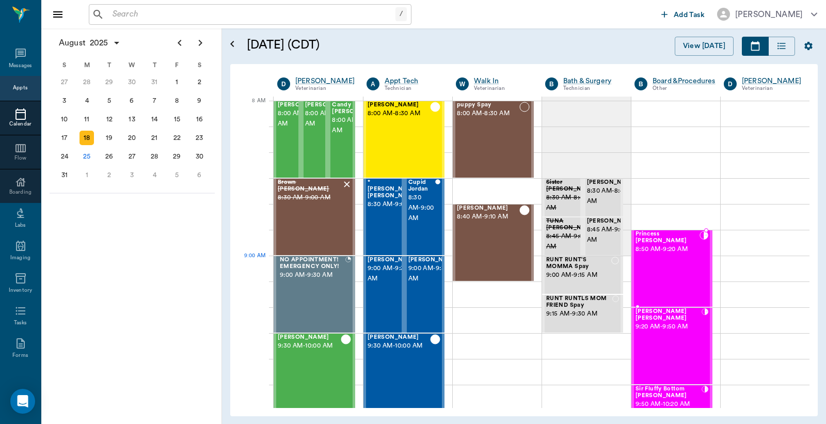
click at [657, 266] on div "Princess O'brien 8:50 AM - 9:20 AM" at bounding box center [668, 268] width 64 height 75
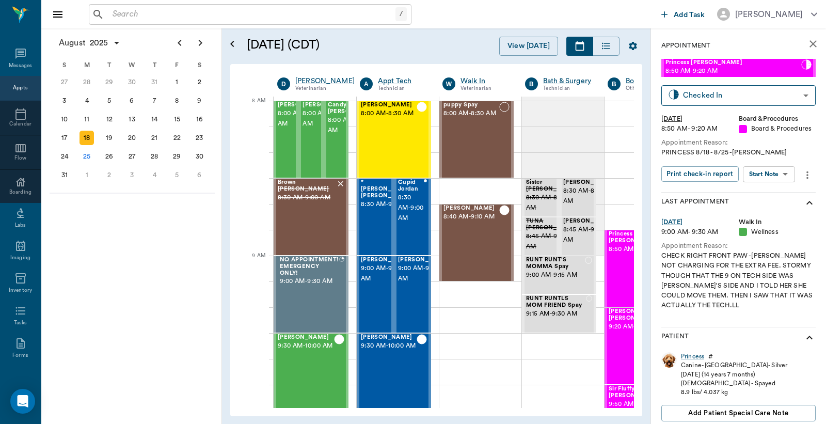
click at [767, 173] on body "/ ​ Add Task Dr. Bert Ellsworth Nectar Messages Appts Calendar Flow Boarding La…" at bounding box center [413, 212] width 826 height 424
click at [767, 147] on div at bounding box center [413, 212] width 826 height 424
click at [694, 352] on div "Princess" at bounding box center [692, 356] width 23 height 9
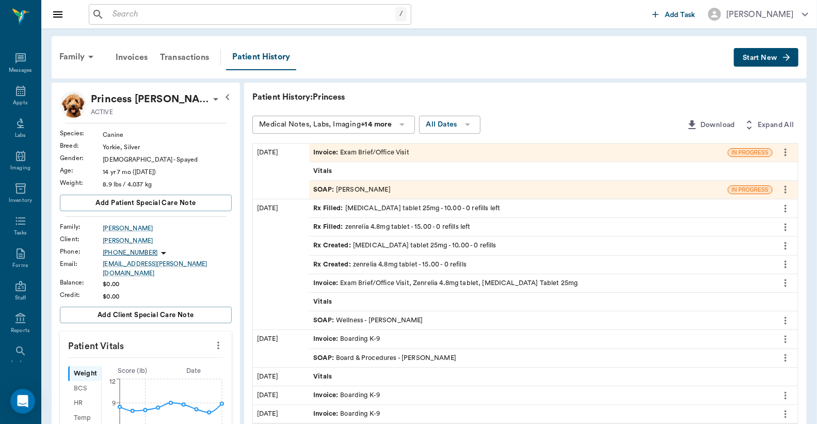
click at [322, 151] on span "Invoice :" at bounding box center [326, 153] width 27 height 10
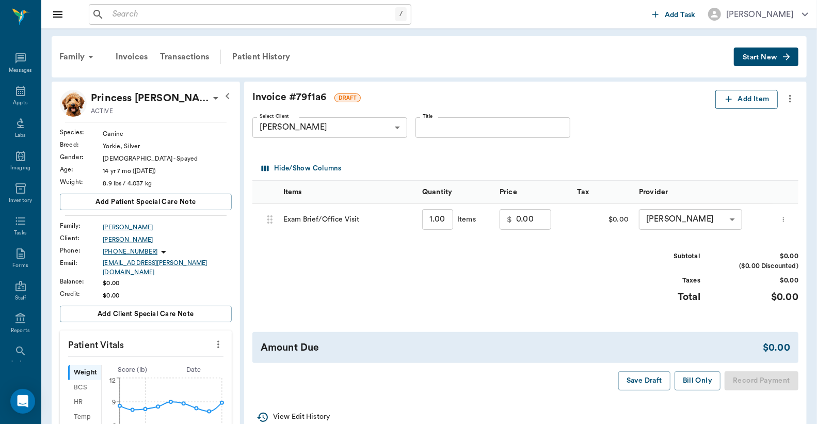
click at [726, 98] on icon "button" at bounding box center [729, 99] width 10 height 10
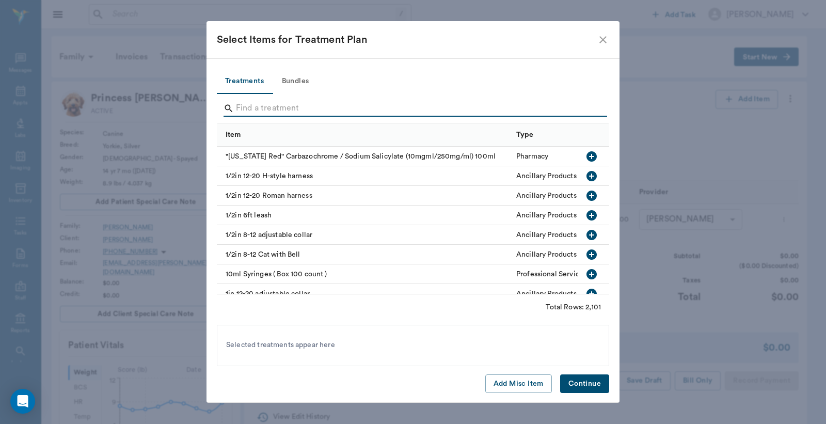
click at [251, 109] on input "Search" at bounding box center [414, 108] width 356 height 17
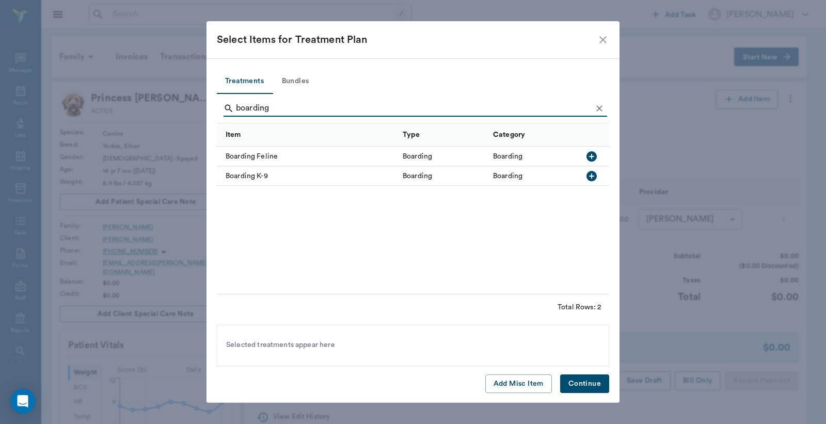
type input "boarding"
click at [594, 174] on icon "button" at bounding box center [591, 176] width 10 height 10
click at [591, 377] on button "Continue" at bounding box center [584, 383] width 49 height 19
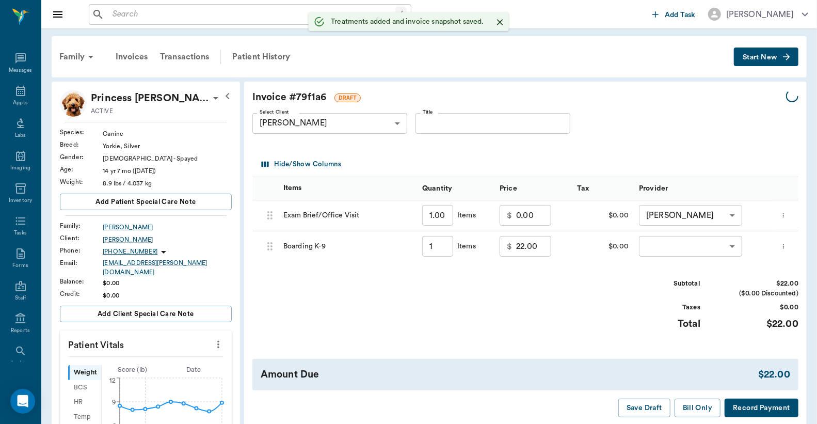
type input "1.00"
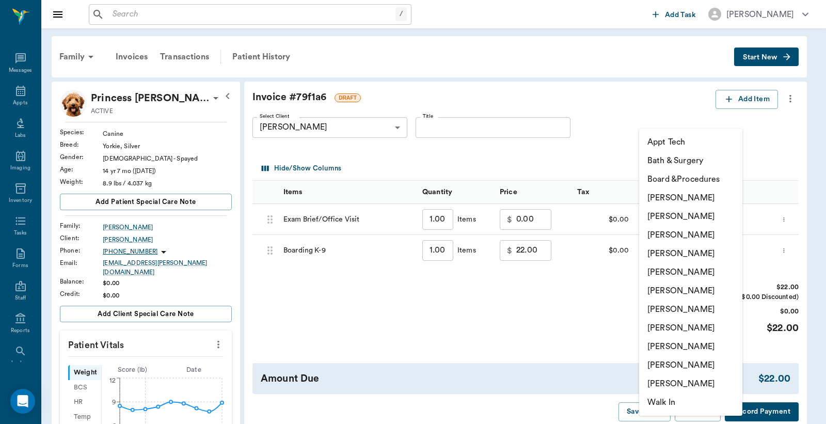
click at [670, 346] on li "Lisa Taylor" at bounding box center [690, 346] width 103 height 19
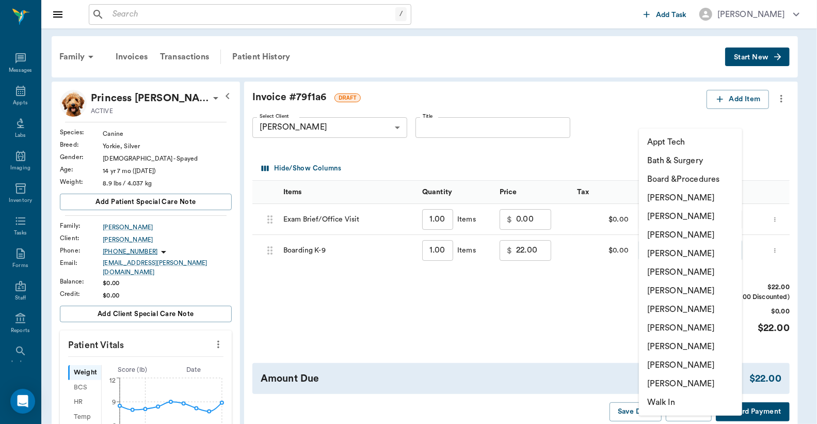
type input "none-63ec2ede52e12b0ba117d0d7"
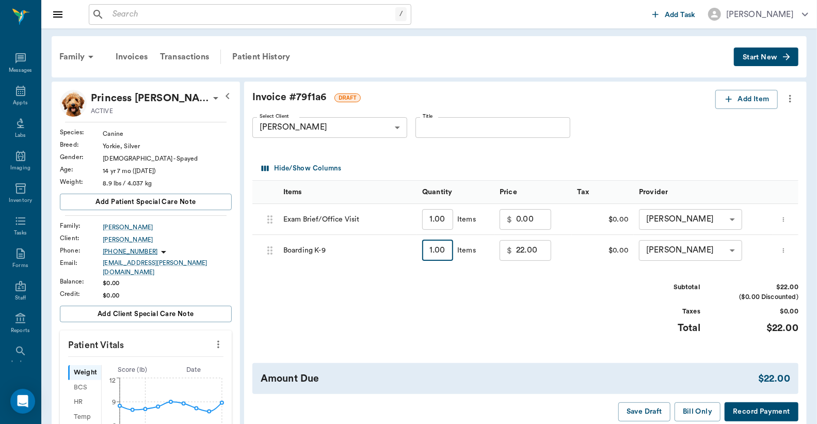
click at [435, 259] on input "1.00" at bounding box center [437, 250] width 31 height 21
type input "7"
type input "154.00"
type input "7"
click at [17, 90] on icon at bounding box center [20, 91] width 12 height 12
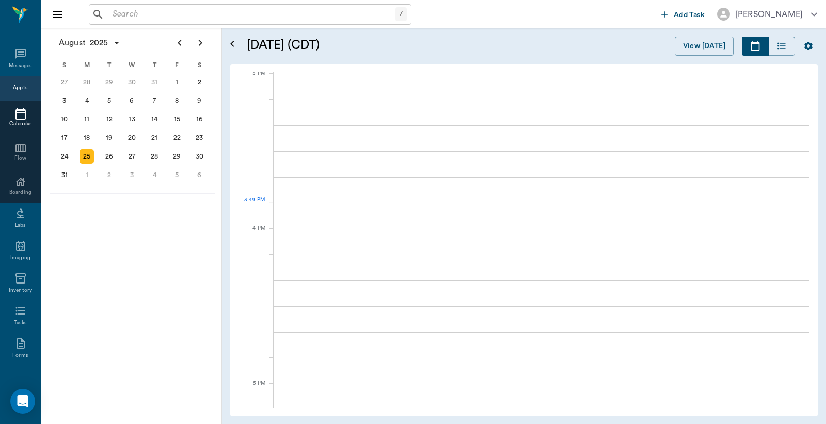
scroll to position [1087, 0]
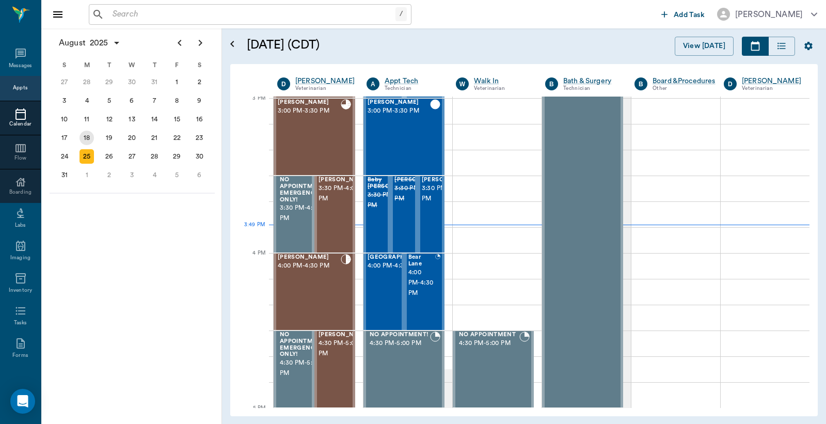
click at [86, 133] on div "18" at bounding box center [87, 138] width 14 height 14
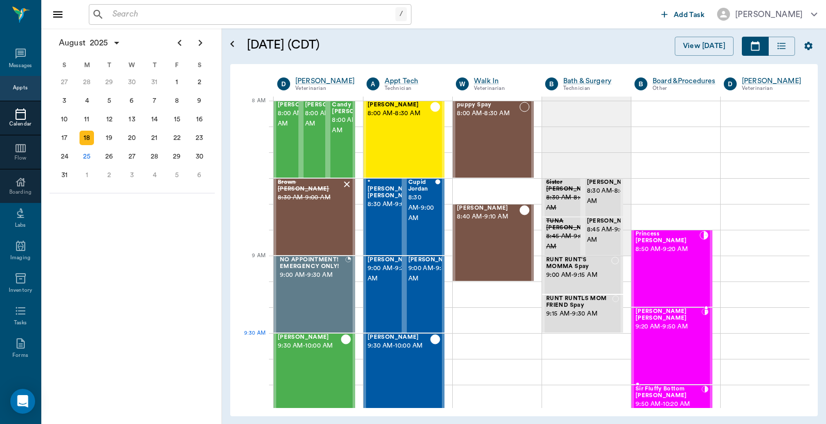
click at [659, 335] on div "Bauer O'brien 9:20 AM - 9:50 AM" at bounding box center [669, 345] width 66 height 75
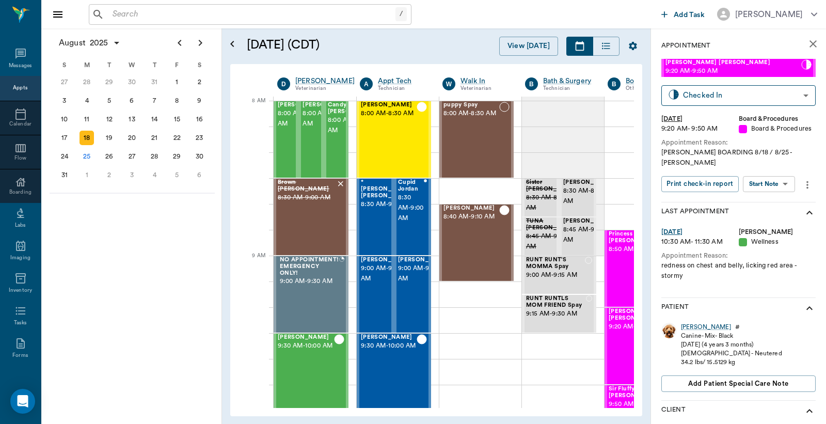
click at [687, 323] on div "Bauer" at bounding box center [706, 327] width 50 height 9
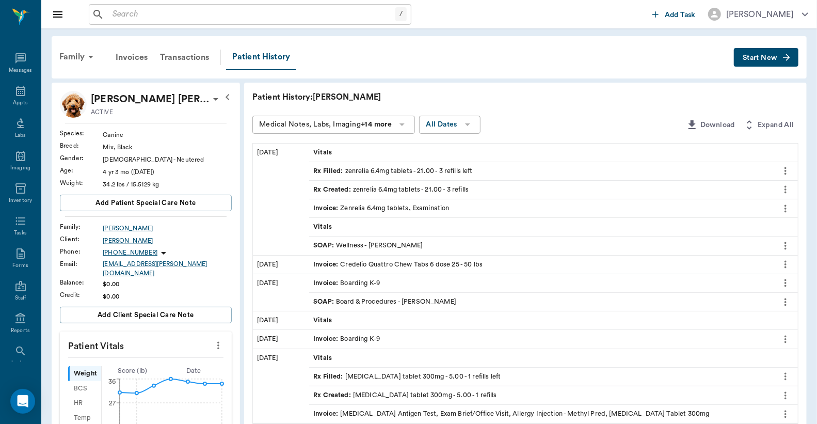
click at [750, 58] on span "Start New" at bounding box center [760, 58] width 35 height 0
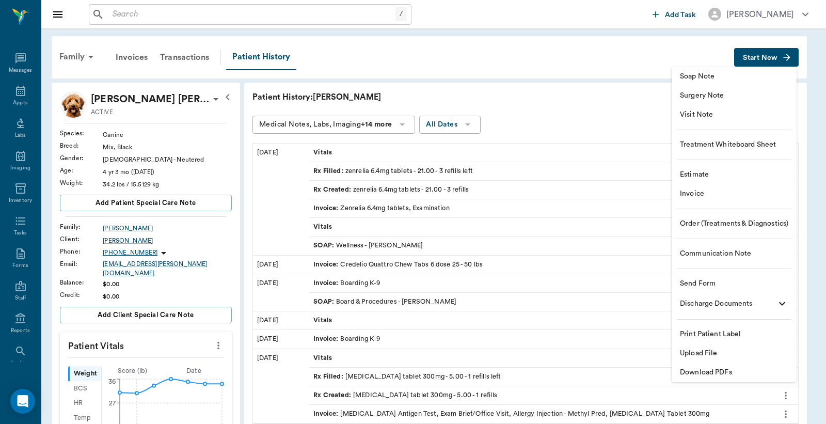
click at [693, 193] on span "Invoice" at bounding box center [734, 193] width 108 height 11
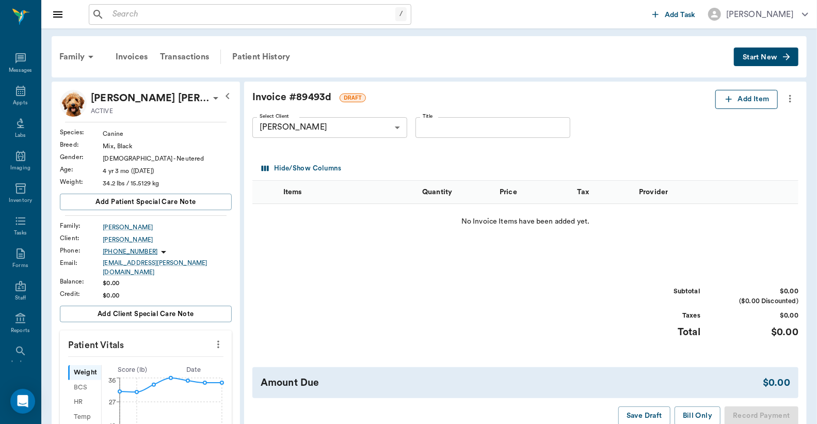
click at [728, 96] on icon "button" at bounding box center [729, 99] width 10 height 10
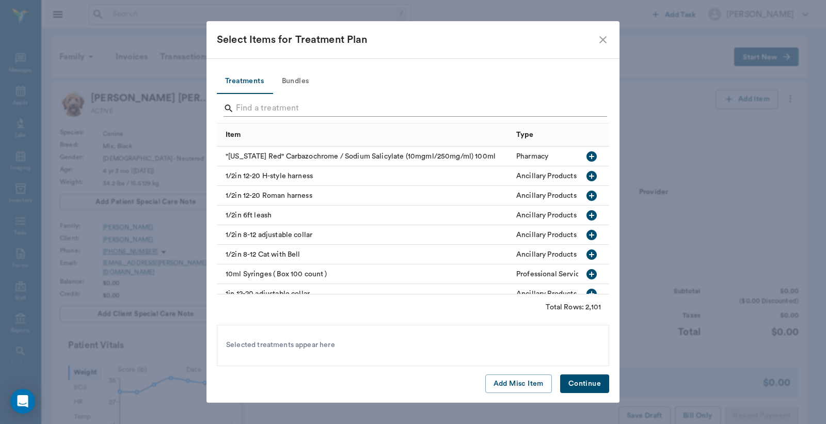
click at [245, 112] on input "Search" at bounding box center [414, 108] width 356 height 17
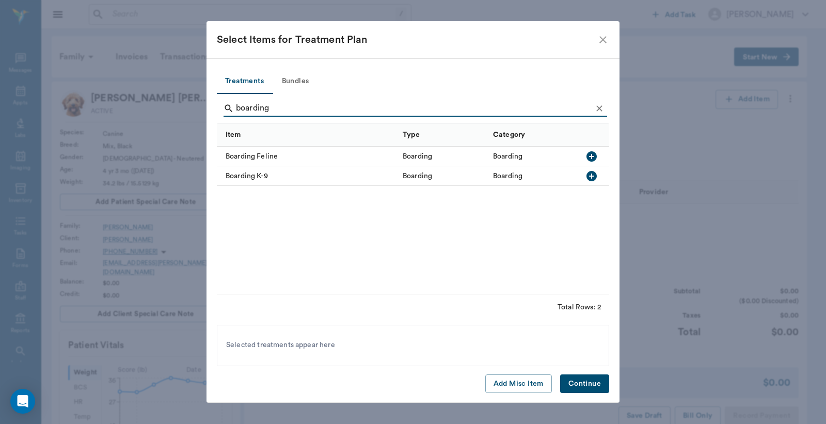
type input "boarding"
click at [590, 174] on icon "button" at bounding box center [591, 176] width 10 height 10
click at [581, 384] on button "Continue" at bounding box center [584, 383] width 49 height 19
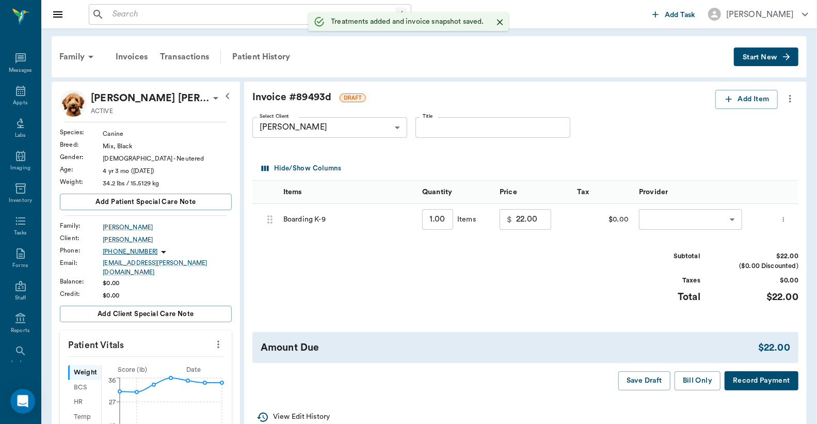
click at [432, 225] on input "1.00" at bounding box center [437, 219] width 31 height 21
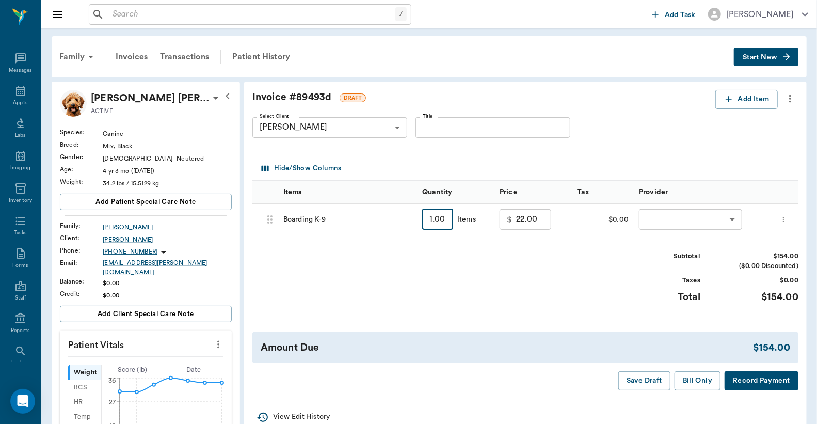
type input "7"
type input "154.00"
type input "7"
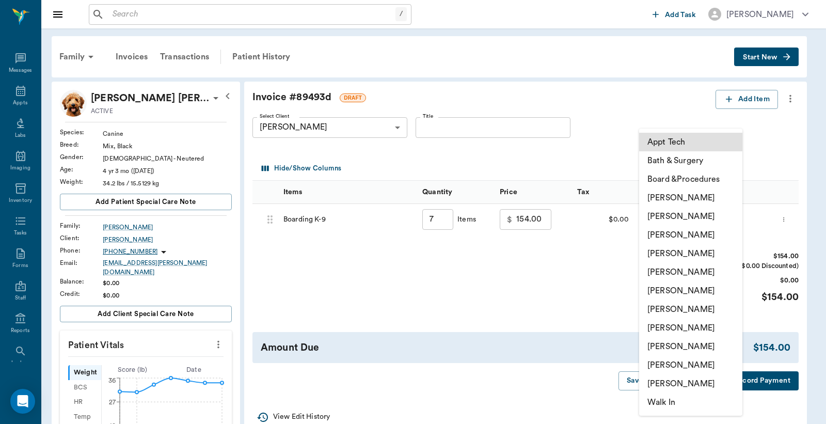
click at [673, 345] on li "Lisa Taylor" at bounding box center [690, 346] width 103 height 19
type input "none-63ec2ede52e12b0ba117d0d7"
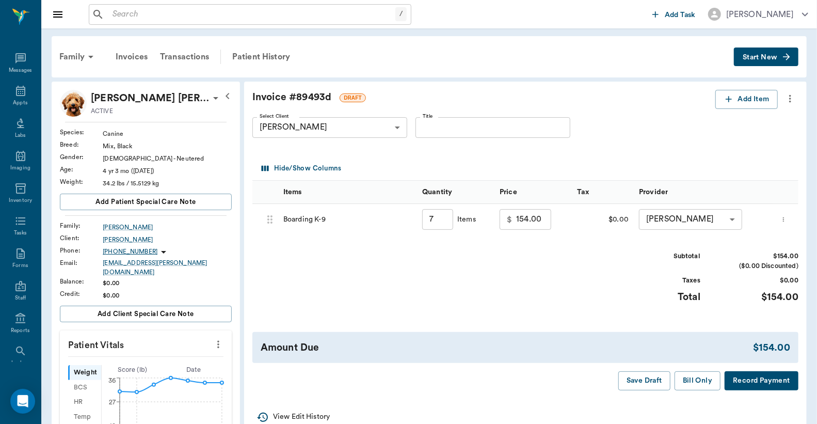
click at [695, 380] on button "Bill Only" at bounding box center [698, 380] width 46 height 19
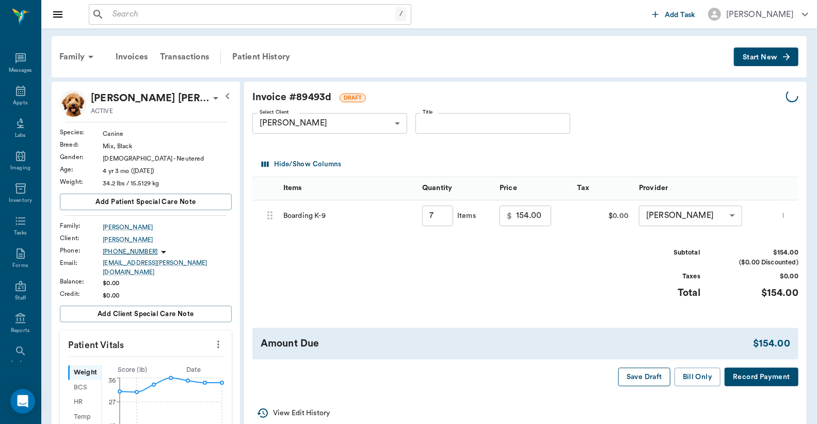
type input "7.00"
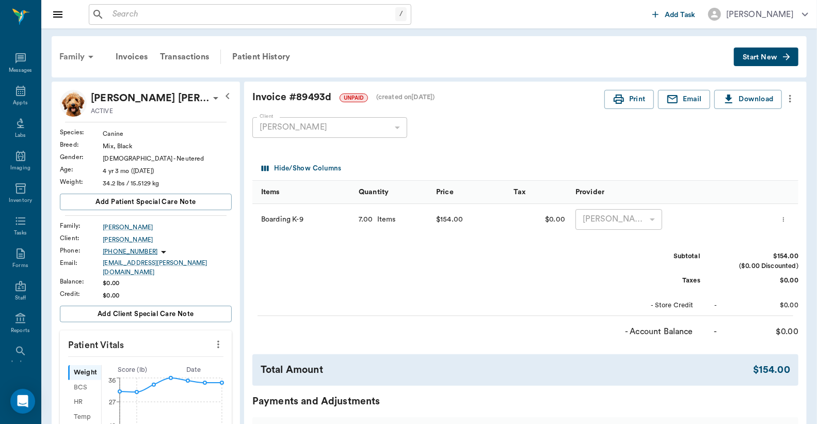
click at [69, 57] on div "Family" at bounding box center [78, 56] width 50 height 25
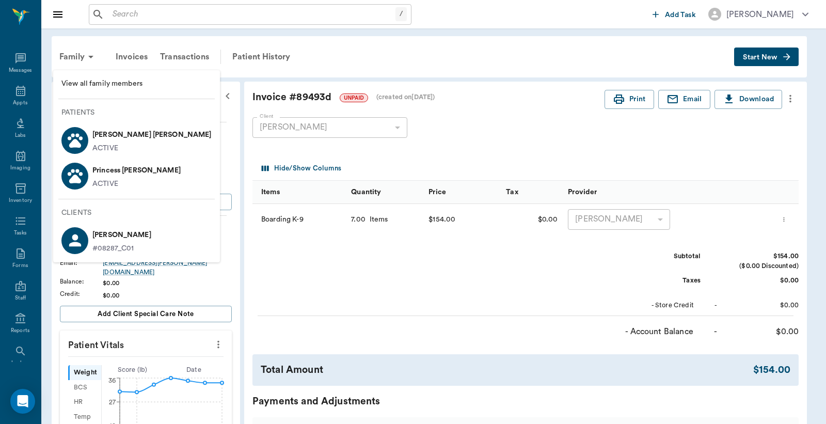
click at [124, 174] on p "Princess O'brien" at bounding box center [136, 170] width 88 height 17
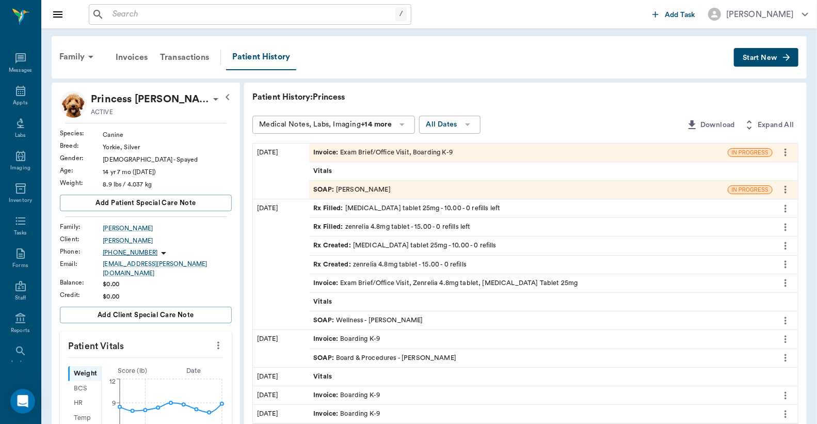
click at [329, 153] on span "Invoice :" at bounding box center [326, 153] width 27 height 10
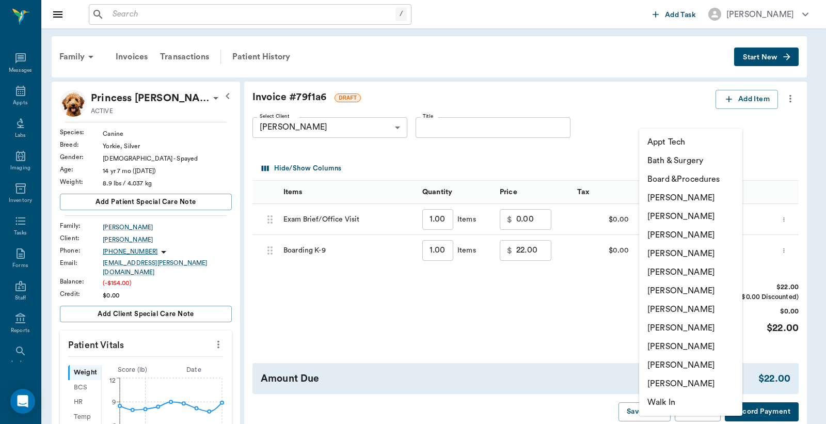
click at [668, 344] on li "[PERSON_NAME]" at bounding box center [690, 346] width 103 height 19
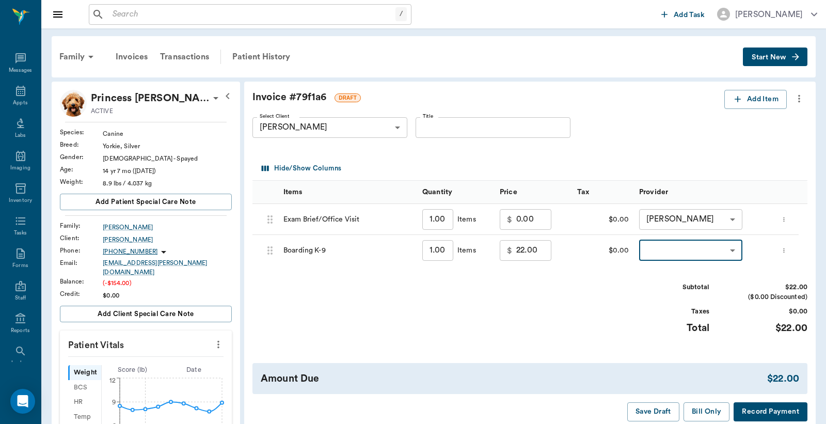
type input "none-63ec2ede52e12b0ba117d0d7"
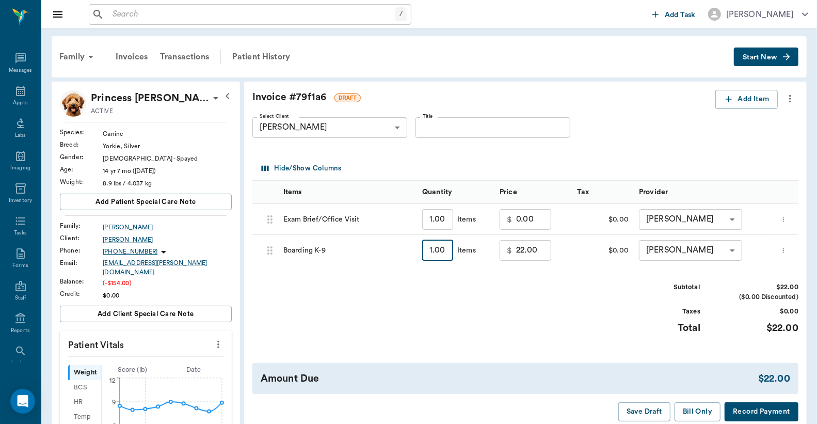
click at [437, 256] on input "1.00" at bounding box center [437, 250] width 31 height 21
type input "7"
type input "154.00"
click at [705, 415] on button "Bill Only" at bounding box center [698, 411] width 46 height 19
type input "7.00"
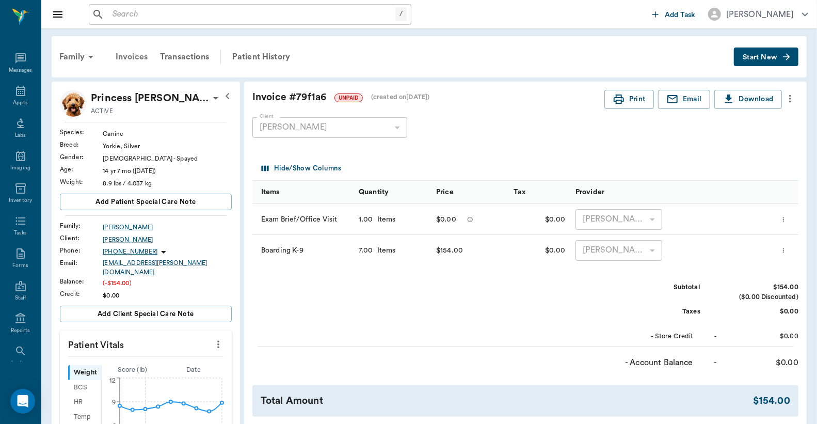
click at [131, 55] on div "Invoices" at bounding box center [131, 56] width 44 height 25
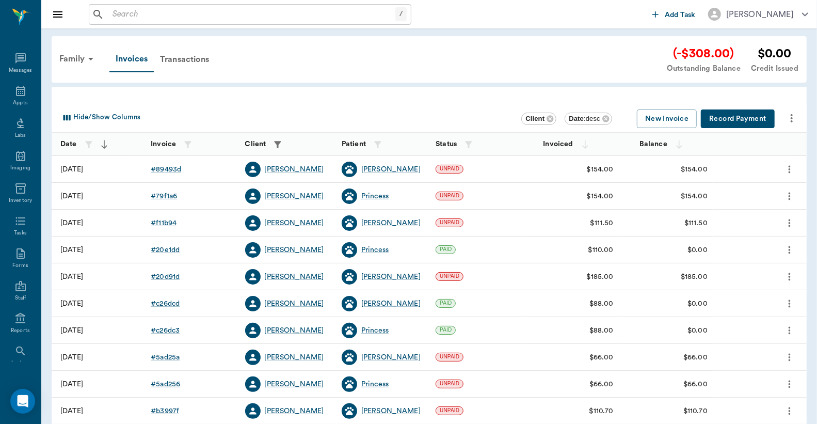
click at [731, 118] on button "Record Payment" at bounding box center [738, 118] width 74 height 19
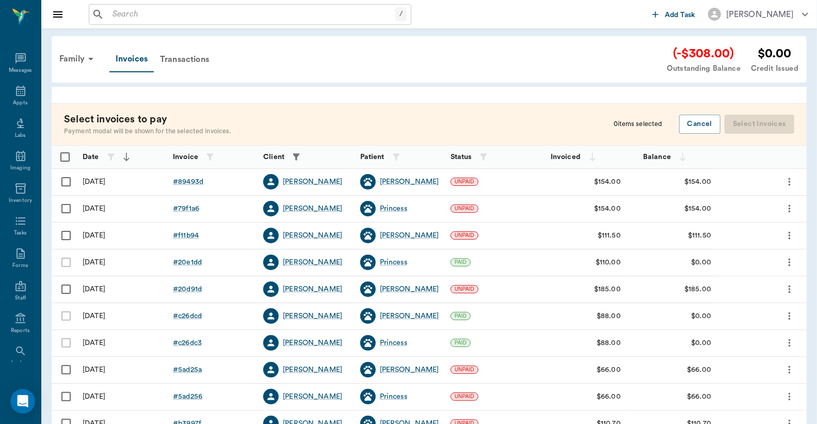
click at [63, 180] on input "Select row" at bounding box center [66, 182] width 22 height 22
checkbox input "false"
checkbox input "true"
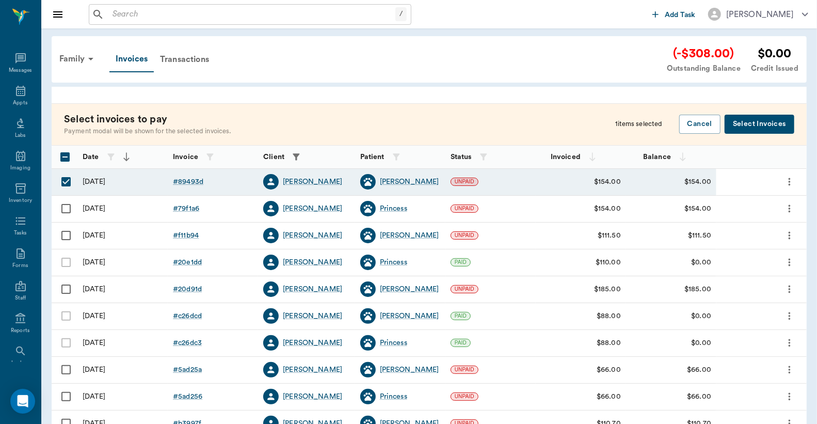
click at [66, 210] on input "Select row" at bounding box center [66, 209] width 22 height 22
checkbox input "true"
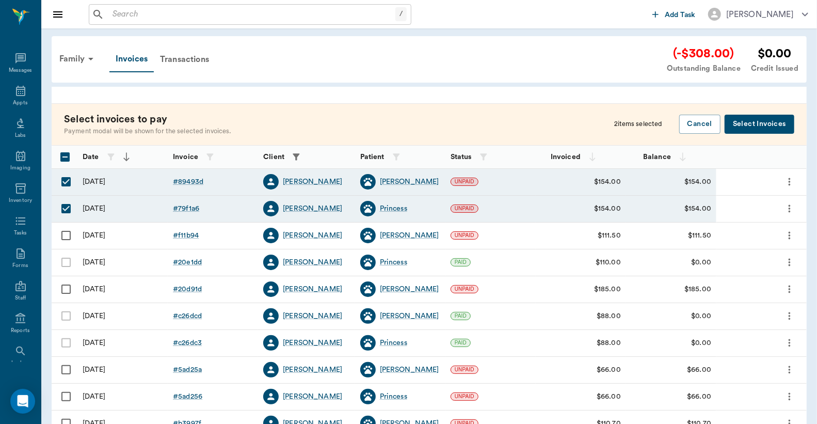
click at [756, 120] on button "Select Invoices" at bounding box center [760, 124] width 70 height 19
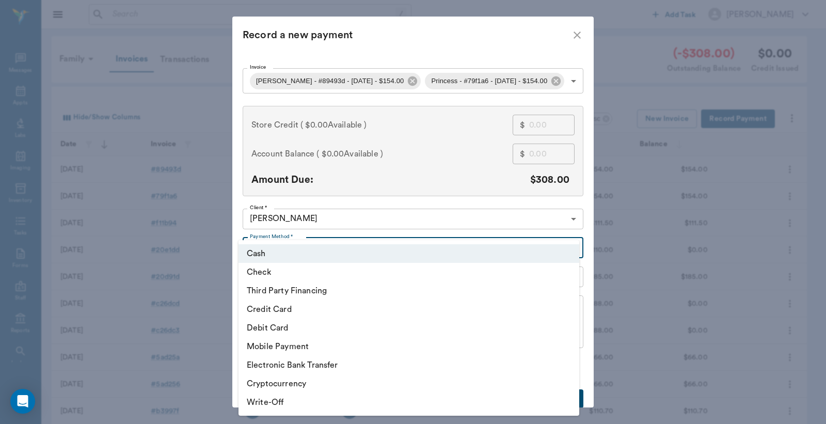
click at [300, 251] on body "/ ​ Add Task [PERSON_NAME] Nectar Messages Appts Labs Imaging Inventory Tasks F…" at bounding box center [413, 303] width 826 height 606
click at [270, 307] on li "Credit Card" at bounding box center [409, 309] width 341 height 19
type input "CREDIT_CARD"
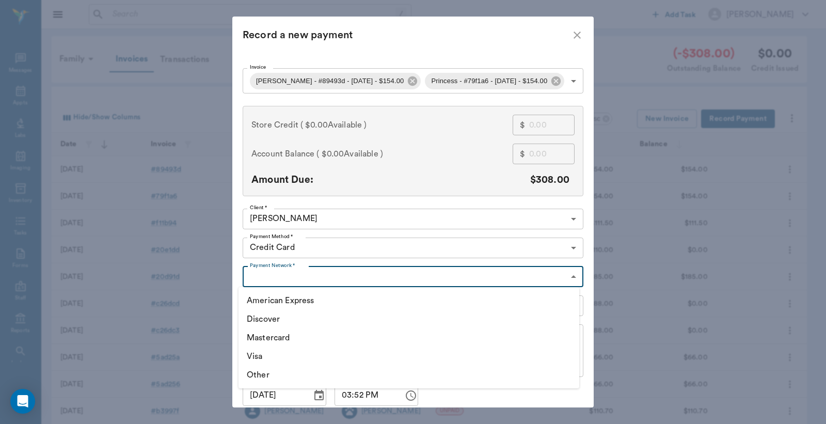
click at [274, 275] on body "/ ​ Add Task [PERSON_NAME] Nectar Messages Appts Labs Imaging Inventory Tasks F…" at bounding box center [413, 303] width 826 height 606
click at [260, 353] on li "Visa" at bounding box center [409, 356] width 341 height 19
type input "VISA"
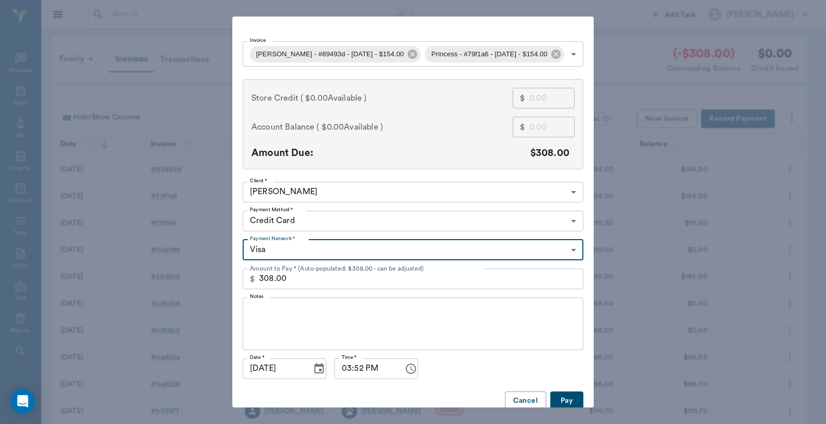
scroll to position [40, 0]
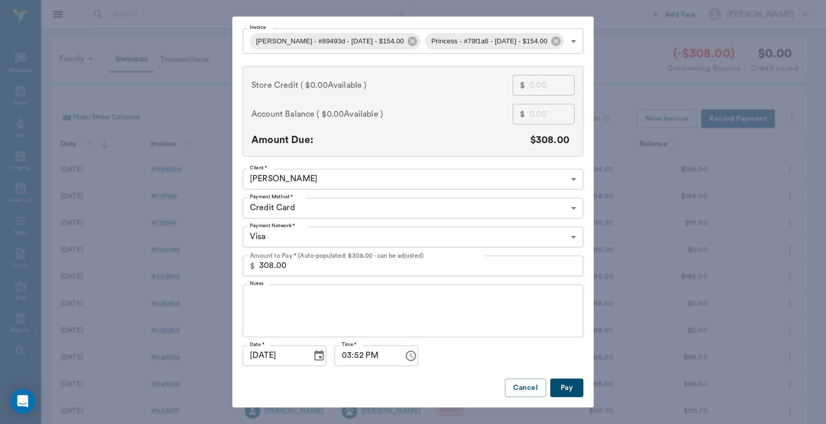
click at [566, 386] on button "Pay" at bounding box center [566, 387] width 33 height 19
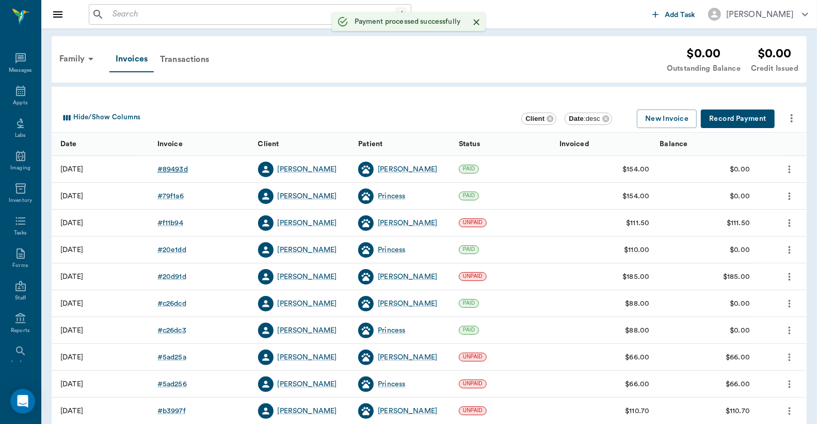
click at [172, 169] on div "# 89493d" at bounding box center [172, 169] width 30 height 10
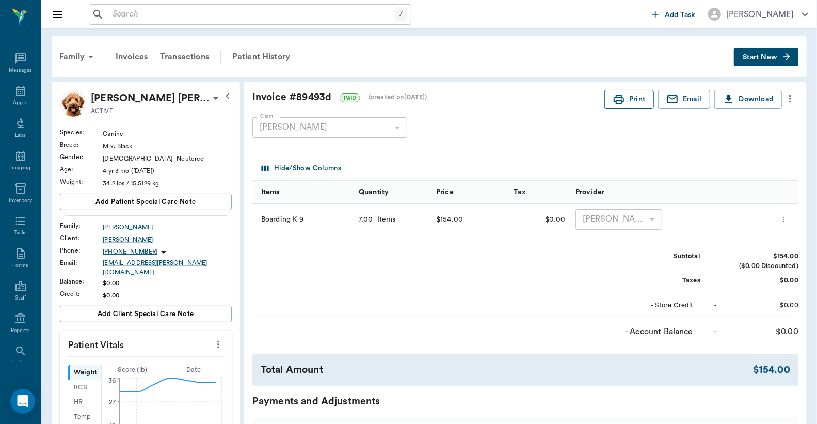
click at [642, 100] on button "Print" at bounding box center [630, 99] width 50 height 19
click at [132, 57] on div "Invoices" at bounding box center [131, 56] width 44 height 25
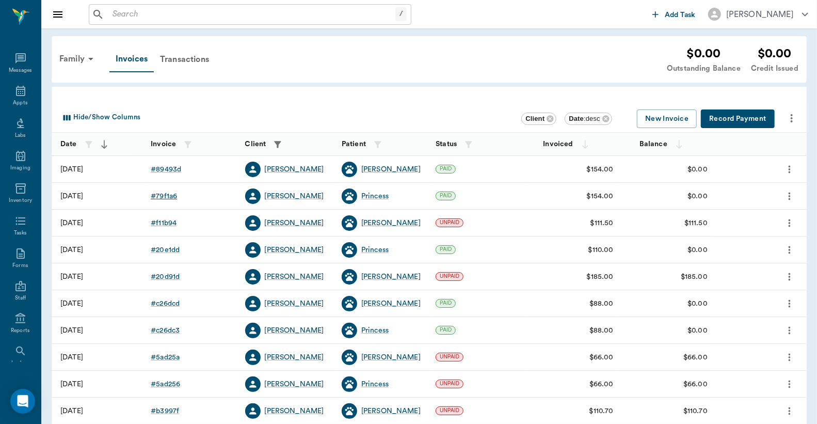
click at [161, 197] on div "# 79f1a6" at bounding box center [164, 196] width 26 height 10
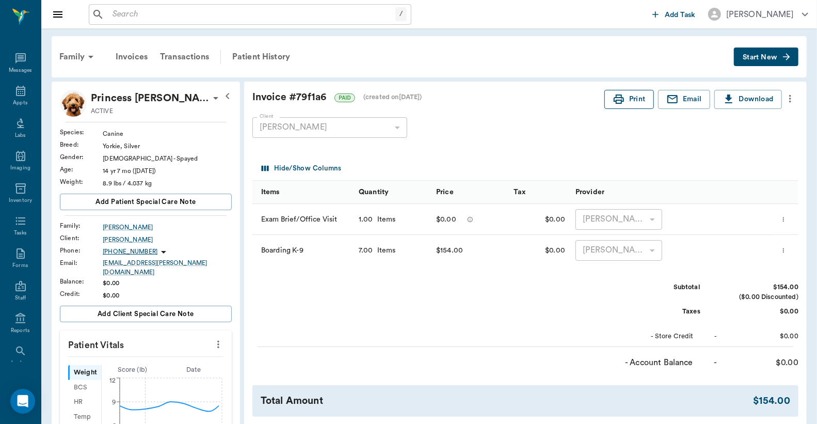
click at [641, 100] on button "Print" at bounding box center [630, 99] width 50 height 19
click at [16, 89] on icon at bounding box center [20, 91] width 9 height 10
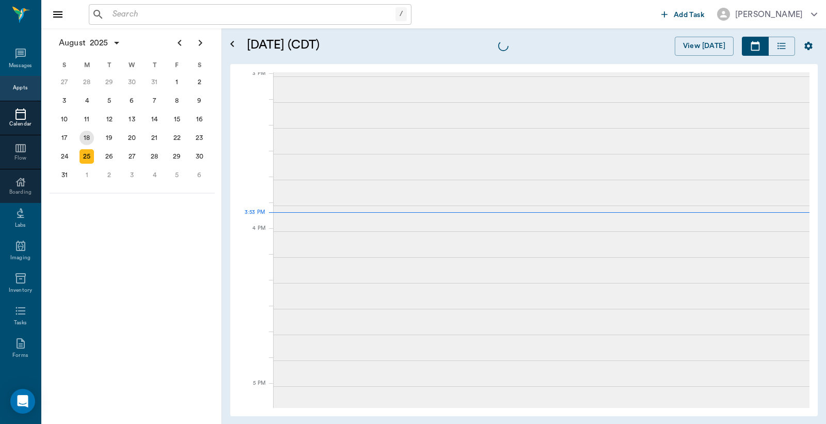
scroll to position [1085, 0]
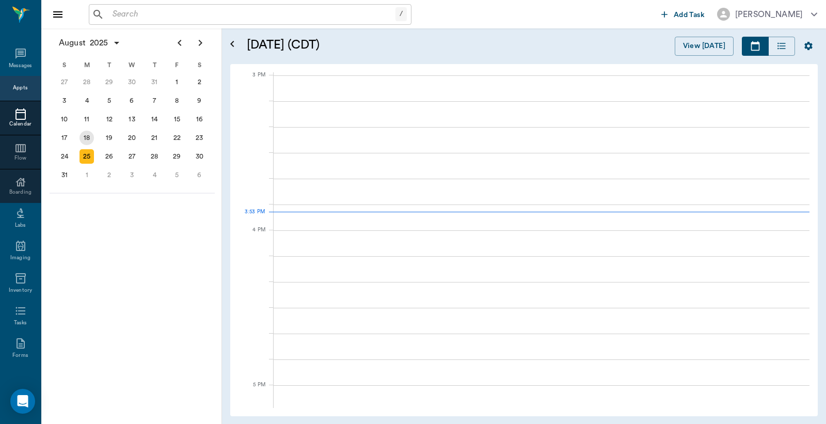
click at [86, 133] on div "18" at bounding box center [87, 138] width 14 height 14
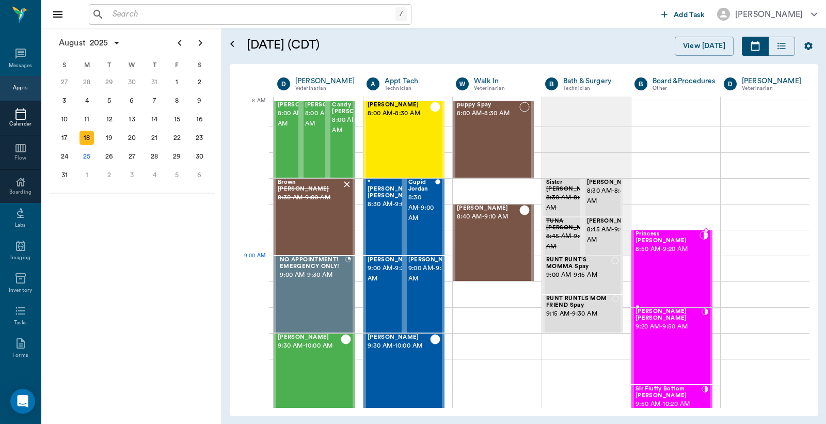
click at [661, 264] on div "Princess [PERSON_NAME] 8:50 AM - 9:20 AM" at bounding box center [668, 268] width 64 height 75
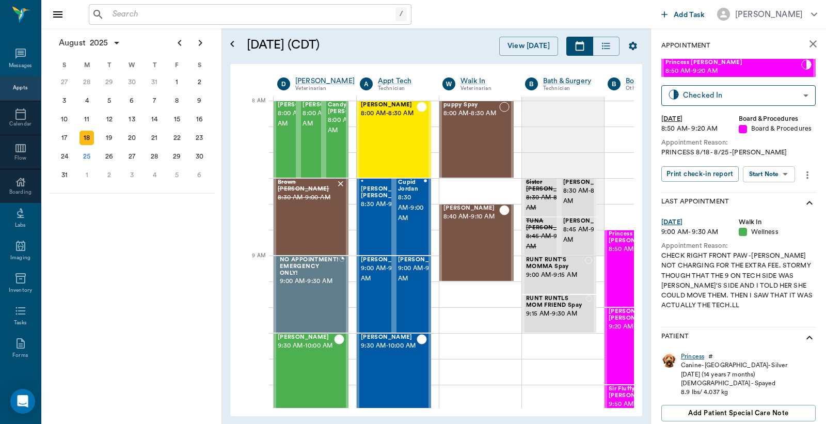
click at [699, 355] on div "Princess" at bounding box center [692, 356] width 23 height 9
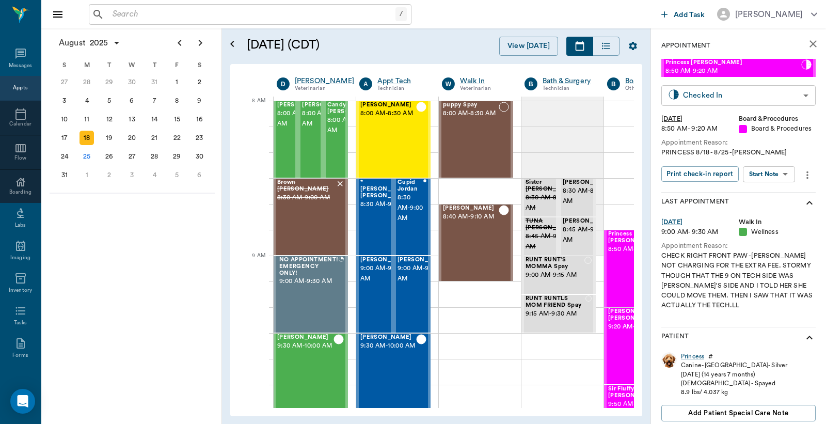
click at [710, 96] on body "/ ​ Add Task [PERSON_NAME] Nectar Messages Appts Calendar Flow Boarding Labs Im…" at bounding box center [413, 212] width 826 height 424
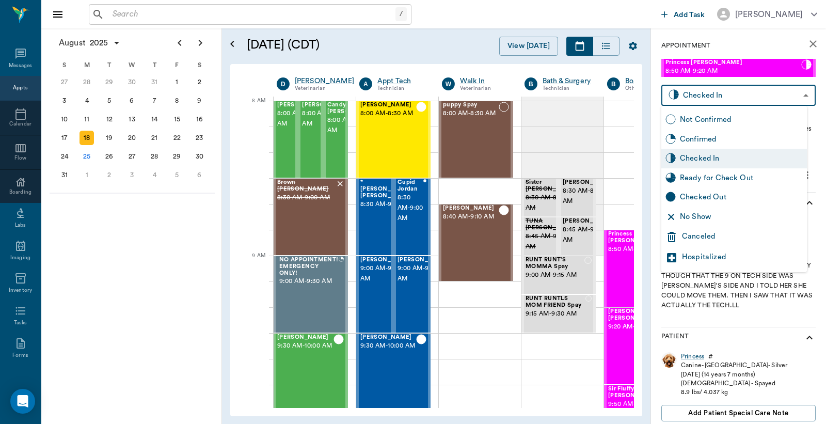
click at [699, 199] on div "Checked Out" at bounding box center [741, 197] width 123 height 11
type input "CHECKED_OUT"
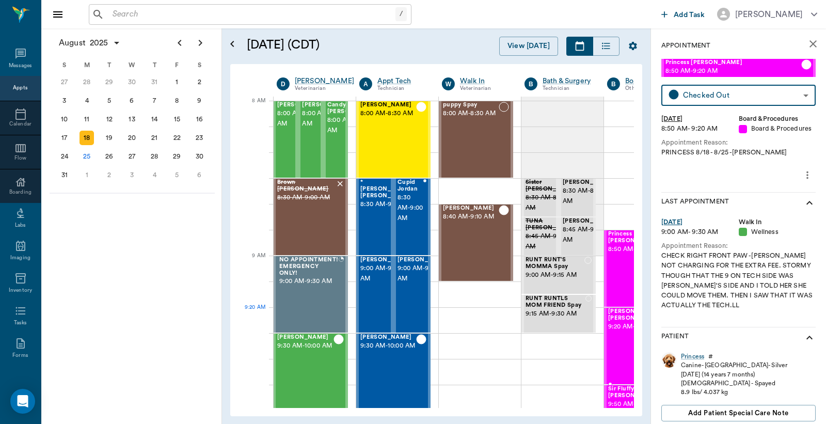
click at [615, 324] on span "9:20 AM - 9:50 AM" at bounding box center [638, 327] width 60 height 10
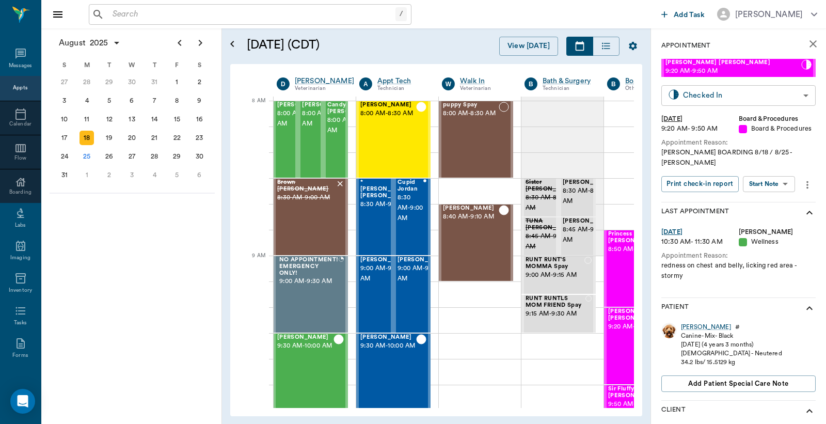
click at [704, 94] on body "/ ​ Add Task [PERSON_NAME] Nectar Messages Appts Calendar Flow Boarding Labs Im…" at bounding box center [413, 212] width 826 height 424
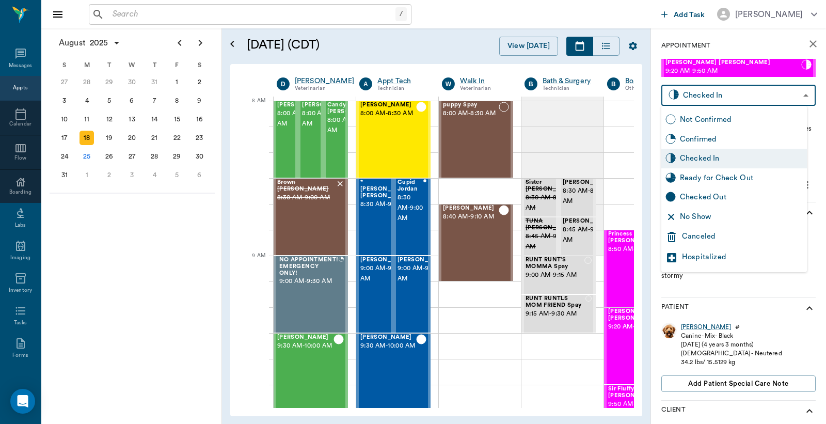
click at [694, 197] on div "Checked Out" at bounding box center [741, 197] width 123 height 11
type input "CHECKED_OUT"
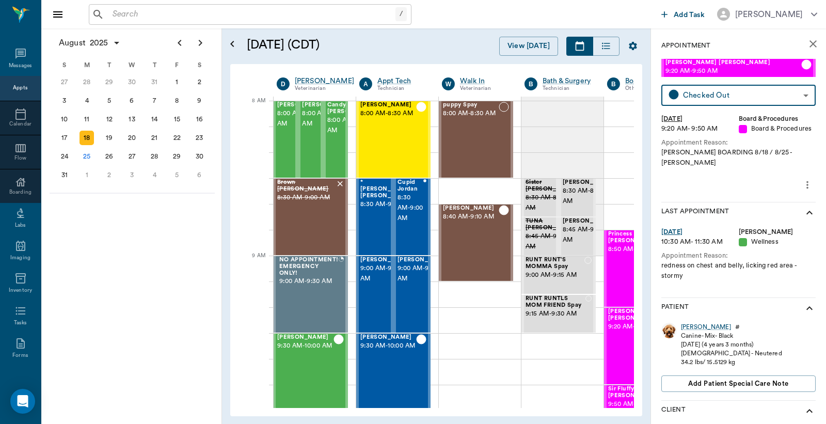
click at [104, 13] on div "/ ​" at bounding box center [250, 14] width 323 height 21
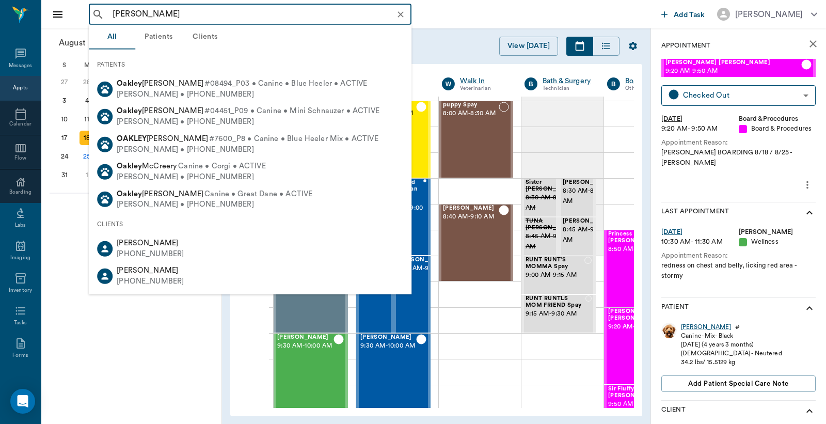
click at [151, 250] on div "[PHONE_NUMBER]" at bounding box center [150, 254] width 67 height 11
type input "[PERSON_NAME]"
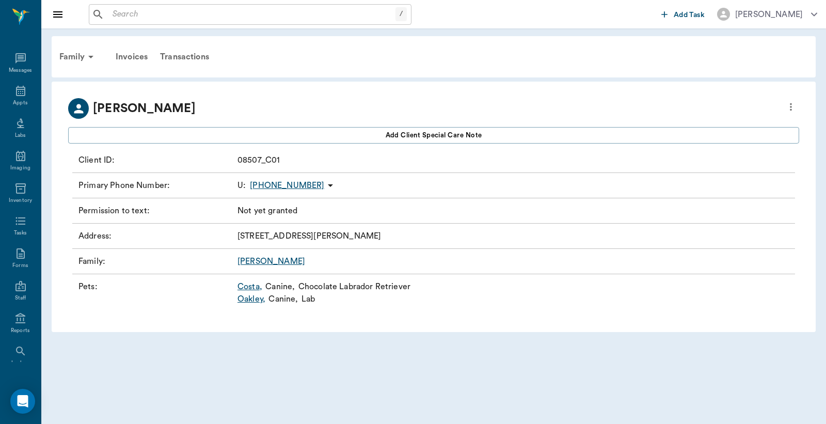
click at [250, 298] on link "Oakley ," at bounding box center [251, 299] width 28 height 12
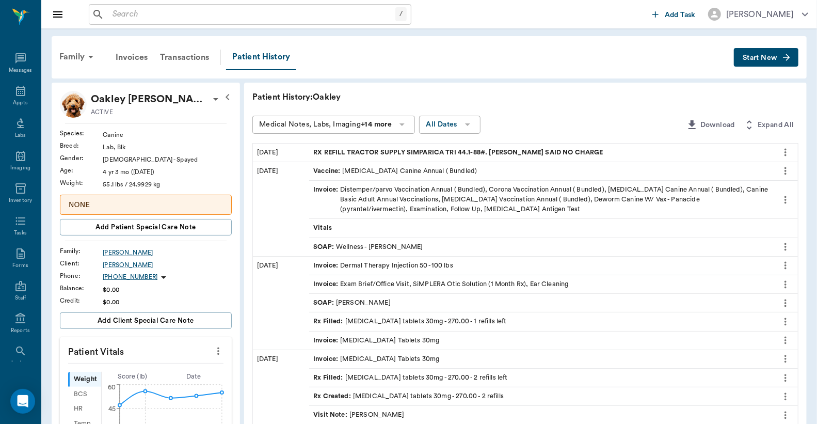
click at [387, 324] on div "Rx Filled : [MEDICAL_DATA] tablets 30mg - 270.00 - 1 refills left" at bounding box center [409, 321] width 193 height 10
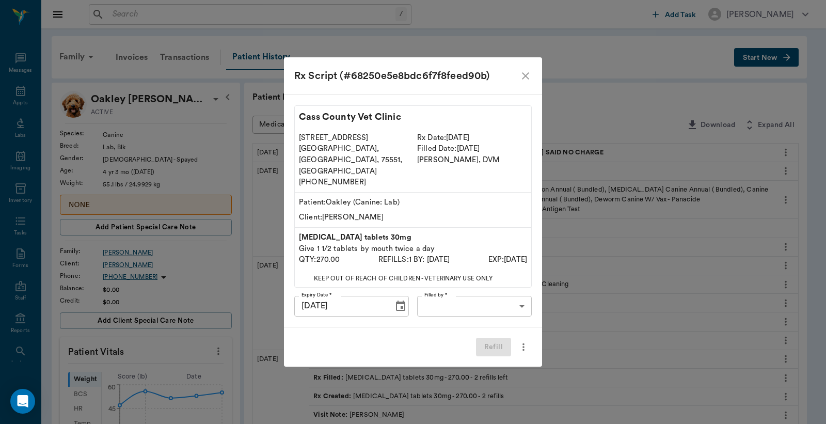
click at [525, 82] on icon "close" at bounding box center [525, 76] width 12 height 12
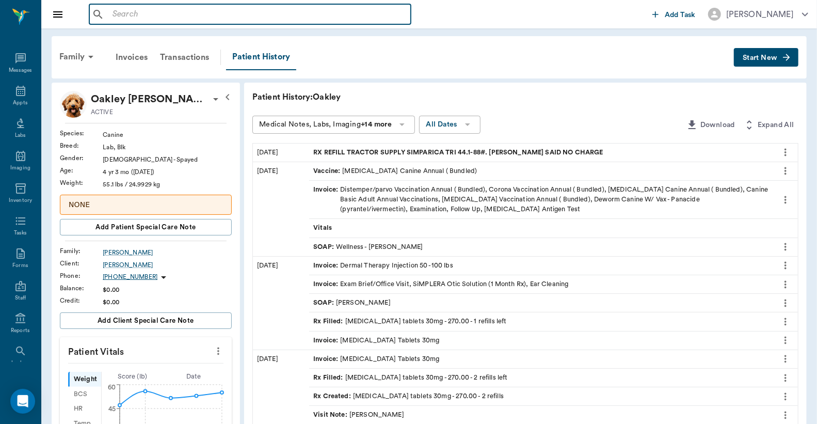
click at [108, 12] on input "text" at bounding box center [257, 14] width 298 height 14
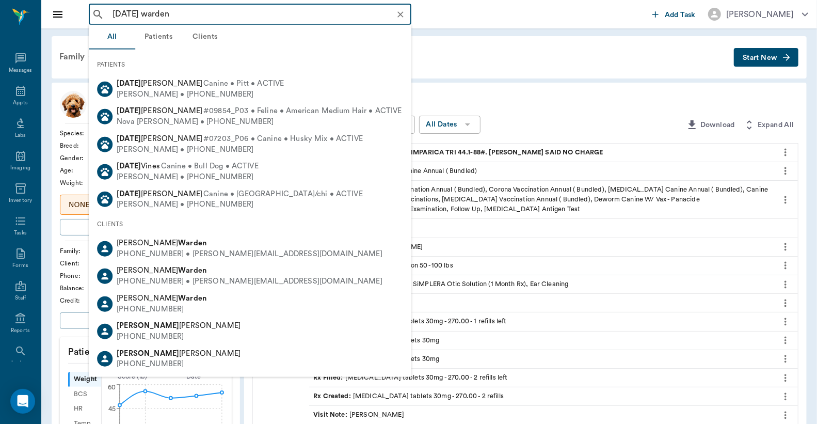
click at [178, 246] on b "Warden" at bounding box center [192, 243] width 28 height 8
type input "[DATE] warden"
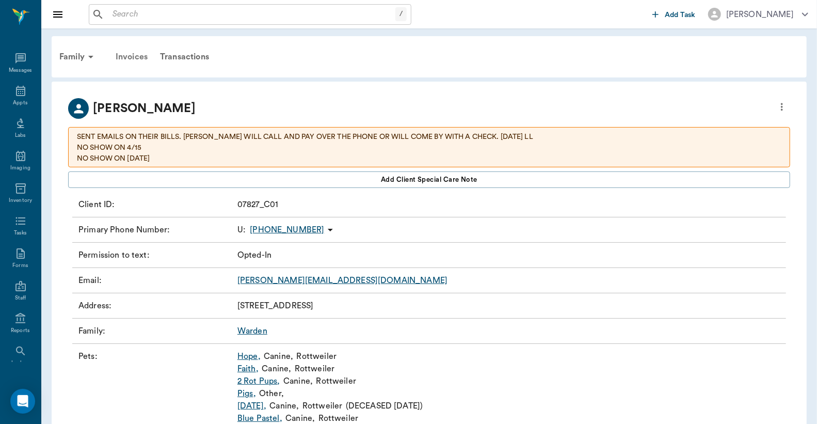
click at [133, 52] on div "Invoices" at bounding box center [131, 56] width 44 height 25
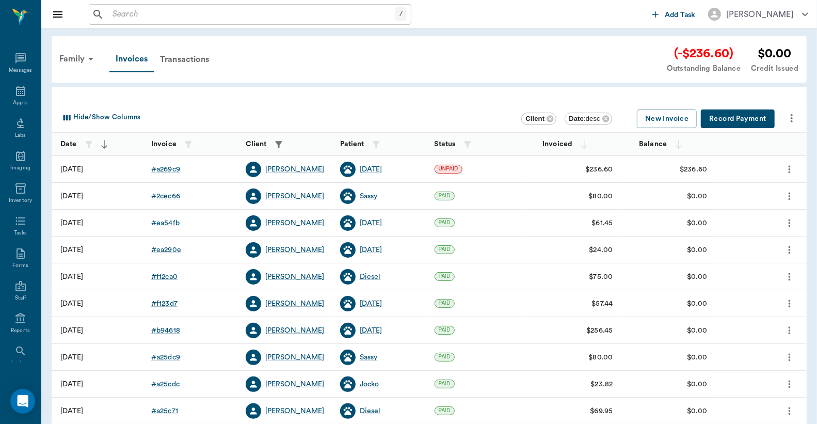
click at [737, 116] on button "Record Payment" at bounding box center [738, 118] width 74 height 19
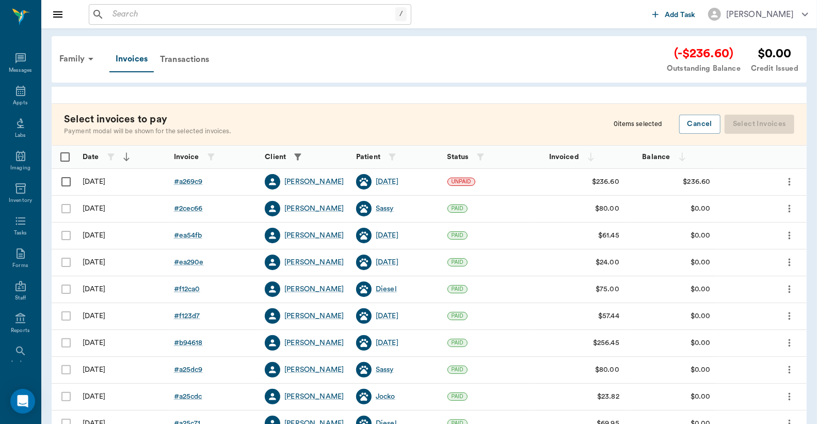
click at [66, 182] on input "Select row" at bounding box center [66, 182] width 22 height 22
checkbox input "false"
checkbox input "true"
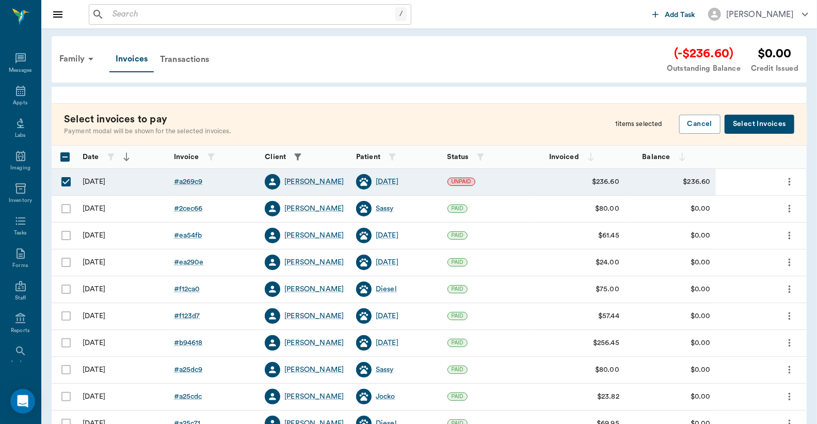
click at [750, 124] on button "Select Invoices" at bounding box center [760, 124] width 70 height 19
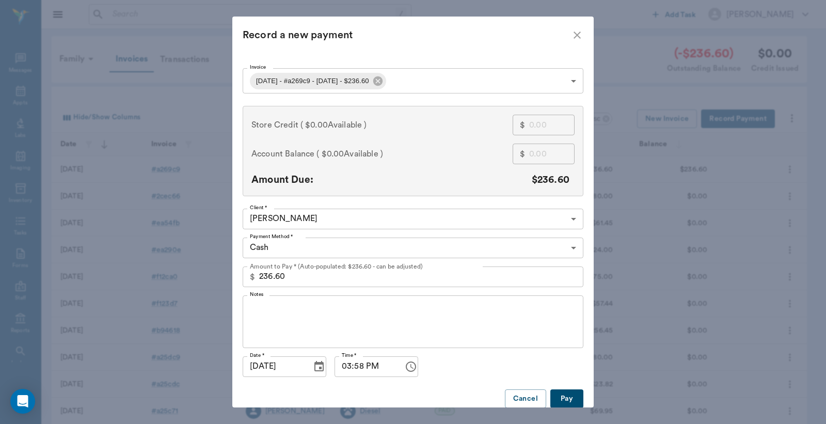
click at [287, 250] on body "/ ​ Add Task [PERSON_NAME] Nectar Messages Appts Labs Imaging Inventory Tasks F…" at bounding box center [413, 303] width 826 height 606
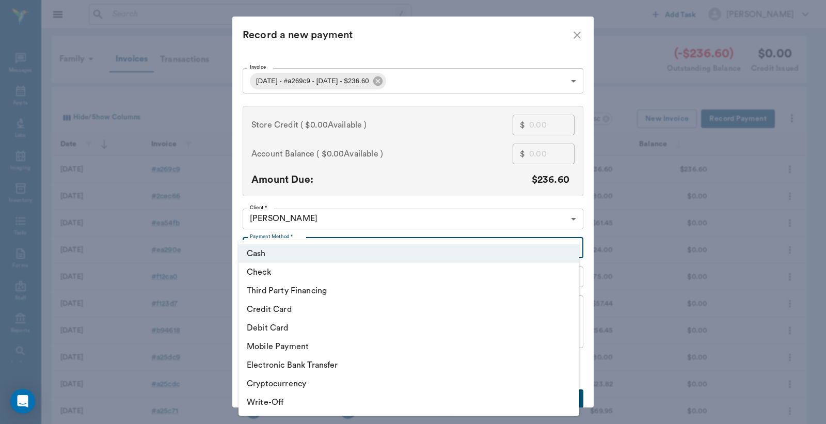
click at [277, 307] on li "Credit Card" at bounding box center [409, 309] width 341 height 19
type input "CREDIT_CARD"
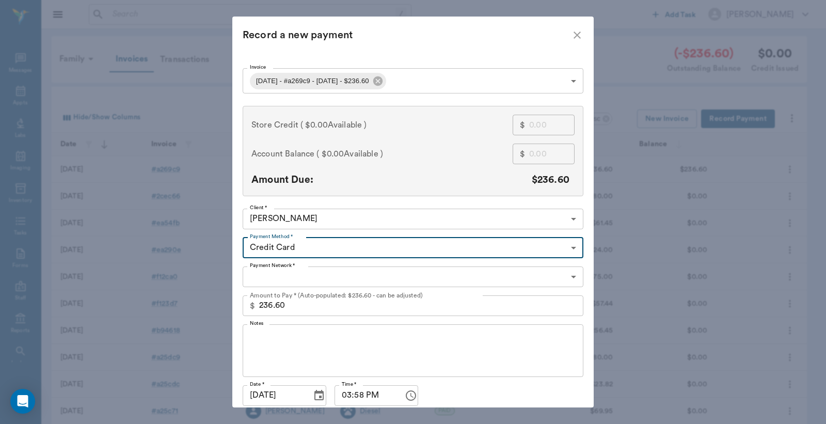
click at [269, 281] on body "/ ​ Add Task Dr. Bert Ellsworth Nectar Messages Appts Labs Imaging Inventory Ta…" at bounding box center [413, 303] width 826 height 606
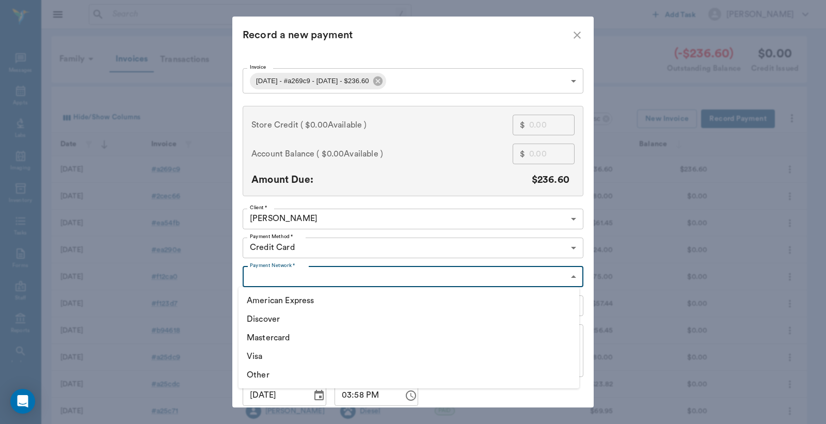
click at [256, 319] on li "Discover" at bounding box center [409, 319] width 341 height 19
type input "DISCOVER"
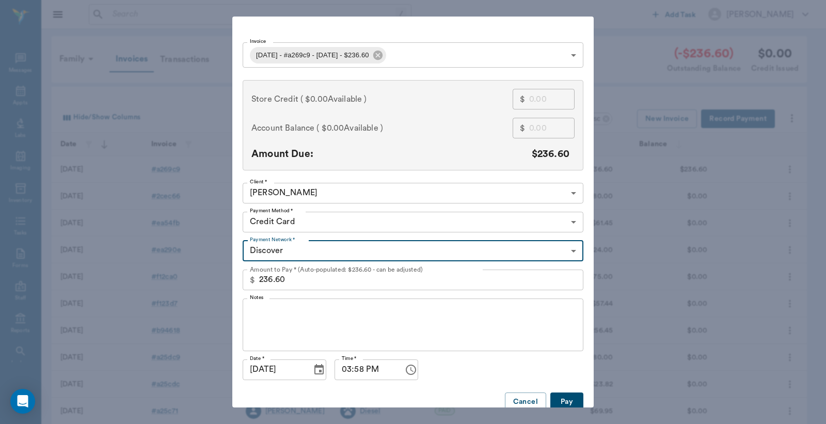
scroll to position [40, 0]
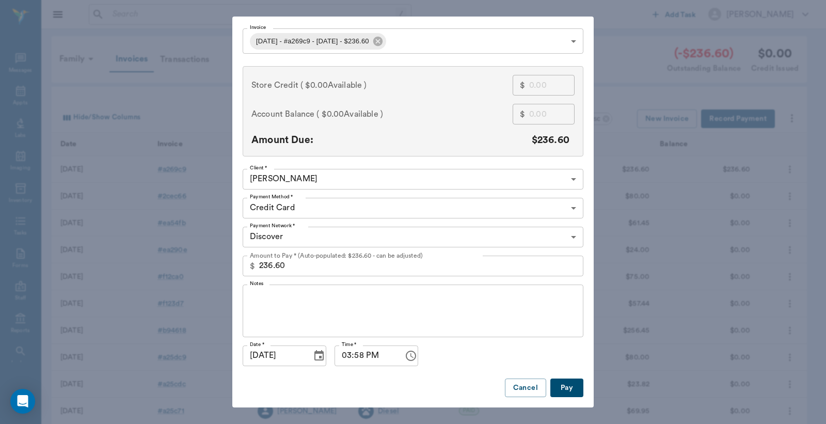
click at [562, 389] on button "Pay" at bounding box center [566, 387] width 33 height 19
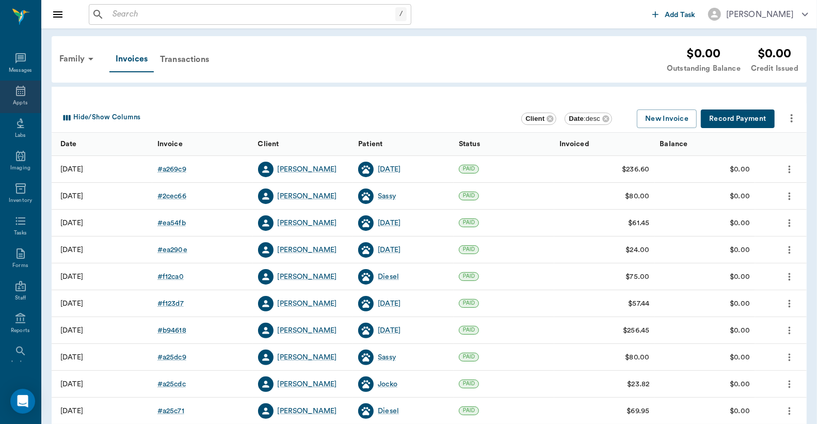
click at [17, 87] on icon at bounding box center [20, 91] width 9 height 10
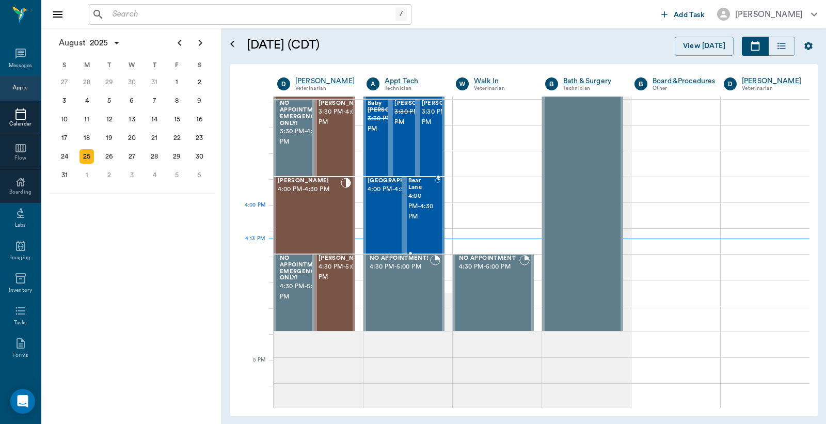
scroll to position [1086, 0]
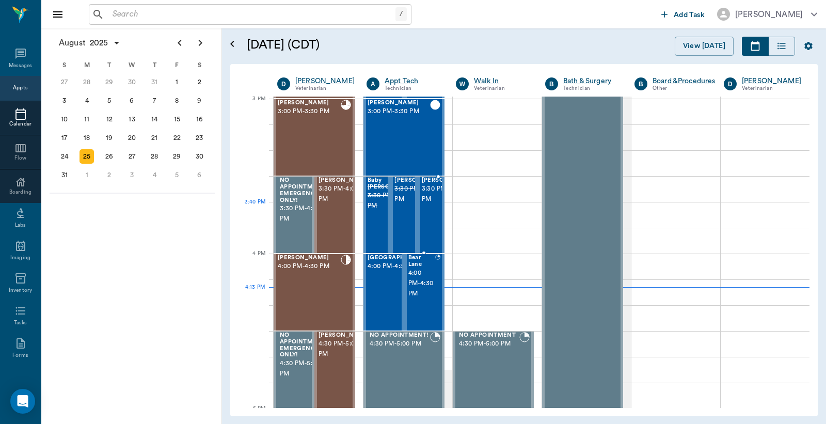
click at [432, 204] on span "3:30 PM - 4:00 PM" at bounding box center [448, 194] width 52 height 21
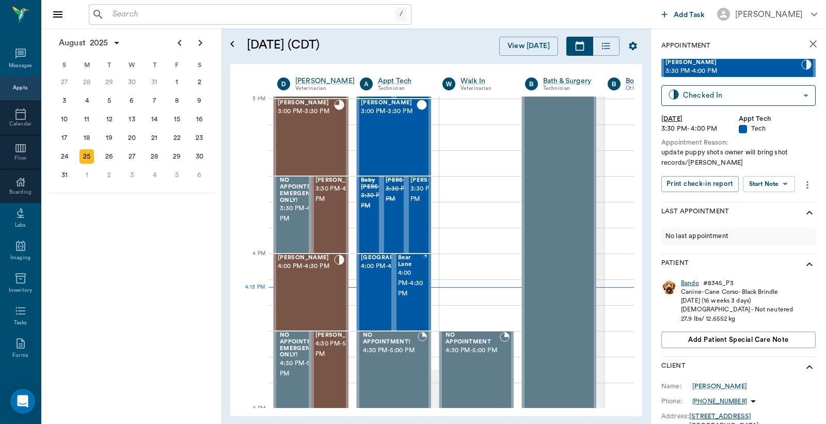
click at [683, 281] on div "Bando" at bounding box center [690, 283] width 18 height 9
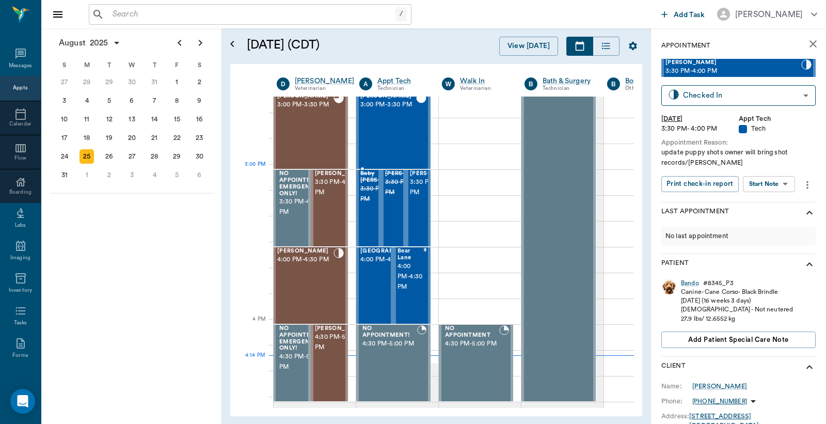
scroll to position [1010, 1]
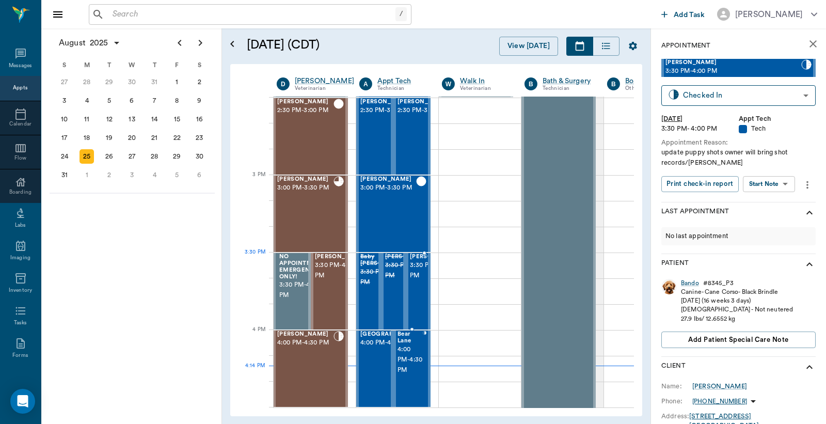
drag, startPoint x: 418, startPoint y: 276, endPoint x: 430, endPoint y: 271, distance: 13.2
click at [420, 276] on span "3:30 PM - 4:00 PM" at bounding box center [436, 270] width 52 height 21
click at [717, 96] on body "/ ​ Add Task Dr. Bert Ellsworth Nectar Messages Appts Calendar Flow Boarding La…" at bounding box center [413, 212] width 826 height 424
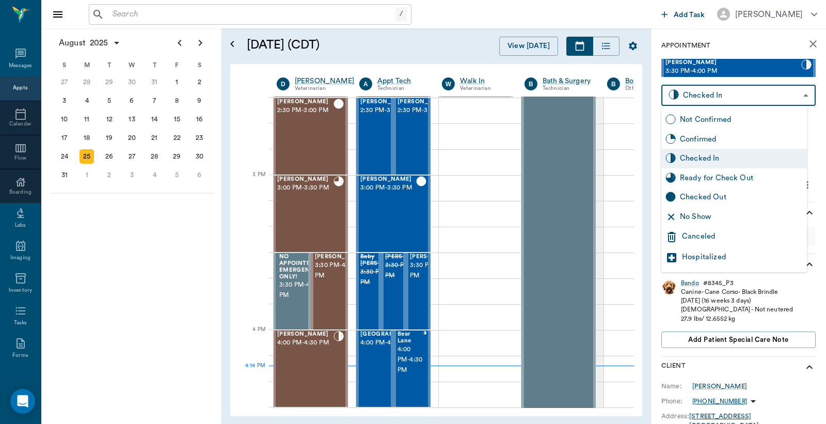
click at [704, 194] on div "Checked Out" at bounding box center [741, 197] width 123 height 11
type input "CHECKED_OUT"
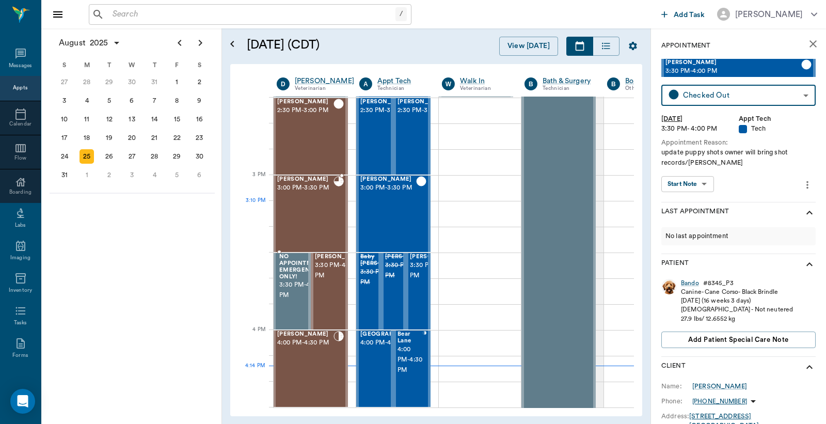
drag, startPoint x: 315, startPoint y: 217, endPoint x: 321, endPoint y: 217, distance: 5.7
click at [315, 217] on div "Shadow Lewis 3:00 PM - 3:30 PM" at bounding box center [305, 213] width 56 height 75
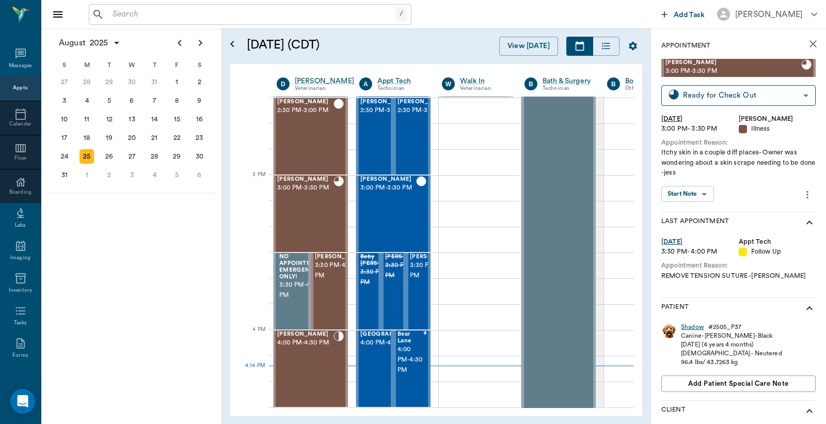
click at [695, 324] on div "Shadow" at bounding box center [692, 327] width 23 height 9
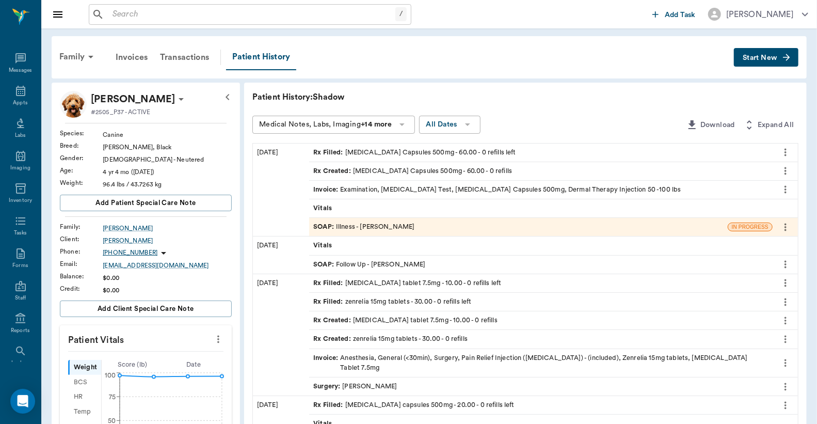
click at [330, 189] on span "Invoice :" at bounding box center [326, 190] width 27 height 10
click at [14, 90] on icon at bounding box center [20, 91] width 12 height 12
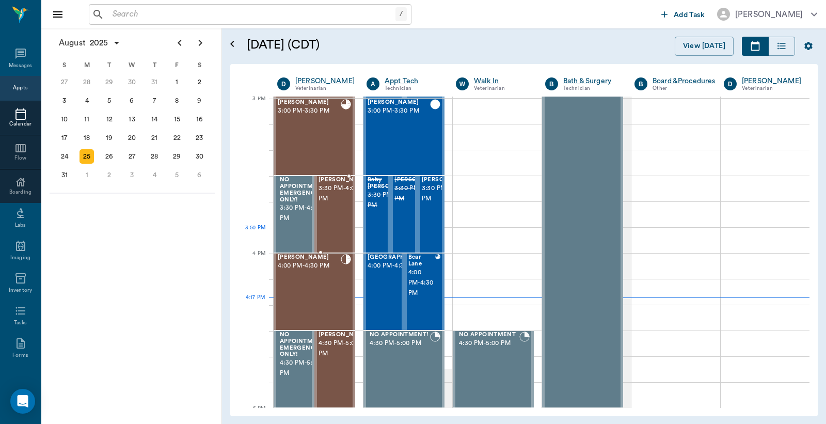
scroll to position [1086, 0]
click at [325, 164] on div "Shadow Lewis 3:00 PM - 3:30 PM" at bounding box center [309, 137] width 63 height 75
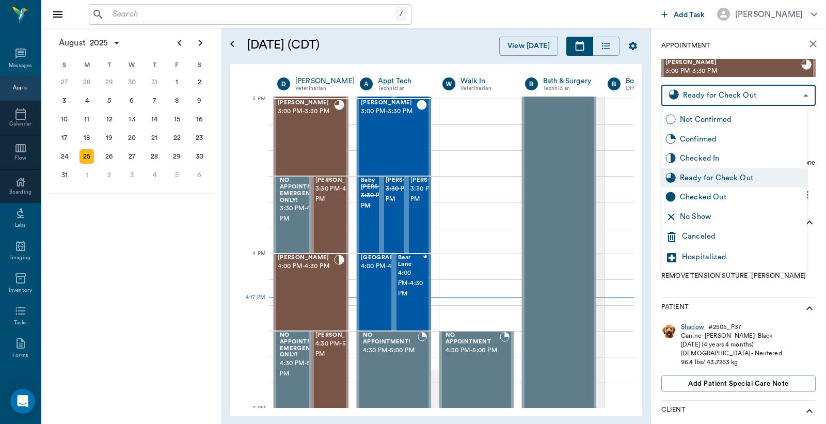
click at [708, 98] on body "/ ​ Add Task Dr. Bert Ellsworth Nectar Messages Appts Calendar Flow Boarding La…" at bounding box center [413, 212] width 826 height 424
click at [706, 195] on div "Checked Out" at bounding box center [741, 197] width 123 height 11
type input "CHECKED_OUT"
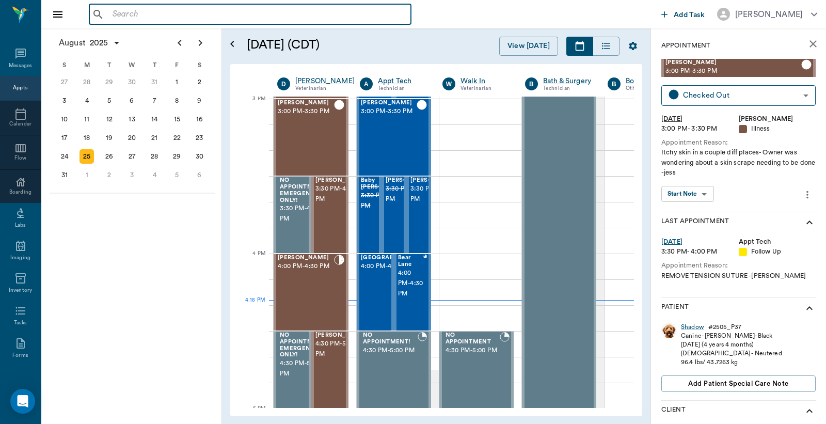
click at [131, 14] on input "text" at bounding box center [257, 14] width 298 height 14
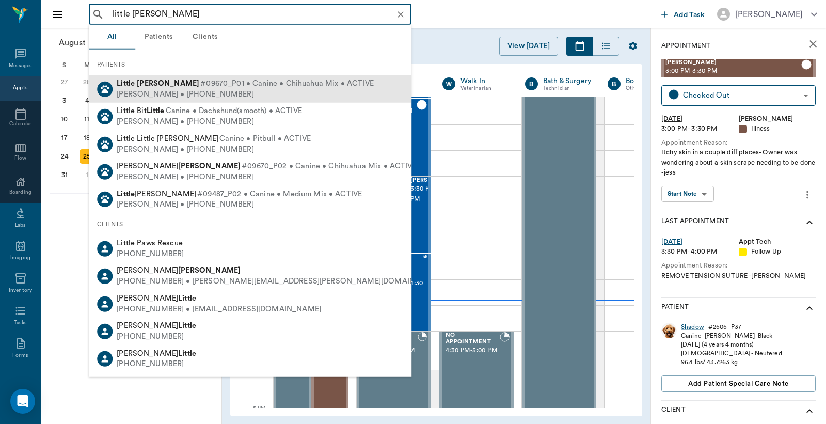
click at [200, 88] on span "#09670_P01 • Canine • Chihuahua Mix • ACTIVE" at bounding box center [286, 83] width 173 height 11
type input "little huhn"
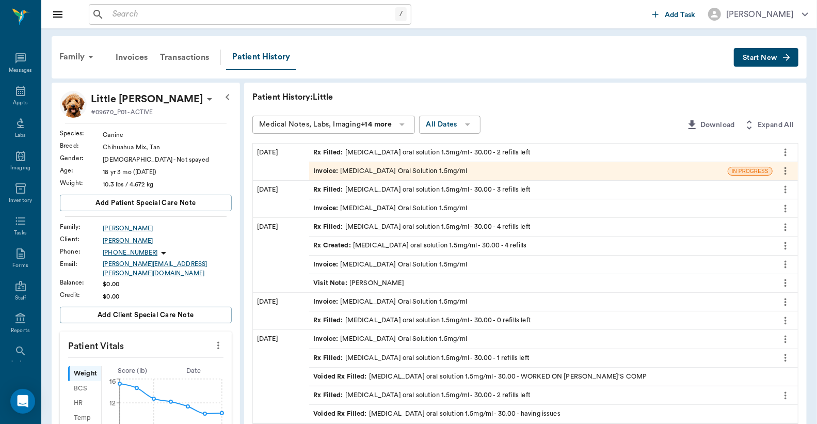
click at [336, 170] on span "Invoice :" at bounding box center [326, 171] width 27 height 10
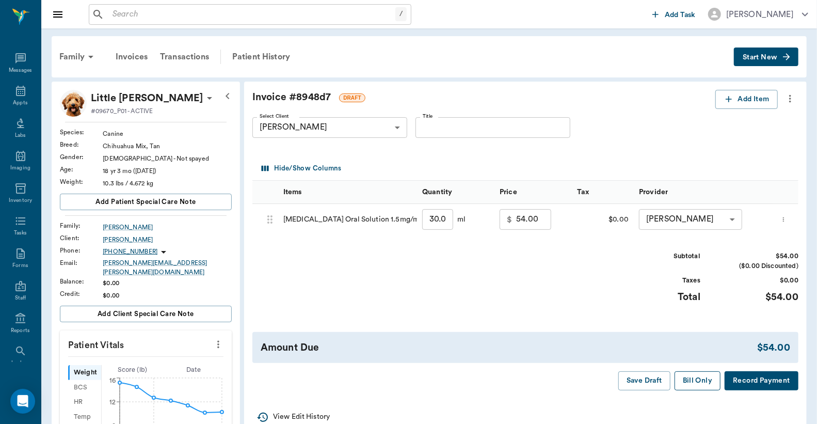
click at [704, 379] on button "Bill Only" at bounding box center [698, 380] width 46 height 19
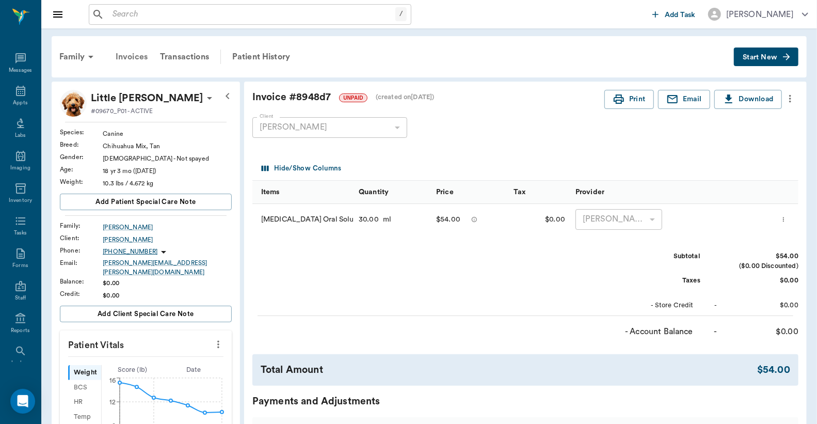
click at [134, 56] on div "Invoices" at bounding box center [131, 56] width 44 height 25
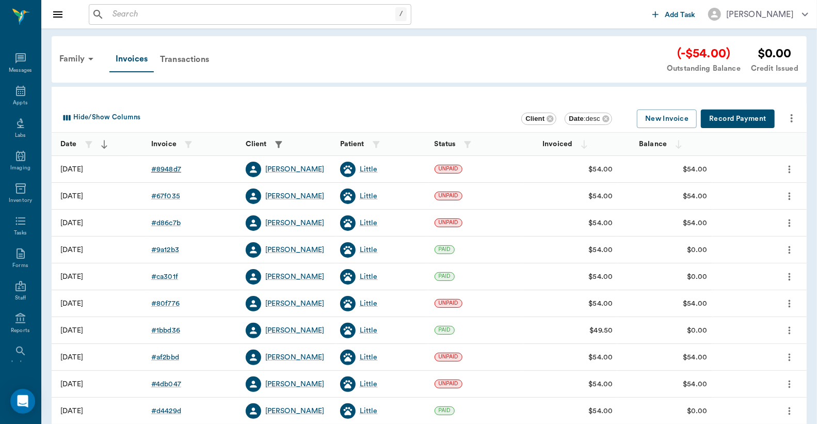
click at [173, 169] on div "# 8948d7" at bounding box center [166, 169] width 30 height 10
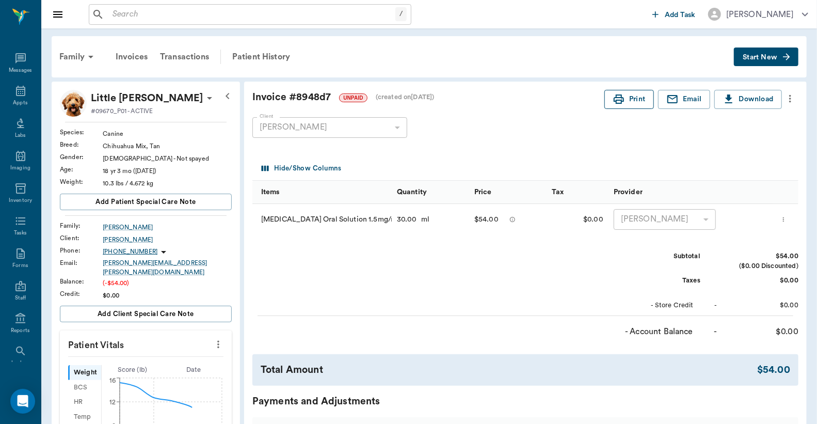
click at [638, 101] on button "Print" at bounding box center [630, 99] width 50 height 19
click at [133, 56] on div "Invoices" at bounding box center [131, 56] width 44 height 25
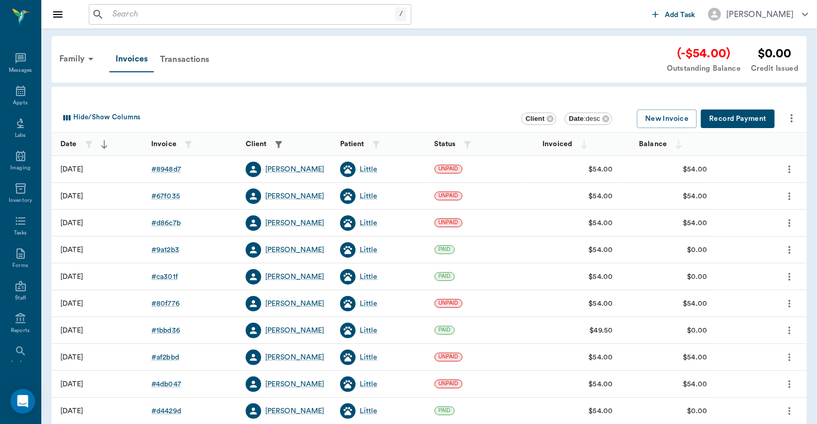
click at [741, 119] on button "Record Payment" at bounding box center [738, 118] width 74 height 19
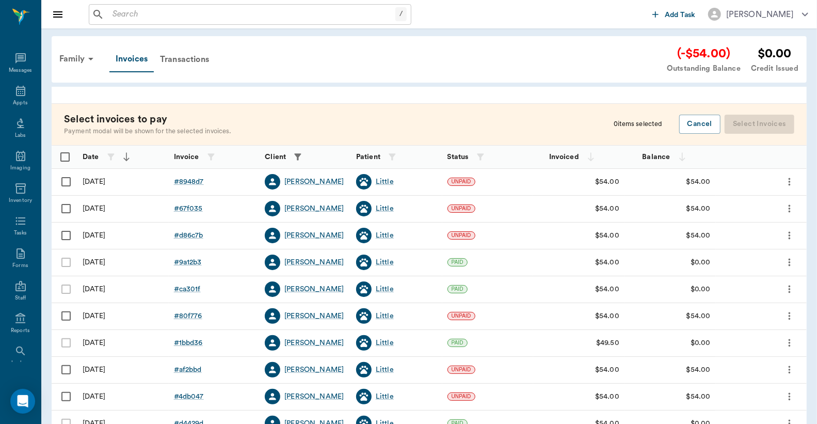
click at [65, 181] on input "Select row" at bounding box center [66, 182] width 22 height 22
checkbox input "false"
checkbox input "true"
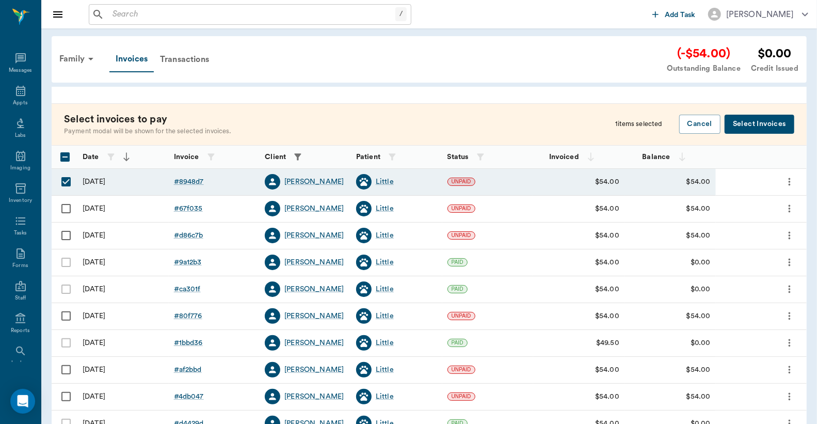
click at [764, 123] on button "Select Invoices" at bounding box center [760, 124] width 70 height 19
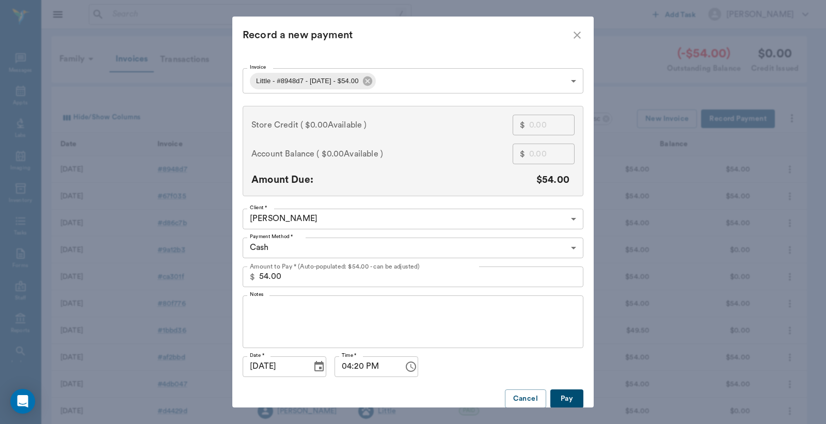
click at [282, 249] on body "/ ​ Add Task Dr. Bert Ellsworth Nectar Messages Appts Labs Imaging Inventory Ta…" at bounding box center [413, 303] width 826 height 606
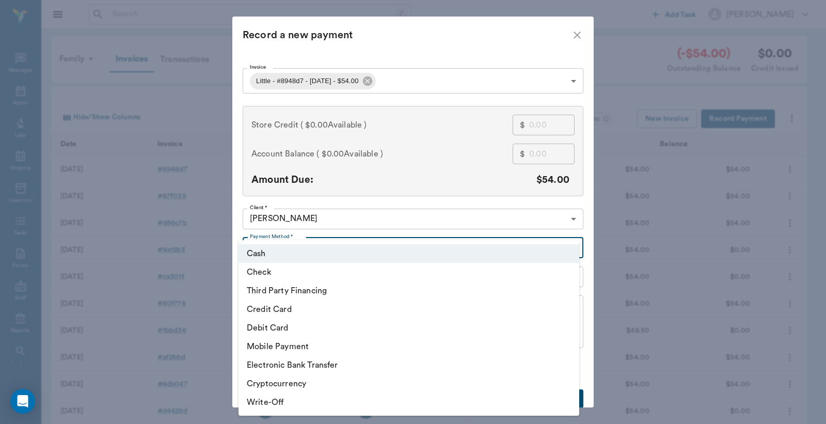
click at [279, 307] on li "Credit Card" at bounding box center [409, 309] width 341 height 19
type input "CREDIT_CARD"
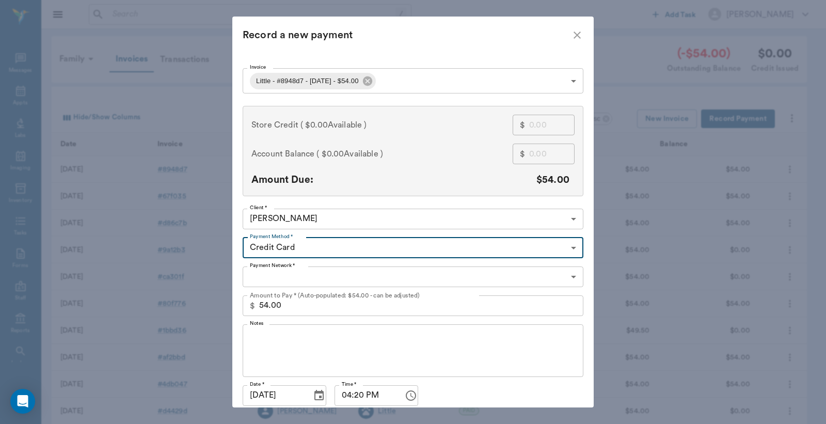
click at [276, 279] on body "/ ​ Add Task Dr. Bert Ellsworth Nectar Messages Appts Labs Imaging Inventory Ta…" at bounding box center [413, 303] width 826 height 606
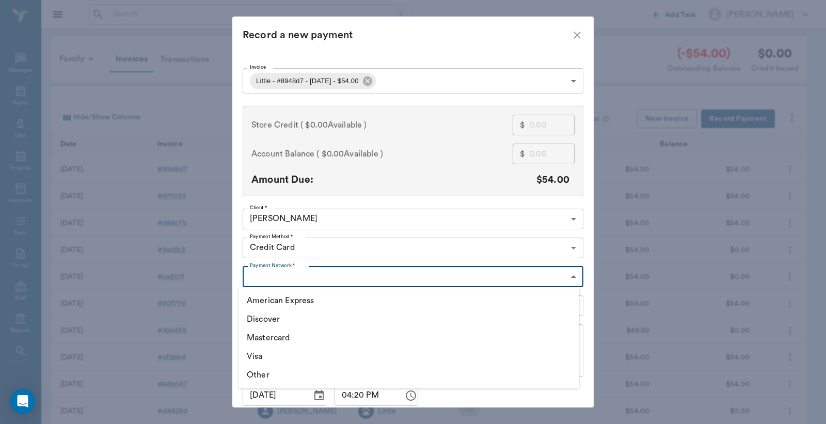
click at [260, 354] on li "Visa" at bounding box center [409, 356] width 341 height 19
type input "VISA"
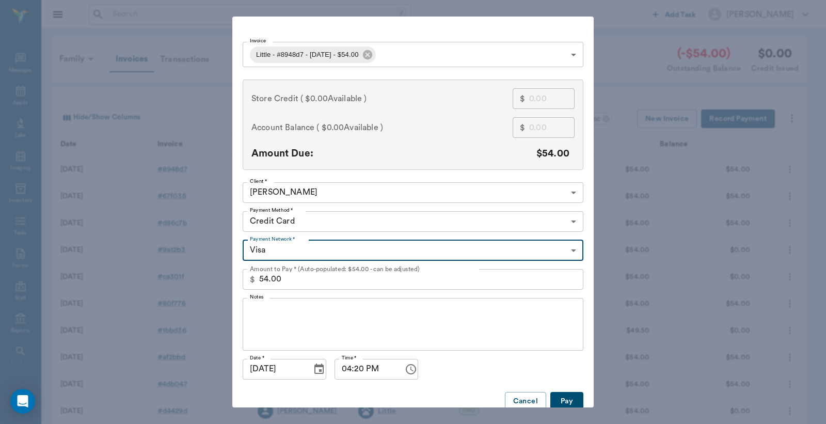
scroll to position [40, 0]
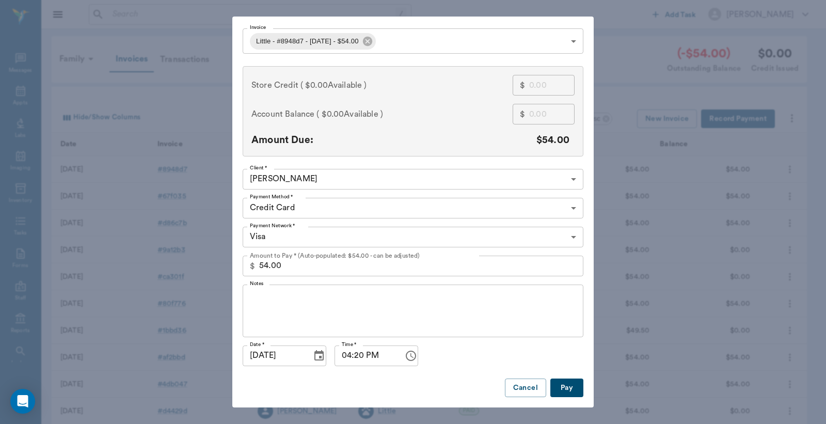
click at [564, 388] on button "Pay" at bounding box center [566, 387] width 33 height 19
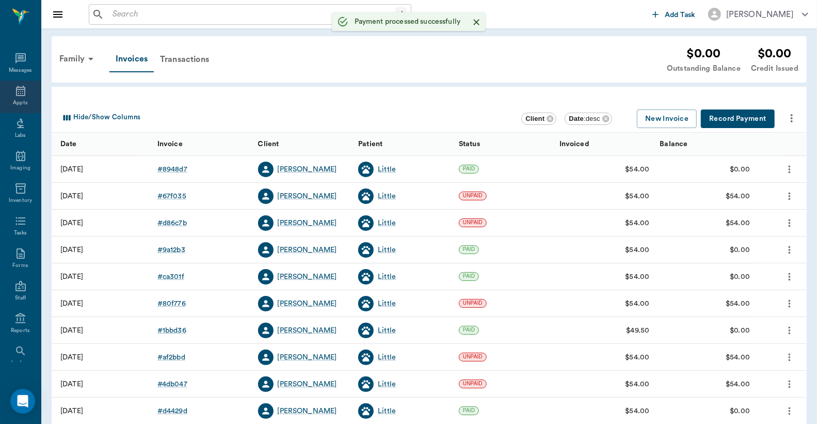
click at [16, 89] on icon at bounding box center [20, 91] width 9 height 10
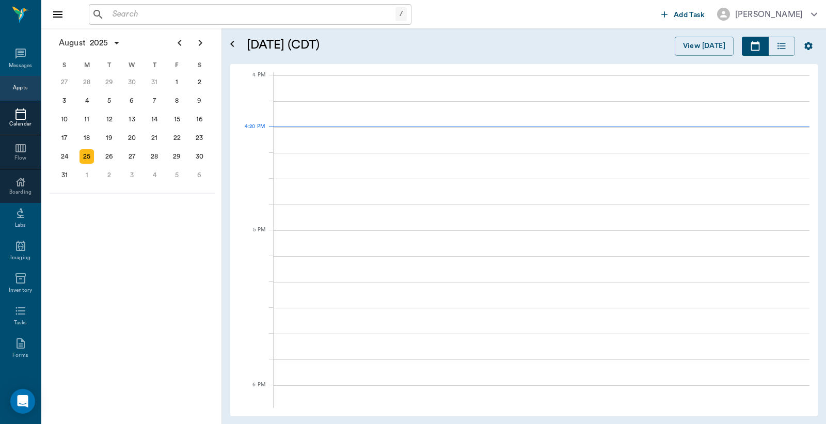
scroll to position [1240, 0]
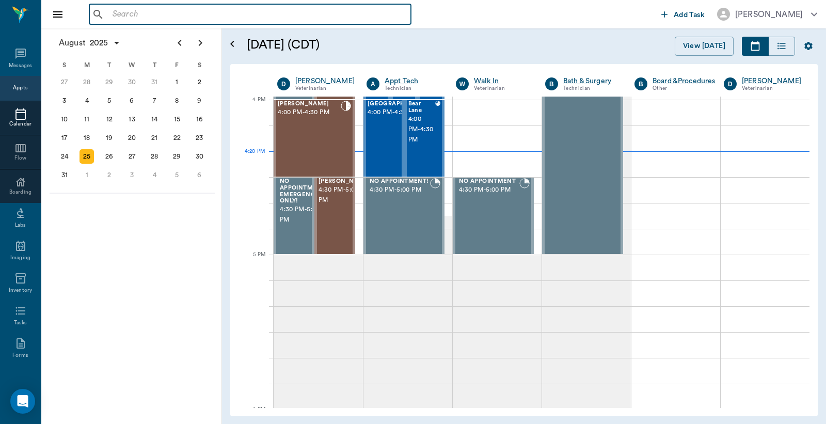
click at [131, 19] on input "text" at bounding box center [257, 14] width 298 height 14
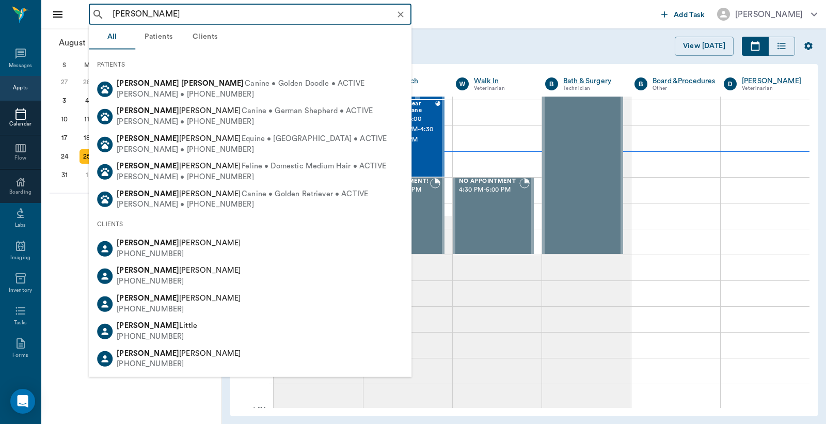
type input "wayne harper"
click at [453, 11] on div "wayne harper ​" at bounding box center [373, 14] width 568 height 21
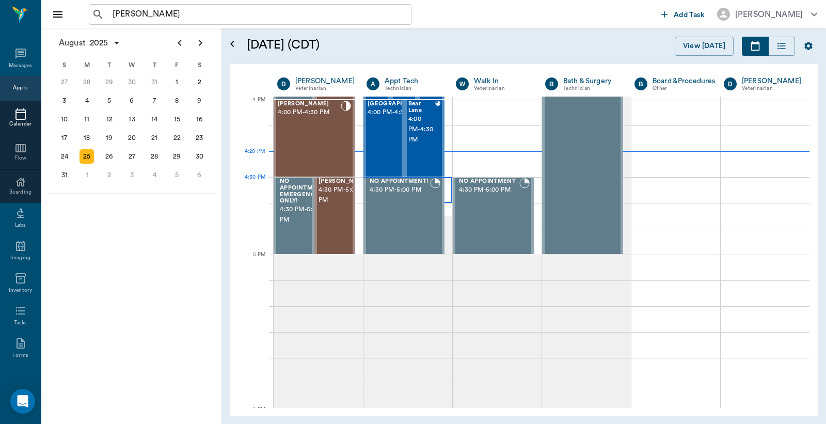
click at [444, 182] on div at bounding box center [407, 190] width 89 height 26
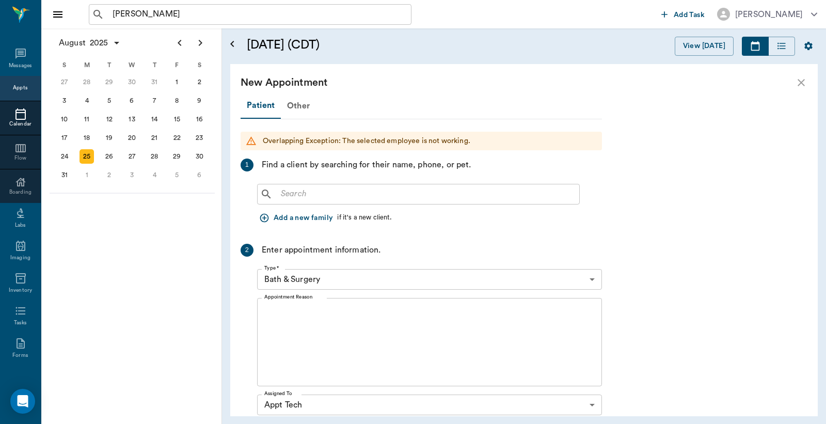
click at [799, 83] on icon "close" at bounding box center [801, 82] width 12 height 12
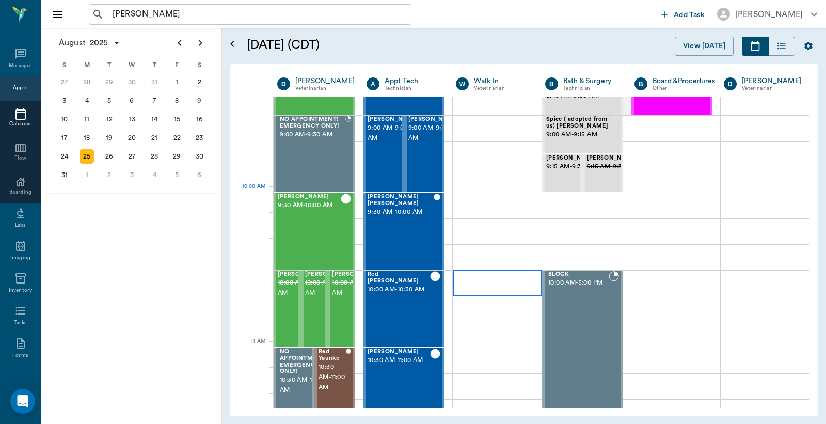
scroll to position [17, 0]
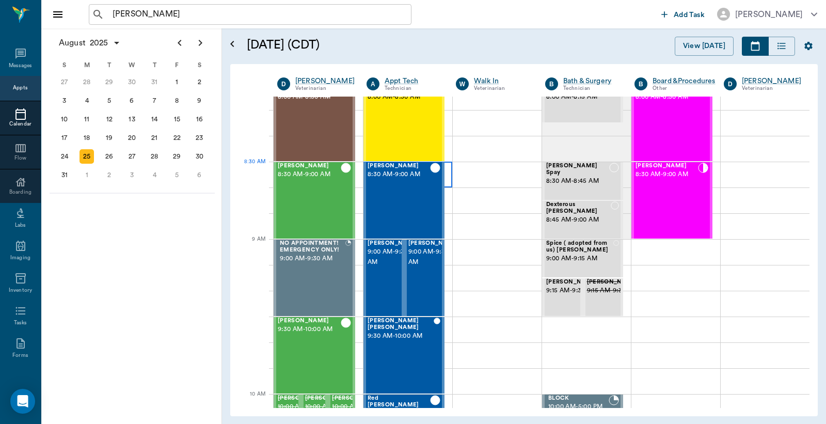
click at [445, 167] on div at bounding box center [407, 175] width 89 height 26
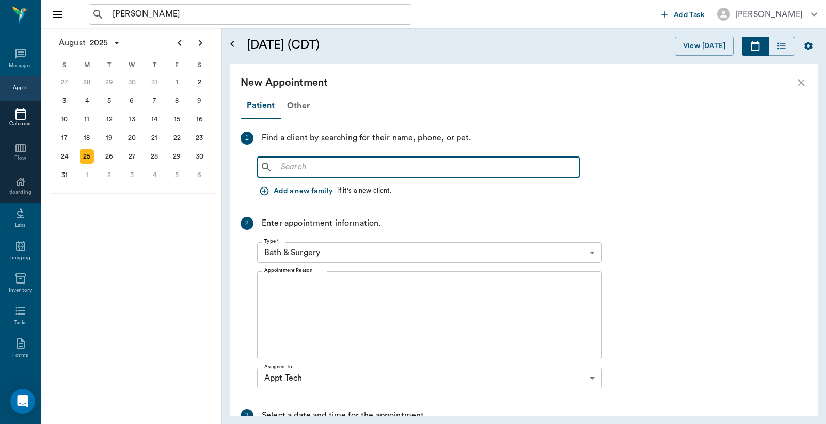
click at [297, 166] on input "text" at bounding box center [426, 167] width 298 height 14
click at [263, 188] on icon "button" at bounding box center [264, 191] width 10 height 10
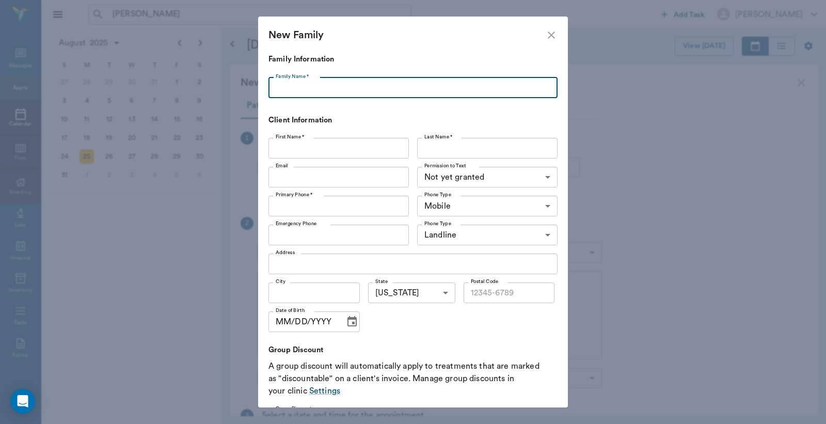
click at [299, 87] on input "Family Name *" at bounding box center [412, 87] width 289 height 21
type input "Harper"
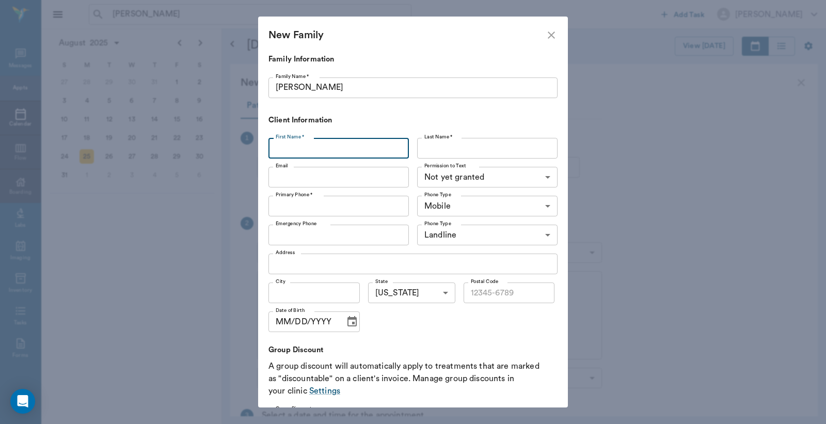
click at [295, 144] on input "First Name *" at bounding box center [338, 148] width 140 height 21
type input "[PERSON_NAME]"
click at [438, 146] on input "Last Name *" at bounding box center [487, 148] width 140 height 21
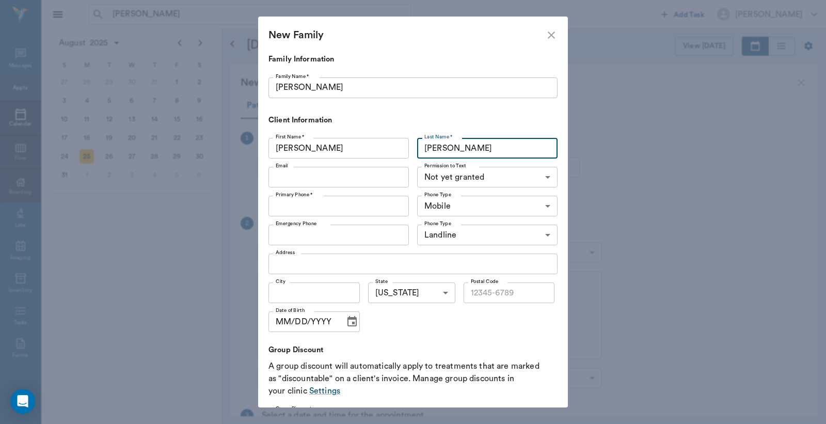
type input "Harper"
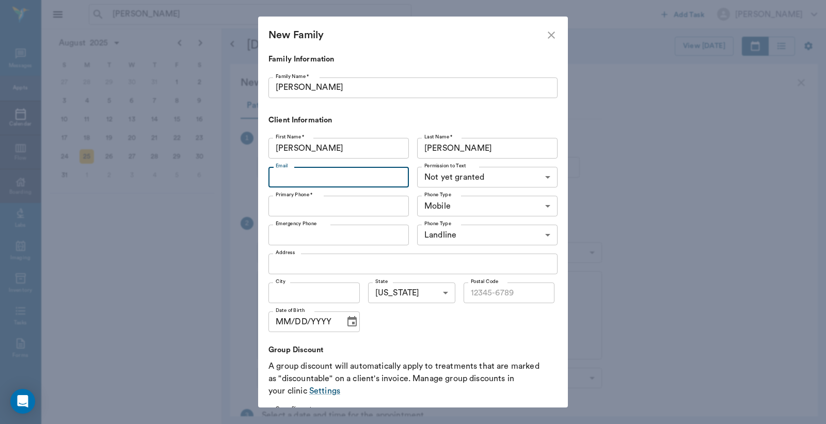
click at [310, 176] on input "Email" at bounding box center [338, 177] width 140 height 21
type input "snowman.harper@gmail.com"
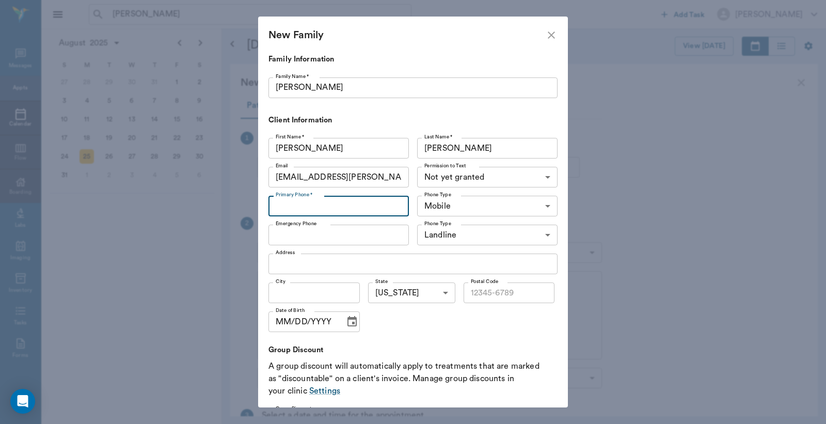
click at [292, 207] on input "Primary Phone *" at bounding box center [338, 206] width 140 height 21
type input "(430) 293-4236"
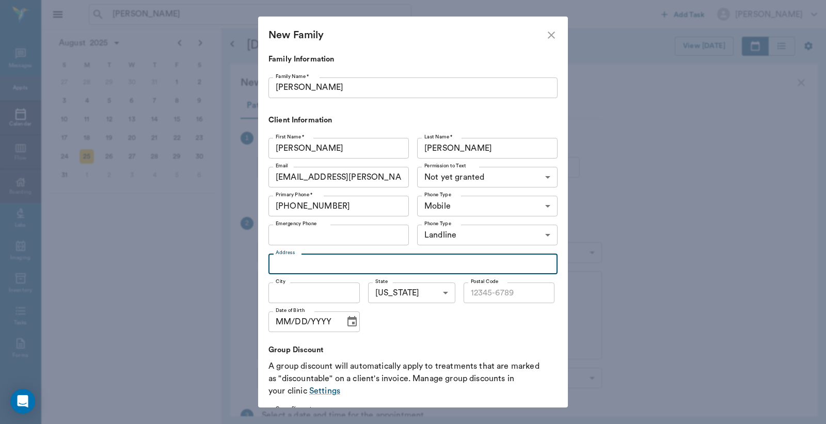
click at [287, 266] on input "Address" at bounding box center [412, 263] width 289 height 21
type input "8301 Fm 251 South"
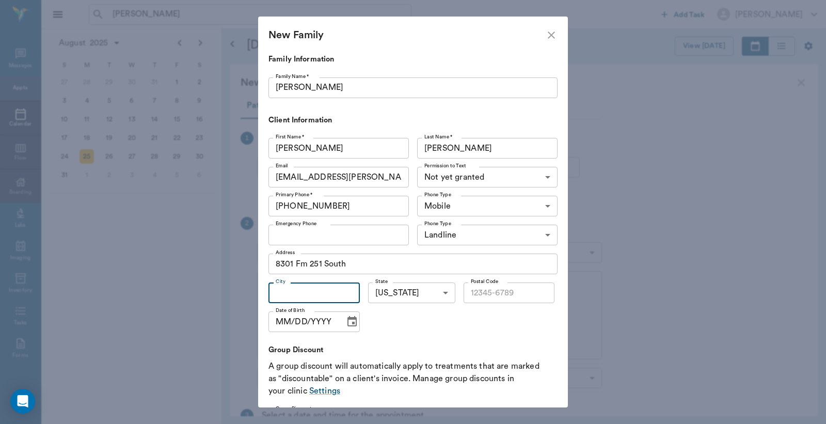
click at [311, 295] on input "City" at bounding box center [313, 292] width 91 height 21
type input "Bivins"
click at [481, 288] on input "Postal Code" at bounding box center [509, 292] width 91 height 21
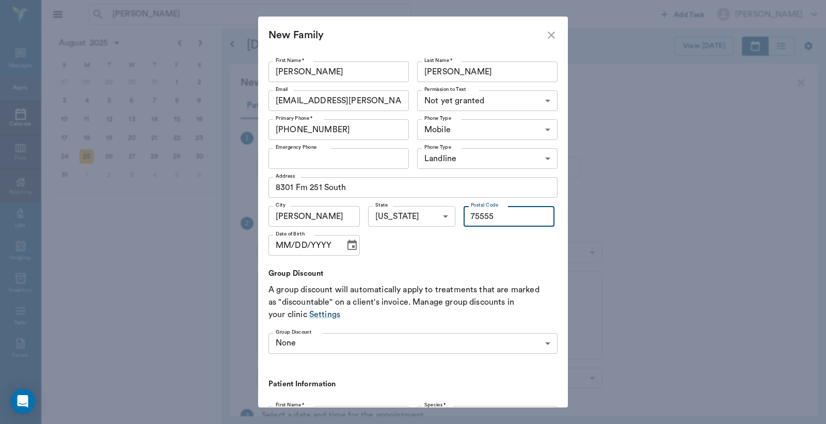
scroll to position [76, 0]
type input "75555"
click at [346, 245] on icon "Choose date" at bounding box center [352, 246] width 12 height 12
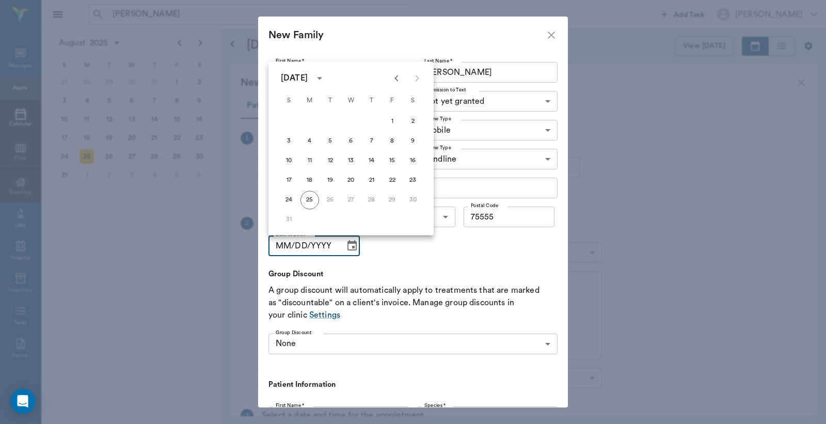
click at [400, 77] on icon "Previous month" at bounding box center [396, 78] width 12 height 12
click at [398, 81] on icon "Previous month" at bounding box center [396, 78] width 4 height 6
click at [312, 180] on button "23" at bounding box center [309, 180] width 19 height 19
type input "06/23/2025"
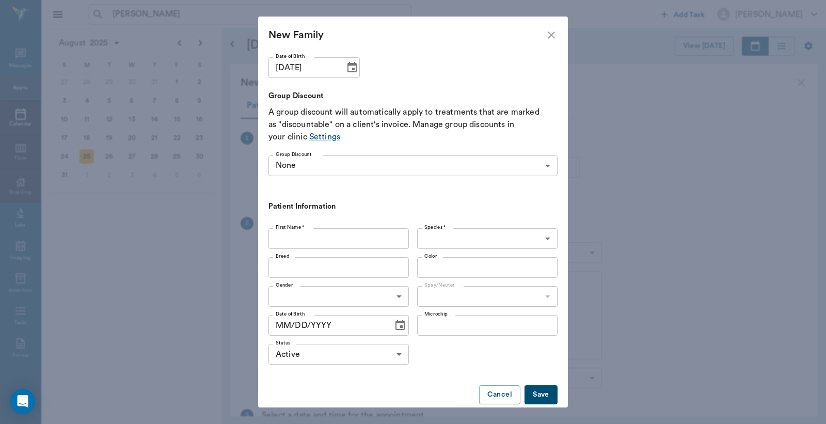
scroll to position [269, 0]
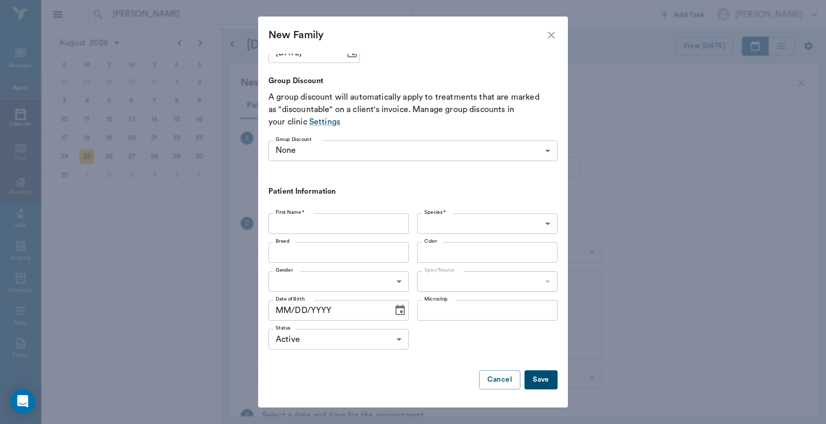
click at [395, 311] on icon "Choose date" at bounding box center [399, 310] width 9 height 10
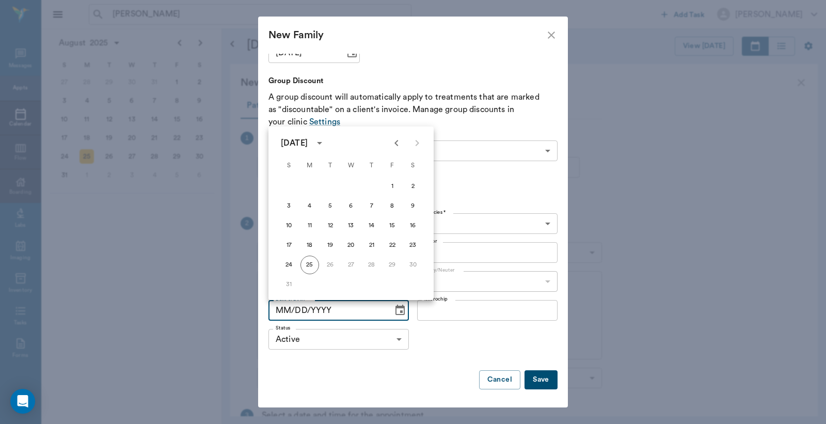
click at [547, 126] on p "A group discount will automatically apply to treatments that are marked as "dis…" at bounding box center [412, 109] width 289 height 37
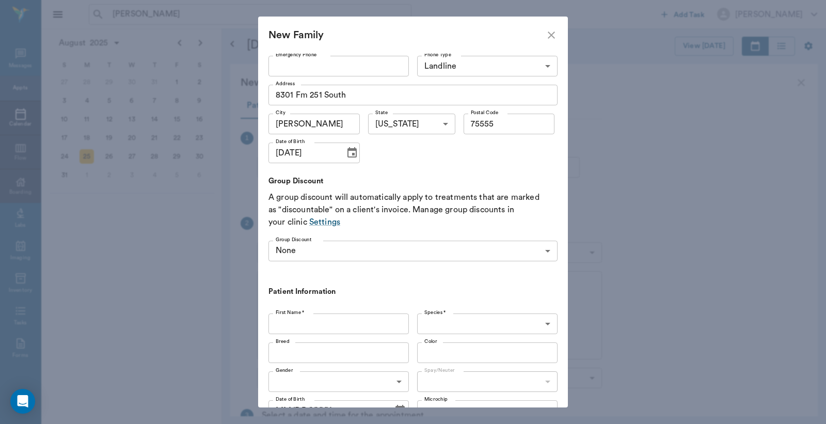
scroll to position [193, 0]
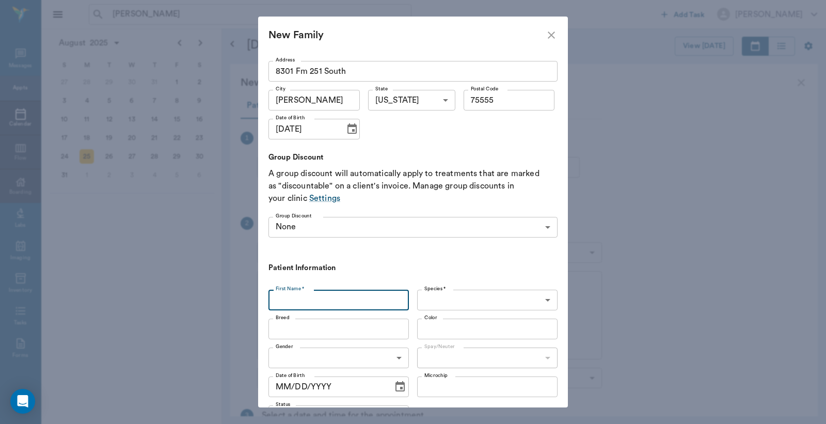
click at [290, 303] on input "First Name *" at bounding box center [338, 300] width 140 height 21
type input "adopted kitten"
click at [346, 128] on icon "Choose date, selected date is Jun 23, 2025" at bounding box center [352, 129] width 12 height 12
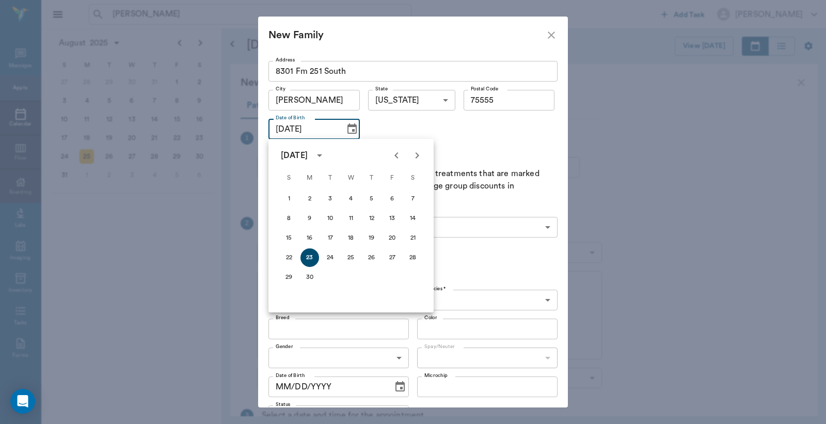
click at [494, 136] on div "First Name * Wayne First Name * Last Name * Harper Last Name * Email snowman.ha…" at bounding box center [412, 97] width 289 height 313
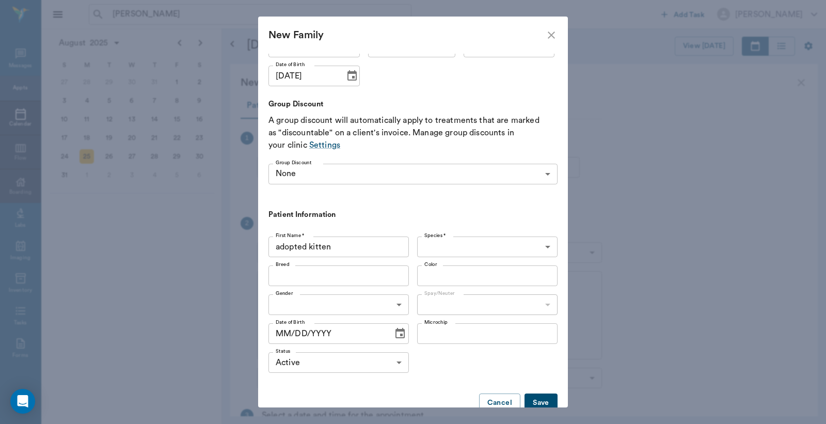
scroll to position [269, 0]
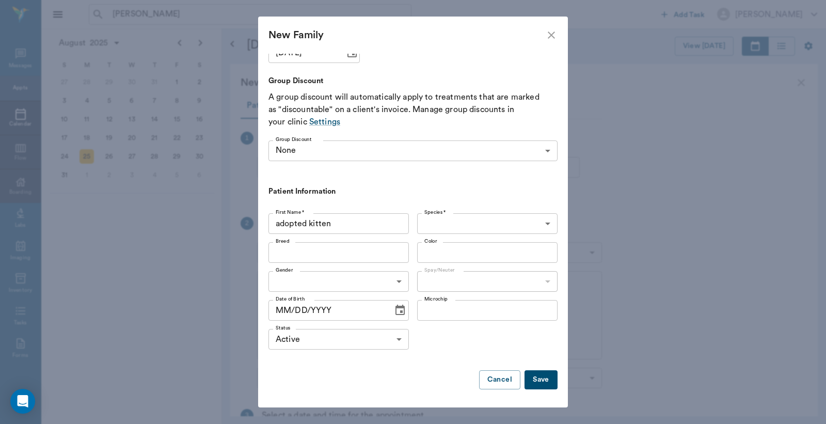
click at [394, 309] on icon "Choose date" at bounding box center [400, 310] width 12 height 12
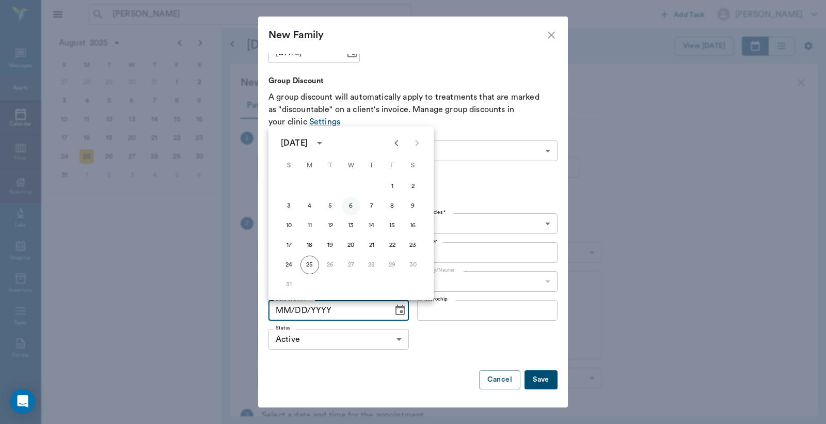
click at [349, 204] on button "6" at bounding box center [351, 206] width 19 height 19
type input "08/06/2025"
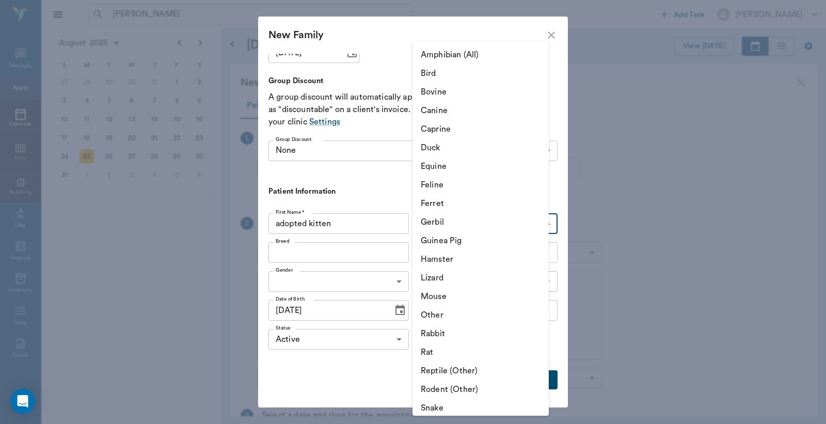
click at [442, 218] on body "wayne harper ​ Add Task Dr. Bert Ellsworth Nectar Messages Appts Calendar Flow …" at bounding box center [413, 212] width 826 height 424
click at [436, 183] on li "Feline" at bounding box center [480, 185] width 136 height 19
type input "Feline"
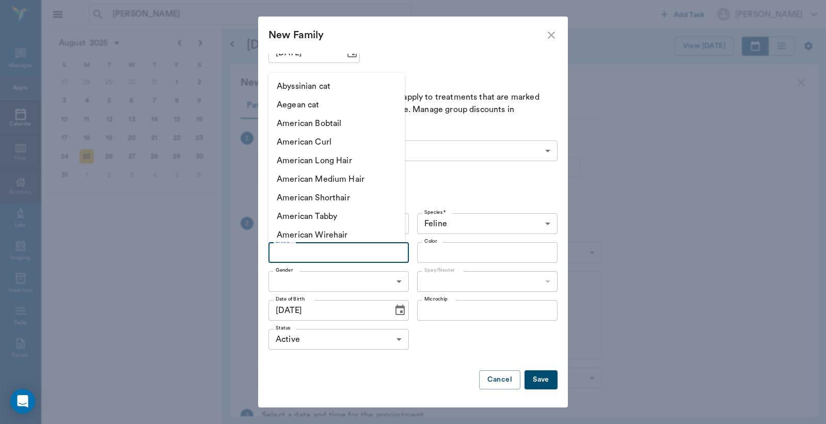
click at [305, 256] on input "Breed" at bounding box center [330, 252] width 117 height 14
click at [322, 198] on li "American Shorthair" at bounding box center [336, 197] width 136 height 19
type input "American Shorthair"
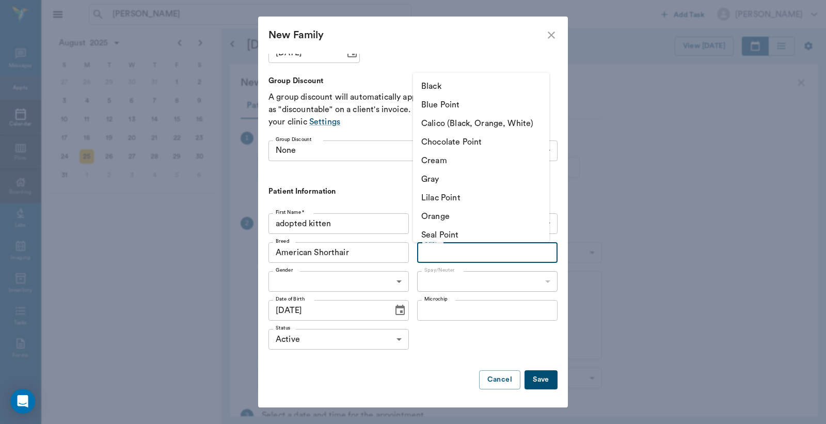
click at [437, 259] on input "Color" at bounding box center [478, 252] width 117 height 14
click at [435, 169] on li "Cream" at bounding box center [481, 160] width 136 height 19
type input "Cream"
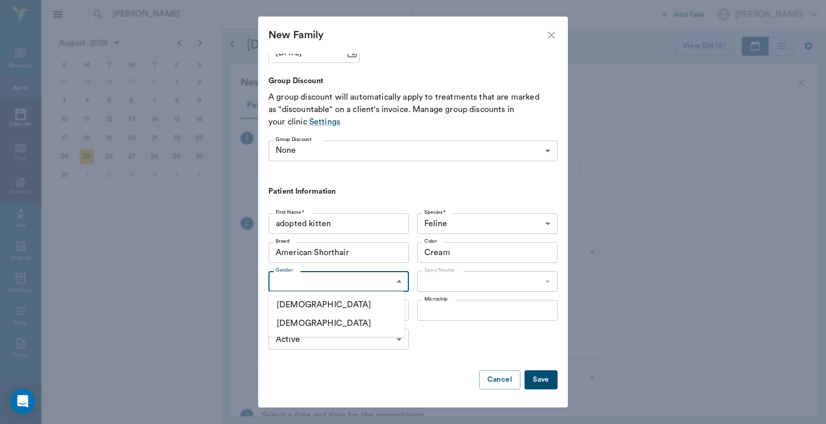
click at [313, 281] on body "wayne harper ​ Add Task Dr. Bert Ellsworth Nectar Messages Appts Calendar Flow …" at bounding box center [413, 212] width 826 height 424
click at [298, 306] on li "Male" at bounding box center [336, 304] width 136 height 19
click at [354, 281] on body "wayne harper ​ Add Task Dr. Bert Ellsworth Nectar Messages Appts Calendar Flow …" at bounding box center [413, 212] width 826 height 424
drag, startPoint x: 303, startPoint y: 321, endPoint x: 360, endPoint y: 314, distance: 57.2
click at [313, 322] on li "Female" at bounding box center [336, 323] width 136 height 19
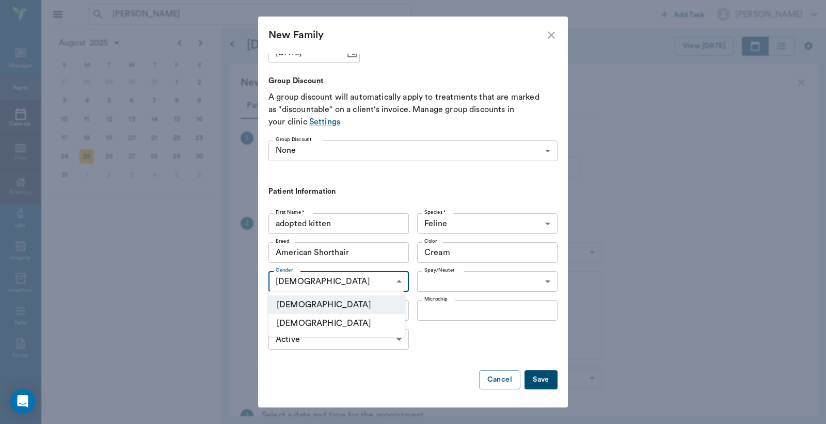
type input "FEMALE"
click at [430, 281] on body "wayne harper ​ Add Task Dr. Bert Ellsworth Nectar Messages Appts Calendar Flow …" at bounding box center [413, 212] width 826 height 424
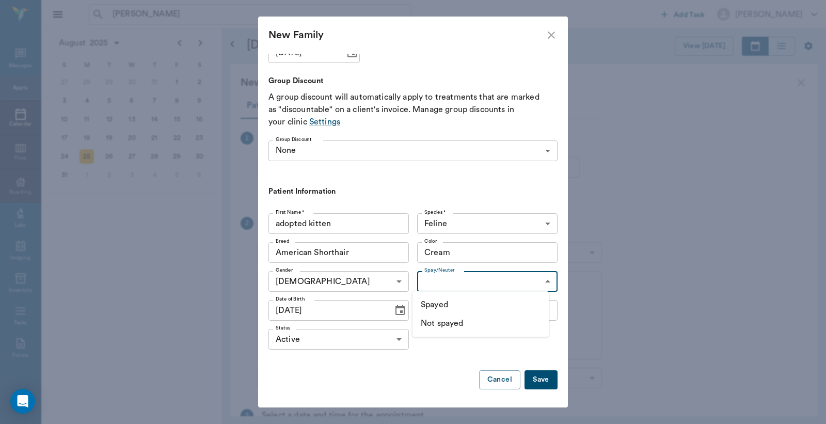
click at [436, 322] on li "Not spayed" at bounding box center [480, 323] width 136 height 19
type input "false"
click at [529, 380] on button "Save" at bounding box center [541, 379] width 33 height 19
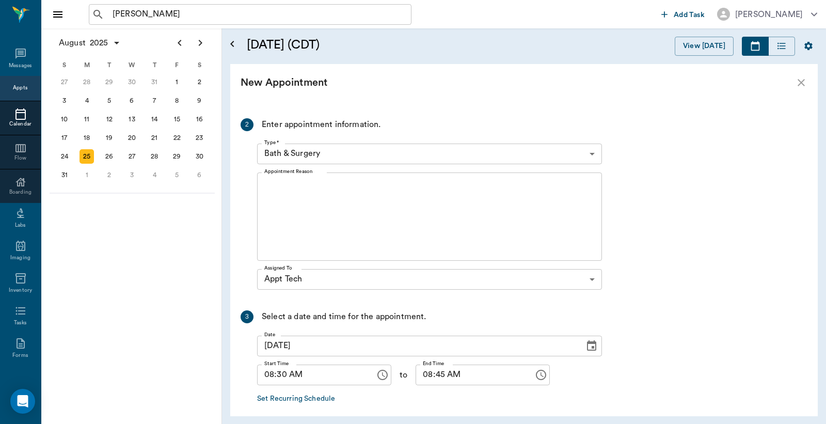
scroll to position [153, 0]
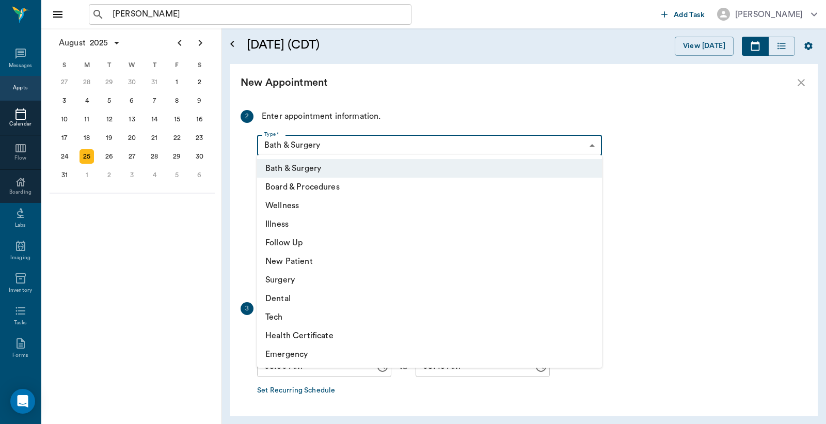
click at [322, 146] on body "wayne harper ​ Add Task Dr. Bert Ellsworth Nectar Messages Appts Calendar Flow …" at bounding box center [413, 212] width 826 height 424
click at [284, 318] on li "Tech" at bounding box center [429, 317] width 345 height 19
type input "65d2be4f46e3a538d89b8c1a"
type input "09:00 AM"
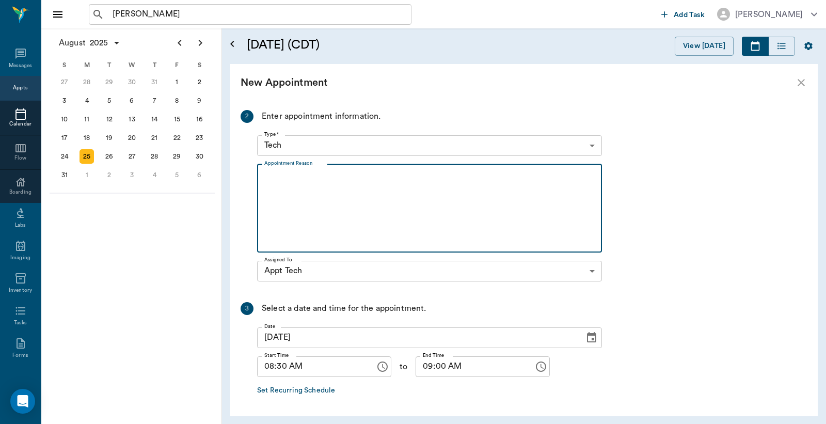
click at [277, 177] on textarea "Appointment Reason" at bounding box center [429, 207] width 330 height 71
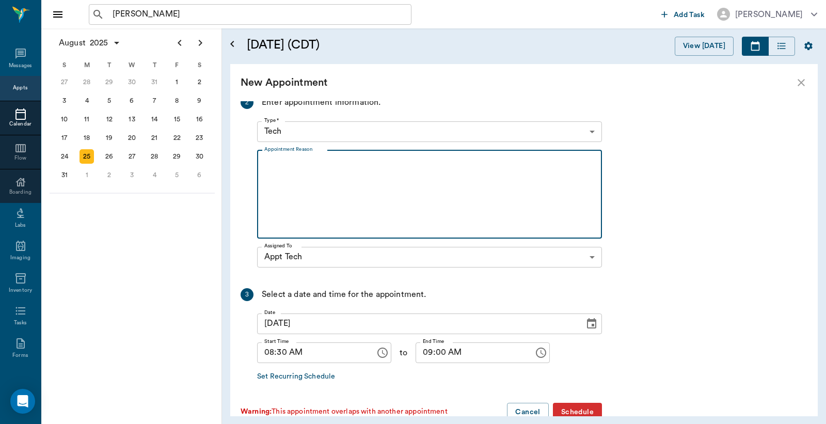
scroll to position [190, 0]
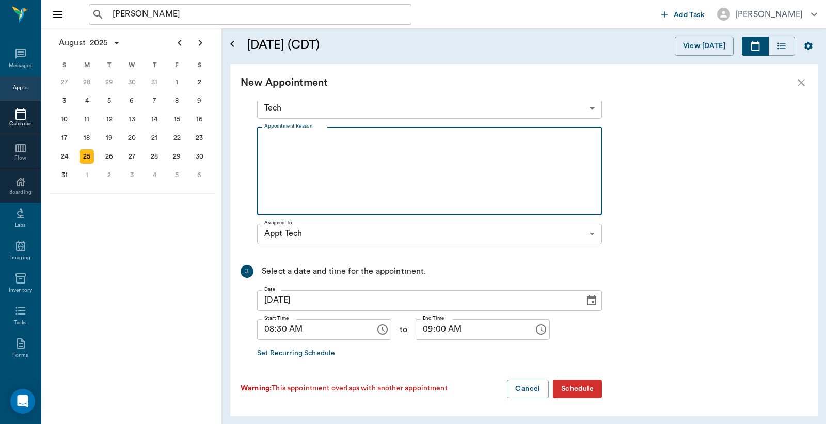
click at [586, 386] on button "Schedule" at bounding box center [577, 388] width 49 height 19
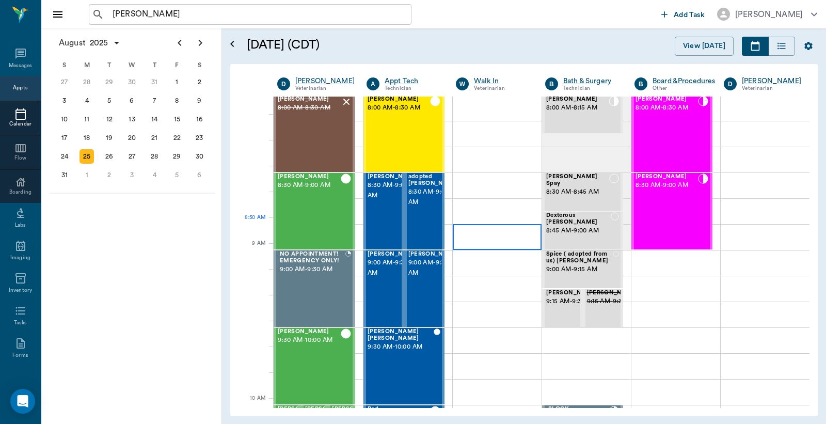
scroll to position [0, 0]
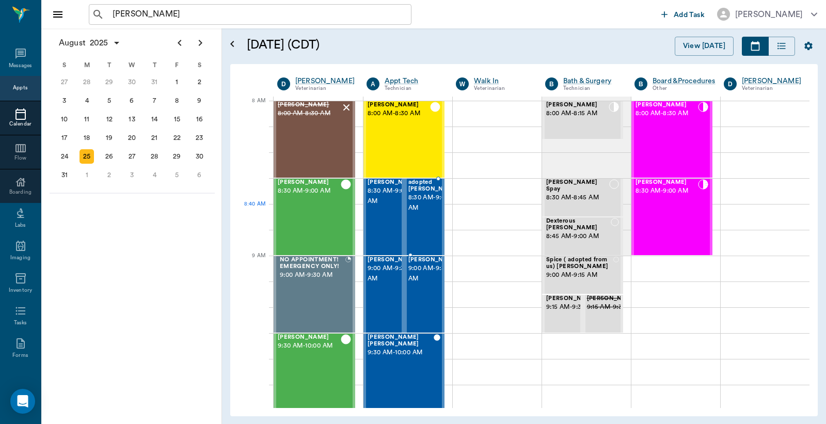
click at [422, 213] on span "8:30 AM - 9:00 AM" at bounding box center [434, 203] width 52 height 21
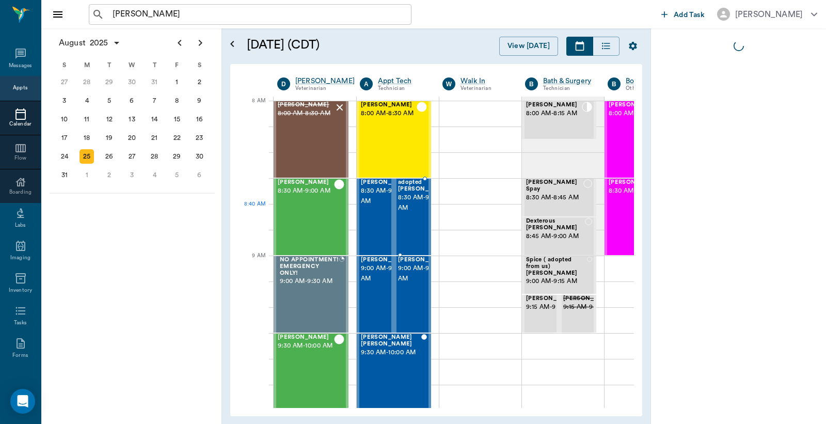
click at [450, 220] on div at bounding box center [450, 216] width 0 height 75
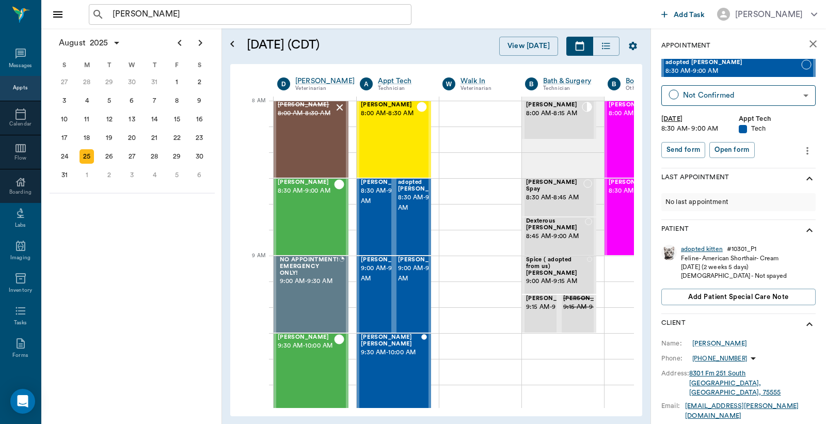
click at [701, 249] on div "adopted kitten" at bounding box center [702, 249] width 42 height 9
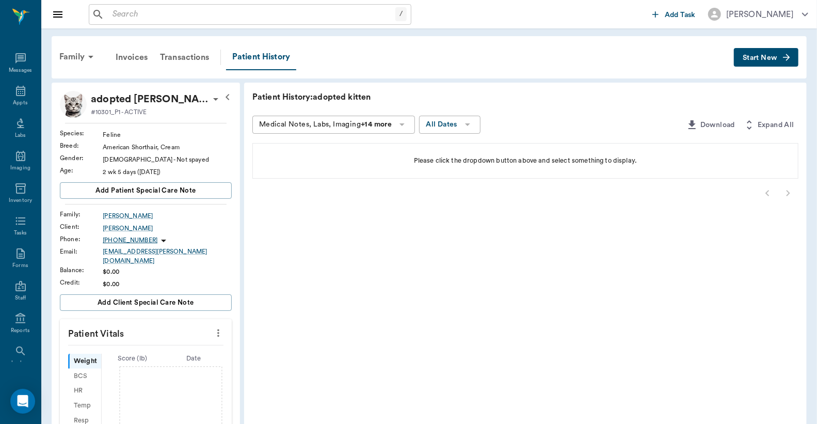
click at [751, 58] on span "Start New" at bounding box center [760, 58] width 35 height 0
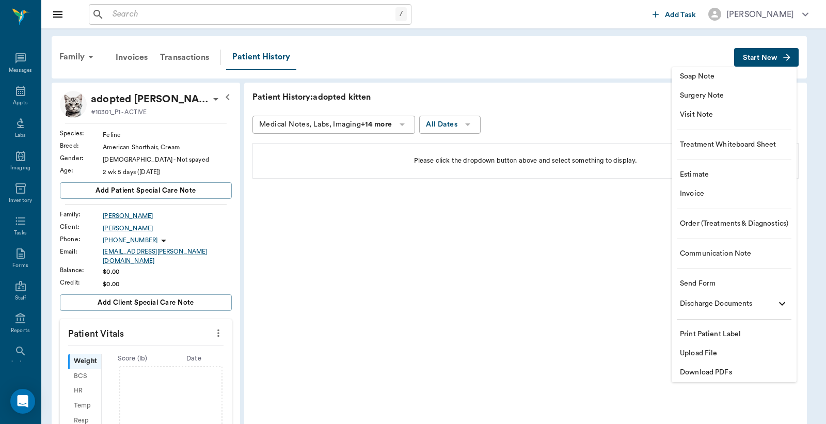
click at [700, 195] on span "Invoice" at bounding box center [734, 193] width 108 height 11
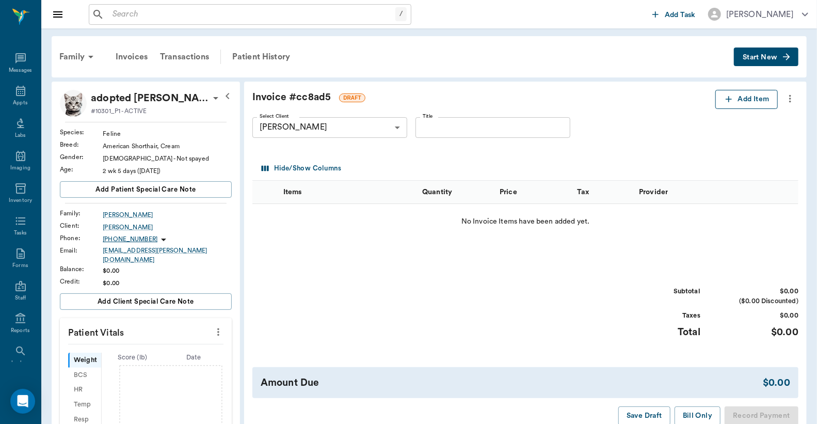
click at [726, 99] on icon "button" at bounding box center [729, 99] width 10 height 10
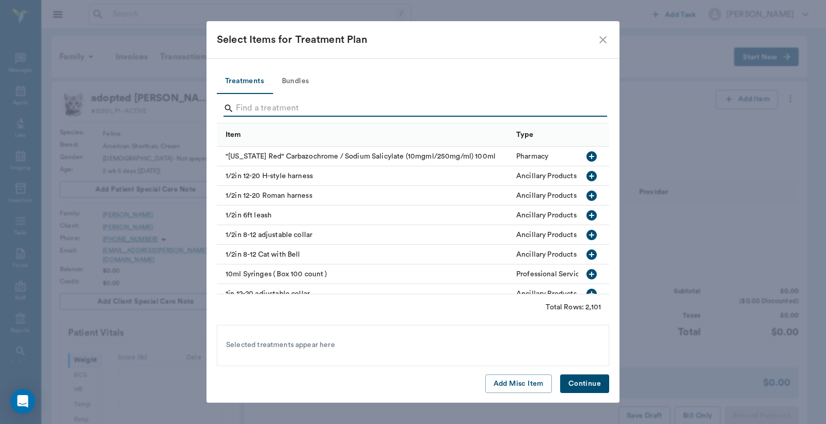
click at [279, 108] on input "Search" at bounding box center [414, 108] width 356 height 17
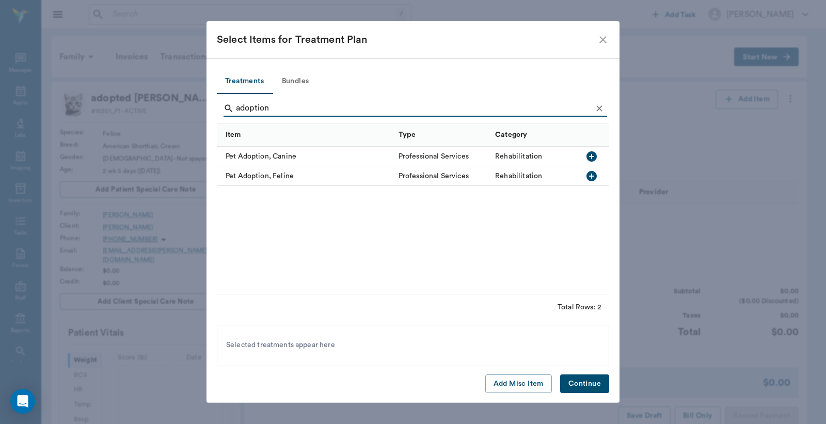
type input "adoption"
drag, startPoint x: 592, startPoint y: 173, endPoint x: 569, endPoint y: 216, distance: 48.5
click at [592, 173] on icon "button" at bounding box center [591, 176] width 12 height 12
click at [589, 380] on button "Continue" at bounding box center [584, 383] width 49 height 19
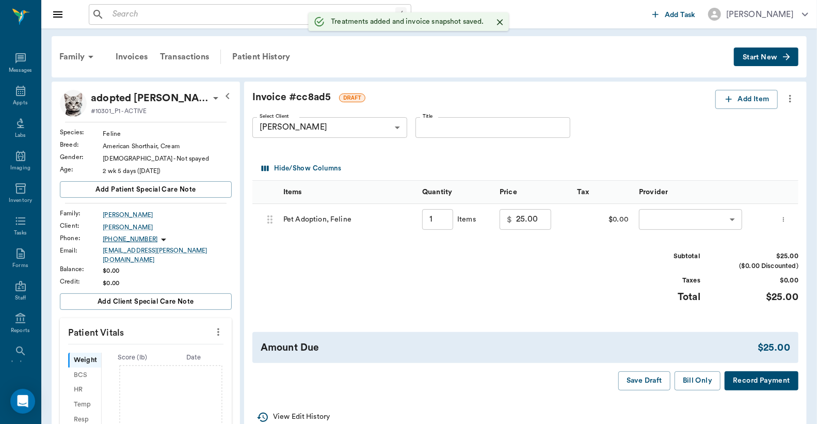
type input "1.00"
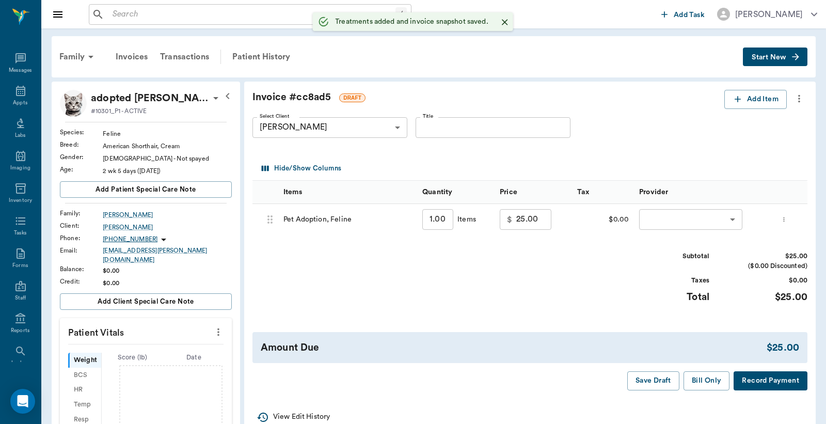
click at [678, 222] on body "/ ​ Add Task [PERSON_NAME] Nectar Messages Appts Labs Imaging Inventory Tasks F…" at bounding box center [413, 344] width 826 height 689
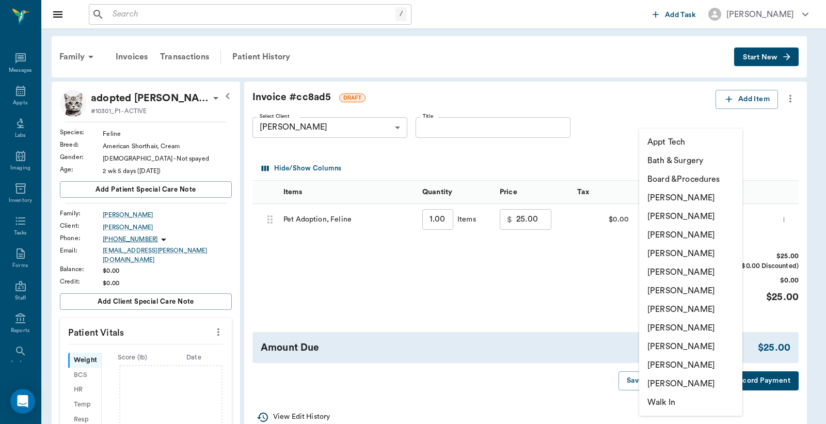
click at [667, 345] on li "[PERSON_NAME]" at bounding box center [690, 346] width 103 height 19
type input "none-63ec2ede52e12b0ba117d0d7"
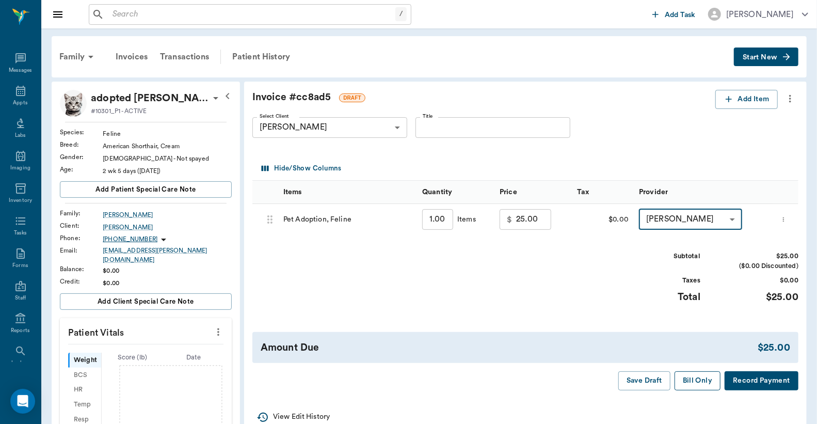
click at [704, 380] on button "Bill Only" at bounding box center [698, 380] width 46 height 19
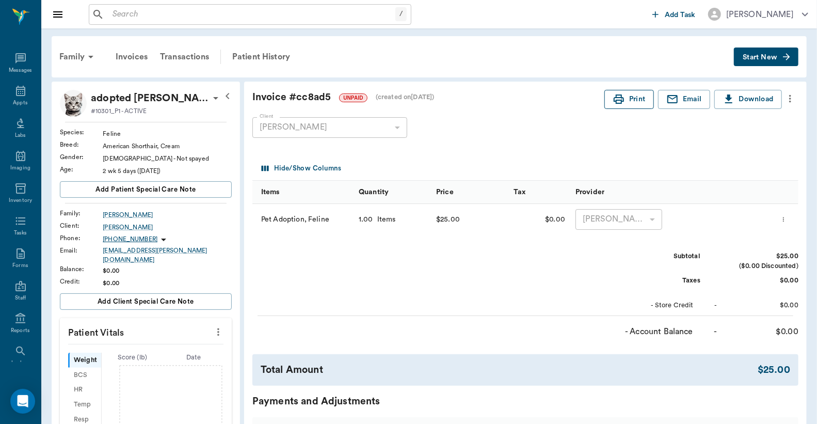
click at [639, 100] on button "Print" at bounding box center [630, 99] width 50 height 19
click at [133, 58] on div "Invoices" at bounding box center [131, 56] width 44 height 25
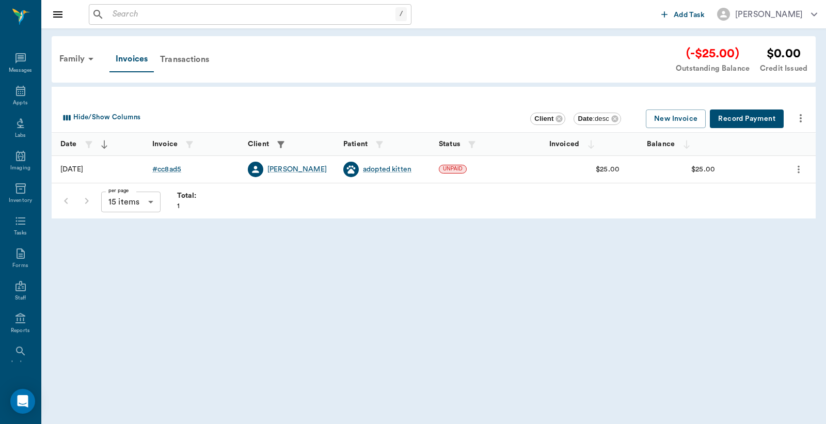
click at [748, 116] on button "Record Payment" at bounding box center [747, 118] width 74 height 19
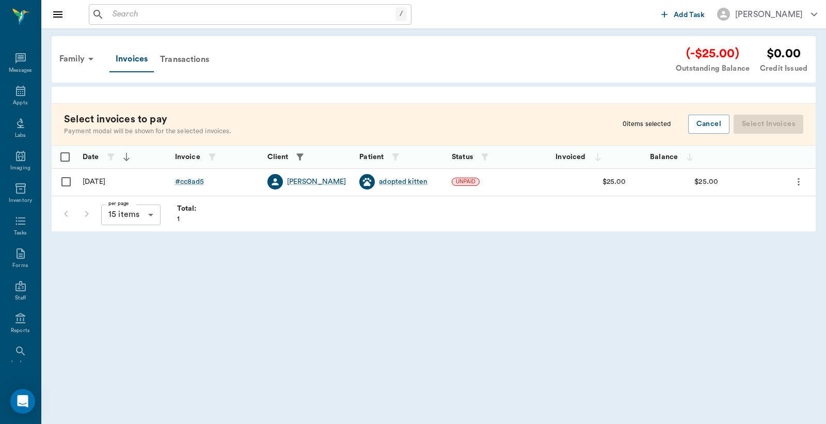
click at [68, 181] on input "Select row" at bounding box center [66, 182] width 22 height 22
checkbox input "false"
checkbox input "true"
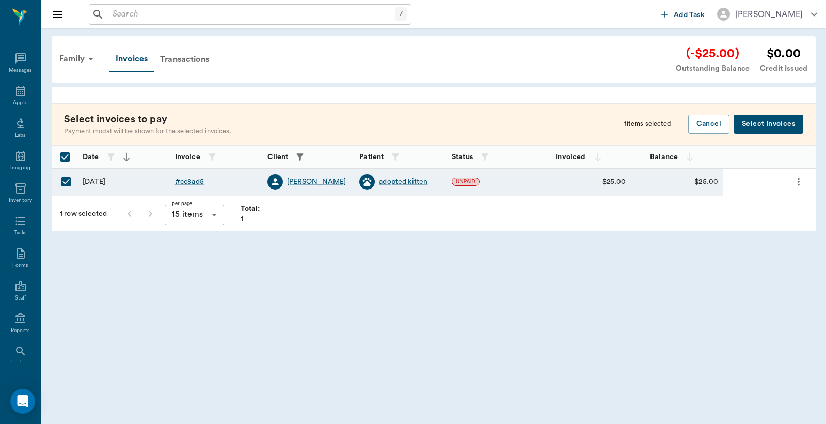
click at [787, 122] on button "Select Invoices" at bounding box center [769, 124] width 70 height 19
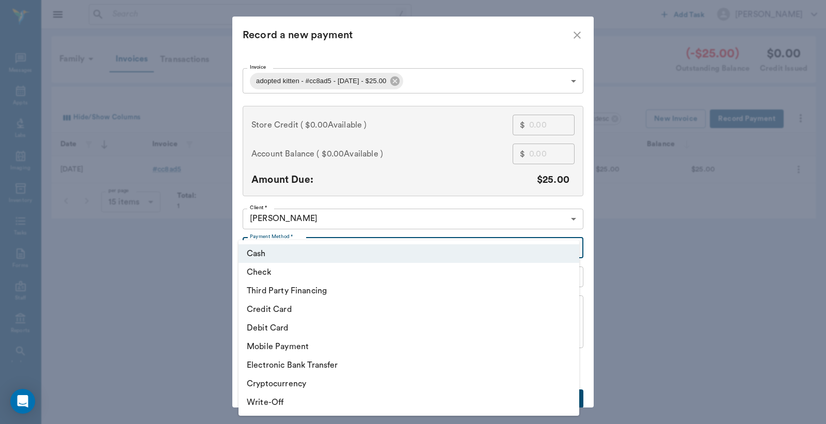
click at [272, 249] on body "/ ​ Add Task [PERSON_NAME] Nectar Messages Appts Labs Imaging Inventory Tasks F…" at bounding box center [413, 212] width 826 height 424
click at [275, 308] on li "Credit Card" at bounding box center [409, 309] width 341 height 19
type input "CREDIT_CARD"
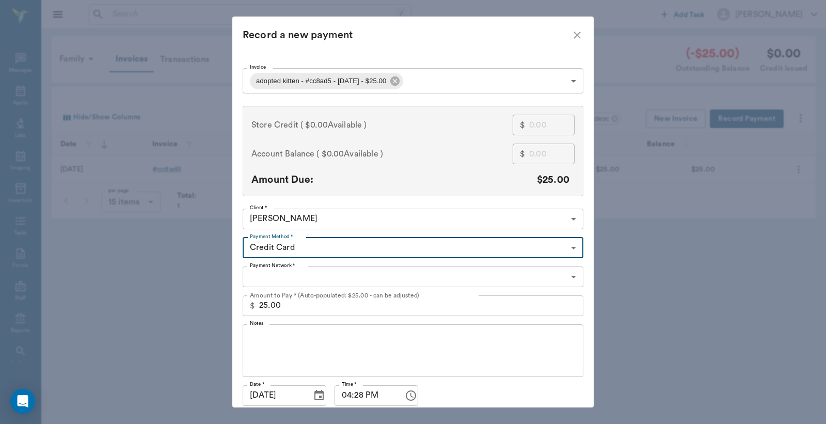
click at [265, 277] on body "/ ​ Add Task [PERSON_NAME] Nectar Messages Appts Labs Imaging Inventory Tasks F…" at bounding box center [413, 212] width 826 height 424
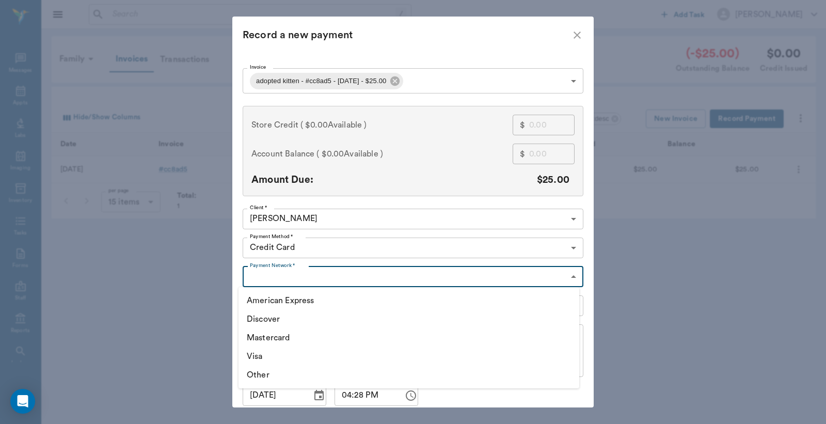
click at [256, 357] on li "Visa" at bounding box center [409, 356] width 341 height 19
type input "VISA"
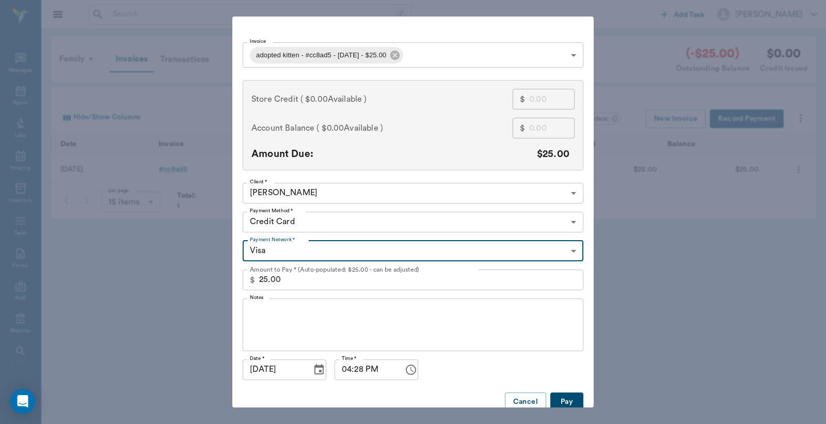
scroll to position [40, 0]
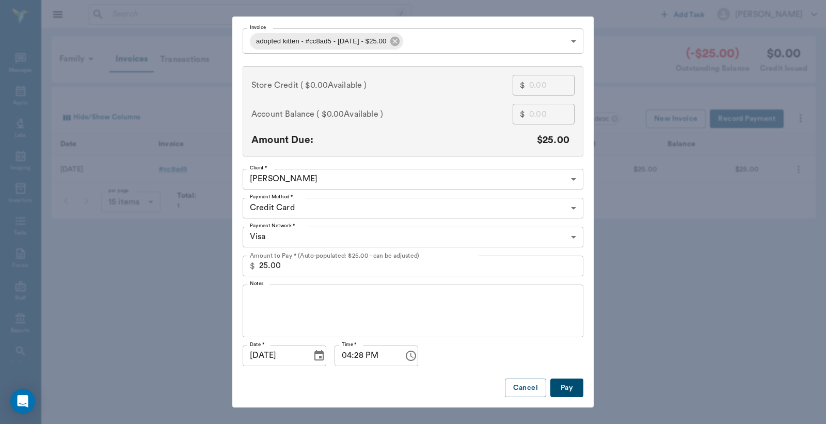
click at [556, 386] on button "Pay" at bounding box center [566, 387] width 33 height 19
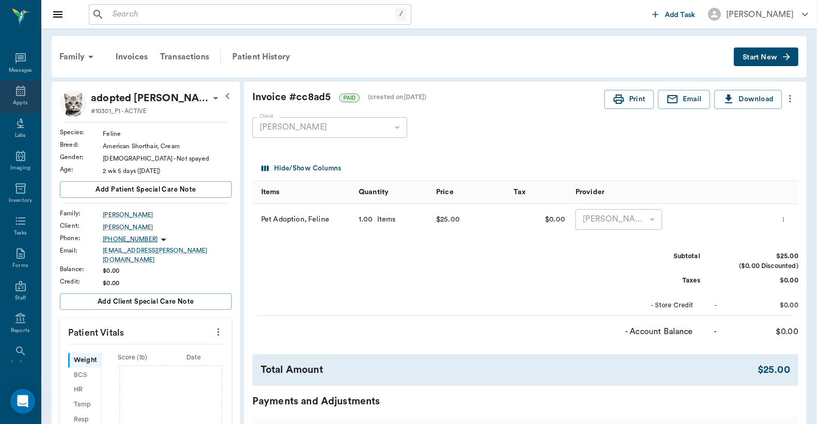
click at [16, 90] on icon at bounding box center [20, 91] width 9 height 10
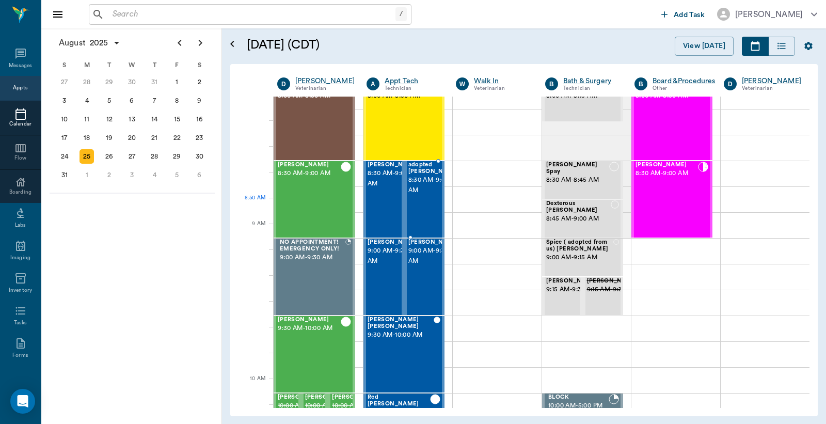
scroll to position [16, 0]
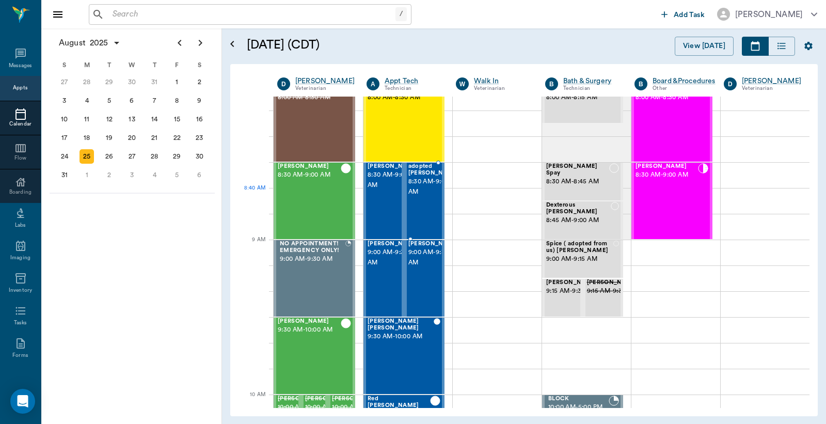
click at [419, 197] on span "8:30 AM - 9:00 AM" at bounding box center [434, 187] width 52 height 21
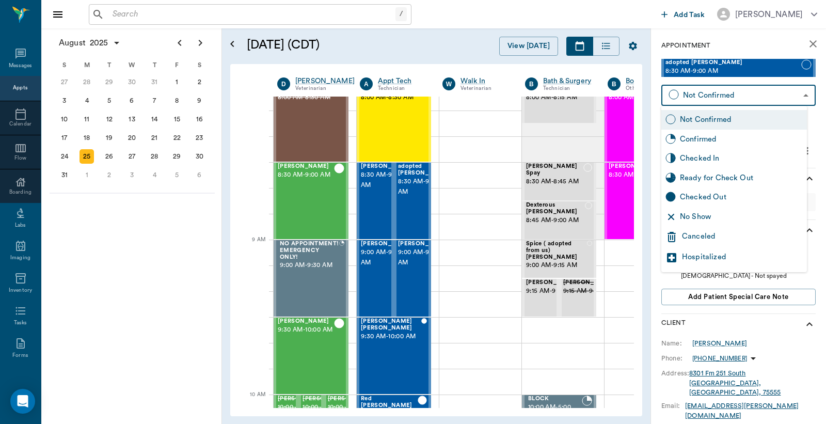
click at [731, 94] on body "/ ​ Add Task [PERSON_NAME] Nectar Messages Appts Calendar Flow Boarding Labs Im…" at bounding box center [413, 212] width 826 height 424
click at [699, 193] on div "Checked Out" at bounding box center [741, 197] width 123 height 11
type input "CHECKED_OUT"
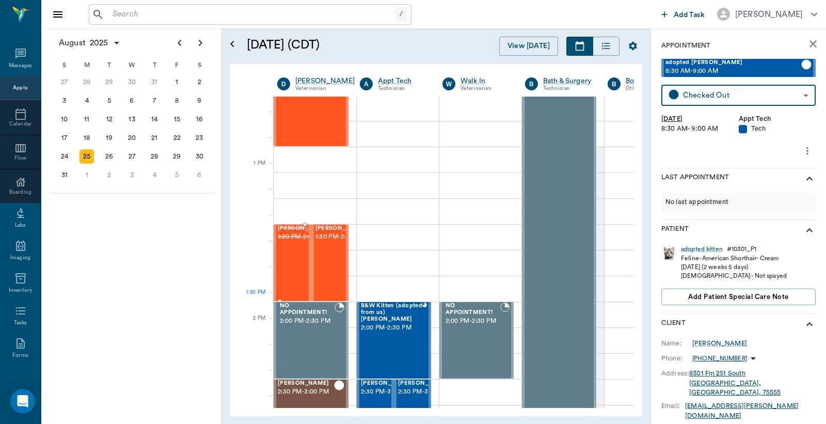
scroll to position [704, 0]
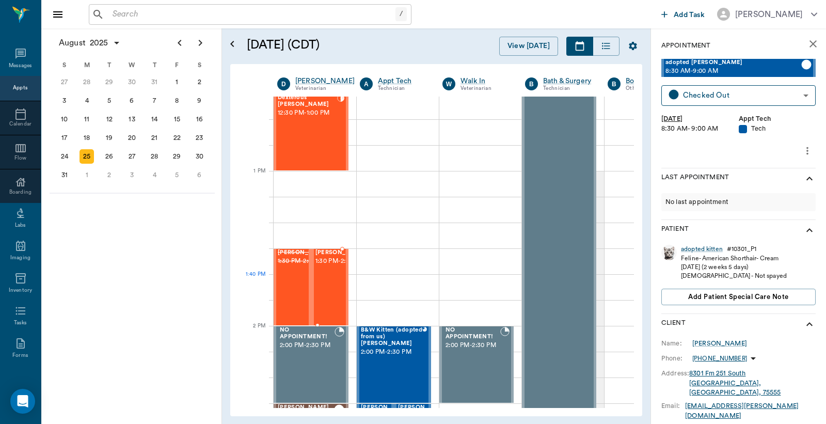
click at [328, 266] on span "1:30 PM - 2:00 PM" at bounding box center [341, 261] width 52 height 10
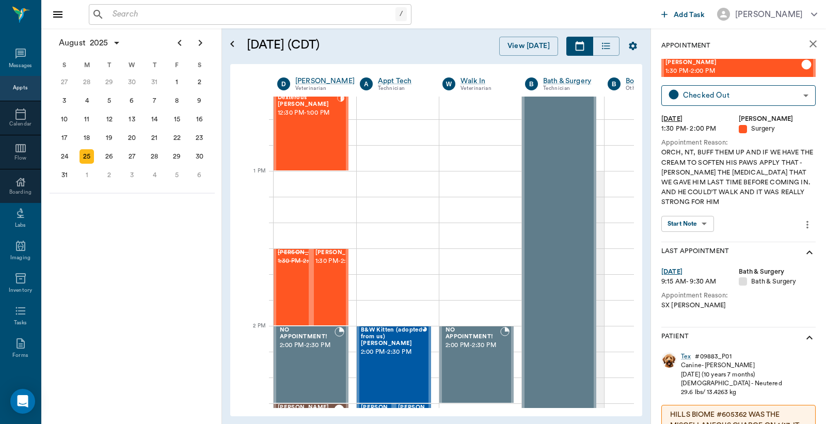
click at [13, 86] on div "Appts" at bounding box center [20, 88] width 14 height 8
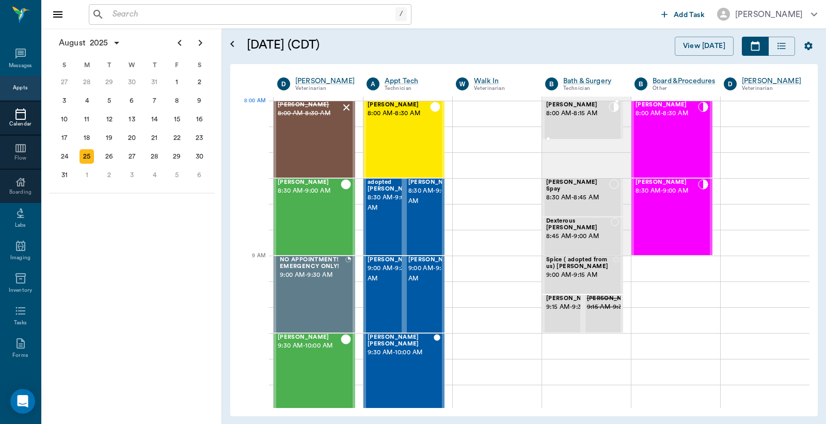
click at [579, 122] on div "[PERSON_NAME] 8:00 AM - 8:15 AM" at bounding box center [577, 120] width 62 height 37
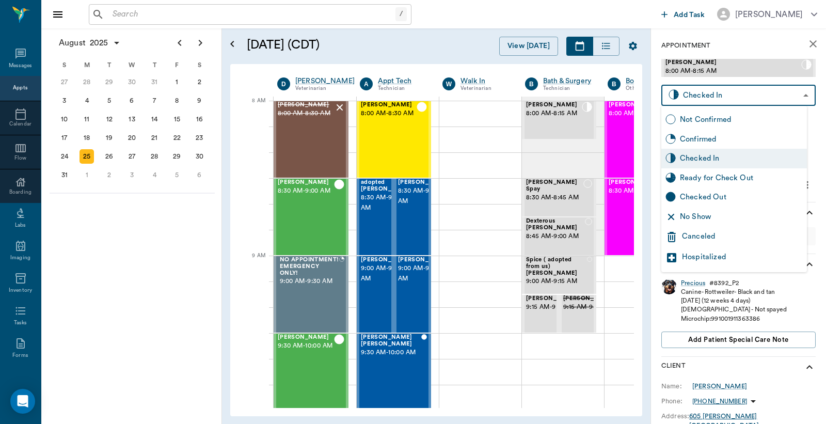
click at [728, 96] on body "/ ​ Add Task [PERSON_NAME] Nectar Messages Appts Calendar Flow Boarding Labs Im…" at bounding box center [413, 212] width 826 height 424
click at [710, 196] on div "Checked Out" at bounding box center [741, 197] width 123 height 11
type input "CHECKED_OUT"
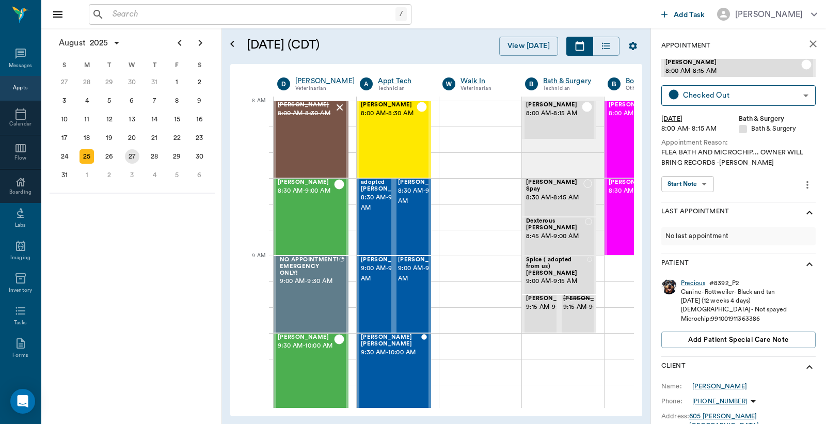
click at [132, 151] on div "27" at bounding box center [132, 156] width 14 height 14
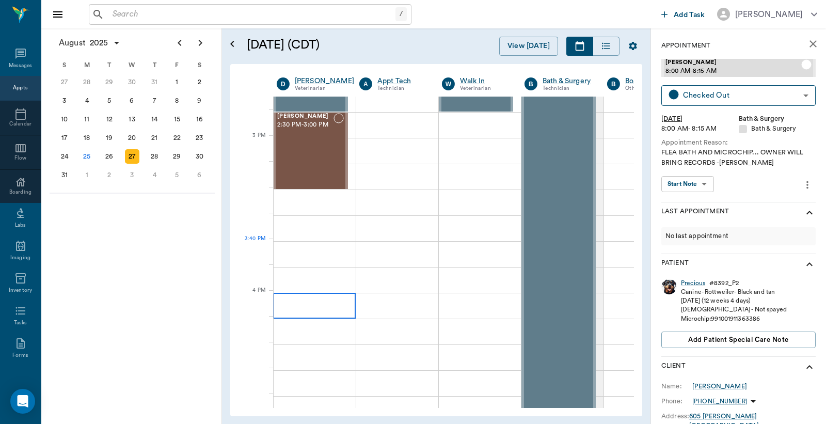
scroll to position [917, 1]
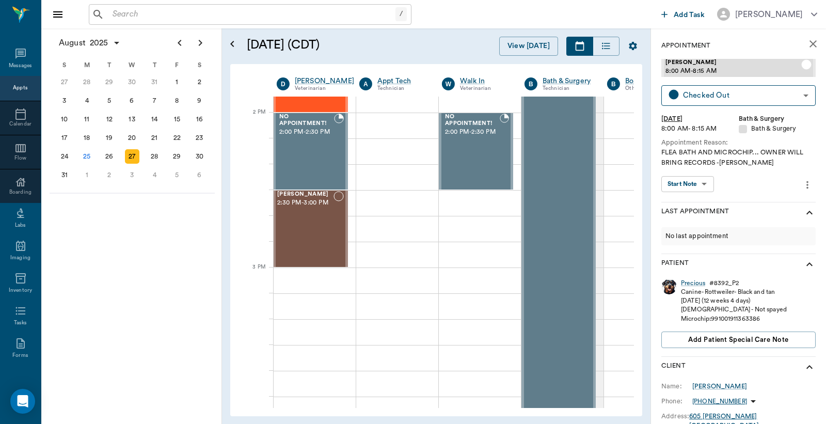
click at [133, 155] on div "27" at bounding box center [132, 156] width 14 height 14
click at [113, 155] on div "26" at bounding box center [109, 156] width 14 height 14
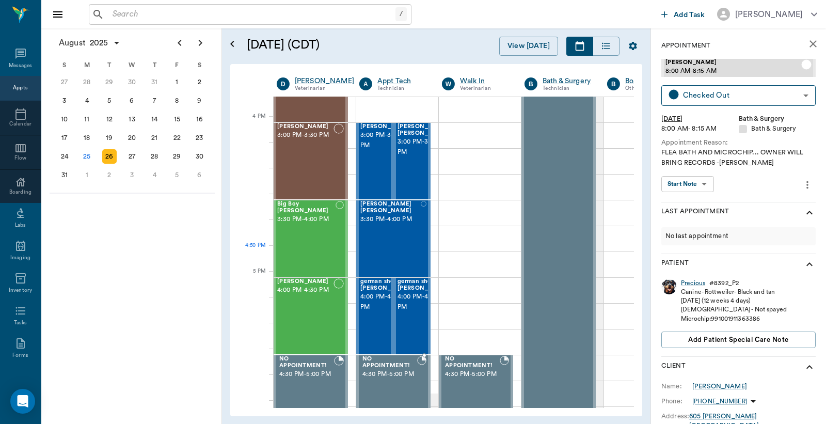
scroll to position [1224, 1]
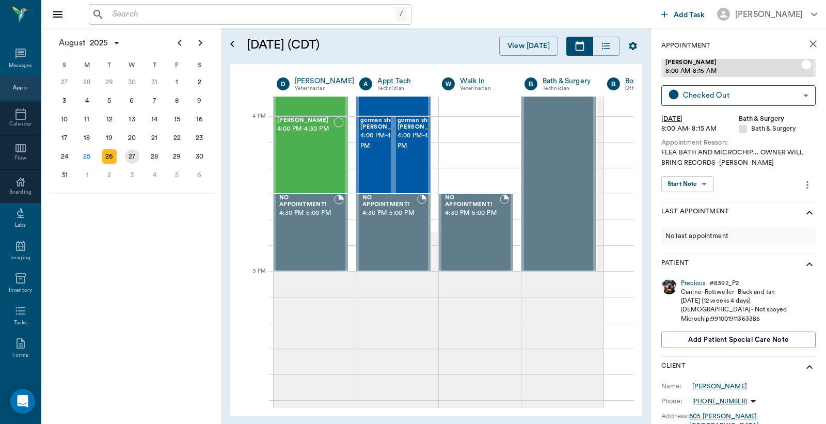
click at [136, 149] on div "27" at bounding box center [132, 156] width 14 height 14
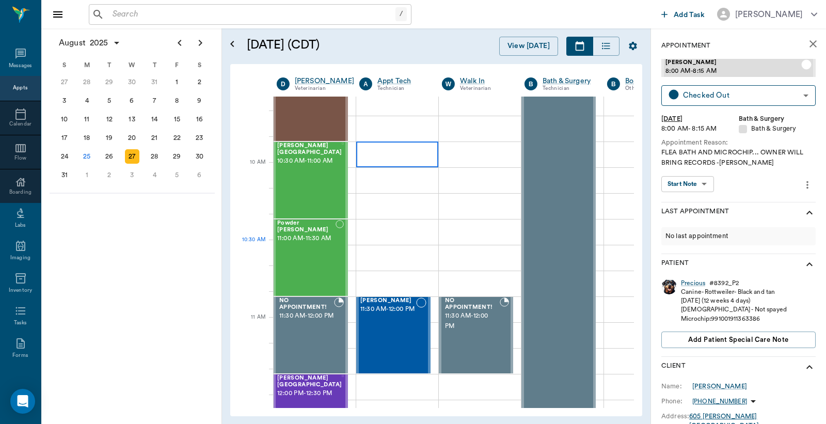
scroll to position [612, 1]
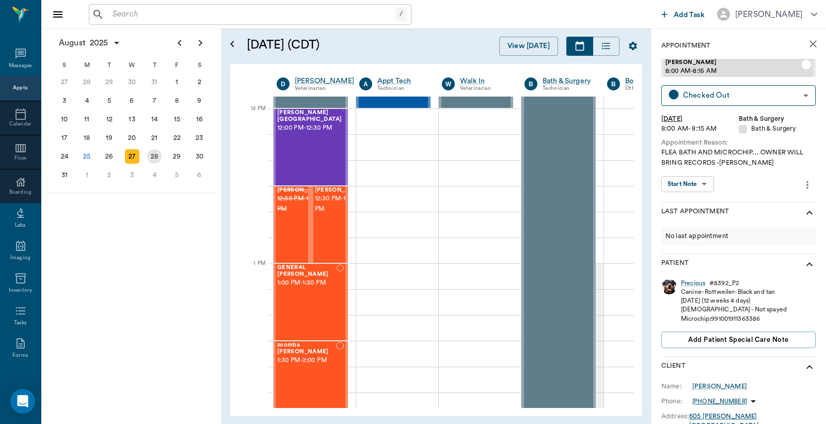
click at [152, 150] on div "28" at bounding box center [154, 156] width 14 height 14
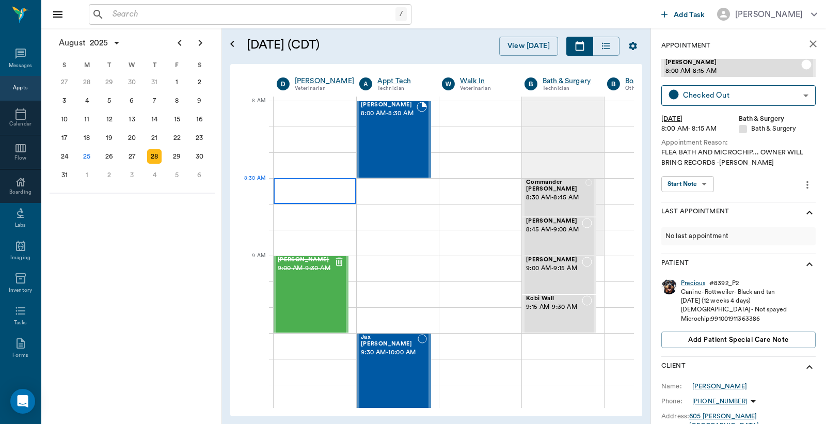
scroll to position [0, 1]
click at [178, 151] on div "29" at bounding box center [177, 156] width 14 height 14
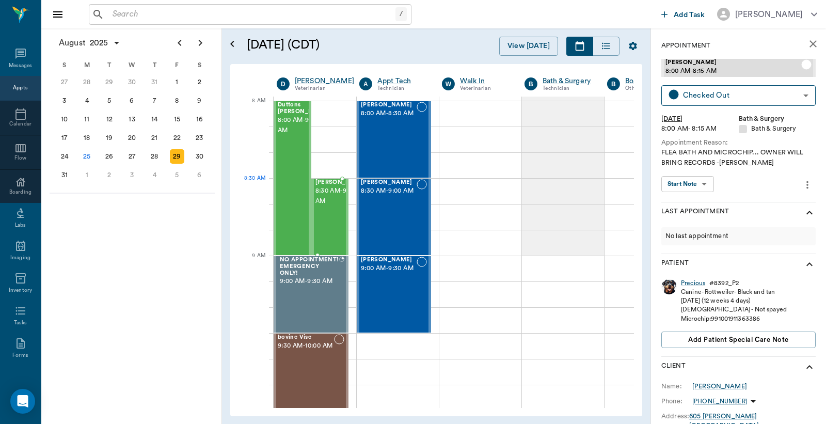
scroll to position [0, 1]
click at [154, 151] on div "28" at bounding box center [154, 156] width 14 height 14
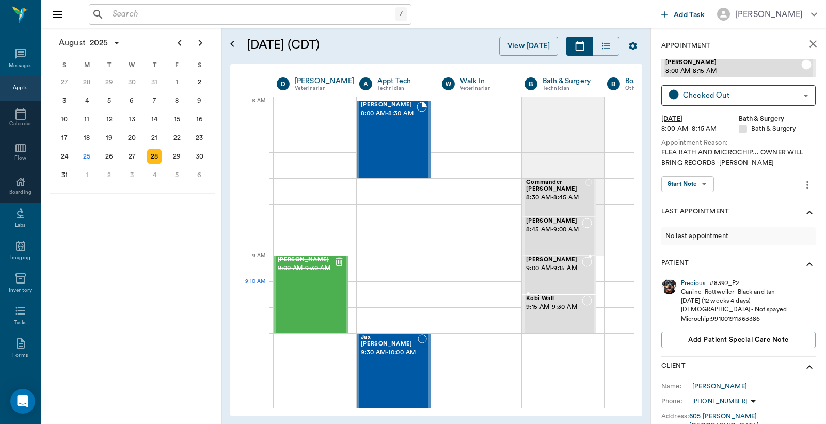
scroll to position [0, 1]
click at [276, 105] on div at bounding box center [314, 114] width 83 height 26
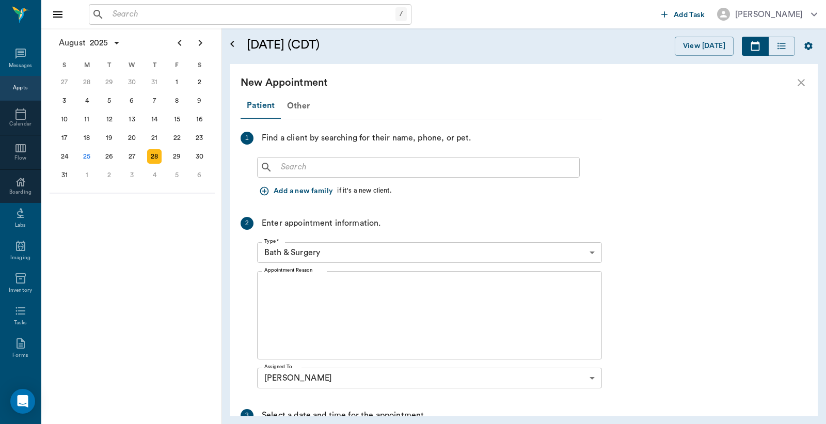
scroll to position [0, 0]
click at [803, 79] on icon "close" at bounding box center [801, 82] width 12 height 12
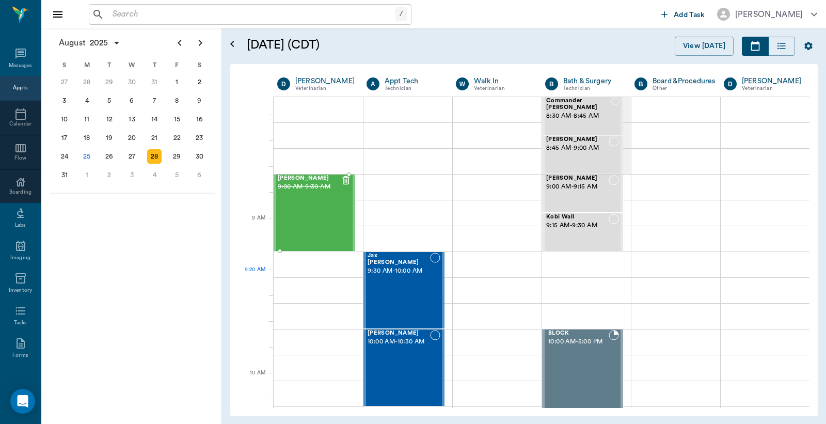
scroll to position [153, 0]
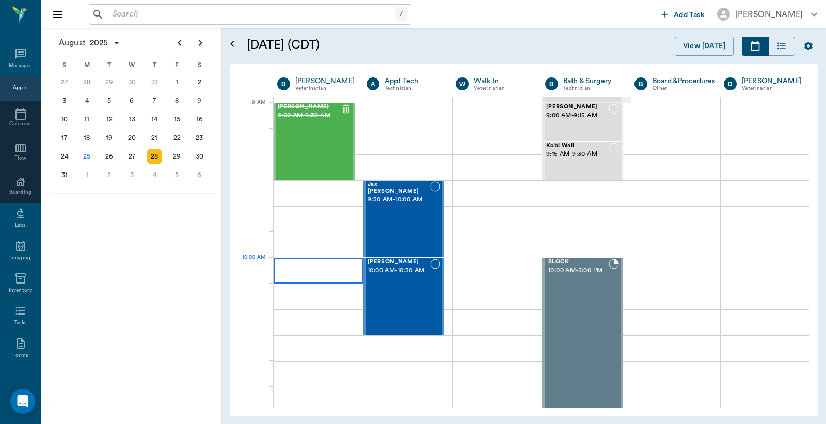
click at [279, 261] on div at bounding box center [318, 271] width 89 height 26
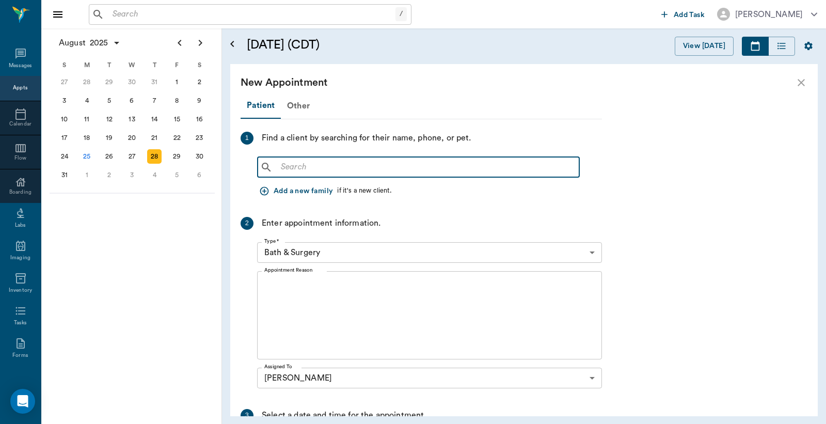
click at [281, 169] on input "text" at bounding box center [426, 167] width 298 height 14
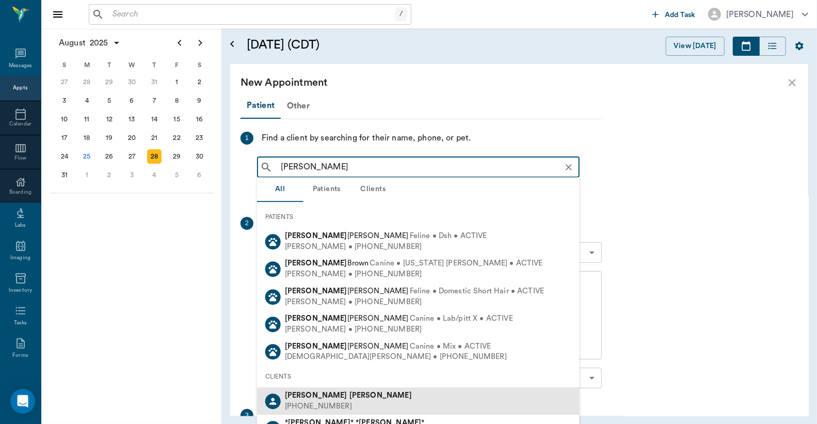
click at [312, 401] on div "[PHONE_NUMBER]" at bounding box center [348, 406] width 127 height 11
type input "[PERSON_NAME]"
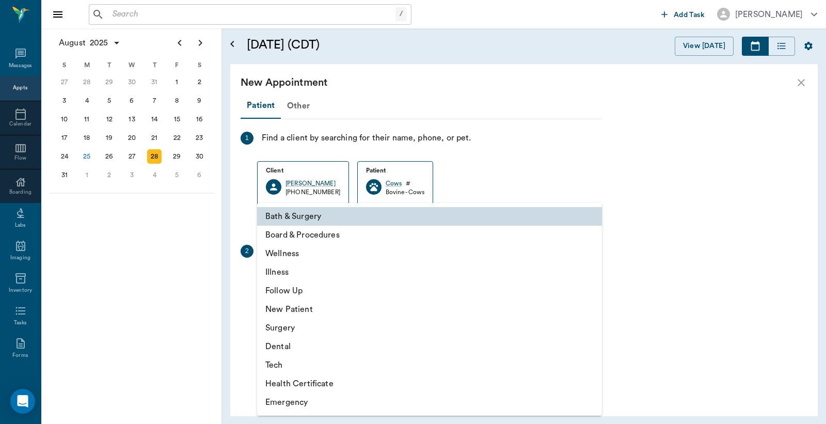
click at [292, 280] on body "/ ​ Add Task [PERSON_NAME] Nectar Messages Appts Calendar Flow Boarding Labs Im…" at bounding box center [413, 212] width 826 height 424
click at [288, 252] on li "Wellness" at bounding box center [429, 253] width 345 height 19
type input "65d2be4f46e3a538d89b8c14"
type input "10:30 AM"
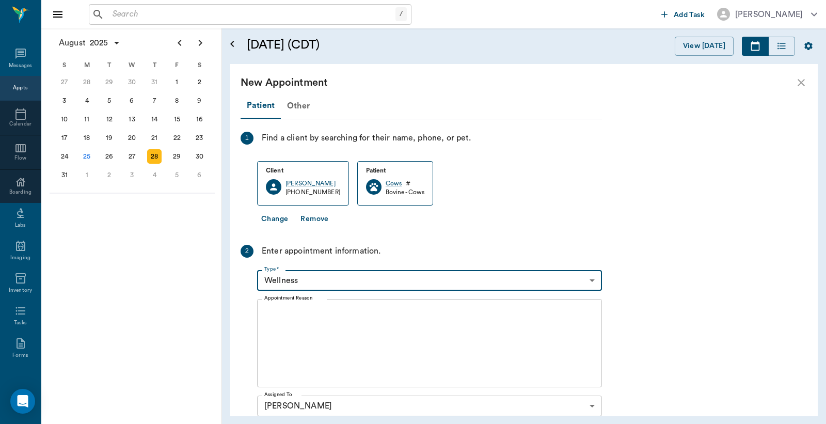
click at [275, 308] on textarea "Appointment Reason" at bounding box center [429, 343] width 330 height 71
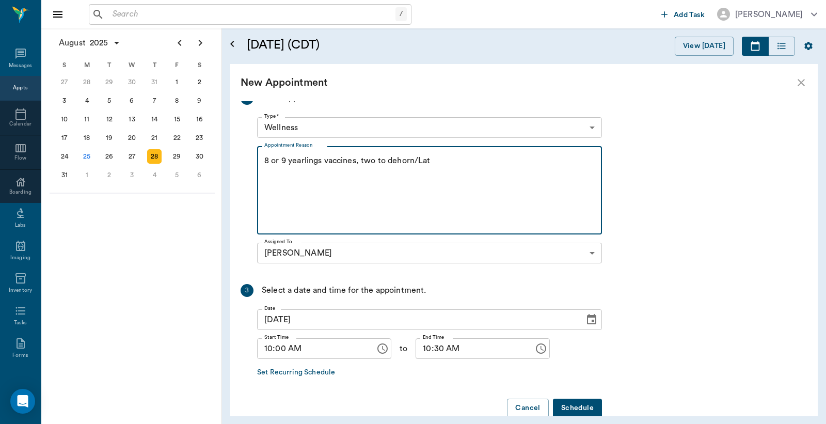
type textarea "8 or 9 yearlings vaccines, two to dehorn/Lat"
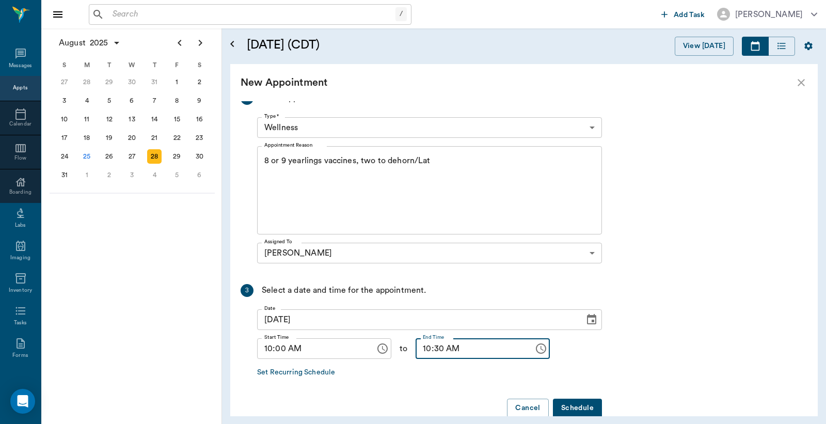
click at [416, 355] on input "10:30 AM" at bounding box center [471, 348] width 111 height 21
type input "11:00 AM"
click at [579, 404] on button "Schedule" at bounding box center [577, 408] width 49 height 19
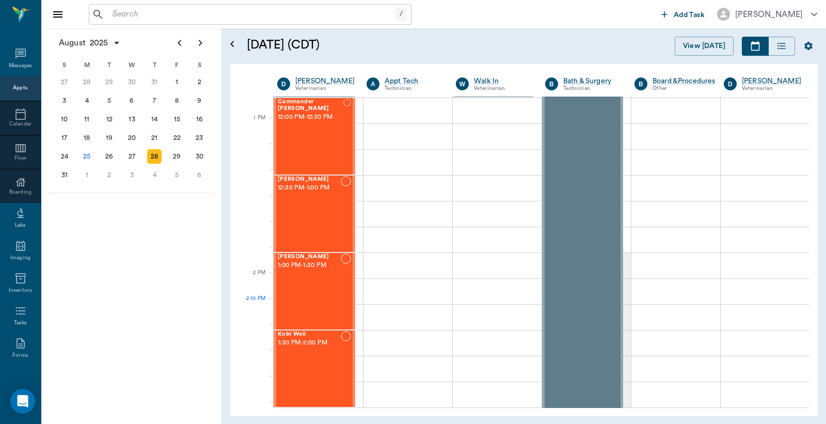
scroll to position [765, 0]
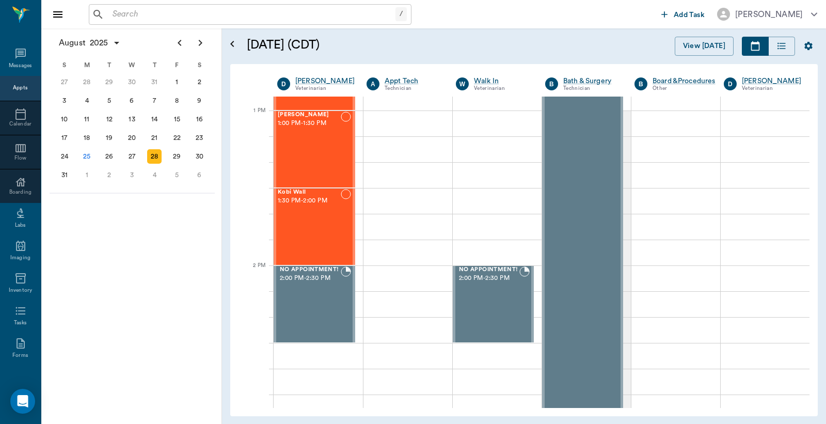
click at [18, 87] on div "Appts" at bounding box center [20, 88] width 14 height 8
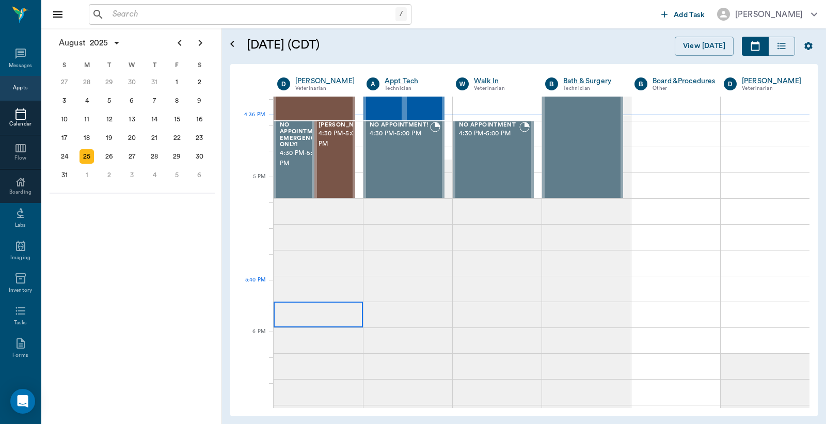
scroll to position [1318, 0]
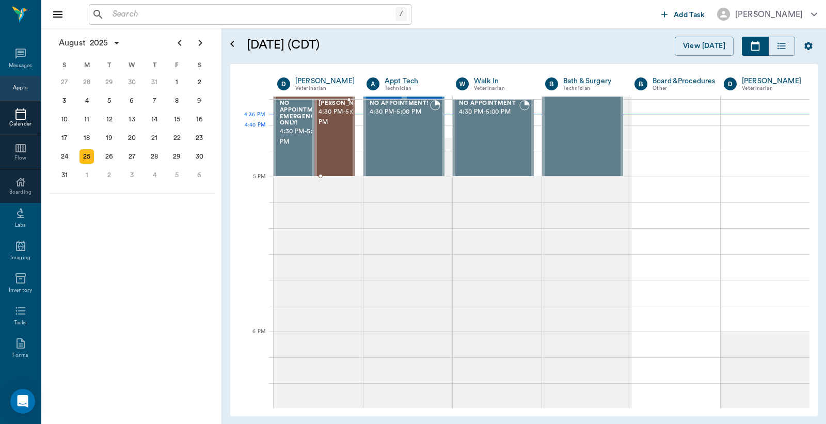
click at [329, 150] on div "[PERSON_NAME] 4:30 PM - 5:00 PM" at bounding box center [345, 137] width 52 height 75
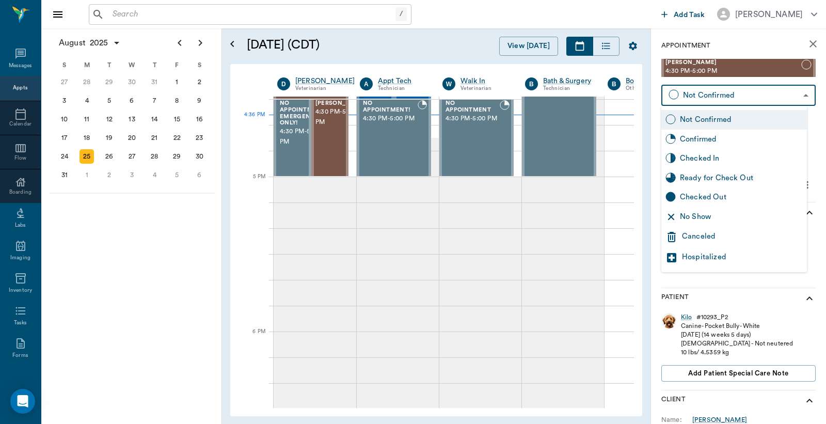
click at [704, 94] on body "/ ​ Add Task [PERSON_NAME] Nectar Messages Appts Calendar Flow Boarding Labs Im…" at bounding box center [413, 212] width 826 height 424
click at [699, 156] on div "Checked In" at bounding box center [741, 158] width 123 height 11
type input "CHECKED_IN"
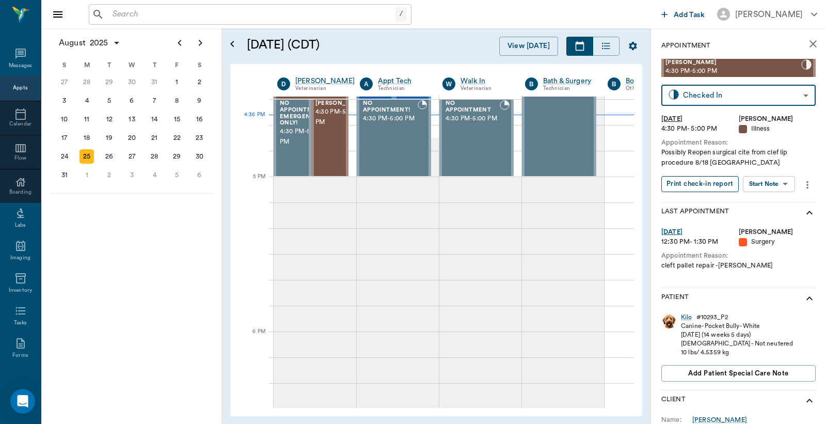
click at [702, 183] on button "Print check-in report" at bounding box center [699, 184] width 77 height 16
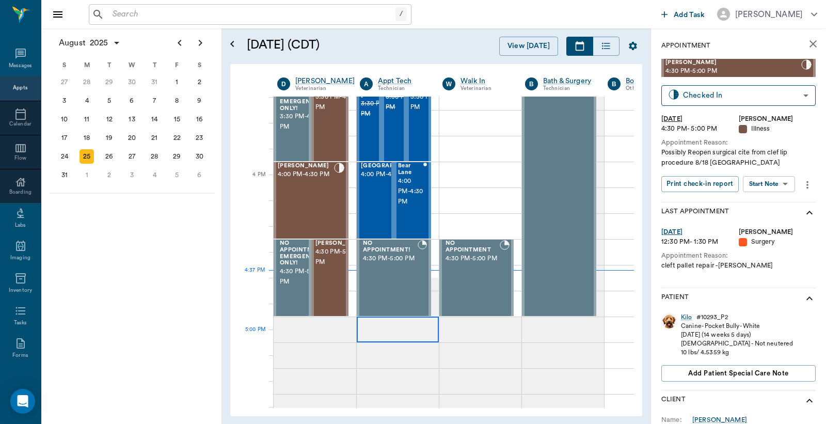
scroll to position [1165, 0]
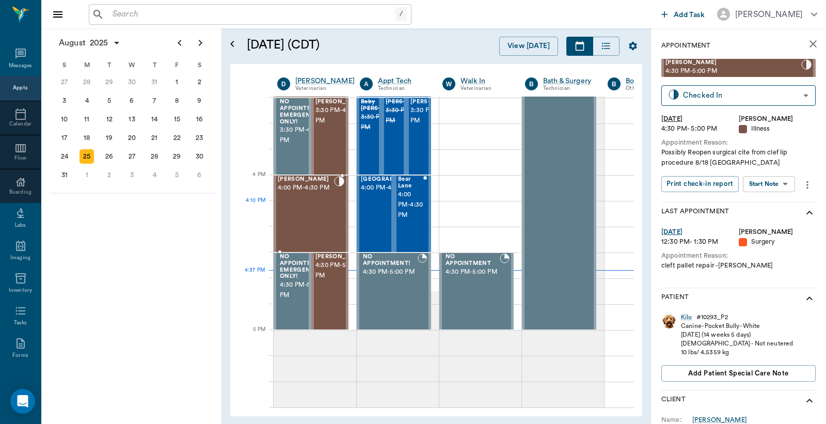
click at [303, 224] on div "[PERSON_NAME] 4:00 PM - 4:30 PM" at bounding box center [306, 213] width 56 height 75
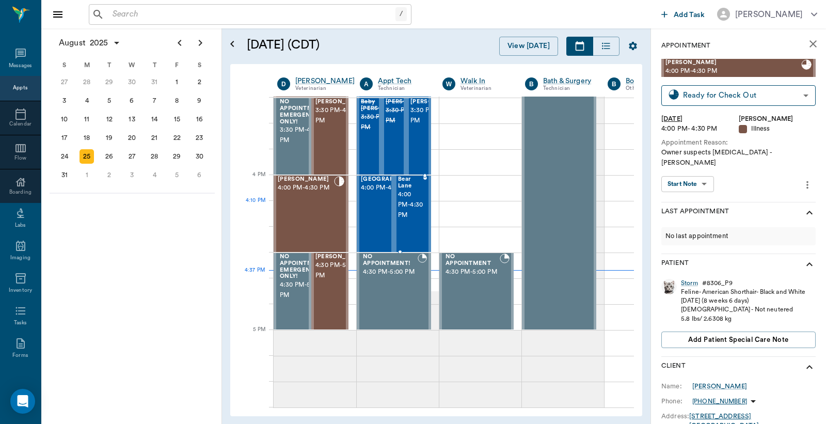
click at [410, 220] on span "4:00 PM - 4:30 PM" at bounding box center [410, 204] width 25 height 31
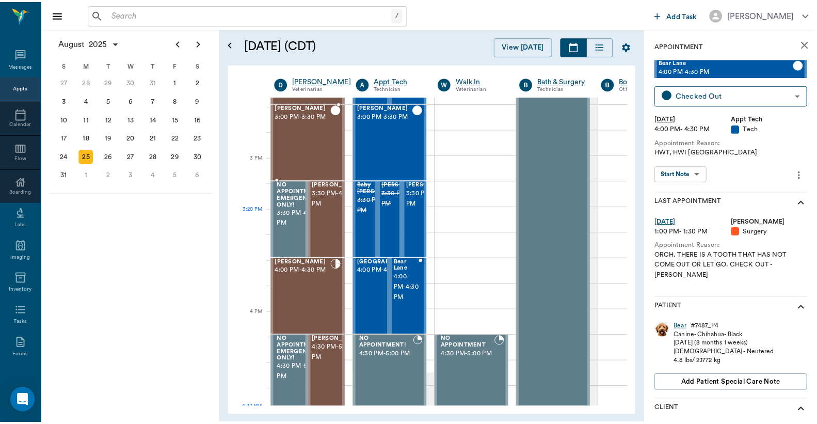
scroll to position [1012, 0]
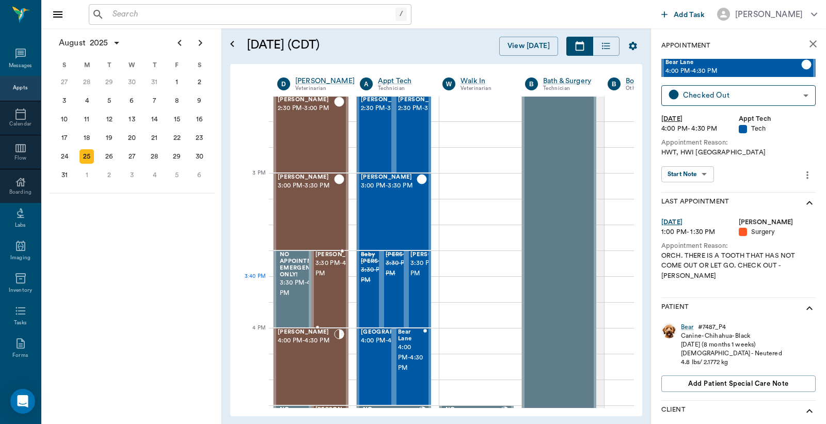
click at [328, 279] on span "3:30 PM - 4:00 PM" at bounding box center [341, 268] width 52 height 21
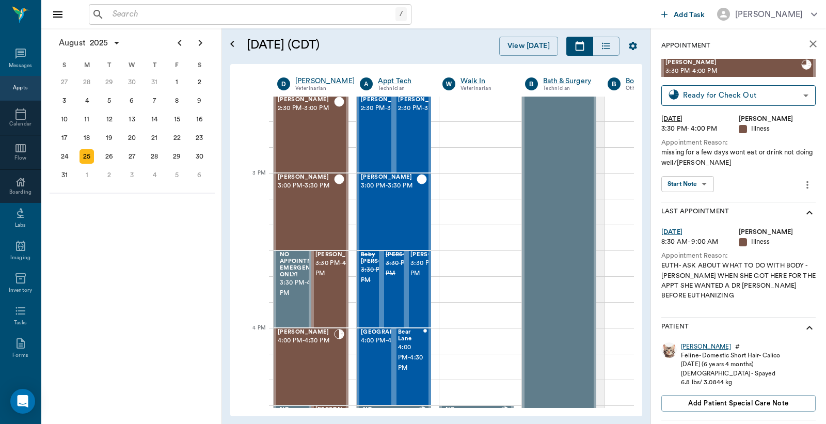
click at [692, 347] on div "[PERSON_NAME]" at bounding box center [706, 346] width 50 height 9
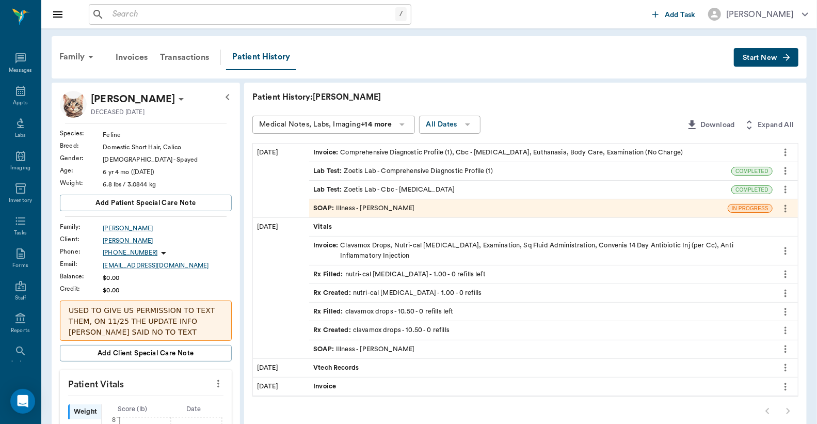
click at [320, 148] on span "Invoice :" at bounding box center [326, 153] width 27 height 10
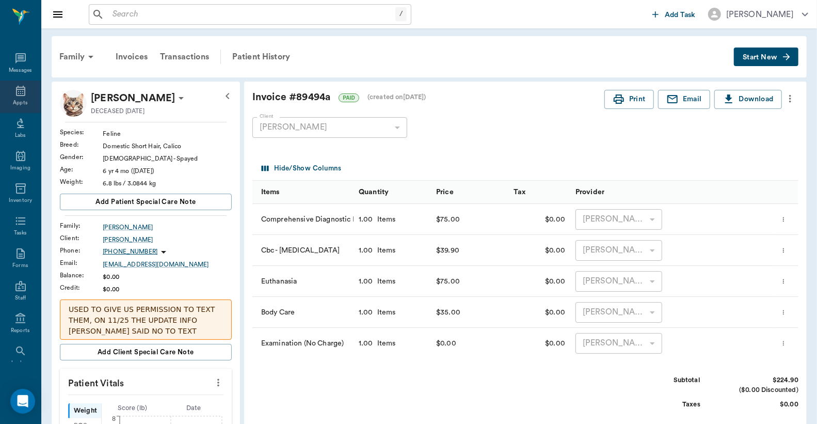
click at [14, 91] on icon at bounding box center [20, 91] width 12 height 12
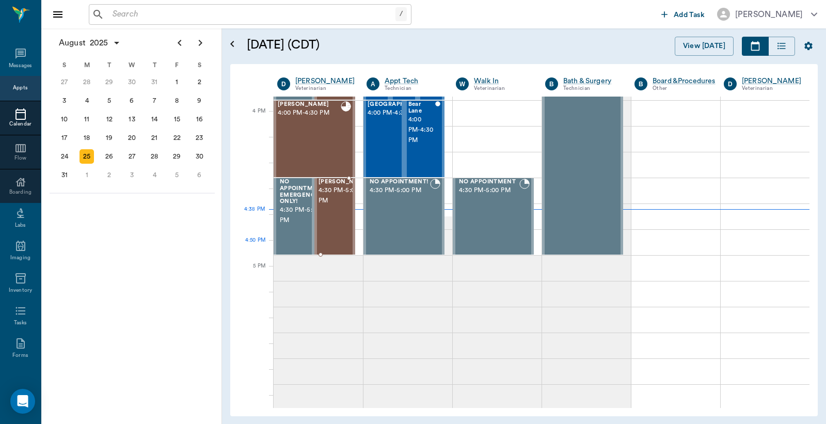
scroll to position [1163, 0]
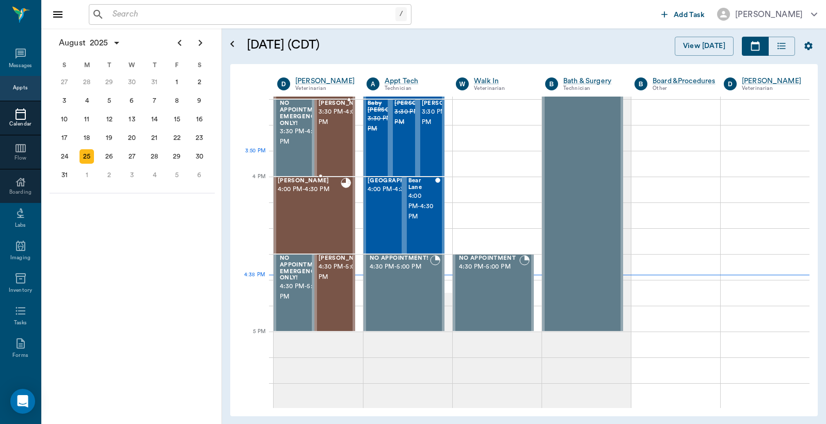
click at [331, 156] on div "[PERSON_NAME] 3:30 PM - 4:00 PM" at bounding box center [345, 137] width 52 height 75
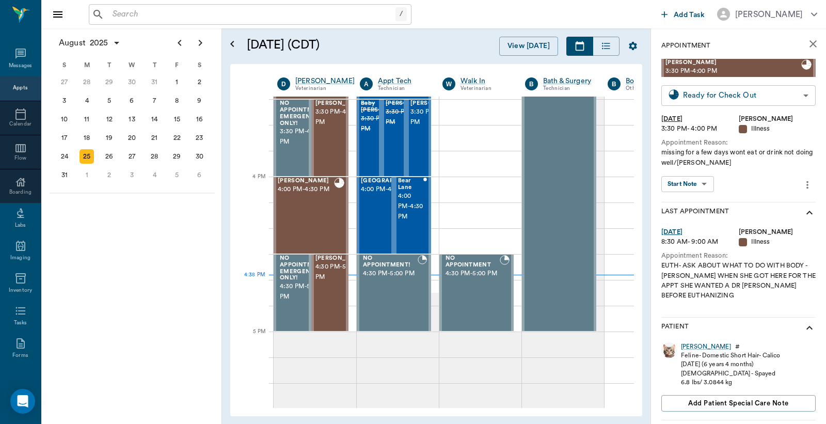
click at [711, 95] on body "/ ​ Add Task [PERSON_NAME] Nectar Messages Appts Calendar Flow Boarding Labs Im…" at bounding box center [413, 212] width 826 height 424
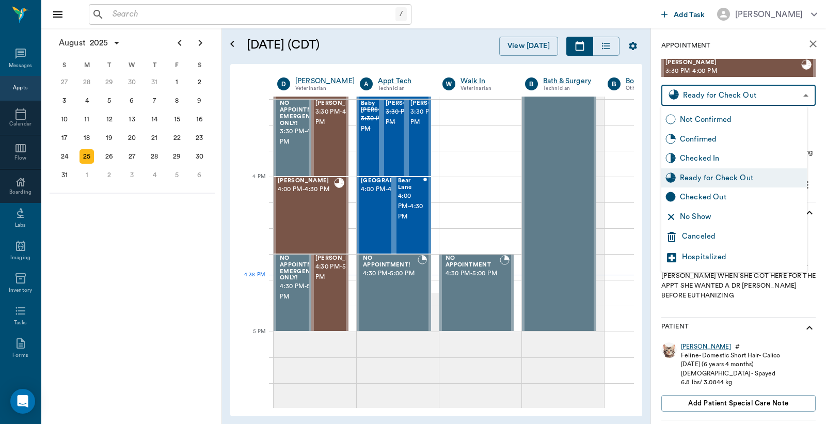
click at [688, 197] on div "Checked Out" at bounding box center [741, 197] width 123 height 11
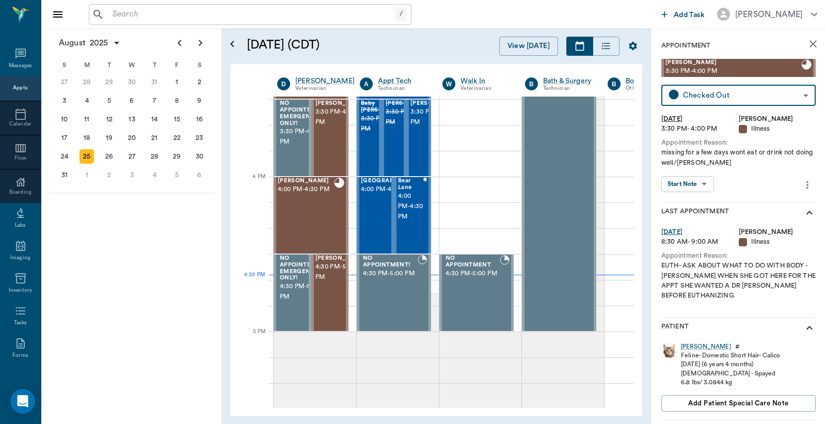
type input "CHECKED_OUT"
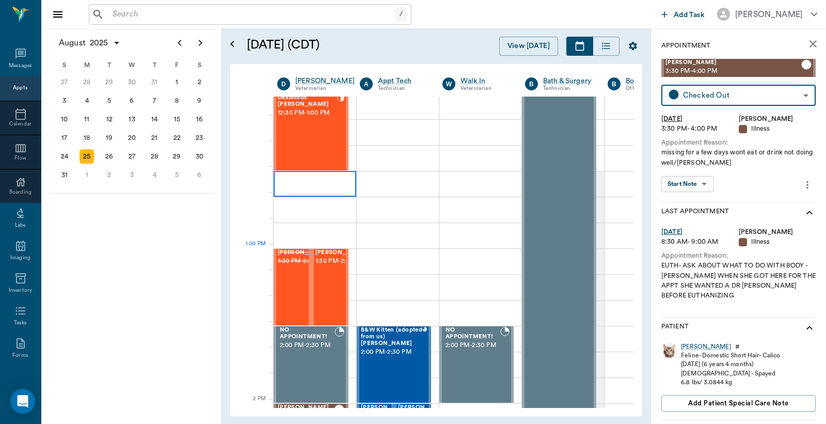
scroll to position [551, 0]
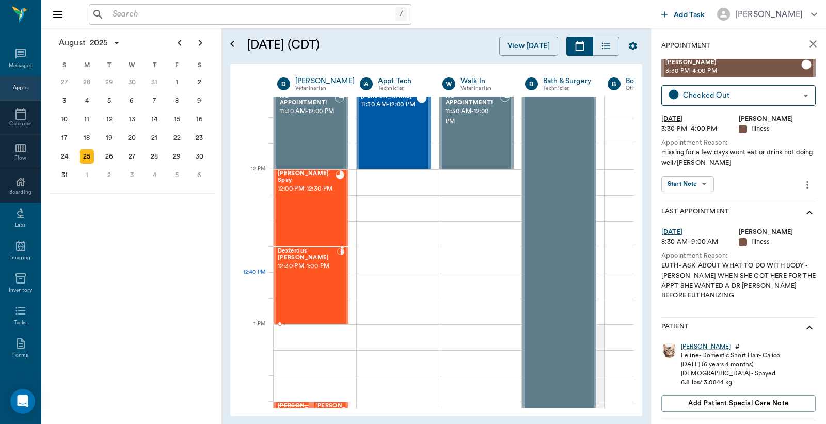
click at [324, 273] on div "Dexterous [PERSON_NAME] 12:30 PM - 1:00 PM" at bounding box center [307, 285] width 59 height 75
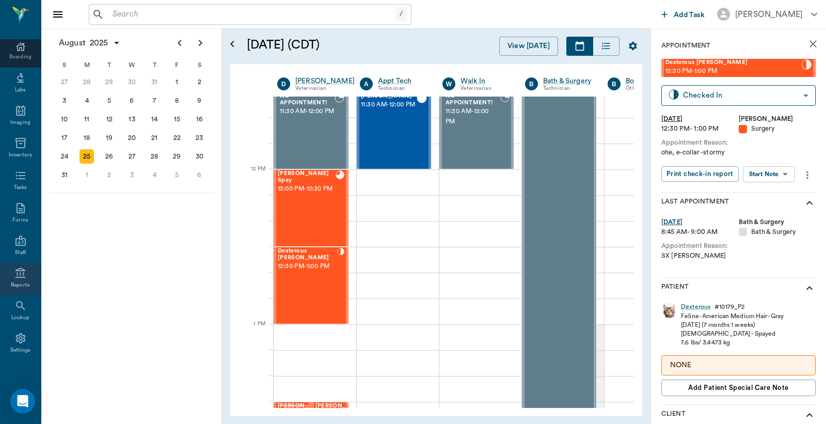
scroll to position [137, 0]
click at [15, 281] on div "Reports" at bounding box center [20, 284] width 19 height 8
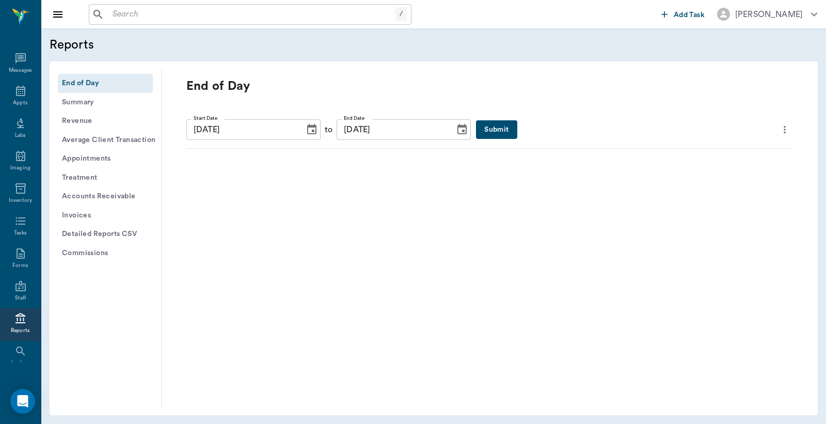
scroll to position [47, 0]
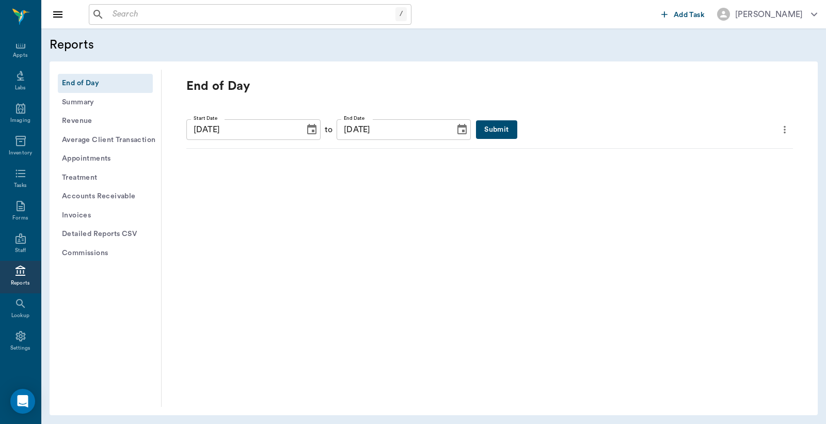
click at [93, 230] on button "Detailed Reports CSV" at bounding box center [105, 234] width 95 height 19
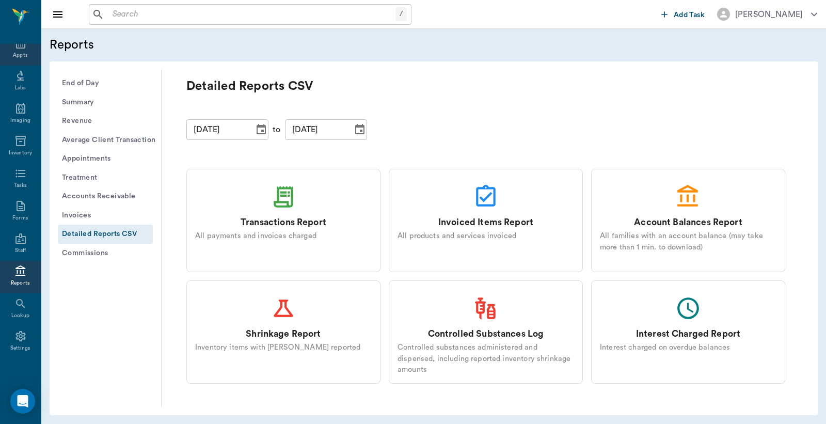
click at [16, 48] on icon at bounding box center [20, 43] width 12 height 12
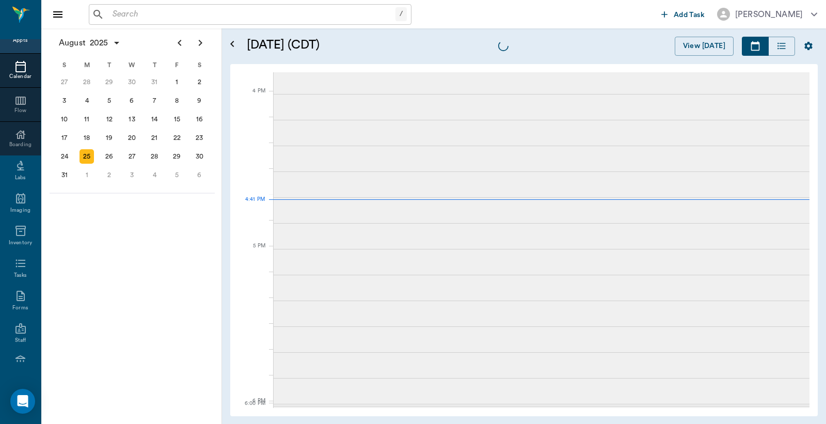
scroll to position [1241, 0]
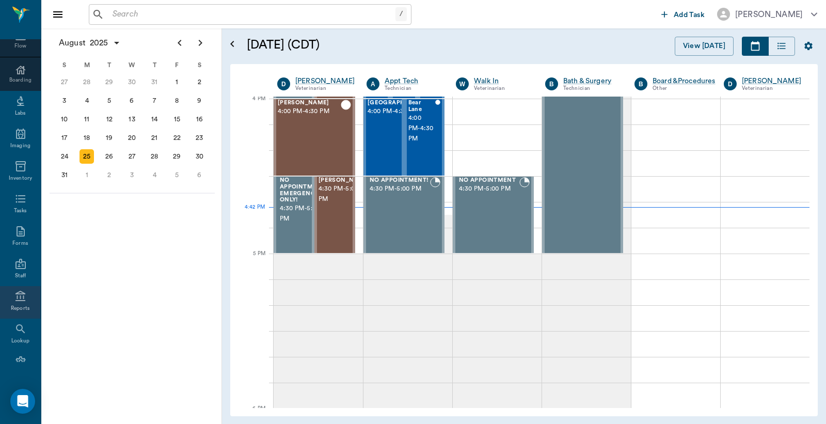
scroll to position [137, 0]
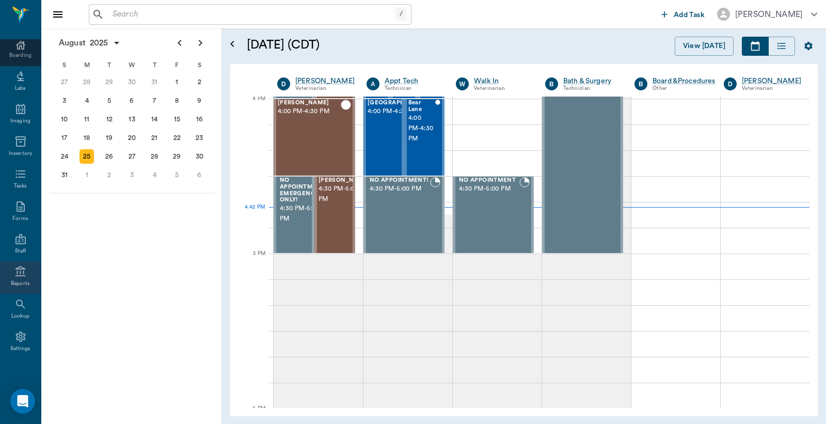
click at [17, 280] on div "Reports" at bounding box center [20, 284] width 19 height 8
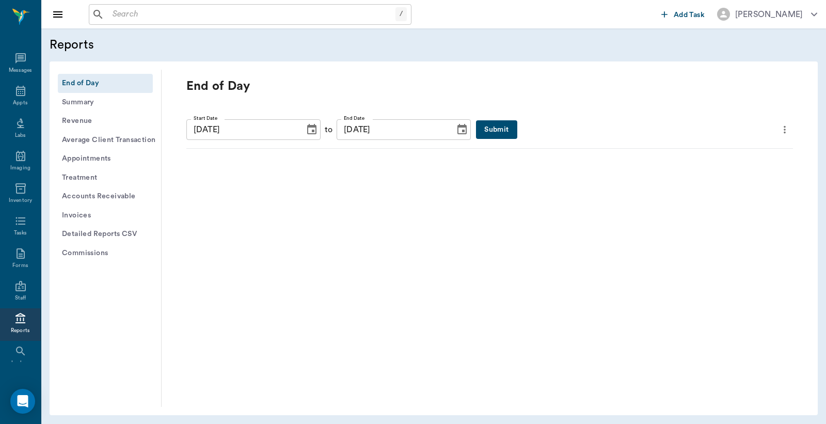
scroll to position [47, 0]
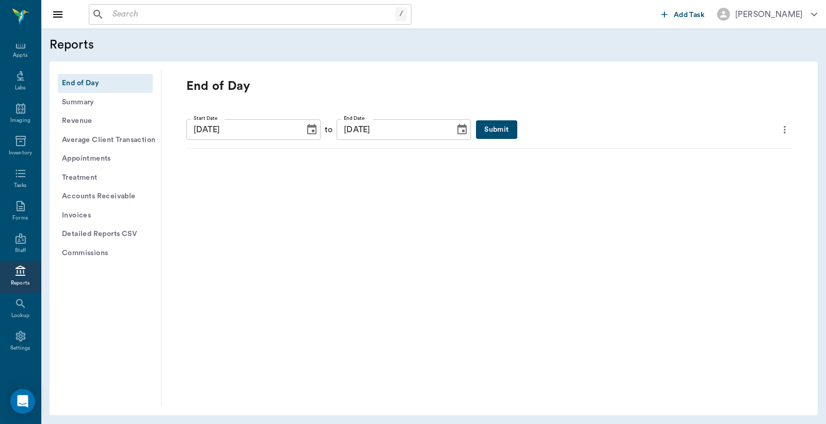
click at [90, 233] on button "Detailed Reports CSV" at bounding box center [105, 234] width 95 height 19
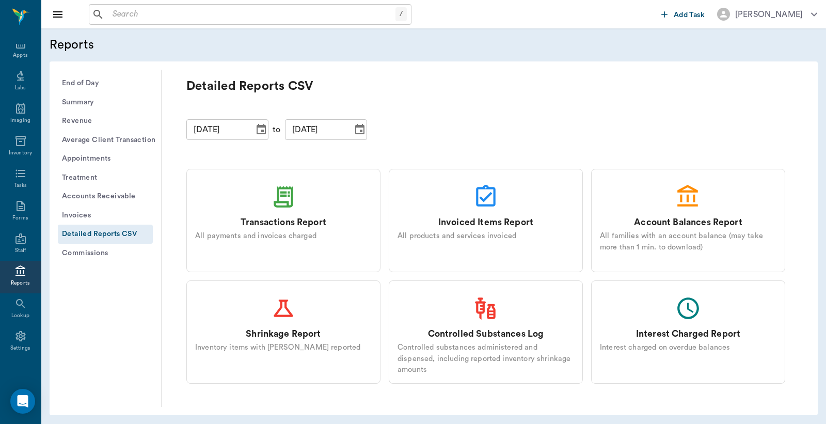
drag, startPoint x: 285, startPoint y: 236, endPoint x: 288, endPoint y: 242, distance: 5.8
click at [286, 236] on div "All payments and invoices charged" at bounding box center [283, 235] width 177 height 11
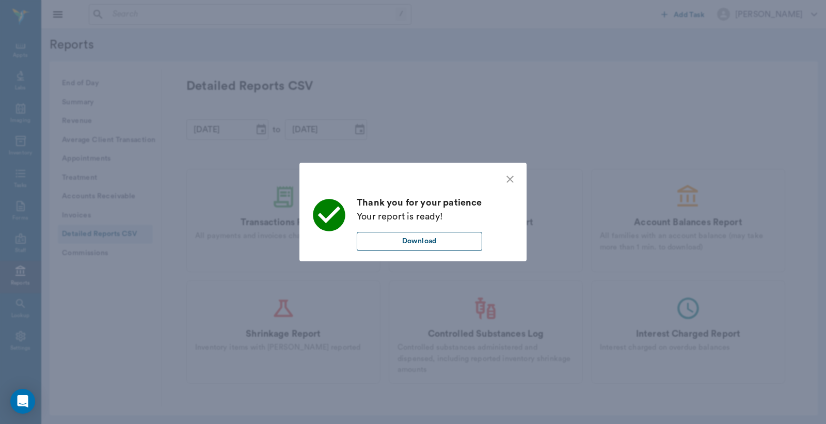
click at [419, 241] on button "Download" at bounding box center [419, 241] width 125 height 19
click at [512, 179] on icon "close" at bounding box center [510, 179] width 12 height 12
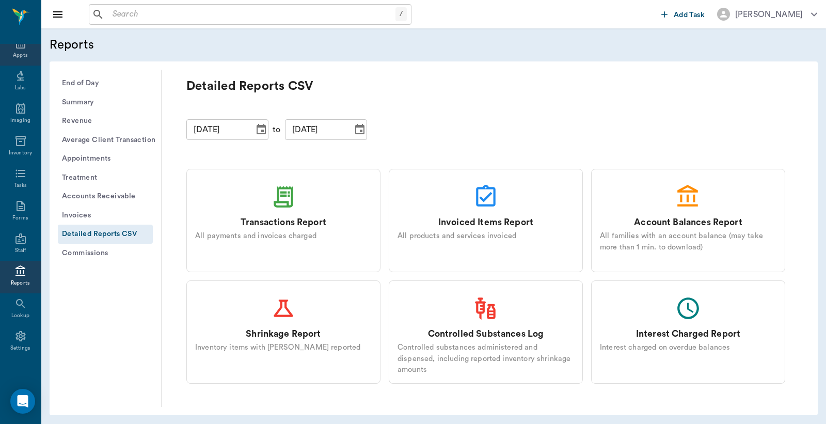
click at [14, 49] on icon at bounding box center [20, 43] width 12 height 12
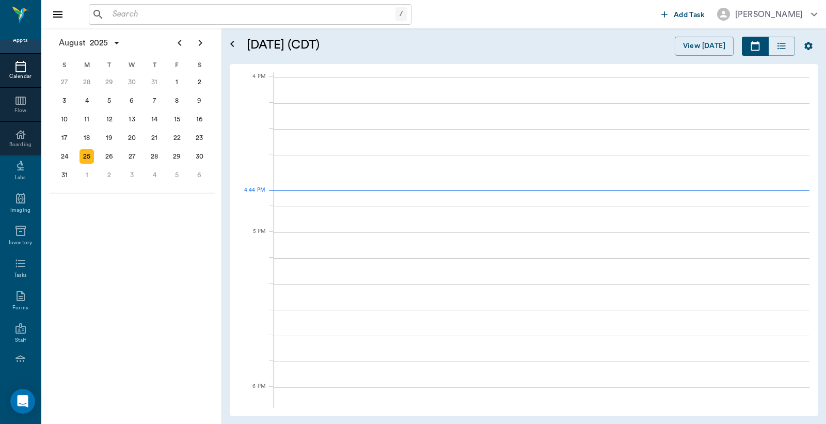
scroll to position [1240, 0]
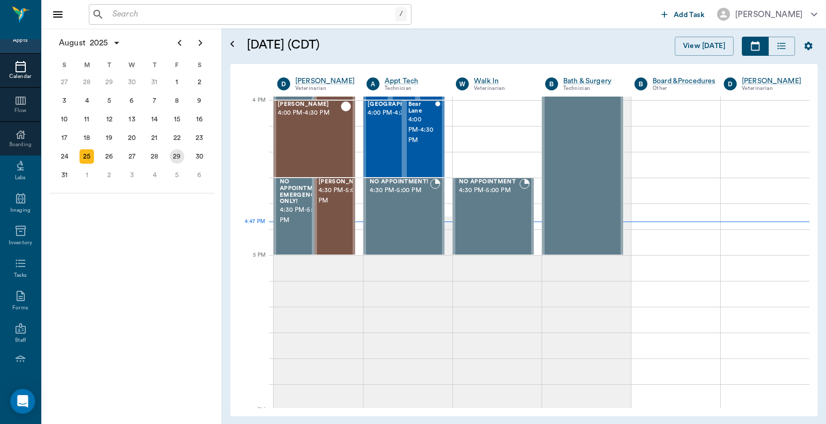
click at [177, 151] on div "29" at bounding box center [177, 156] width 14 height 14
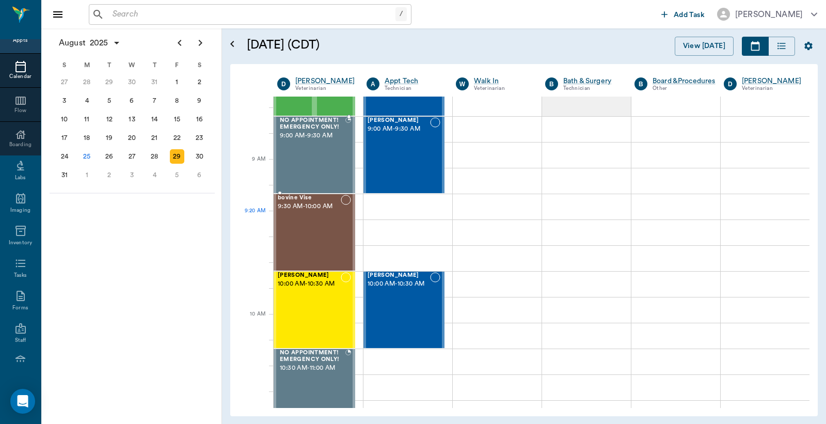
scroll to position [229, 0]
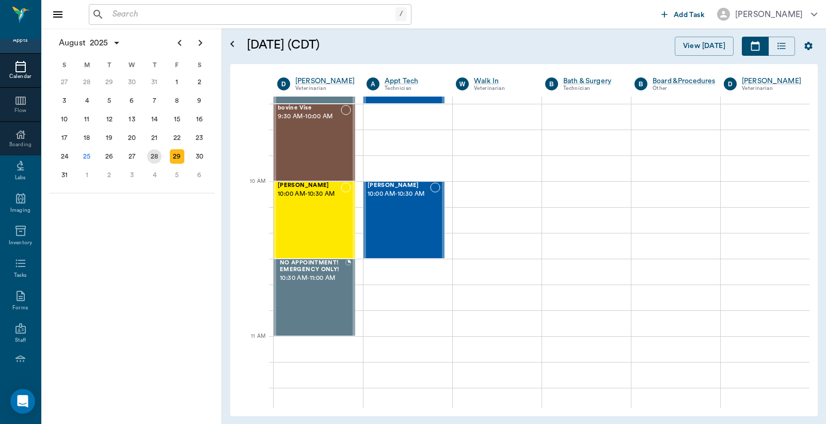
click at [156, 153] on div "28" at bounding box center [154, 156] width 14 height 14
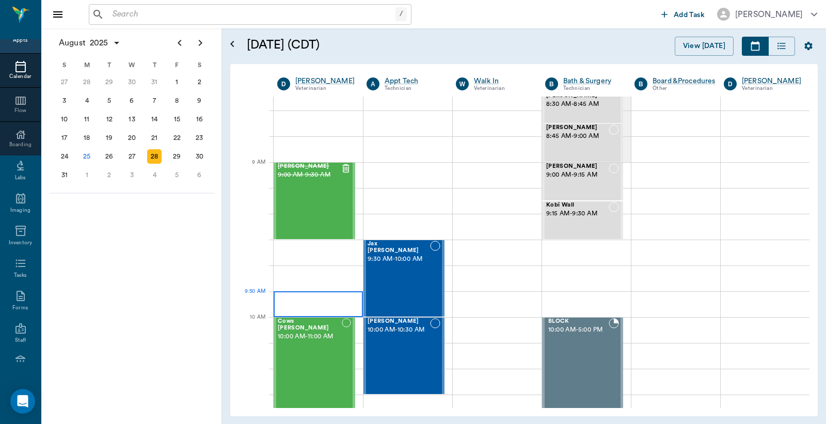
scroll to position [229, 0]
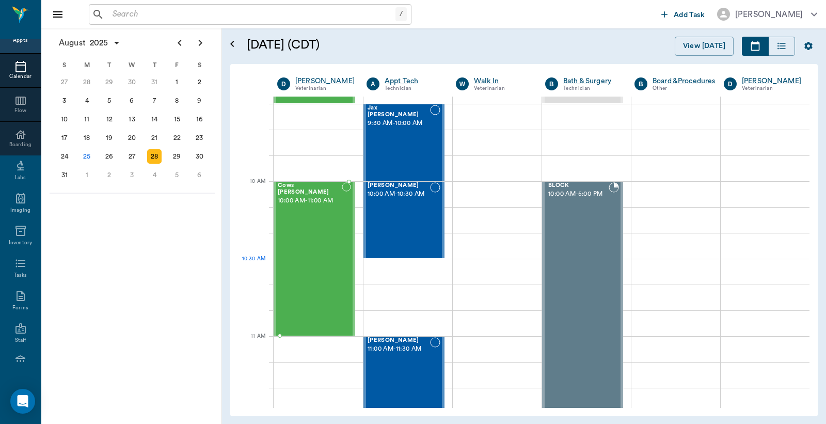
click at [317, 263] on div "Cows [PERSON_NAME] 10:00 AM - 11:00 AM" at bounding box center [310, 258] width 64 height 153
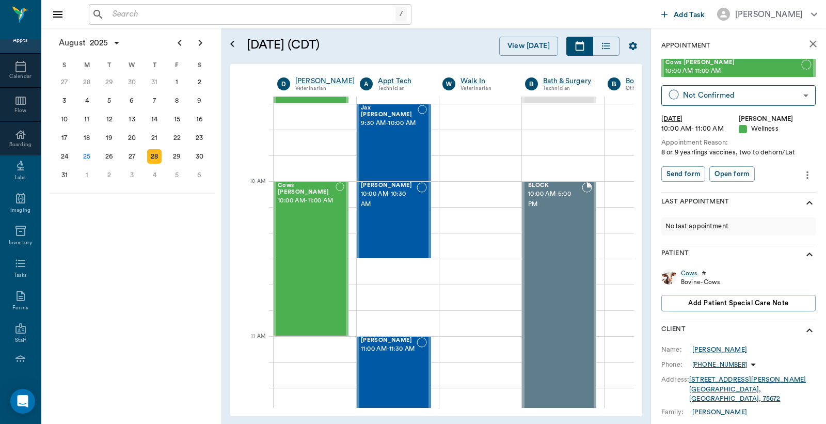
click at [802, 176] on icon "more" at bounding box center [807, 175] width 11 height 12
click at [740, 193] on span "Edit appointment" at bounding box center [755, 192] width 87 height 11
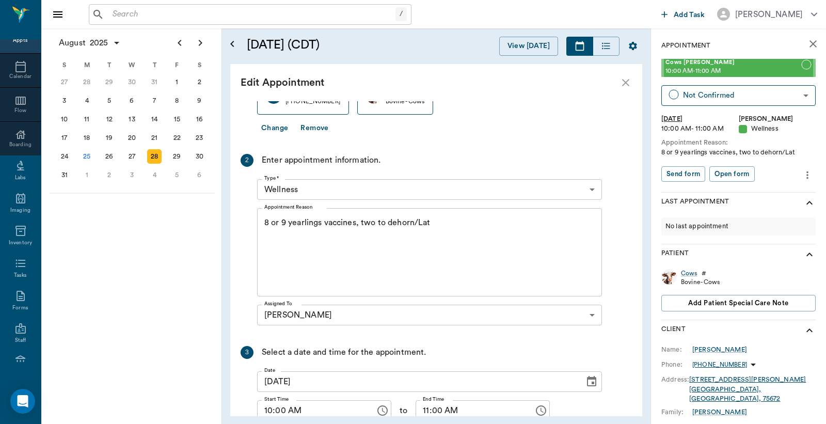
scroll to position [123, 0]
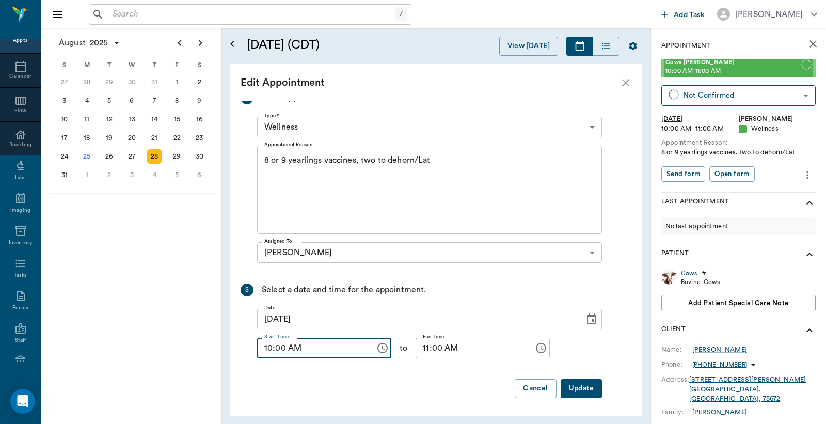
click at [281, 354] on input "10:00 AM" at bounding box center [312, 348] width 111 height 21
type input "10:30 AM"
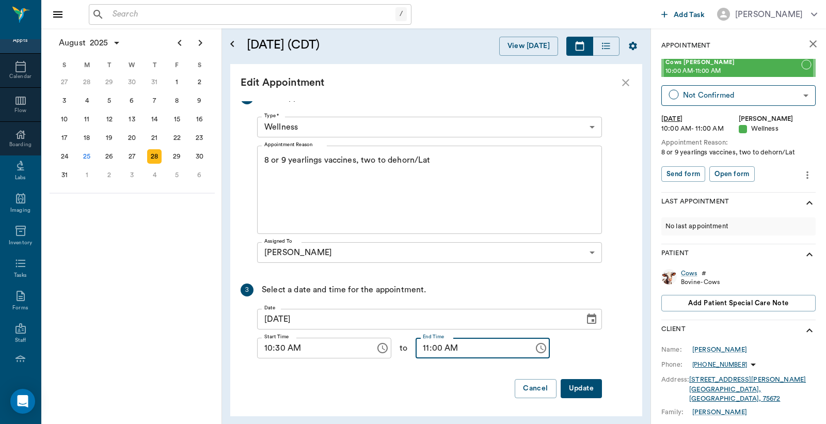
click at [424, 353] on input "11:00 AM" at bounding box center [471, 348] width 111 height 21
type input "11:30 AM"
drag, startPoint x: 591, startPoint y: 319, endPoint x: 581, endPoint y: 336, distance: 20.1
click at [591, 319] on icon "Choose date, selected date is Aug 28, 2025" at bounding box center [591, 318] width 9 height 10
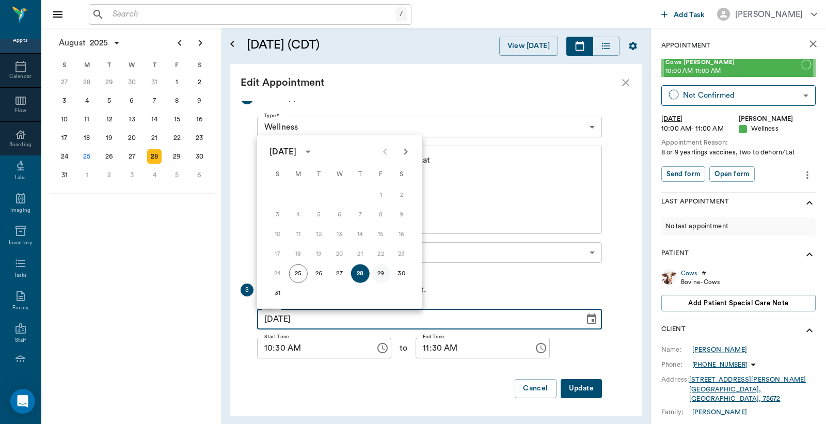
click at [381, 272] on button "29" at bounding box center [381, 273] width 19 height 19
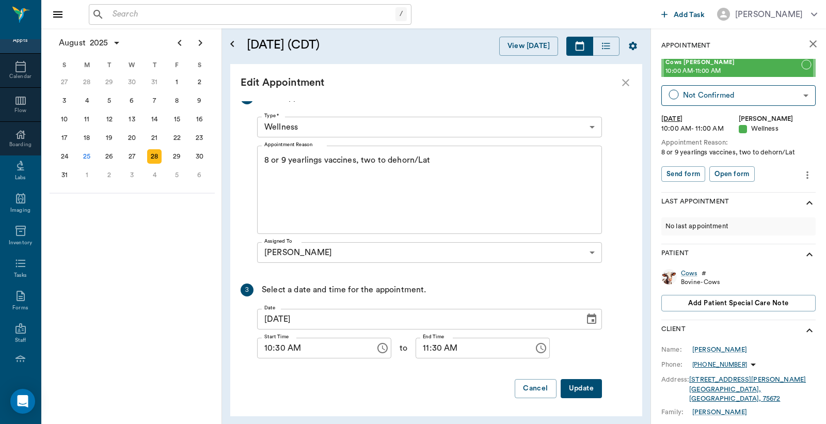
type input "[DATE]"
click at [575, 389] on button "Update" at bounding box center [581, 388] width 41 height 19
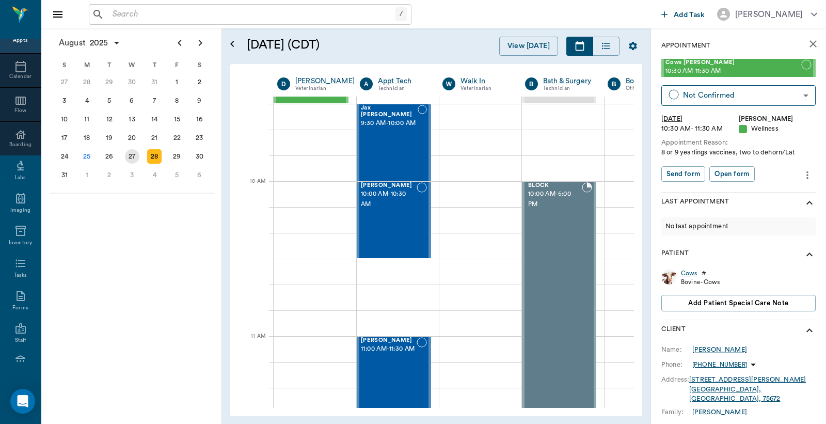
click at [133, 154] on div "27" at bounding box center [132, 156] width 14 height 14
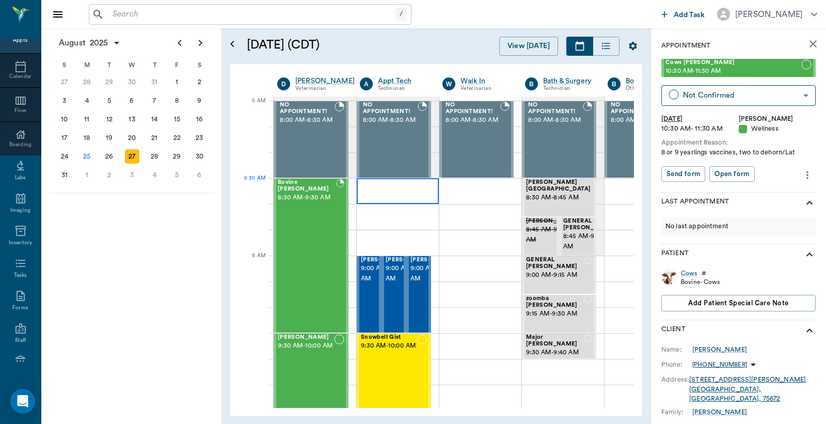
scroll to position [0, 1]
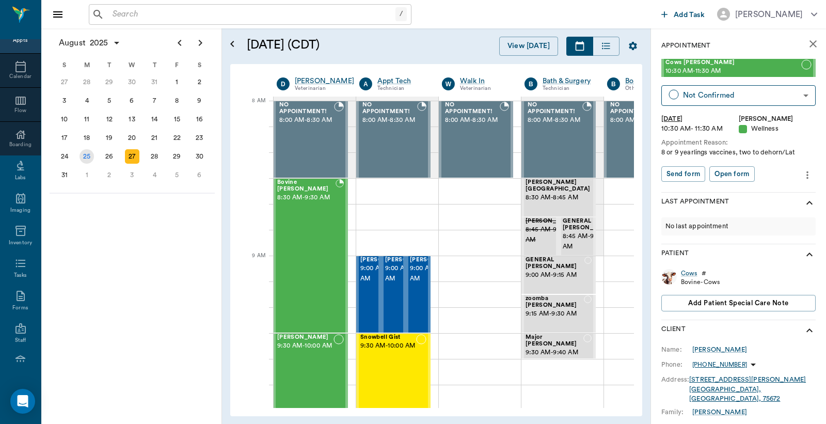
click at [84, 153] on div "25" at bounding box center [87, 156] width 14 height 14
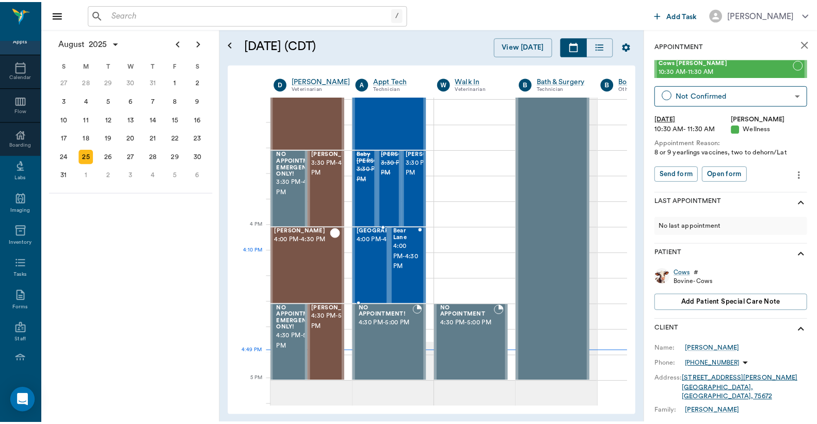
scroll to position [1115, 1]
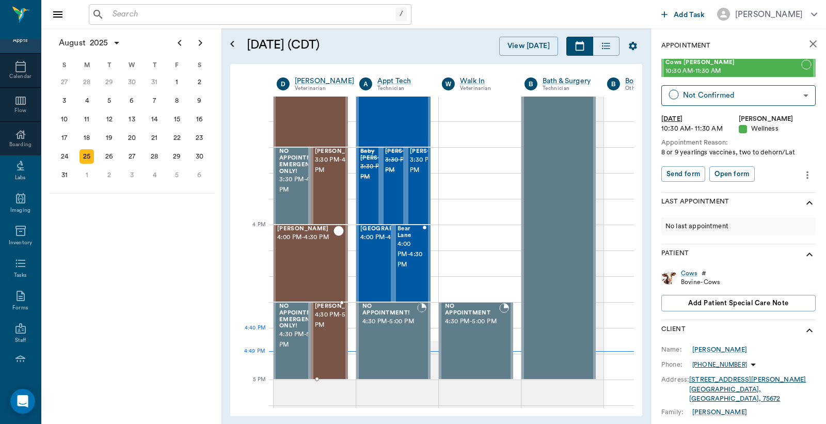
click at [324, 330] on span "4:30 PM - 5:00 PM" at bounding box center [341, 320] width 52 height 21
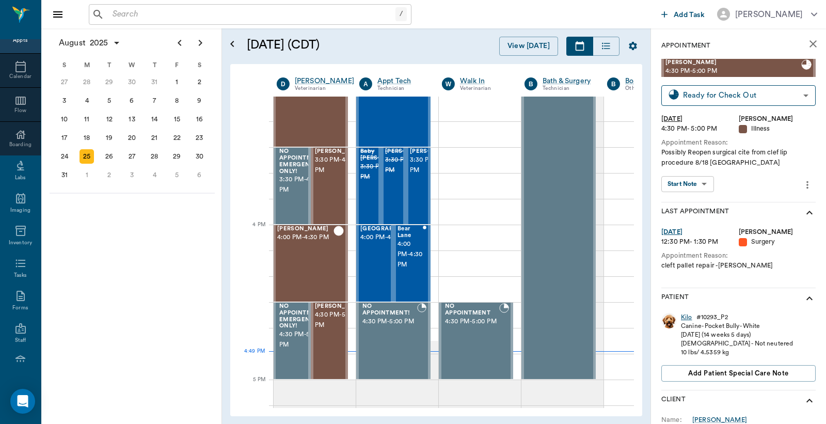
click at [687, 315] on div "Kilo" at bounding box center [686, 317] width 11 height 9
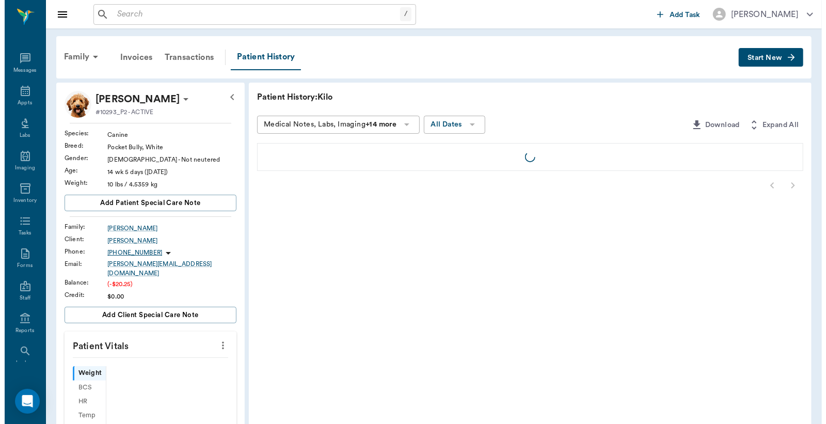
scroll to position [47, 0]
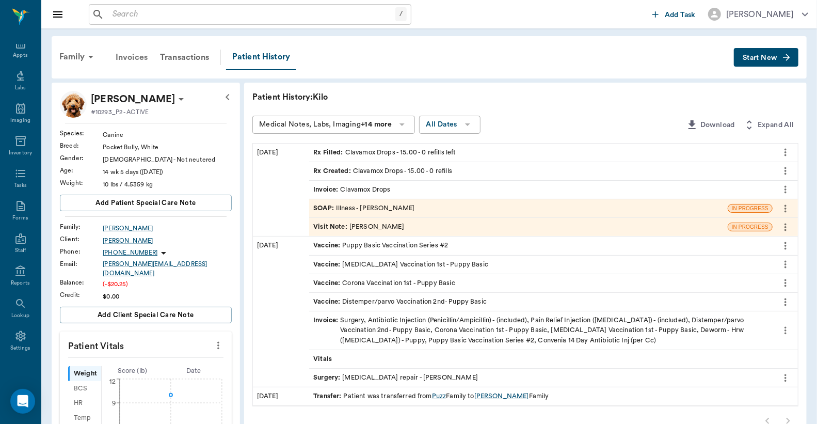
click at [126, 56] on div "Invoices" at bounding box center [131, 57] width 44 height 25
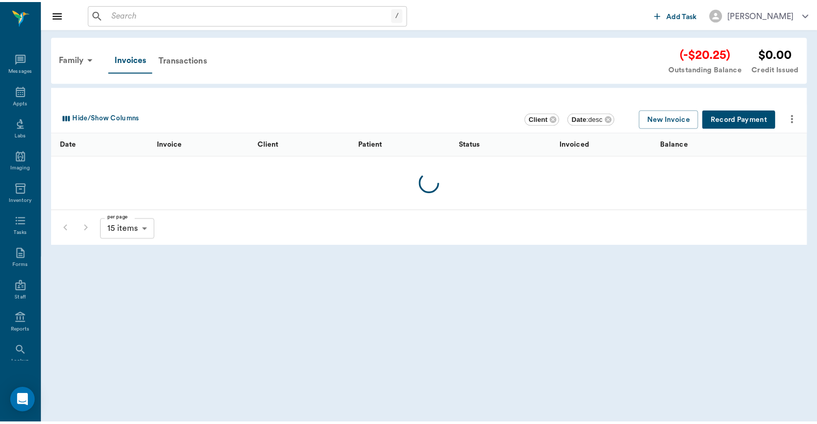
scroll to position [47, 0]
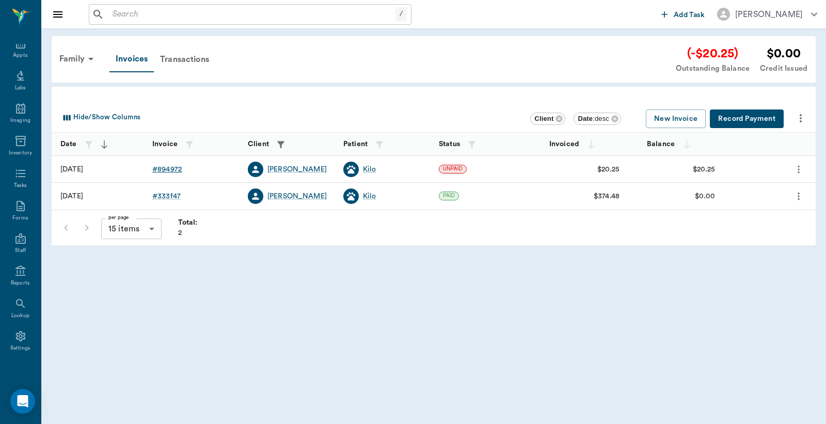
click at [172, 168] on div "# 894972" at bounding box center [166, 169] width 29 height 10
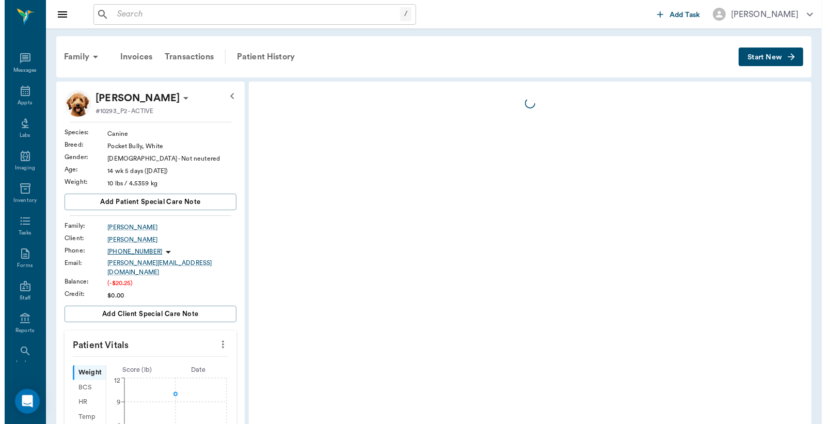
scroll to position [47, 0]
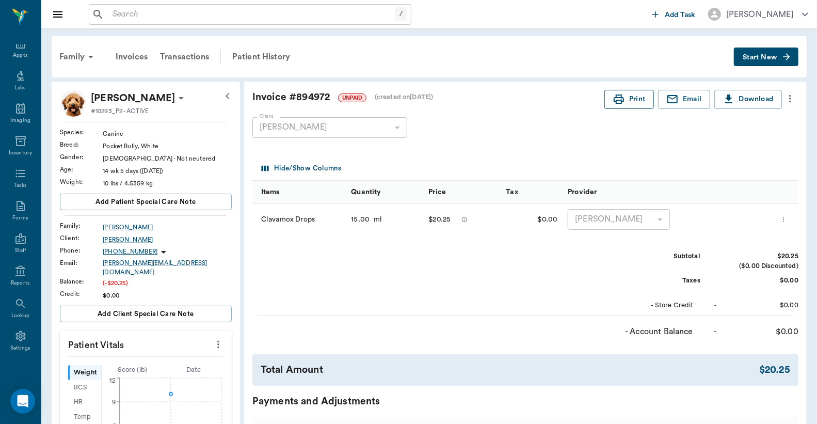
click at [631, 104] on button "Print" at bounding box center [630, 99] width 50 height 19
click at [136, 55] on div "Invoices" at bounding box center [131, 56] width 44 height 25
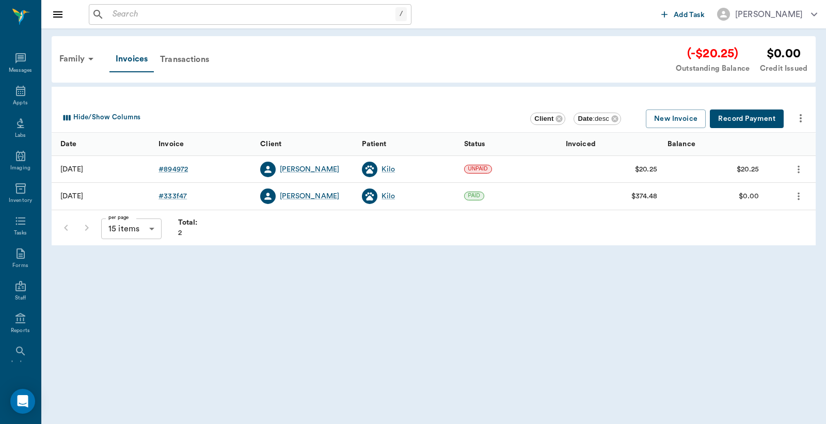
scroll to position [47, 0]
click at [754, 112] on button "Record Payment" at bounding box center [747, 118] width 74 height 19
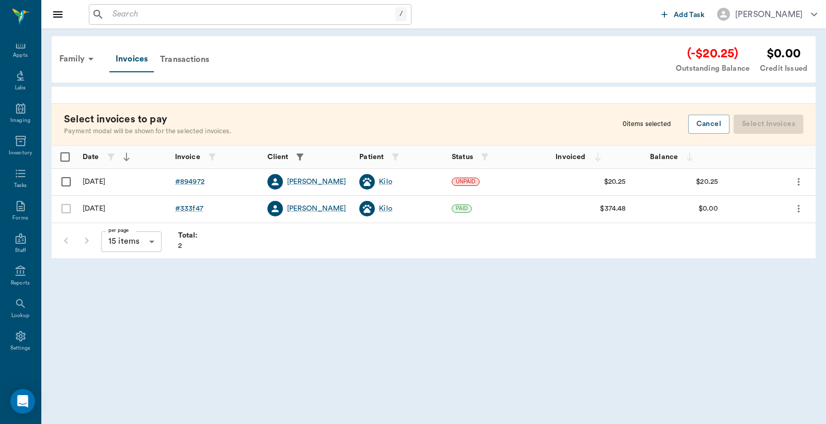
click at [64, 180] on input "Select row" at bounding box center [66, 182] width 22 height 22
checkbox input "false"
checkbox input "true"
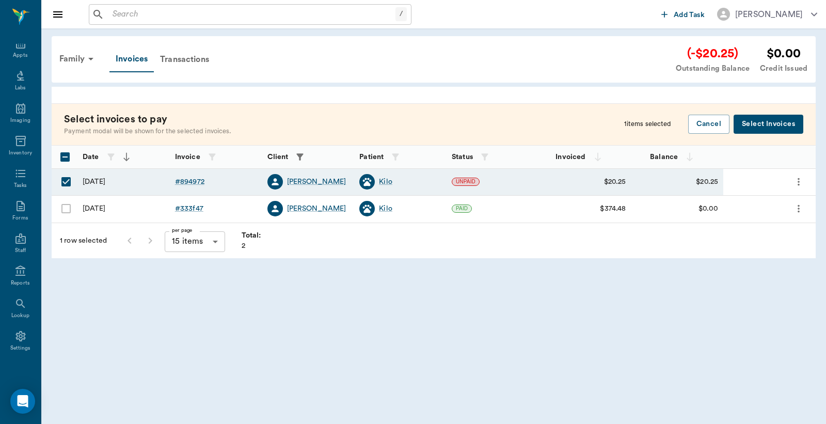
click at [763, 127] on button "Select Invoices" at bounding box center [769, 124] width 70 height 19
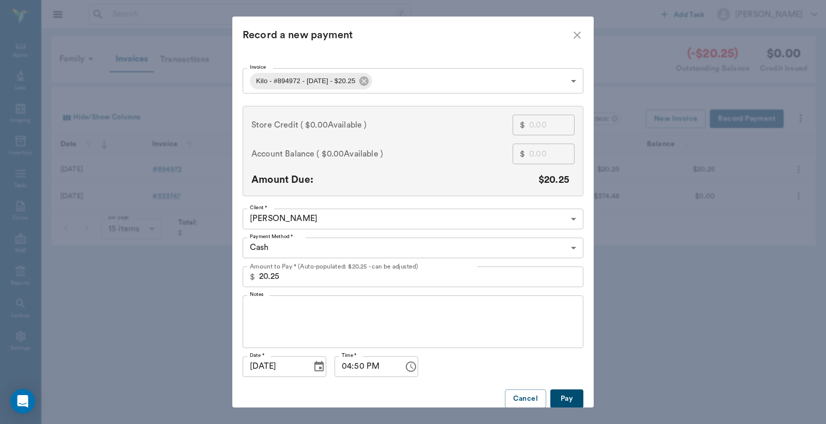
click at [279, 251] on body "/ ​ Add Task [PERSON_NAME] Nectar Messages Appts Labs Imaging Inventory Tasks F…" at bounding box center [413, 212] width 826 height 424
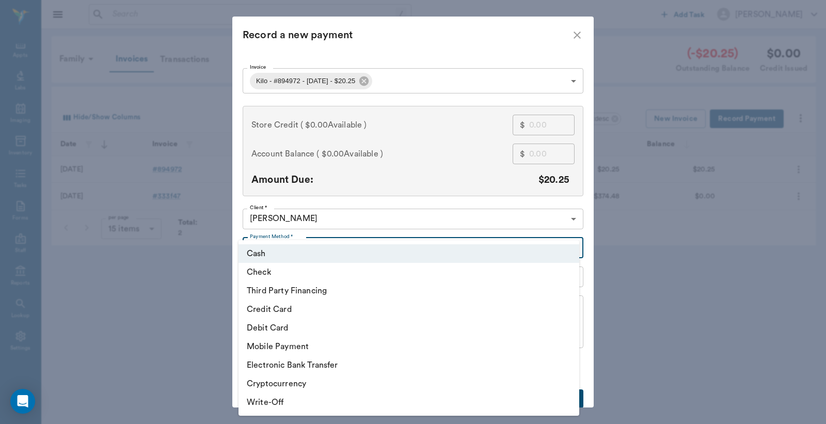
click at [277, 308] on li "Credit Card" at bounding box center [409, 309] width 341 height 19
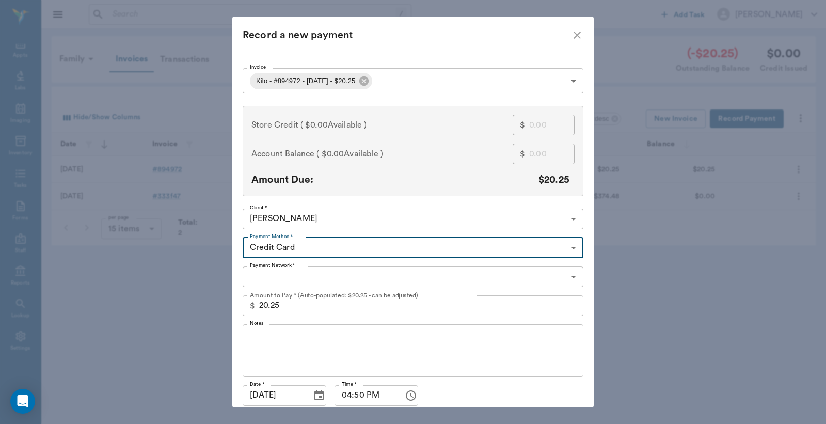
type input "CREDIT_CARD"
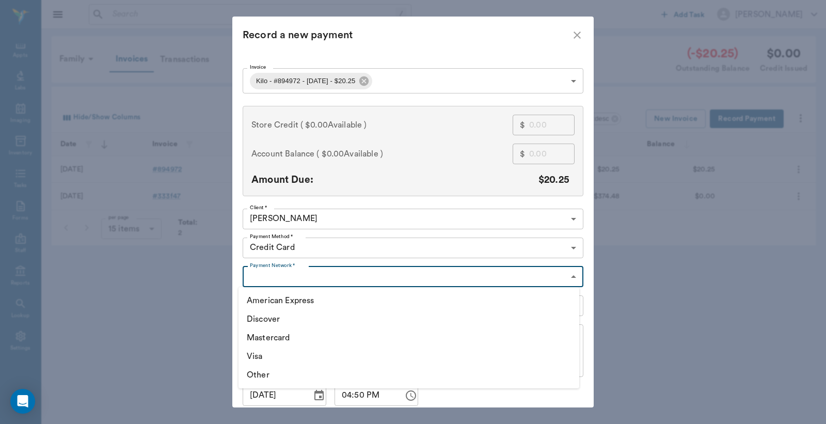
click at [281, 275] on body "/ ​ Add Task [PERSON_NAME] Nectar Messages Appts Labs Imaging Inventory Tasks F…" at bounding box center [413, 212] width 826 height 424
click at [262, 354] on li "Visa" at bounding box center [409, 356] width 341 height 19
type input "VISA"
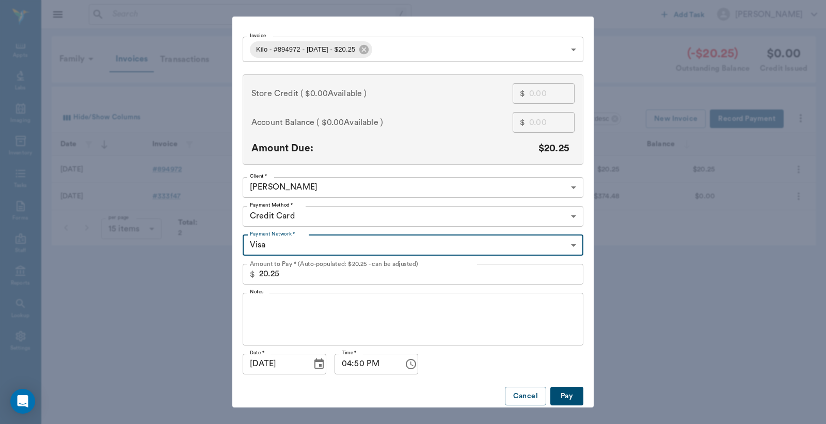
scroll to position [40, 0]
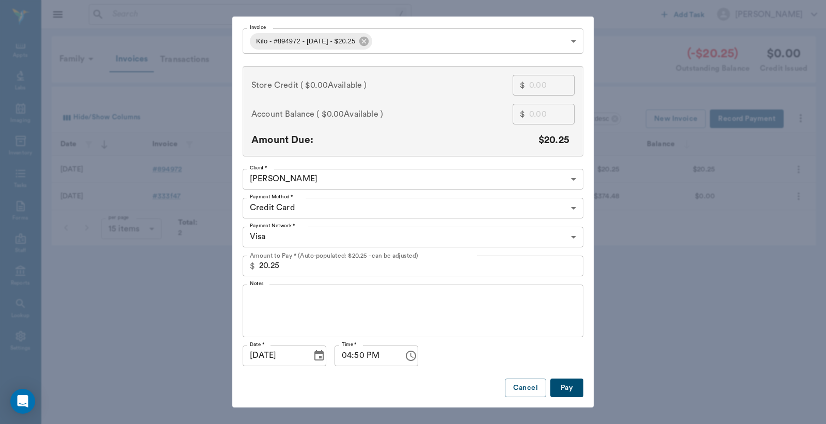
click at [566, 389] on button "Pay" at bounding box center [566, 387] width 33 height 19
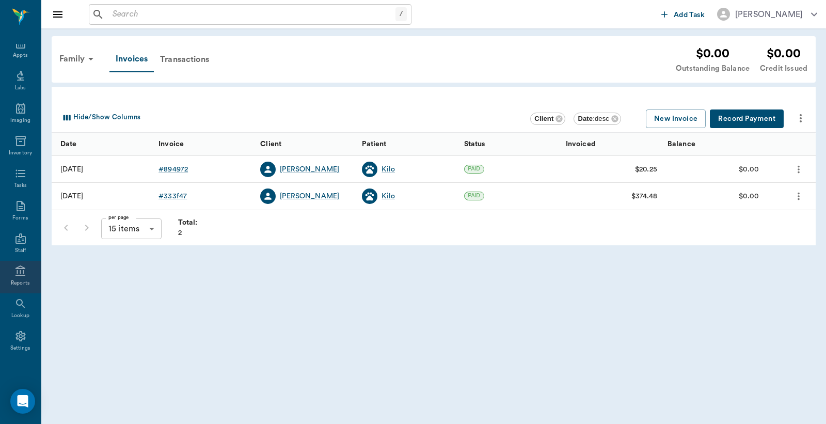
click at [14, 274] on icon at bounding box center [20, 271] width 12 height 12
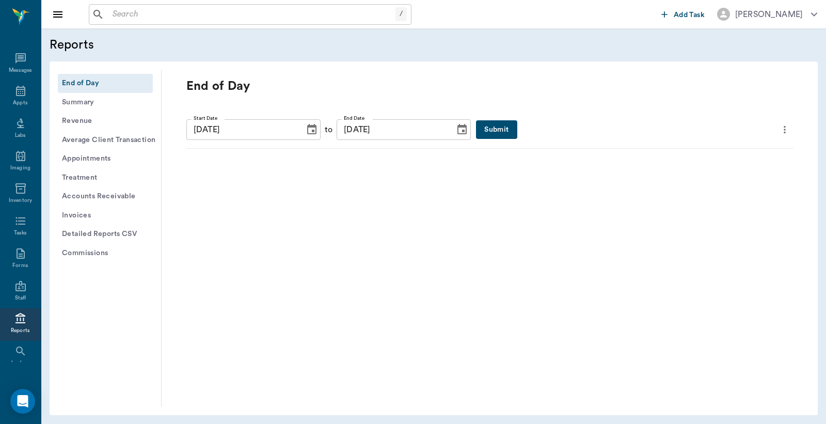
scroll to position [47, 0]
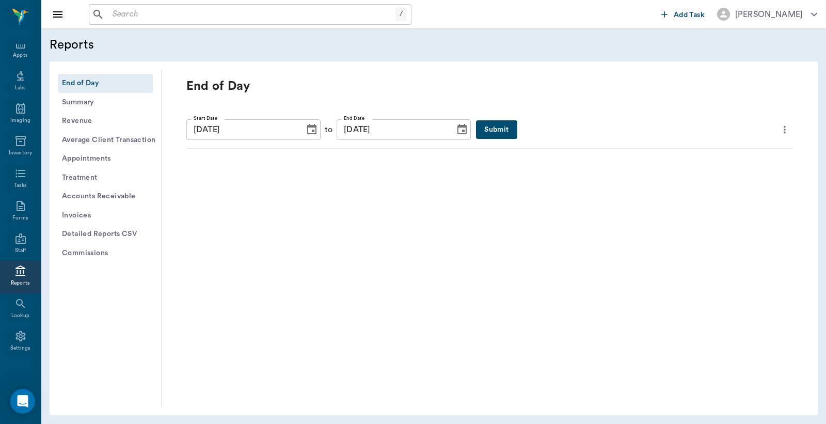
click at [86, 230] on button "Detailed Reports CSV" at bounding box center [105, 234] width 95 height 19
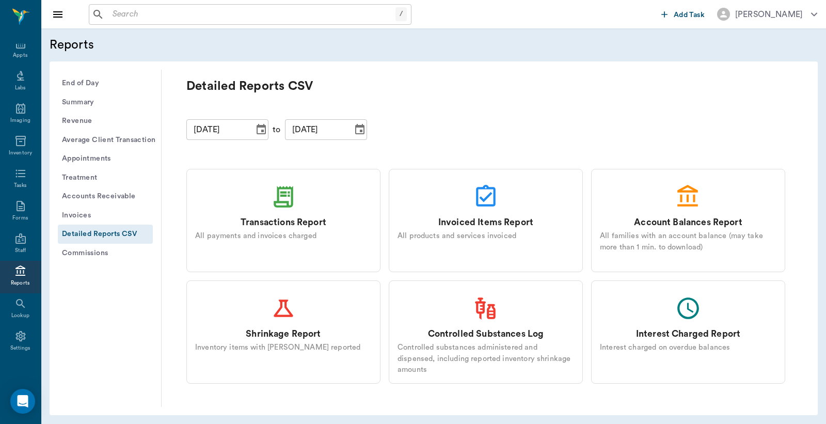
click at [284, 226] on div "Transactions Report" at bounding box center [284, 222] width 86 height 13
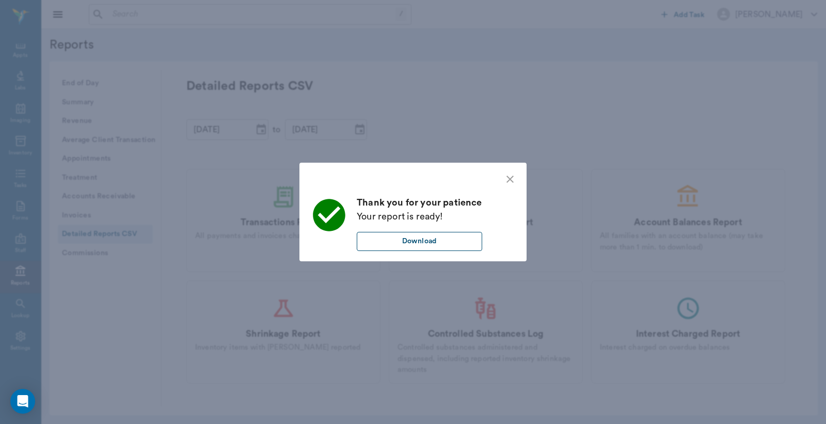
click at [417, 241] on button "Download" at bounding box center [419, 241] width 125 height 19
click at [429, 241] on button "Download" at bounding box center [419, 241] width 125 height 19
click at [508, 179] on icon "close" at bounding box center [510, 179] width 12 height 12
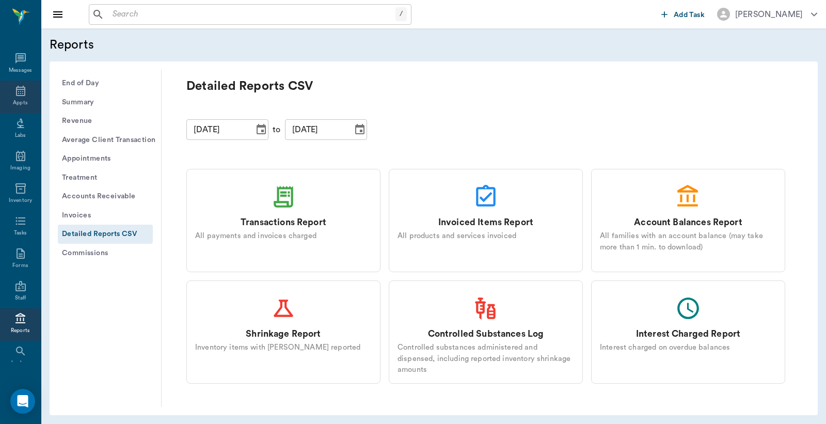
click at [17, 93] on icon at bounding box center [20, 91] width 12 height 12
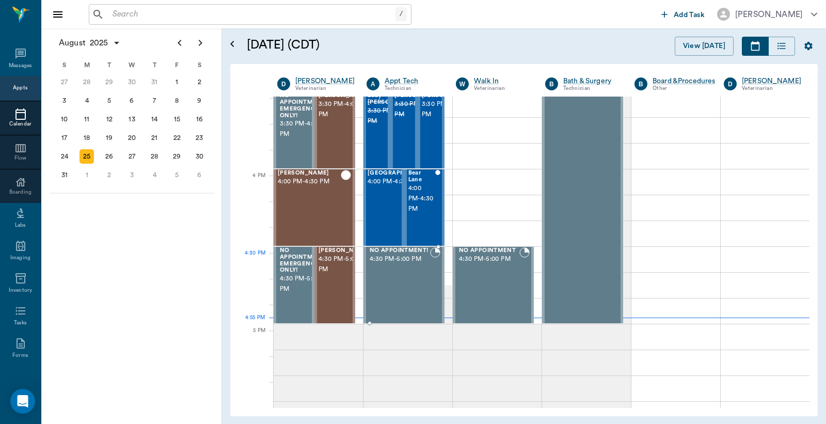
scroll to position [1164, 0]
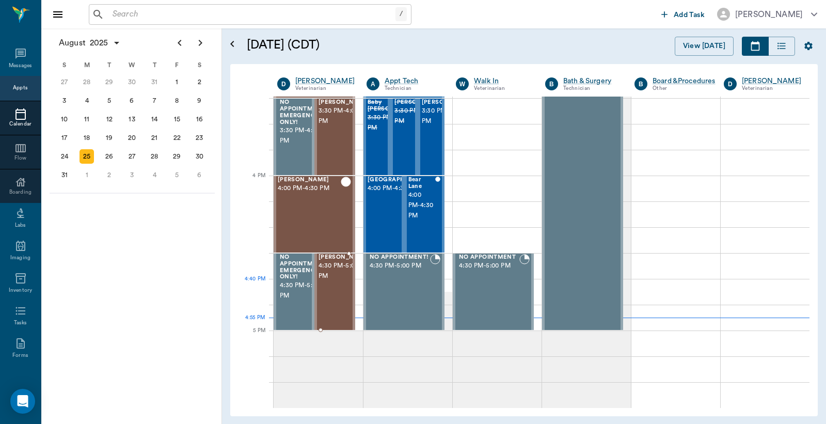
click at [325, 281] on span "4:30 PM - 5:00 PM" at bounding box center [345, 271] width 52 height 21
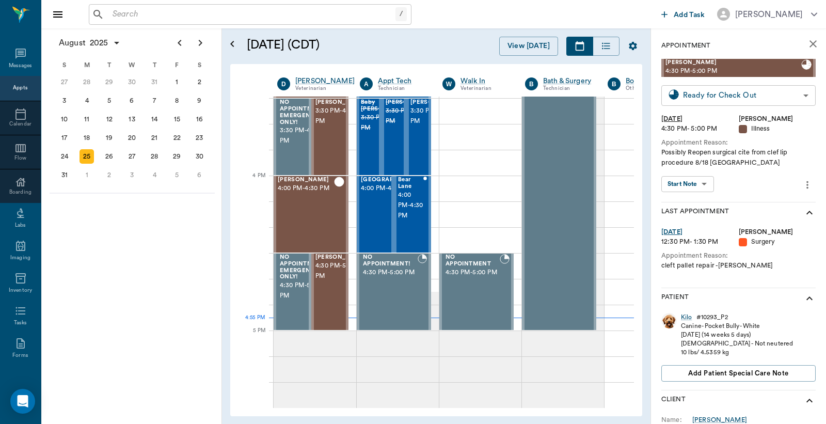
click at [724, 99] on body "/ ​ Add Task [PERSON_NAME] Nectar Messages Appts Calendar Flow Boarding Labs Im…" at bounding box center [413, 212] width 826 height 424
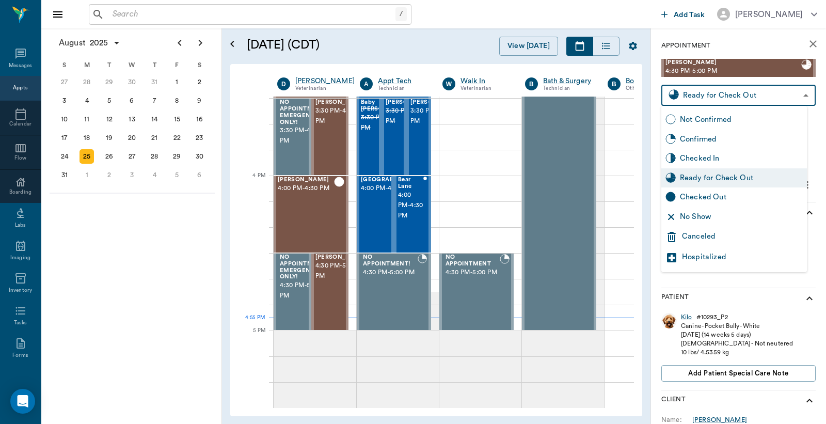
click at [704, 194] on div "Checked Out" at bounding box center [741, 197] width 123 height 11
type input "CHECKED_OUT"
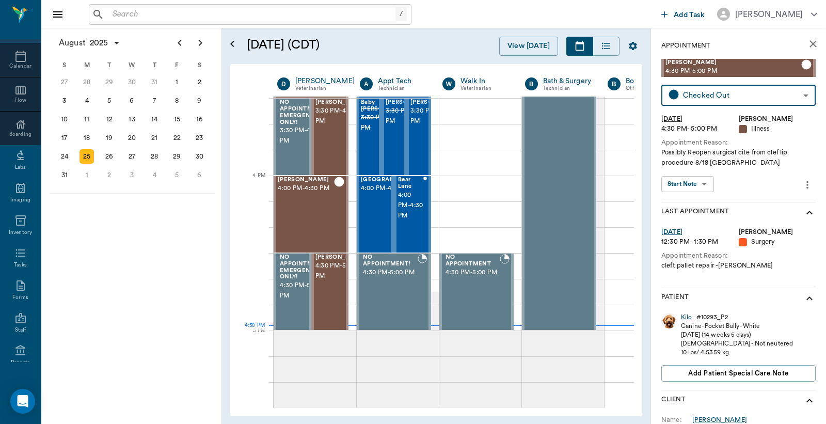
scroll to position [137, 0]
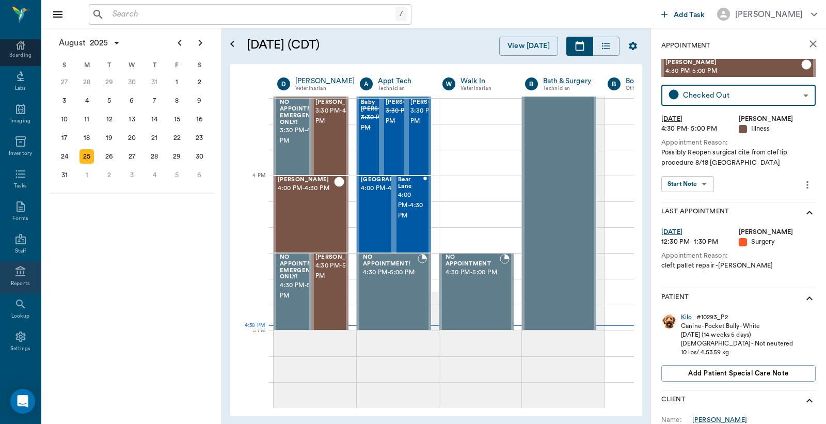
click at [16, 276] on icon at bounding box center [20, 271] width 12 height 12
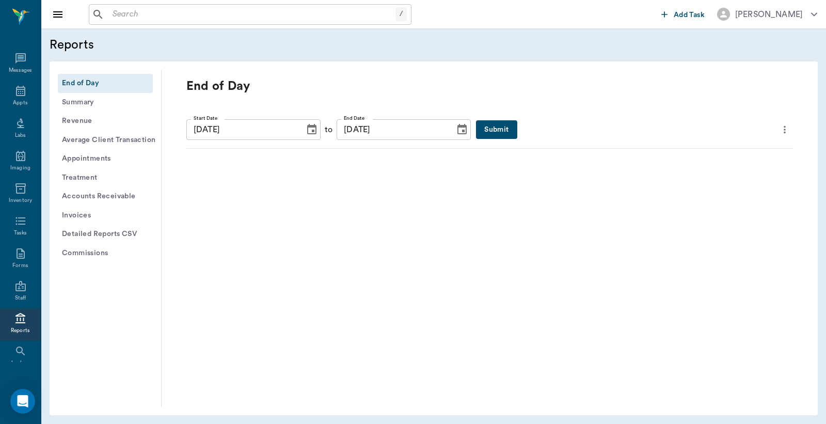
scroll to position [47, 0]
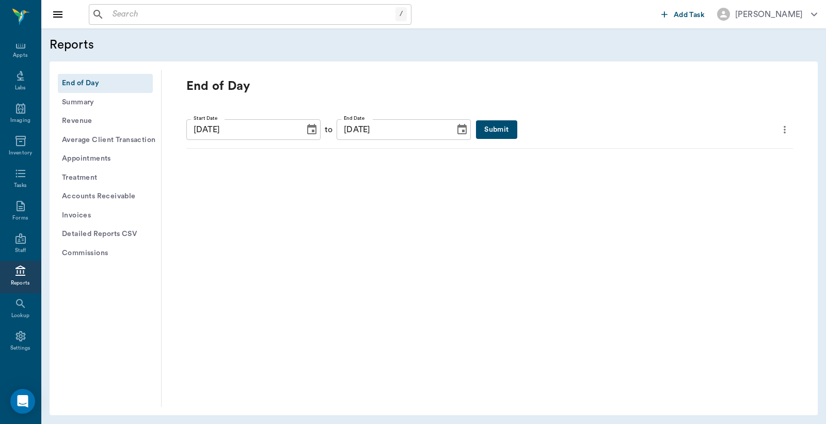
click at [476, 131] on button "Submit" at bounding box center [496, 129] width 41 height 19
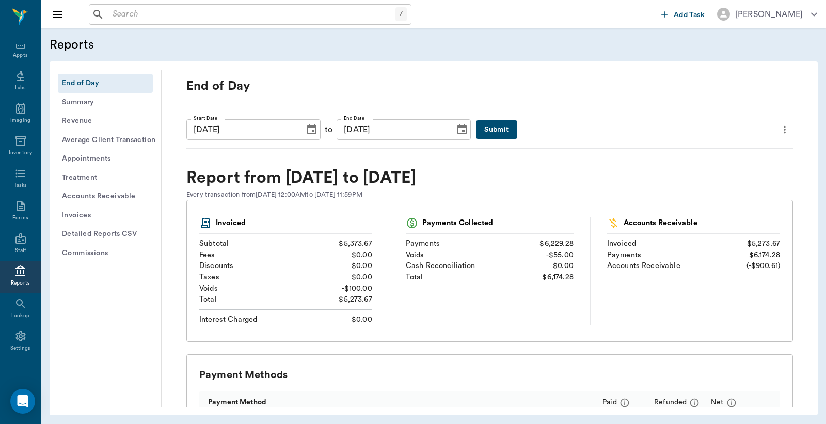
click at [105, 232] on button "Detailed Reports CSV" at bounding box center [105, 234] width 95 height 19
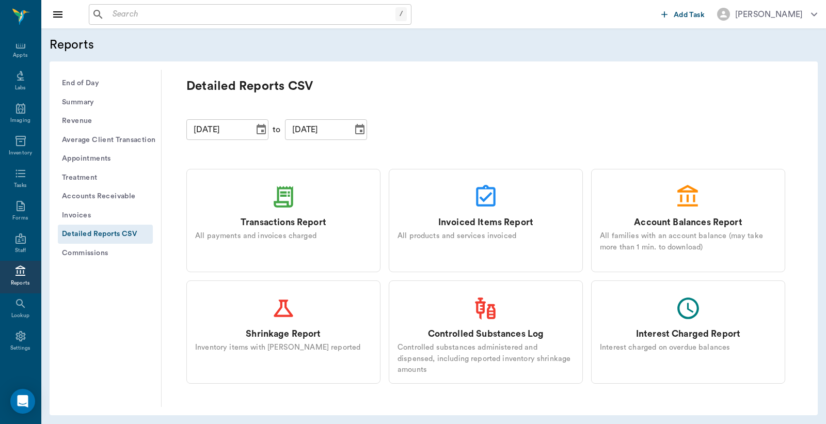
click at [279, 218] on div "Transactions Report" at bounding box center [284, 222] width 86 height 13
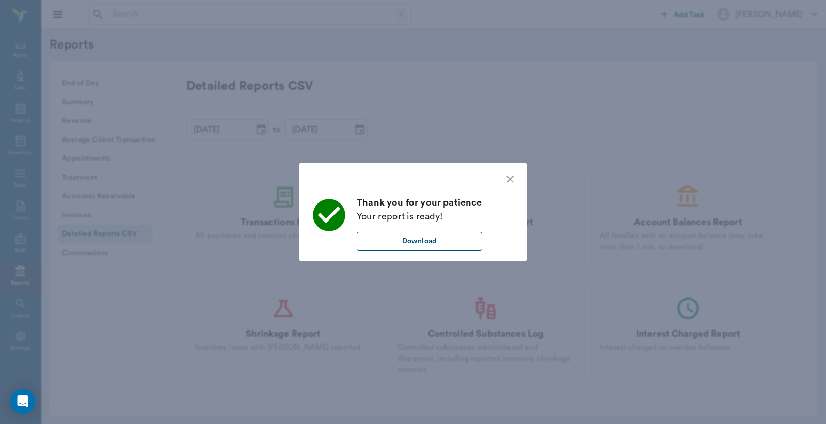
click at [421, 240] on button "Download" at bounding box center [419, 241] width 125 height 19
click at [507, 177] on icon "close" at bounding box center [509, 179] width 7 height 7
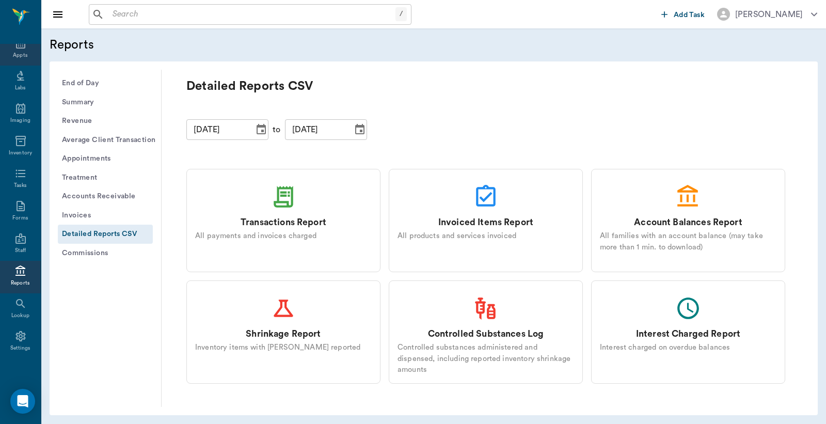
click at [17, 52] on div "Appts" at bounding box center [20, 56] width 14 height 8
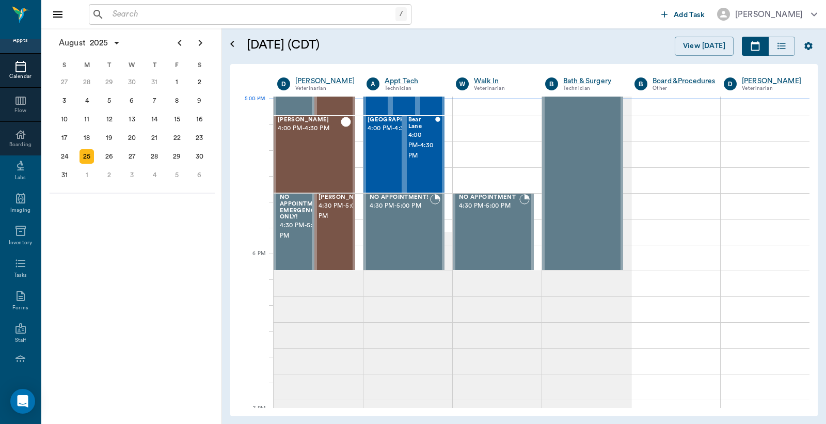
scroll to position [1396, 0]
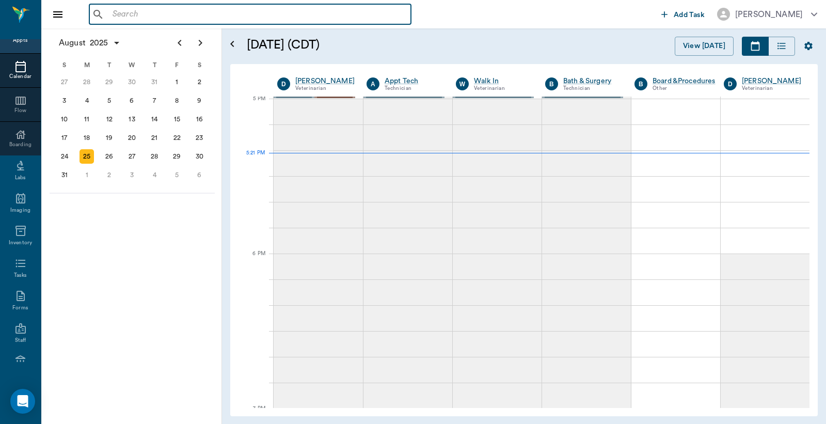
click at [158, 14] on input "text" at bounding box center [257, 14] width 298 height 14
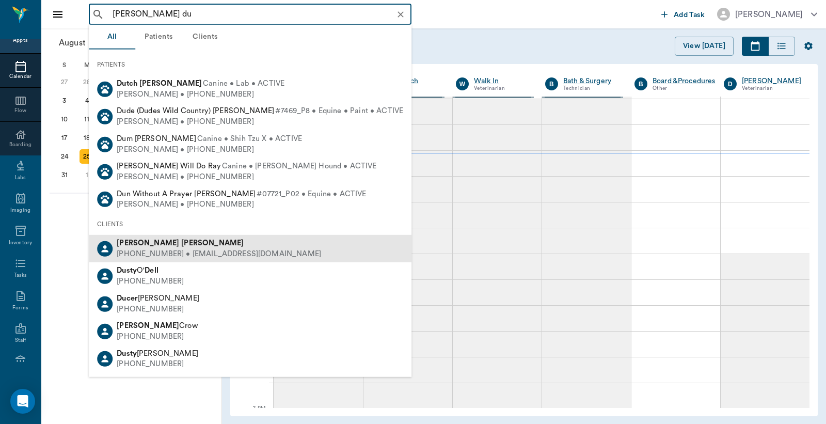
click at [184, 253] on div "[PHONE_NUMBER] • [EMAIL_ADDRESS][DOMAIN_NAME]" at bounding box center [219, 254] width 204 height 11
type input "[PERSON_NAME] du"
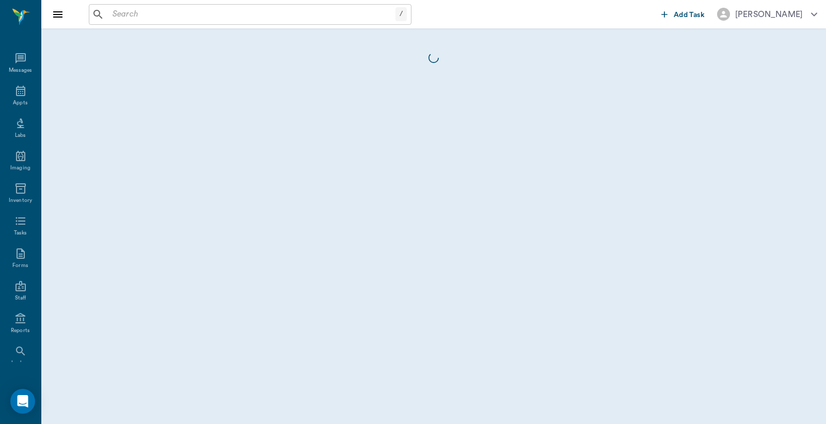
scroll to position [47, 0]
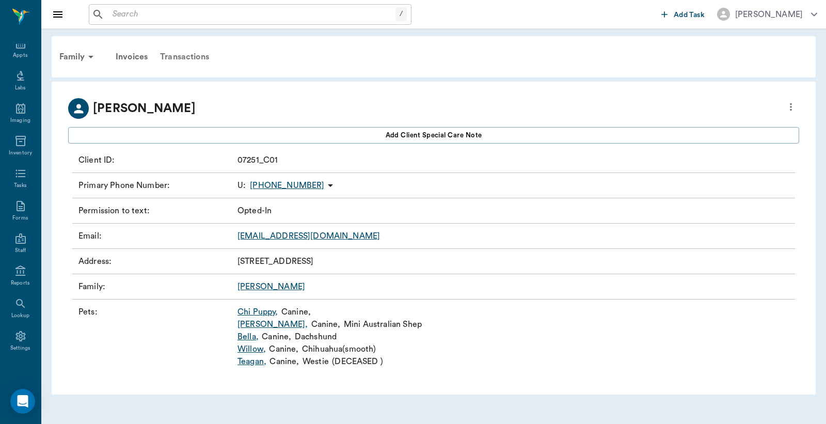
click at [178, 55] on div "Transactions" at bounding box center [184, 56] width 61 height 25
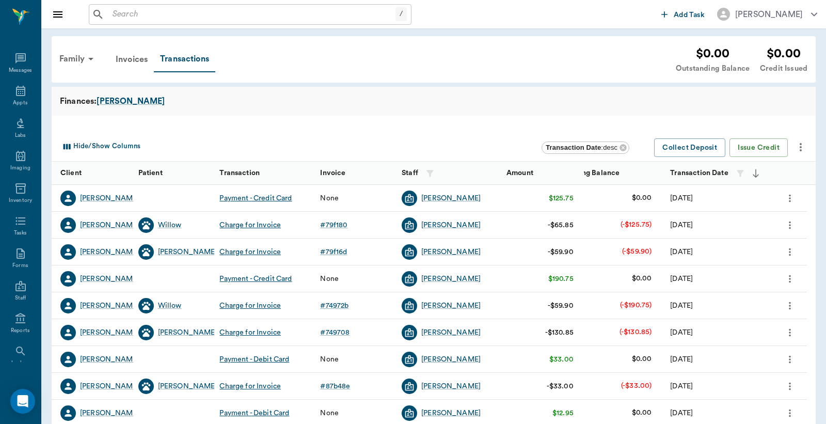
scroll to position [47, 0]
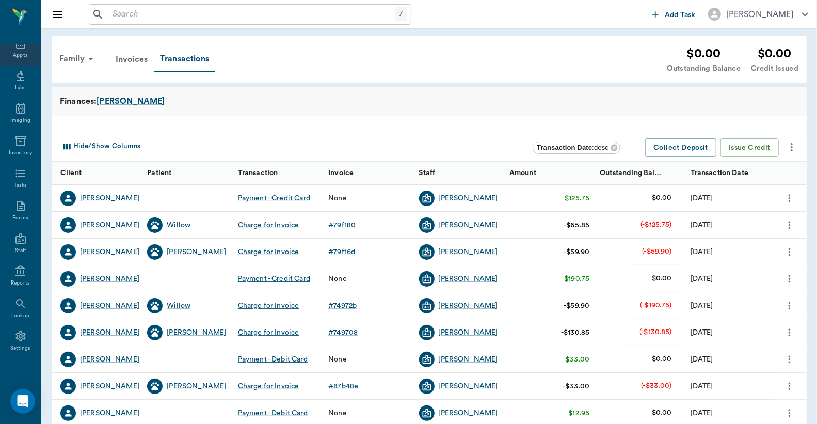
click at [15, 48] on icon at bounding box center [20, 43] width 12 height 12
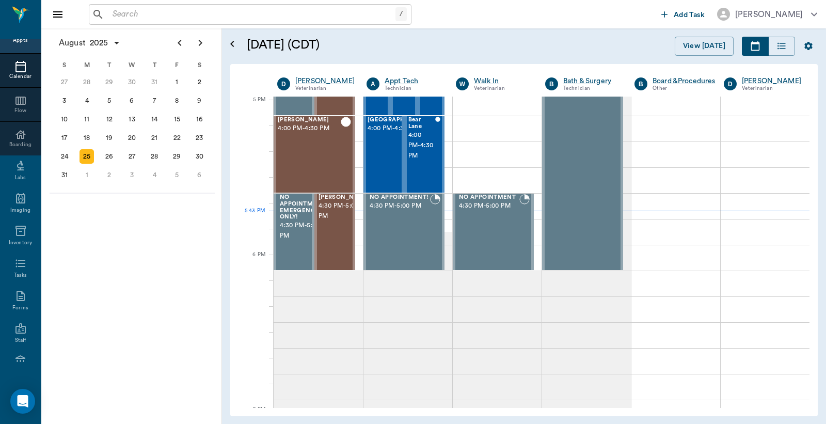
scroll to position [1395, 0]
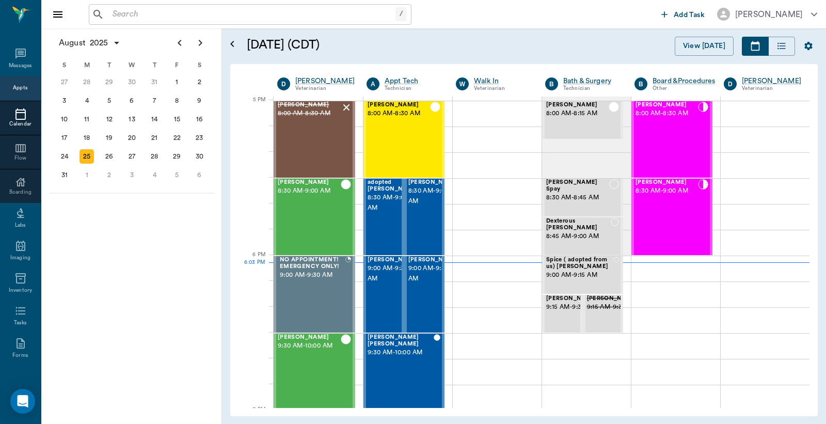
scroll to position [1395, 0]
